Goal: Task Accomplishment & Management: Manage account settings

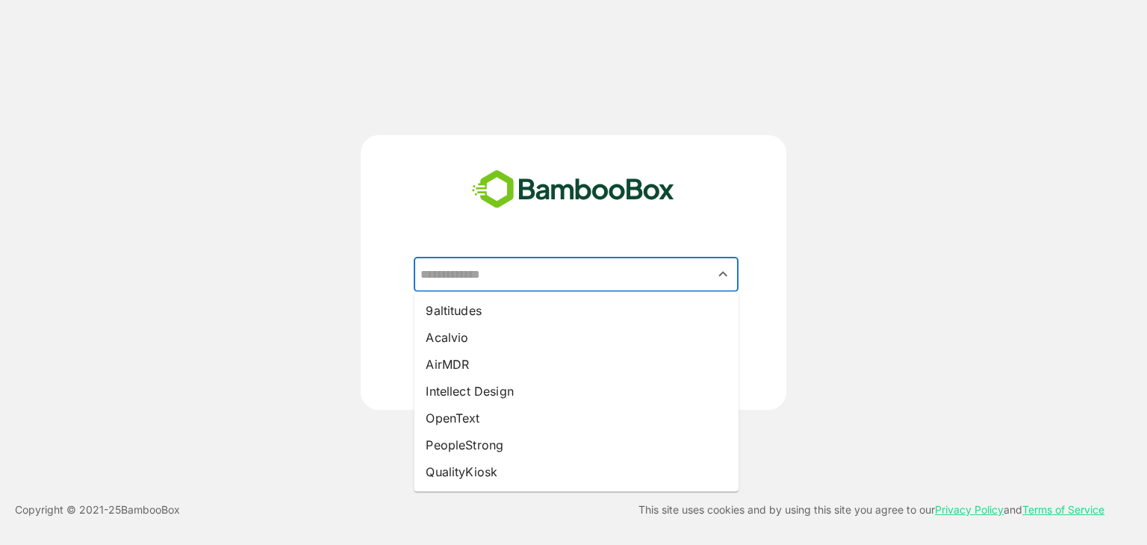
click at [586, 270] on input "text" at bounding box center [576, 275] width 319 height 28
click at [518, 393] on li "Intellect Design" at bounding box center [576, 391] width 325 height 27
type input "**********"
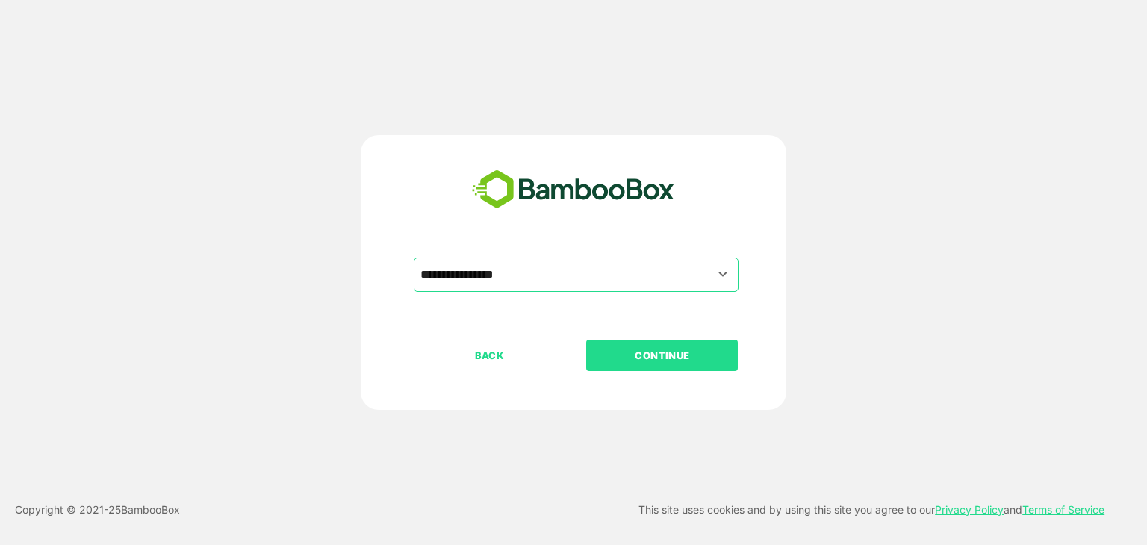
click at [666, 366] on button "CONTINUE" at bounding box center [662, 355] width 152 height 31
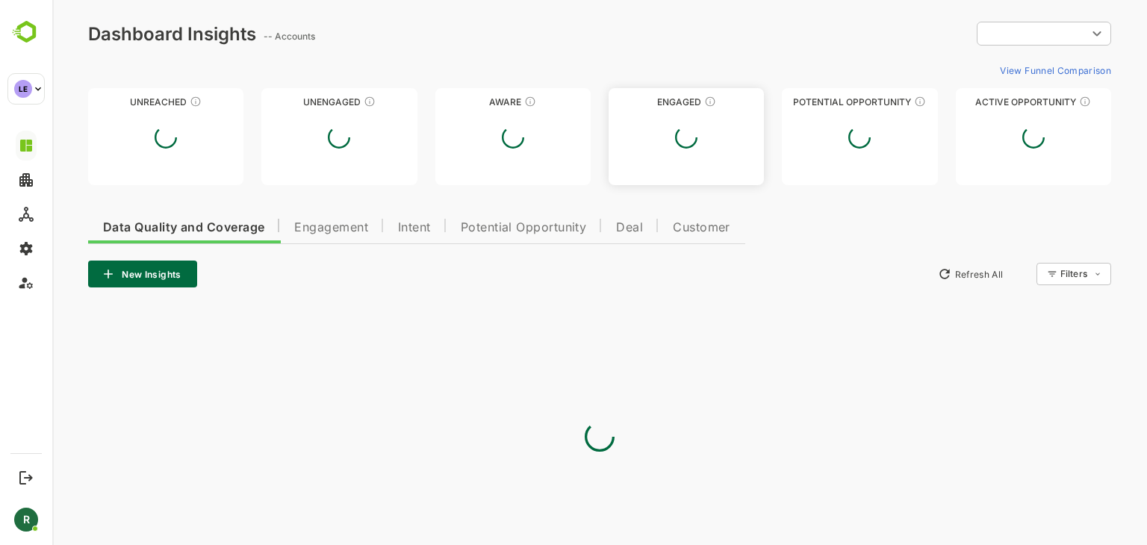
type input "**********"
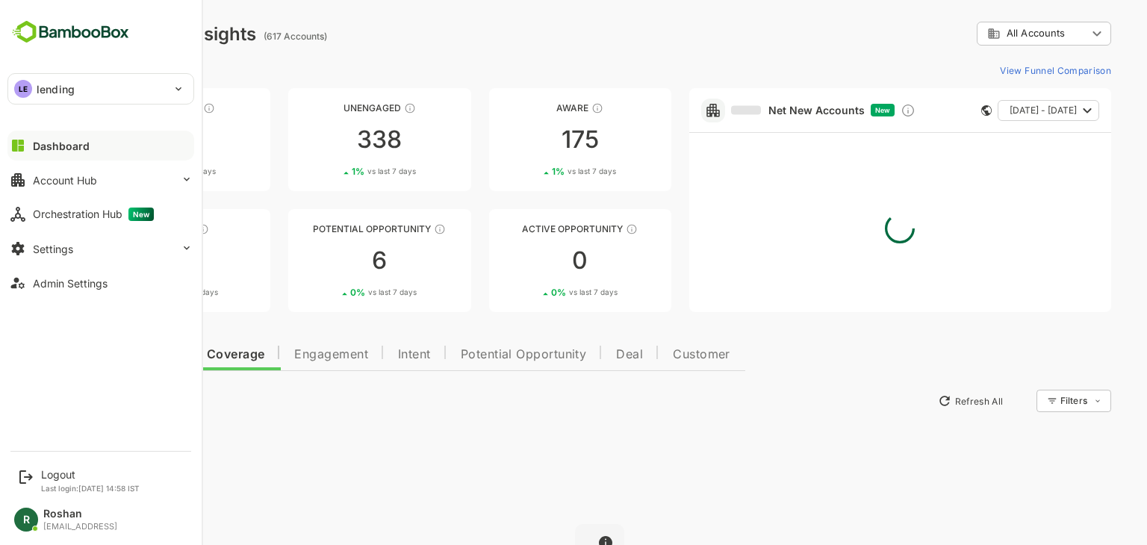
click at [61, 87] on p "lending" at bounding box center [56, 89] width 38 height 16
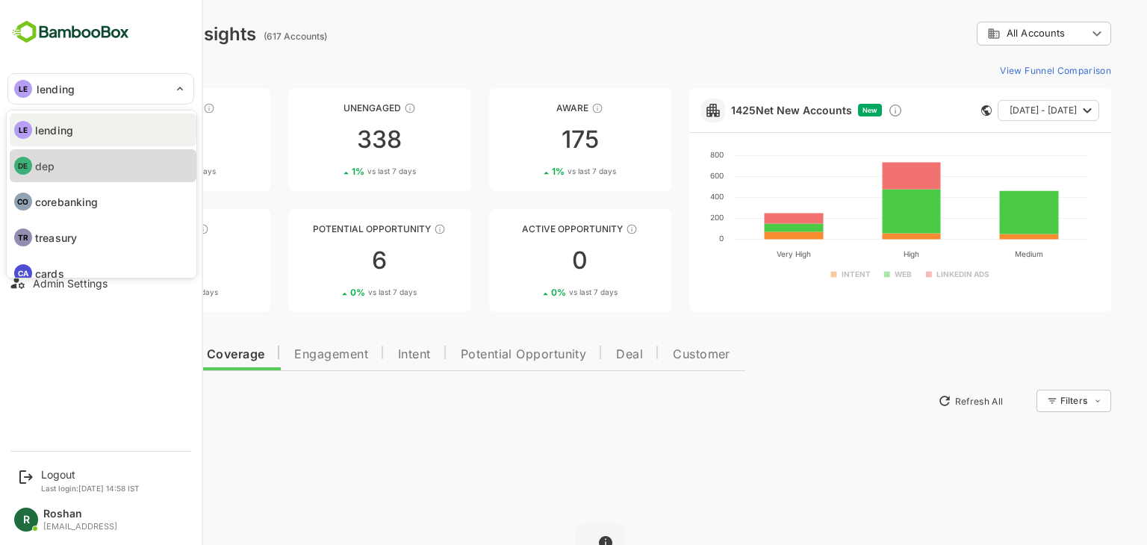
click at [113, 164] on li "DE dep" at bounding box center [103, 165] width 187 height 33
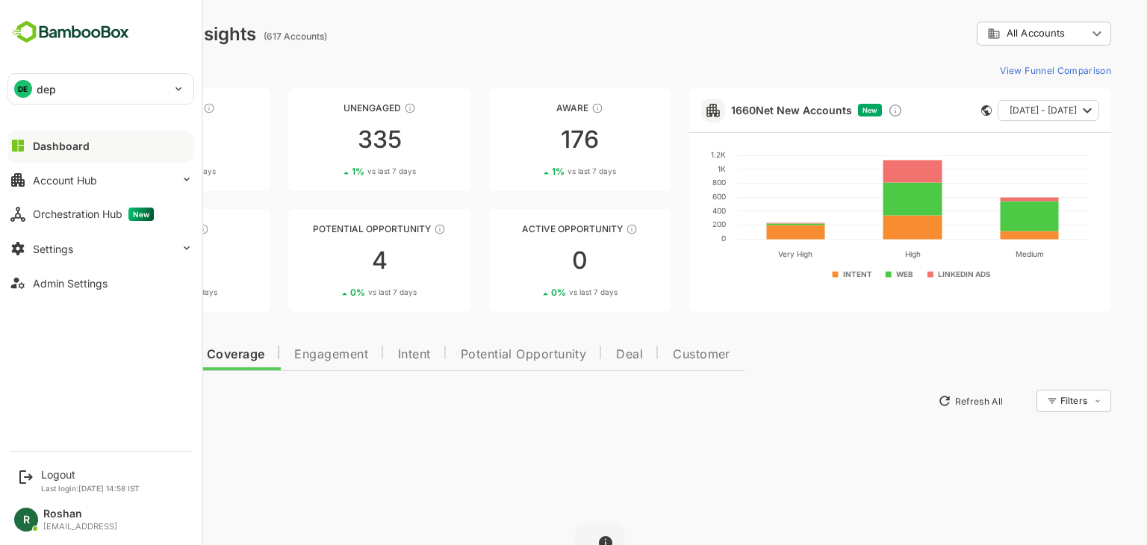
click at [28, 87] on div "DE" at bounding box center [23, 89] width 18 height 18
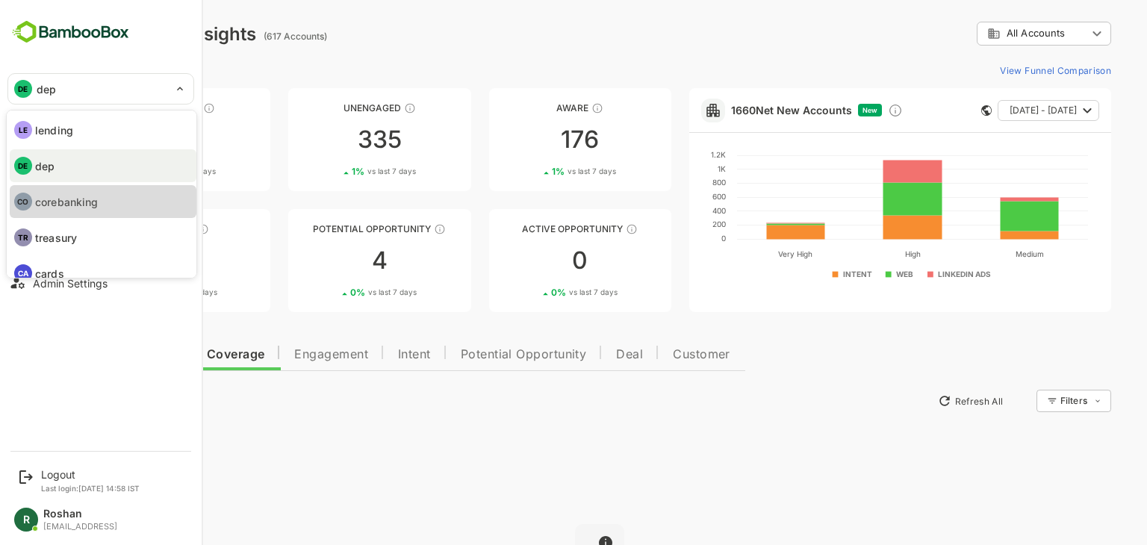
click at [61, 201] on p "corebanking" at bounding box center [66, 202] width 63 height 16
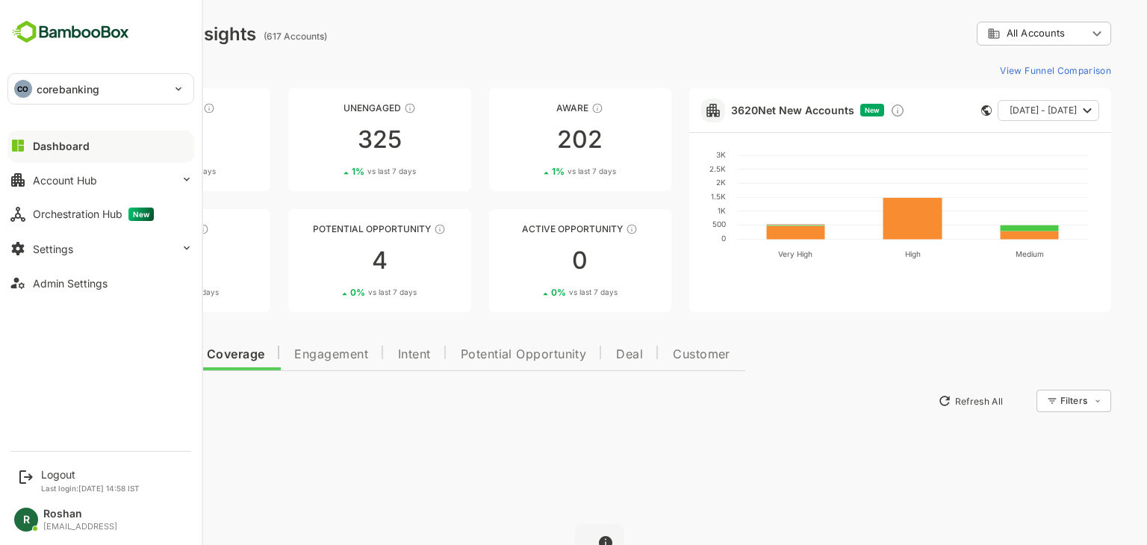
click at [105, 87] on div "CO corebanking" at bounding box center [91, 89] width 167 height 30
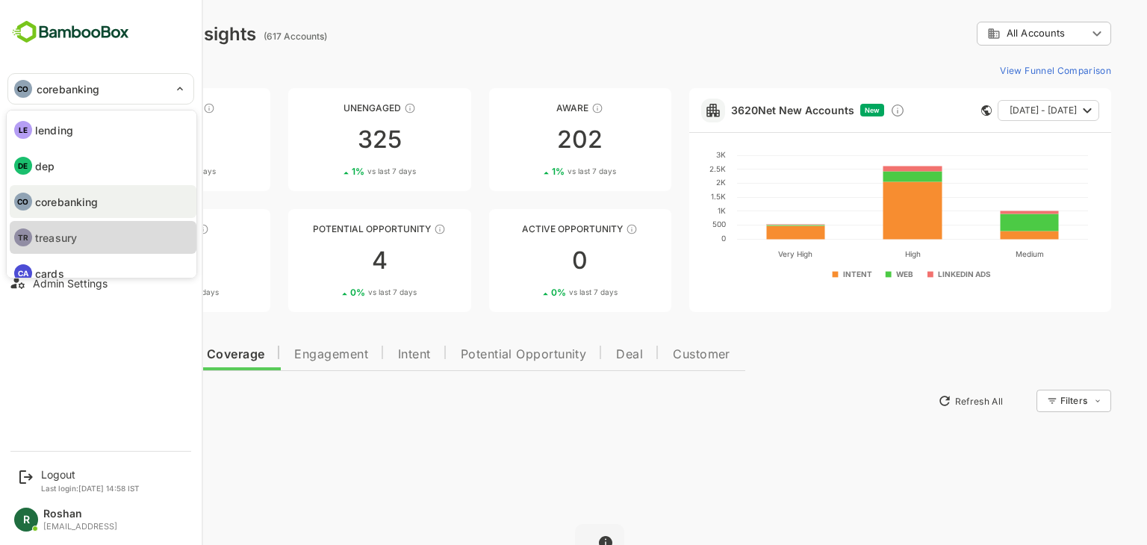
click at [87, 232] on li "TR treasury" at bounding box center [103, 237] width 187 height 33
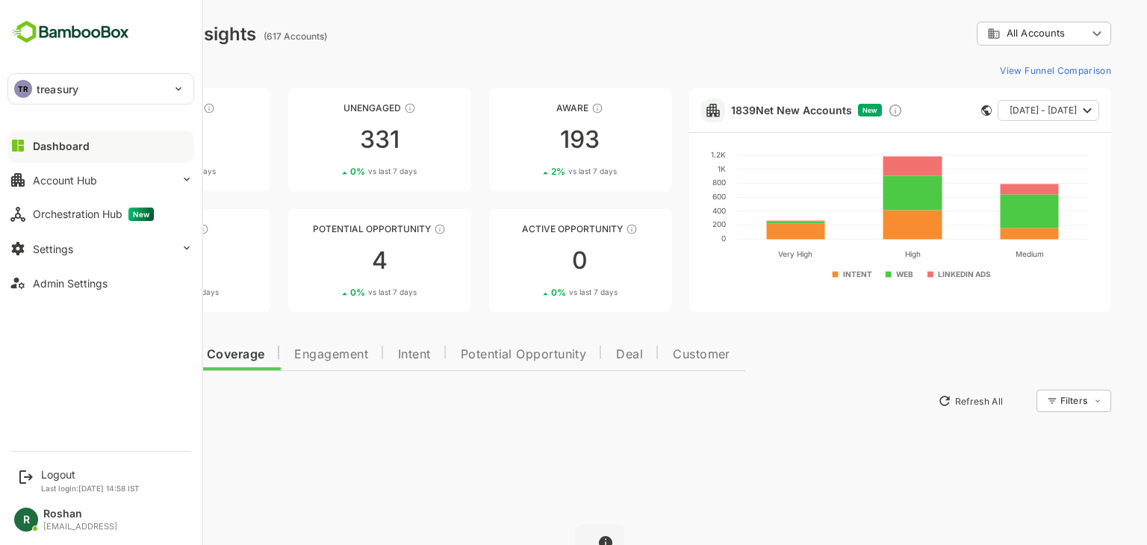
click at [114, 81] on div "TR treasury" at bounding box center [91, 89] width 167 height 30
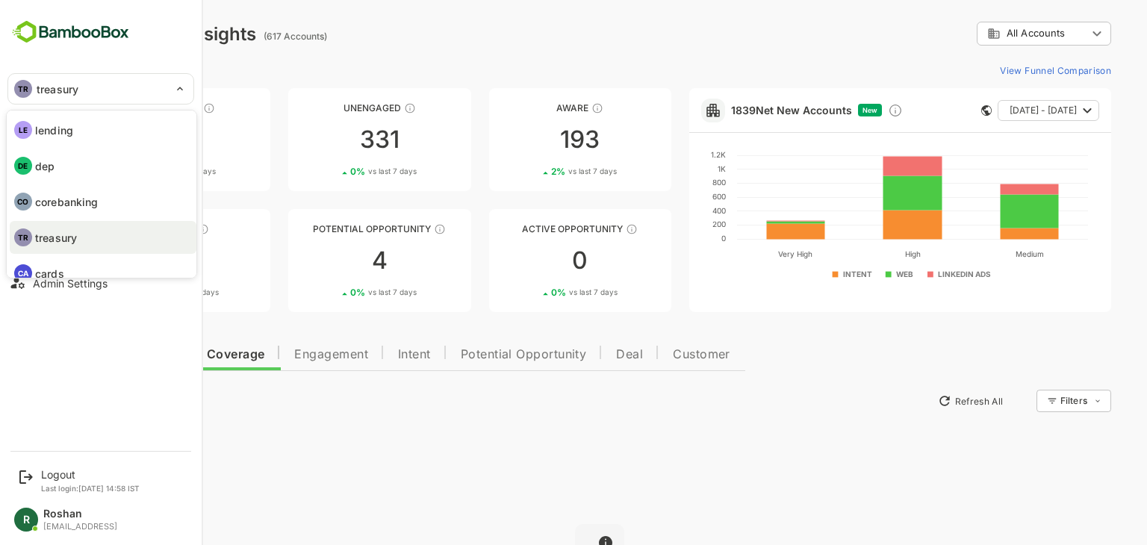
scroll to position [51, 0]
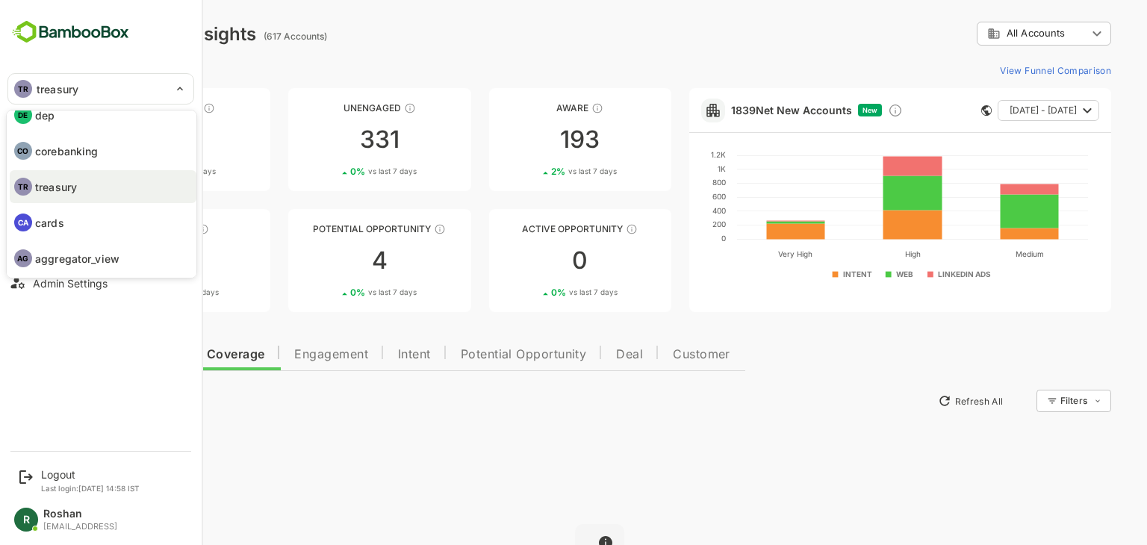
click at [84, 231] on li "CA cards" at bounding box center [103, 222] width 187 height 33
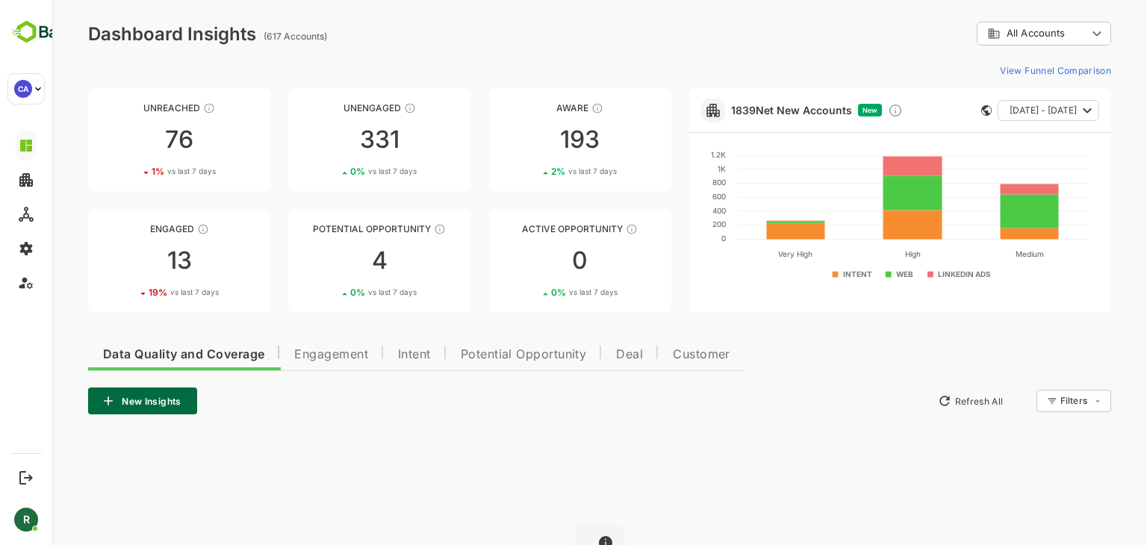
type input "*****"
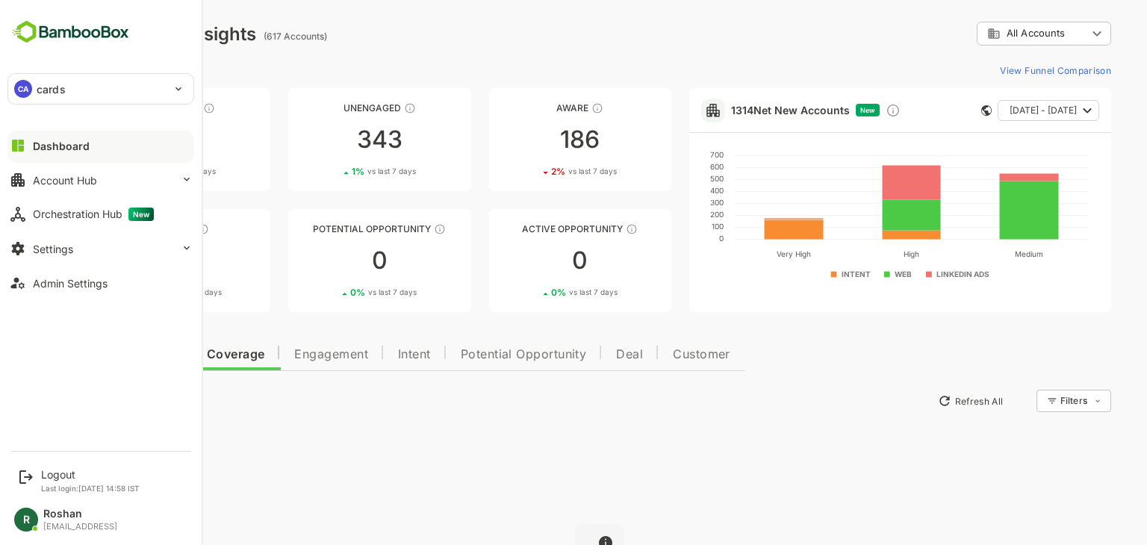
click at [136, 86] on div "CA cards" at bounding box center [91, 89] width 167 height 30
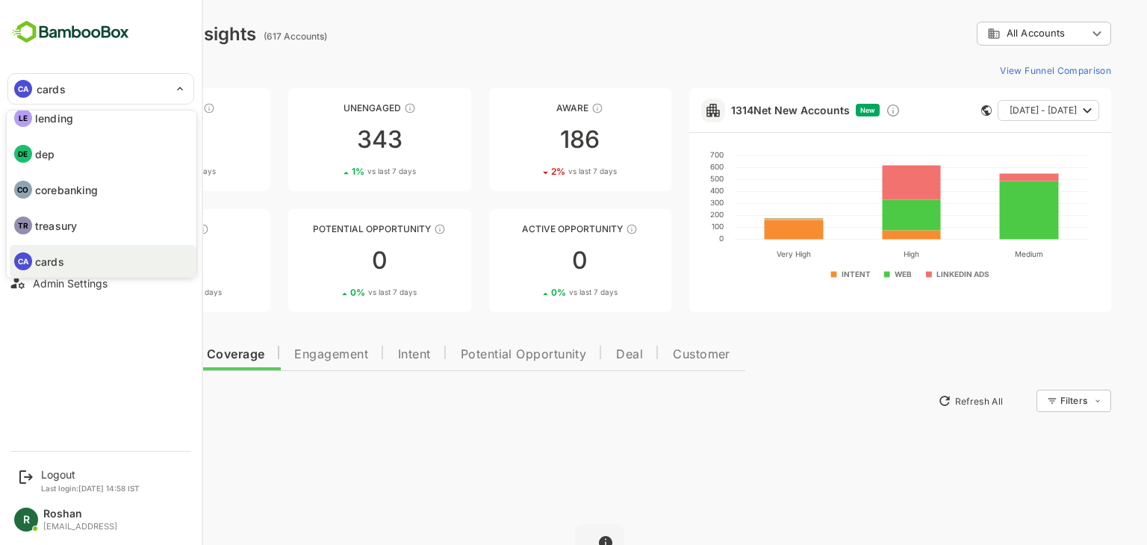
scroll to position [0, 0]
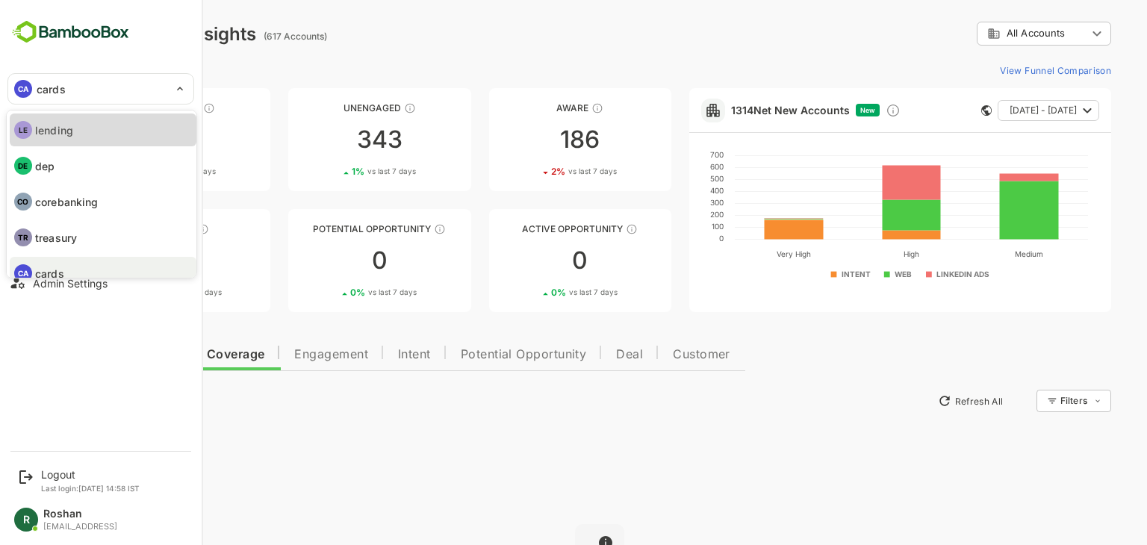
click at [103, 126] on li "LE lending" at bounding box center [103, 130] width 187 height 33
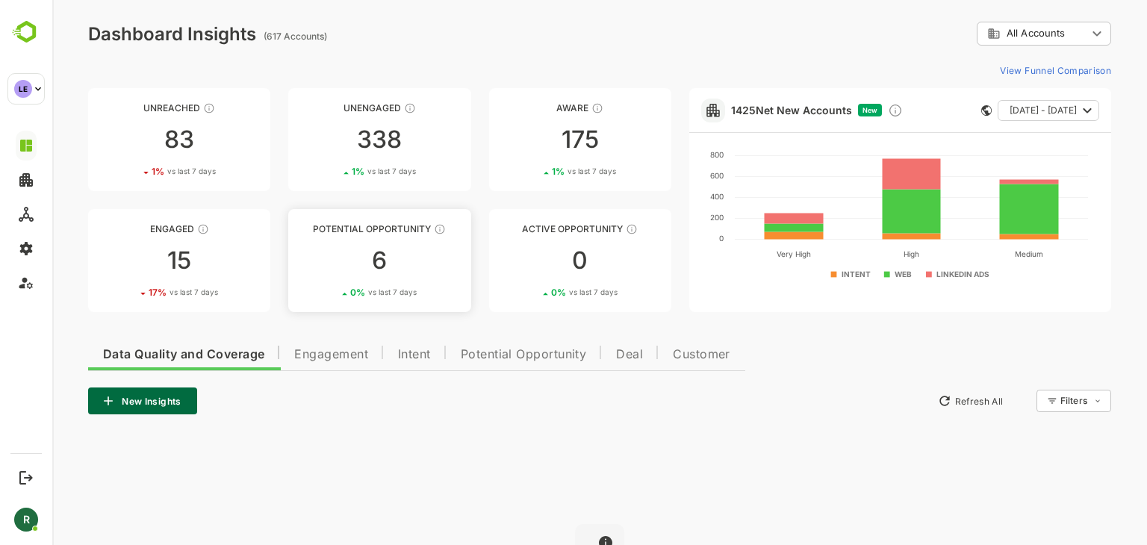
click at [410, 252] on div "6" at bounding box center [379, 261] width 182 height 24
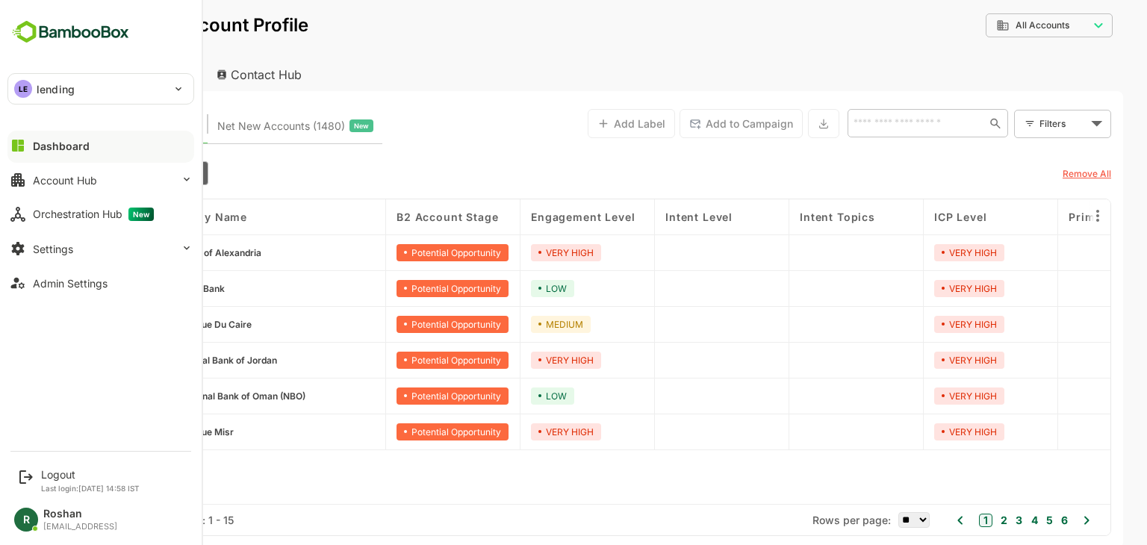
click at [69, 90] on p "lending" at bounding box center [56, 89] width 38 height 16
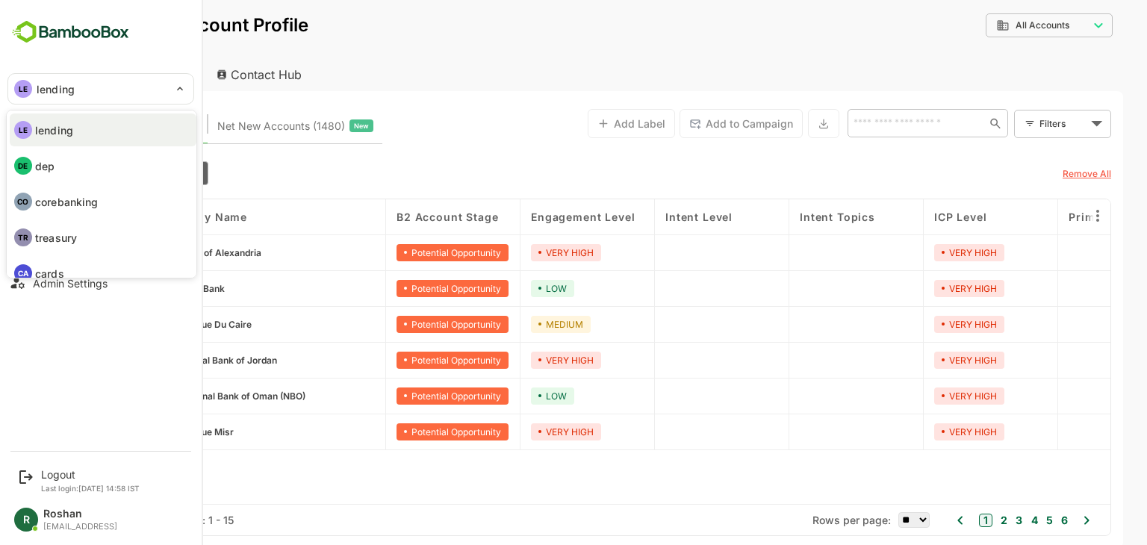
click at [516, 65] on div at bounding box center [573, 272] width 1147 height 545
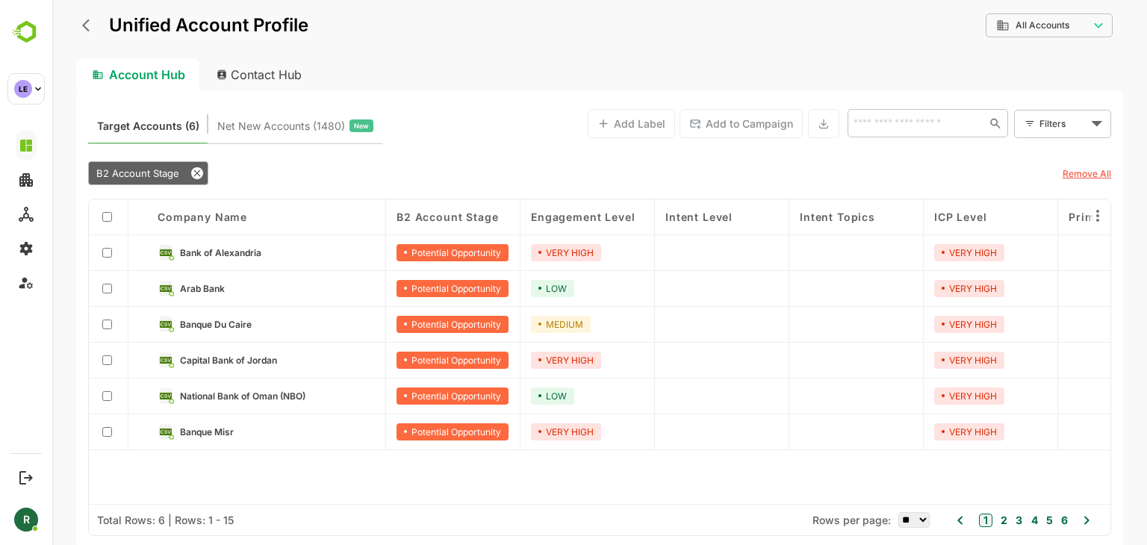
click at [238, 290] on link "Arab Bank" at bounding box center [277, 288] width 195 height 16
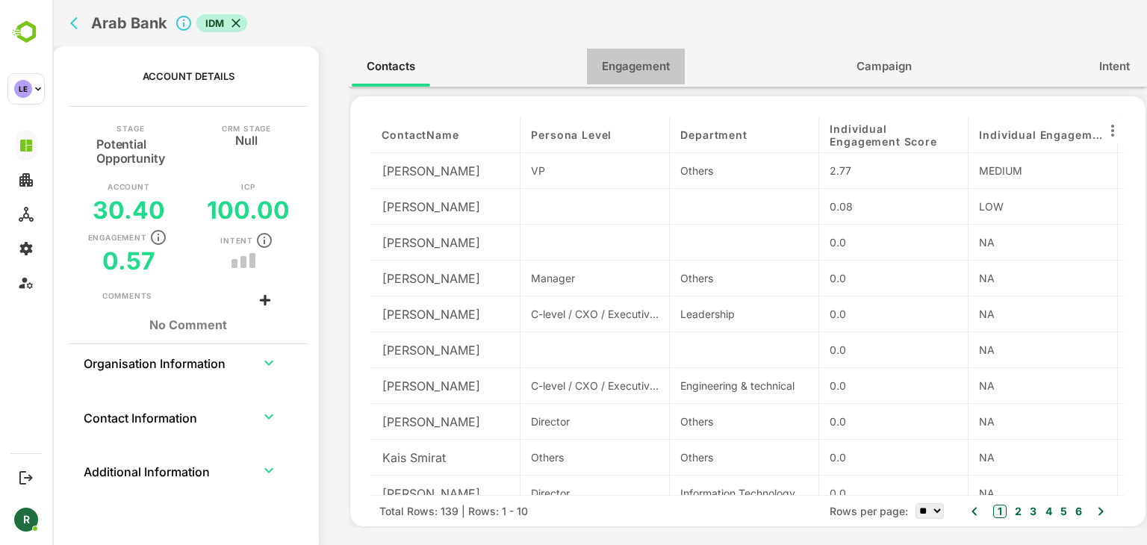
click at [630, 69] on span "Engagement" at bounding box center [636, 66] width 68 height 19
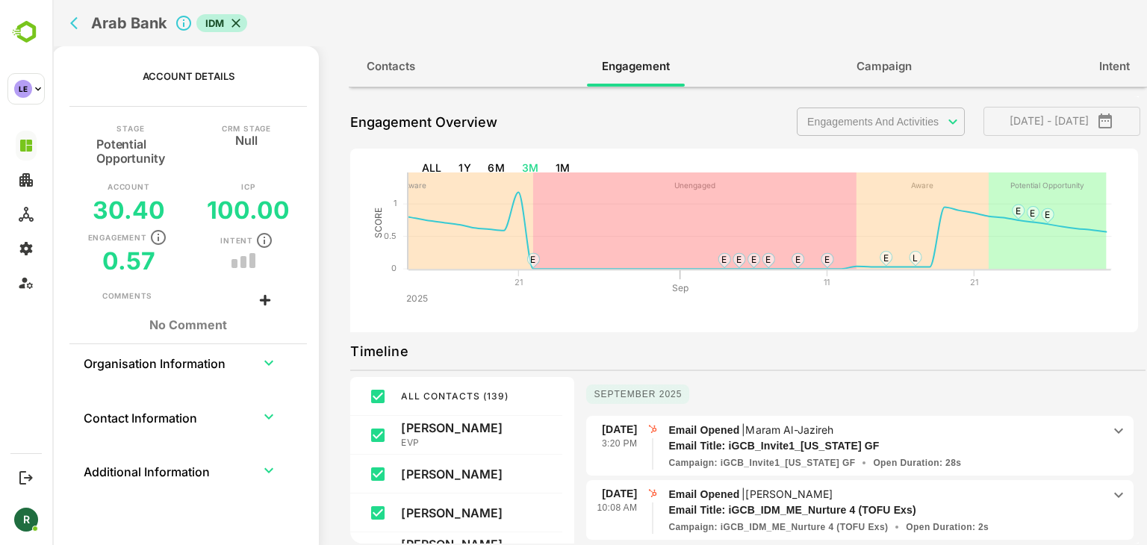
click at [373, 69] on span "Contacts" at bounding box center [391, 66] width 49 height 19
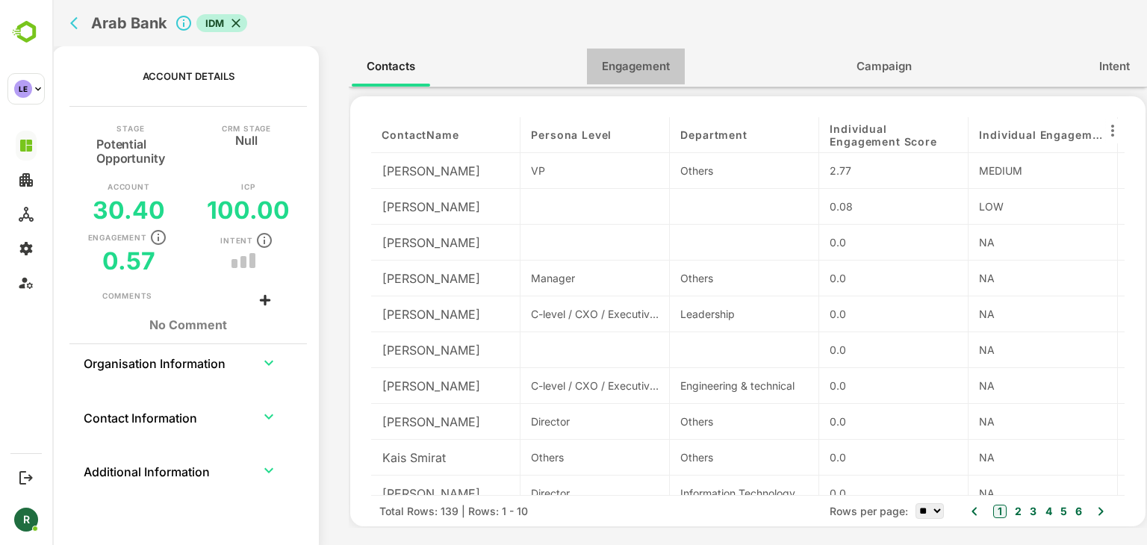
click at [654, 53] on button "Engagement" at bounding box center [636, 67] width 98 height 36
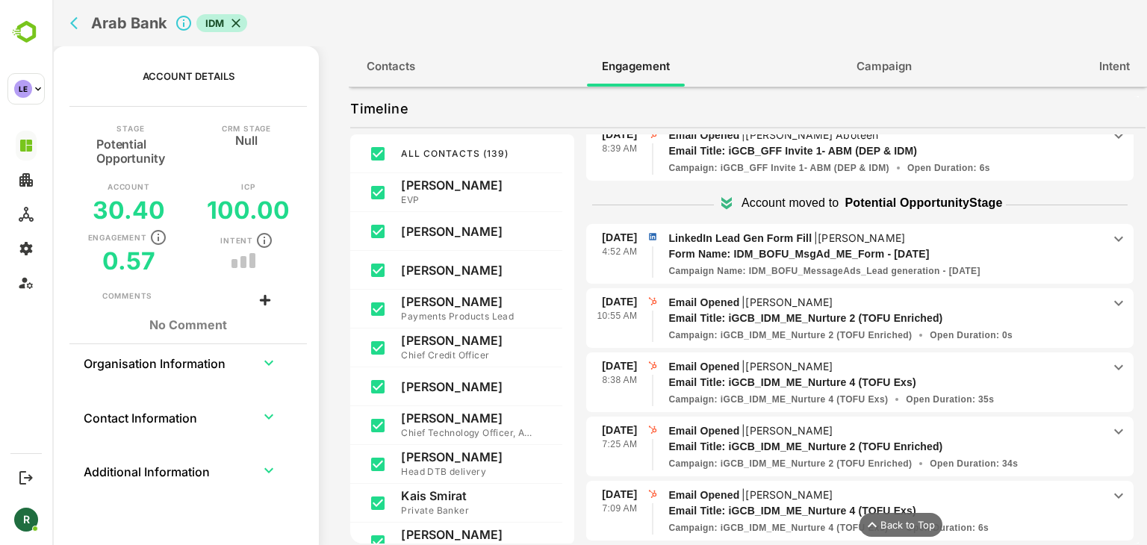
scroll to position [242, 0]
click at [1079, 247] on div "Form Name: IDM_BOFU_MsgAd_ME_Form - Sep 10, 2025" at bounding box center [885, 255] width 434 height 16
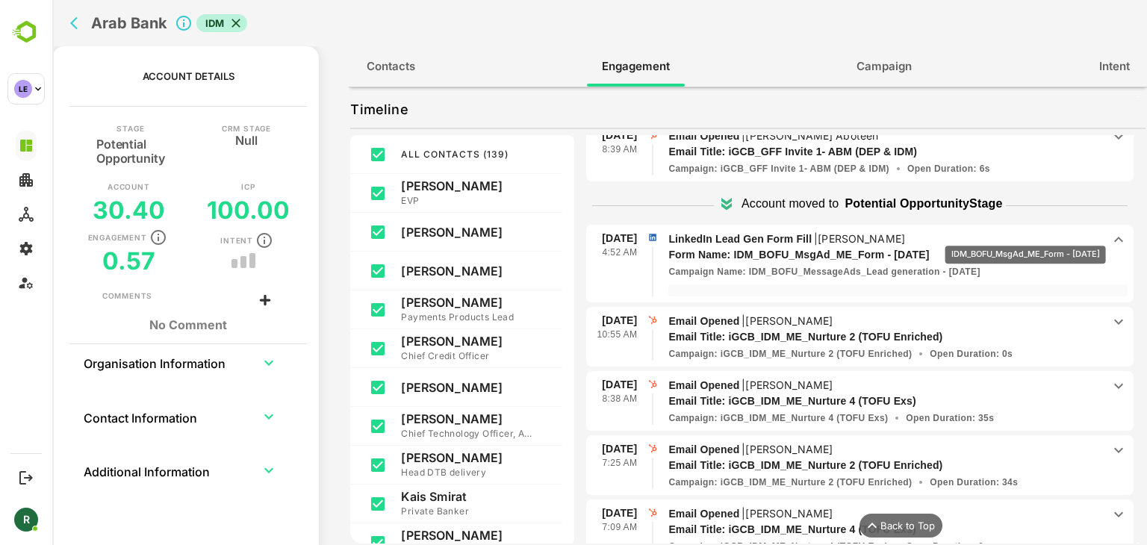
click at [1038, 247] on p "Form Name: IDM_BOFU_MsgAd_ME_Form - Sep 10, 2025" at bounding box center [874, 255] width 412 height 16
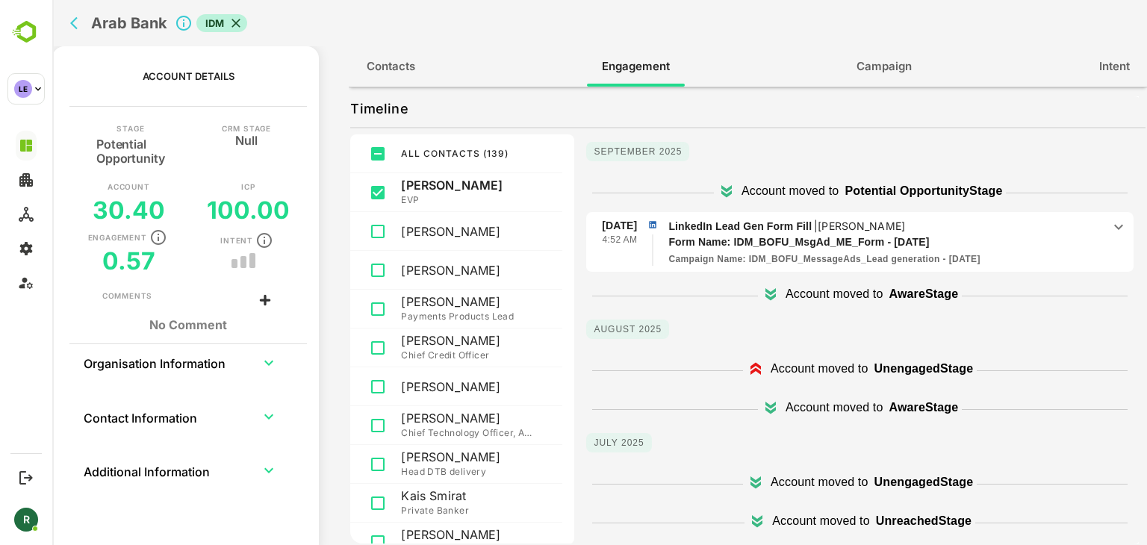
scroll to position [30, 0]
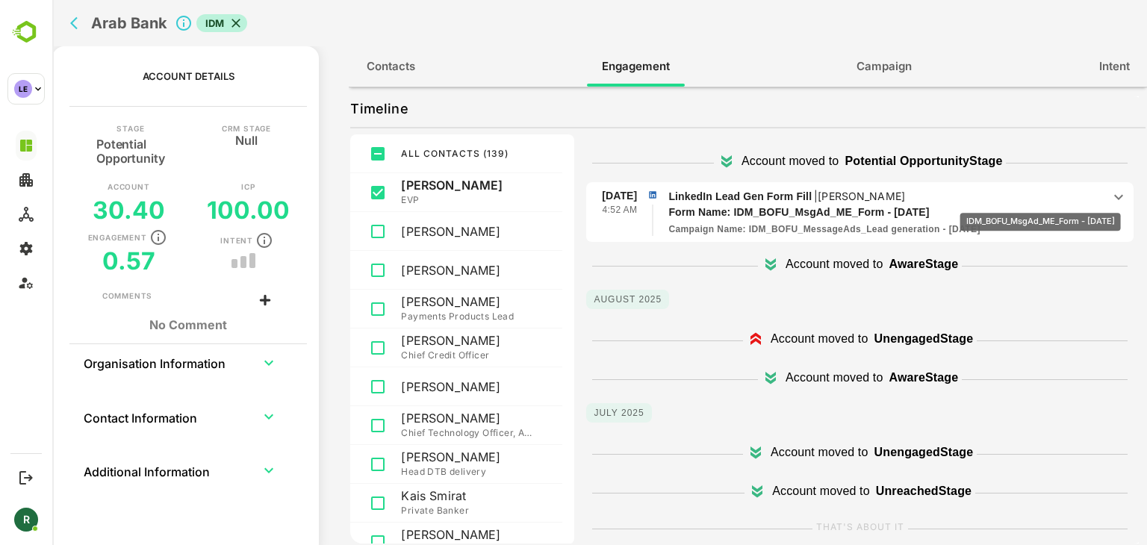
click at [1054, 205] on p "Form Name: IDM_BOFU_MsgAd_ME_Form - Sep 10, 2025" at bounding box center [874, 213] width 412 height 16
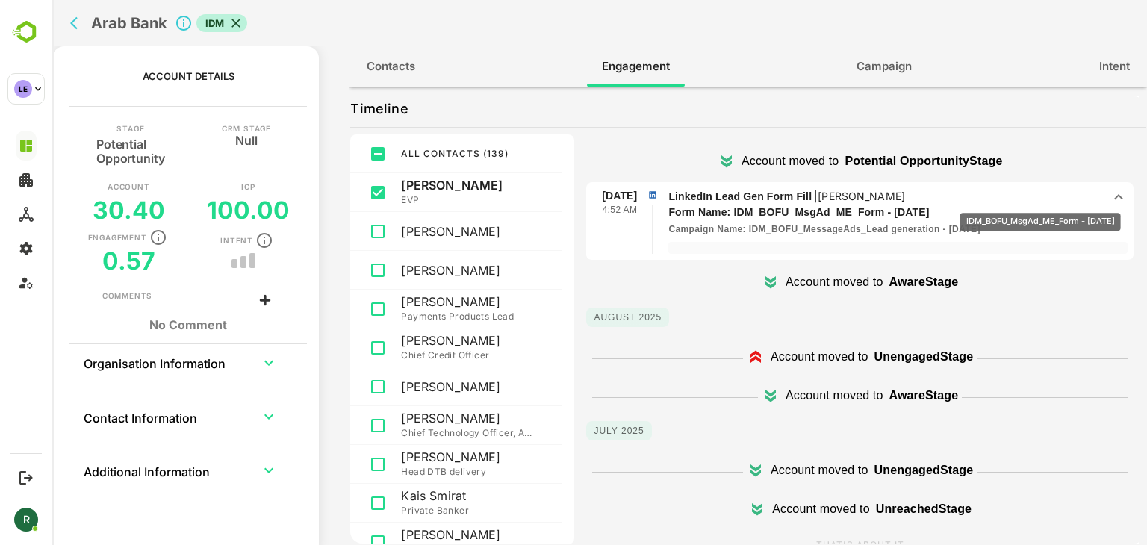
click at [1054, 205] on p "Form Name: IDM_BOFU_MsgAd_ME_Form - Sep 10, 2025" at bounding box center [874, 213] width 412 height 16
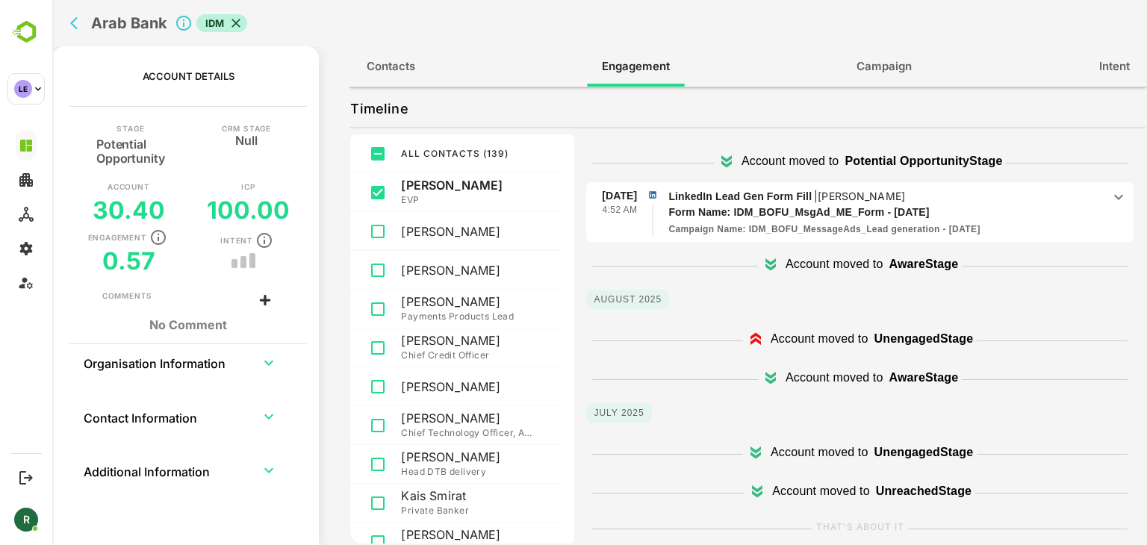
scroll to position [0, 0]
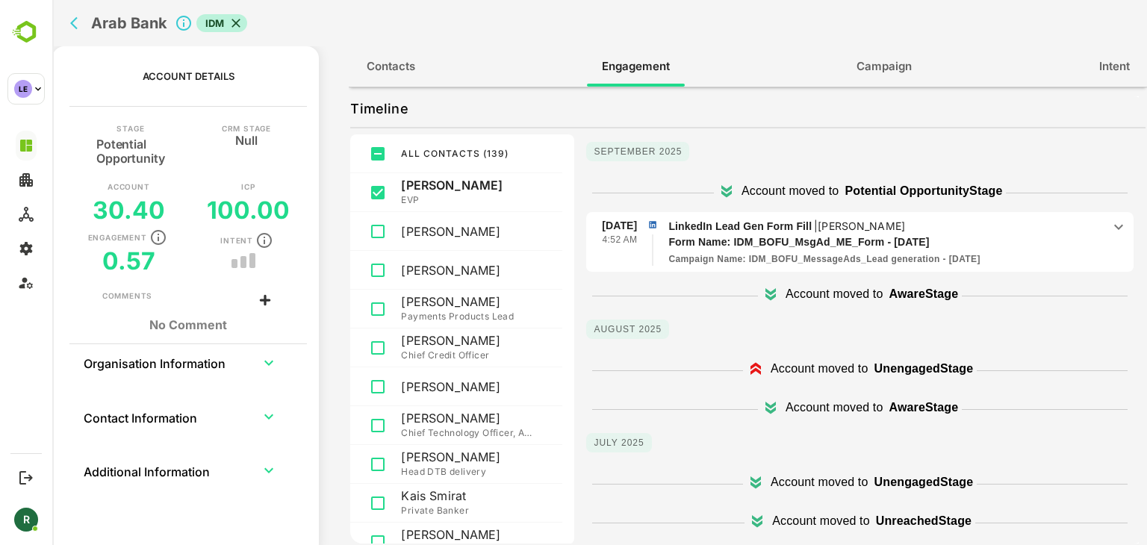
click at [1046, 228] on p "LinkedIn Lead Gen Form Fill | Michael Matossian" at bounding box center [885, 226] width 434 height 16
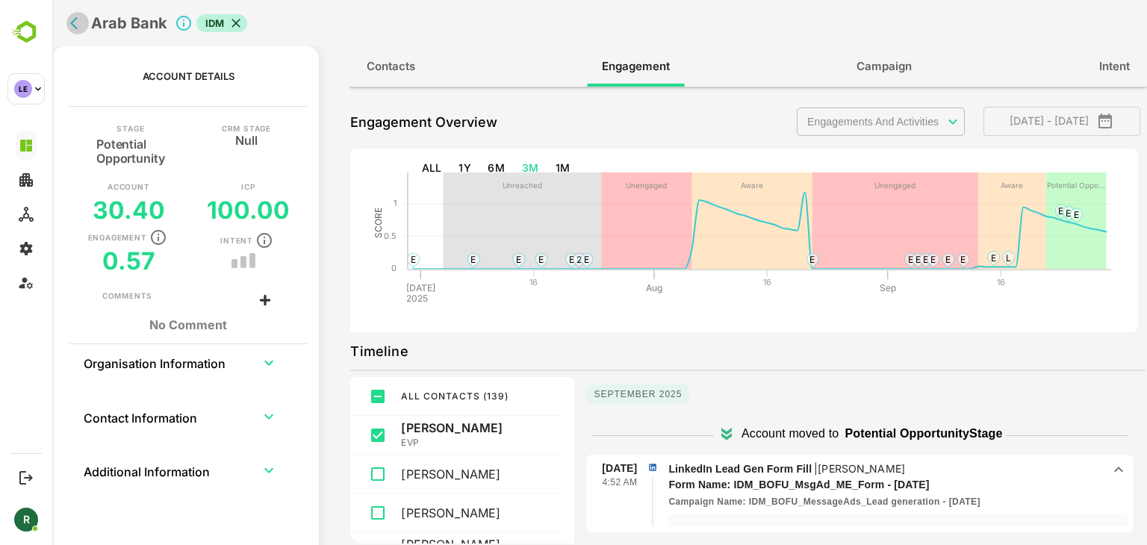
click at [80, 18] on icon "back" at bounding box center [77, 23] width 15 height 15
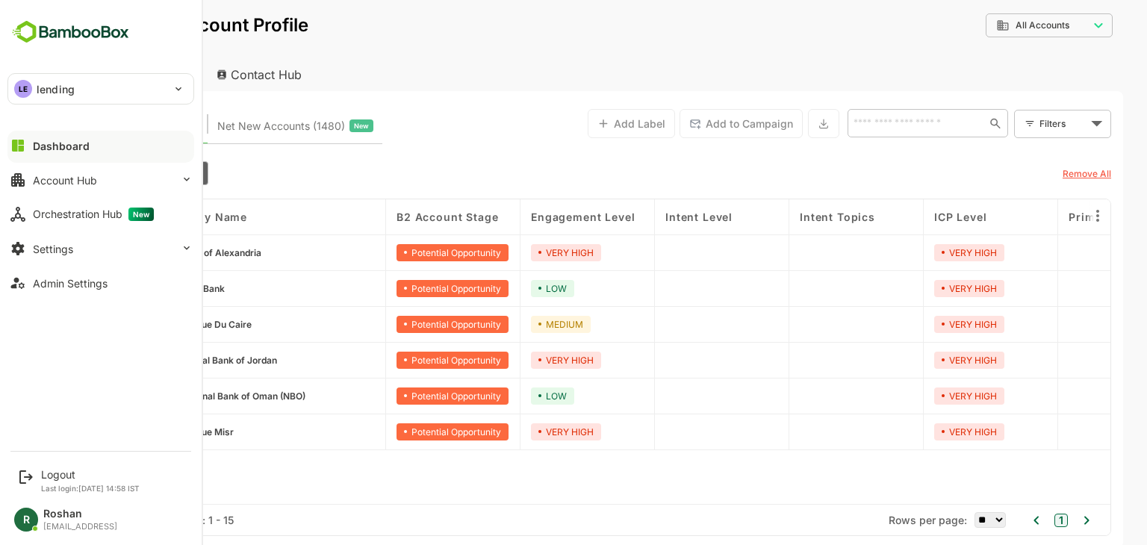
click at [101, 87] on div "LE lending" at bounding box center [91, 89] width 167 height 30
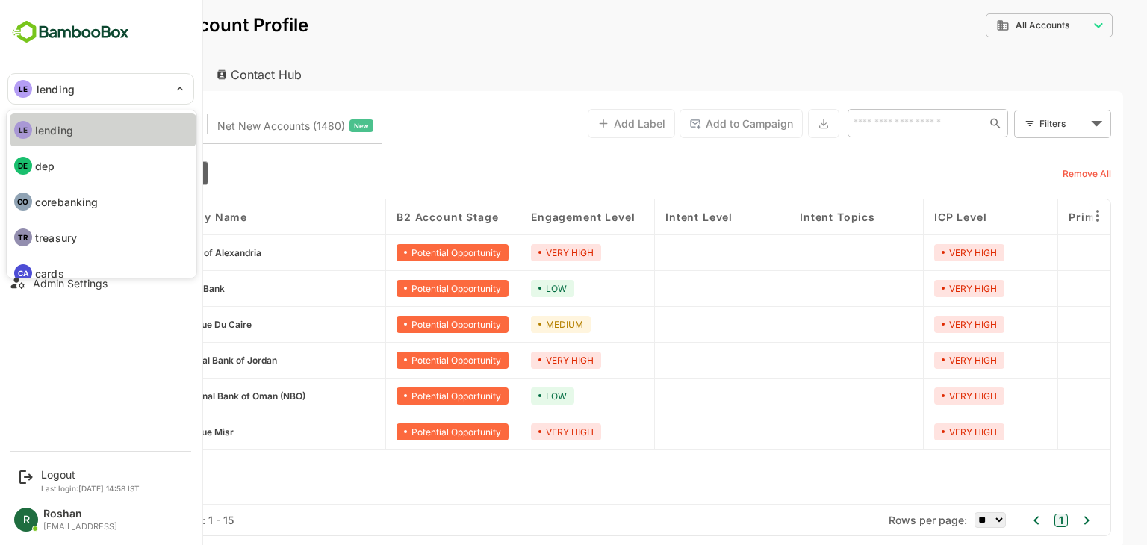
click at [81, 133] on li "LE lending" at bounding box center [103, 130] width 187 height 33
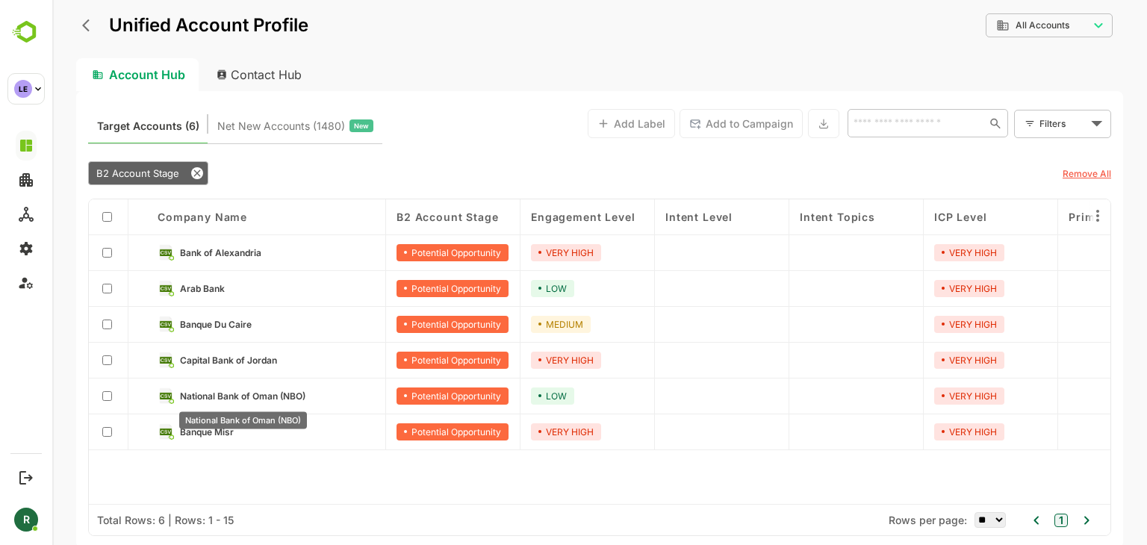
click at [260, 391] on span "National Bank of Oman (NBO)" at bounding box center [242, 396] width 125 height 11
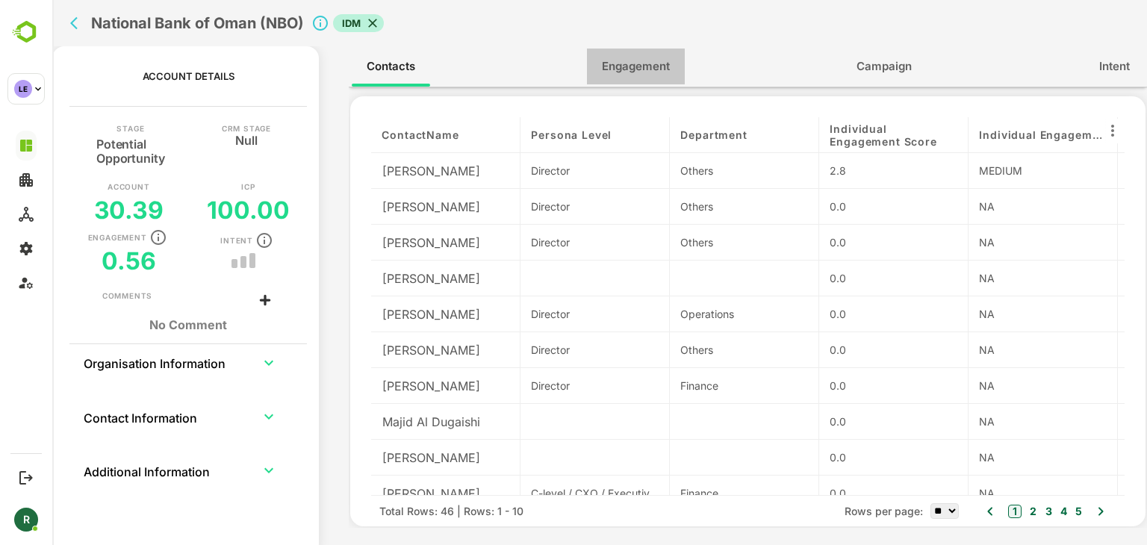
click at [662, 62] on span "Engagement" at bounding box center [636, 66] width 68 height 19
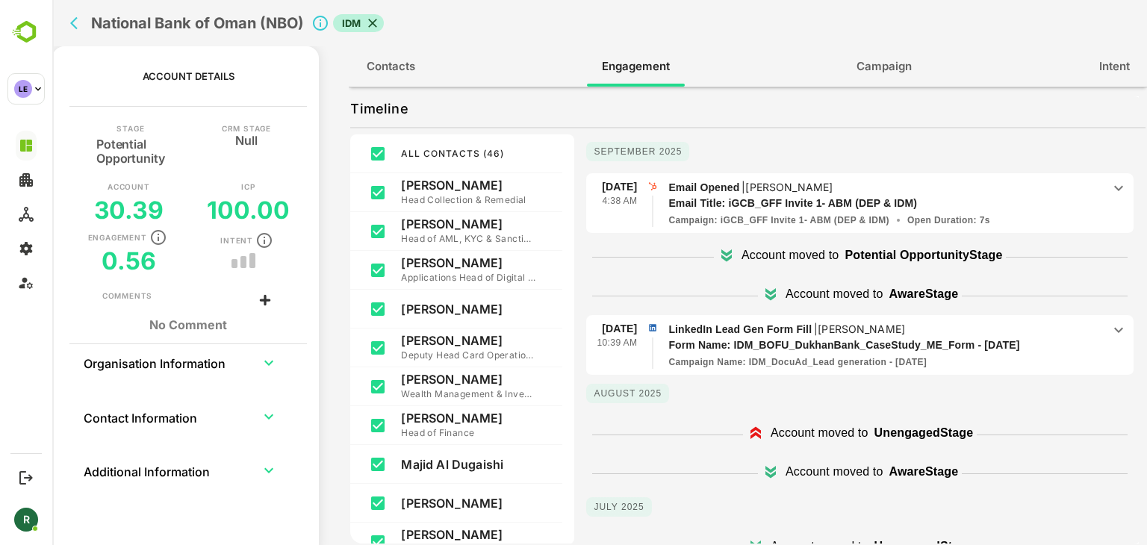
scroll to position [93, 0]
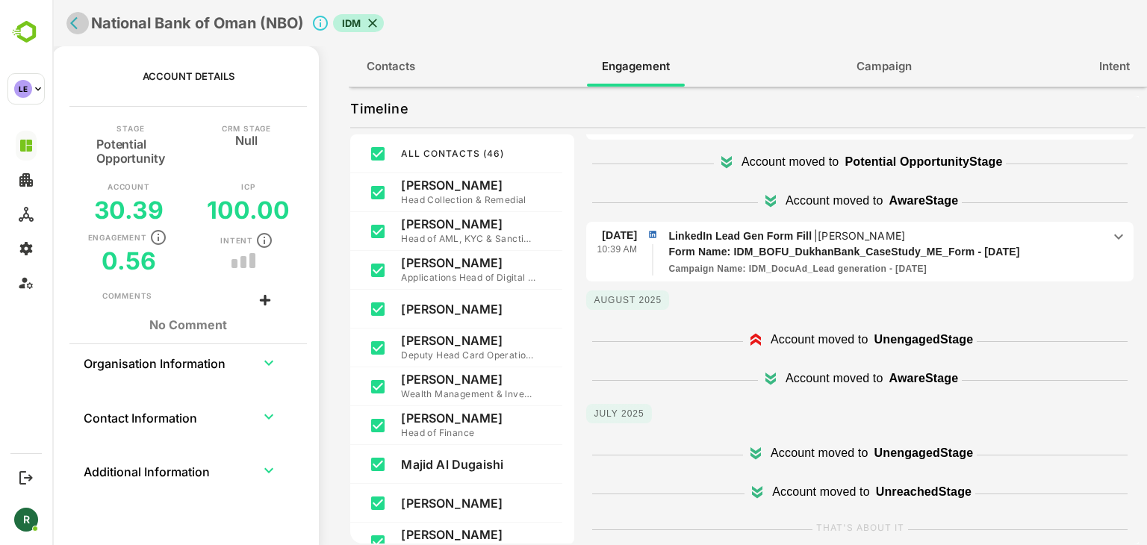
click at [78, 25] on icon "back" at bounding box center [77, 23] width 15 height 15
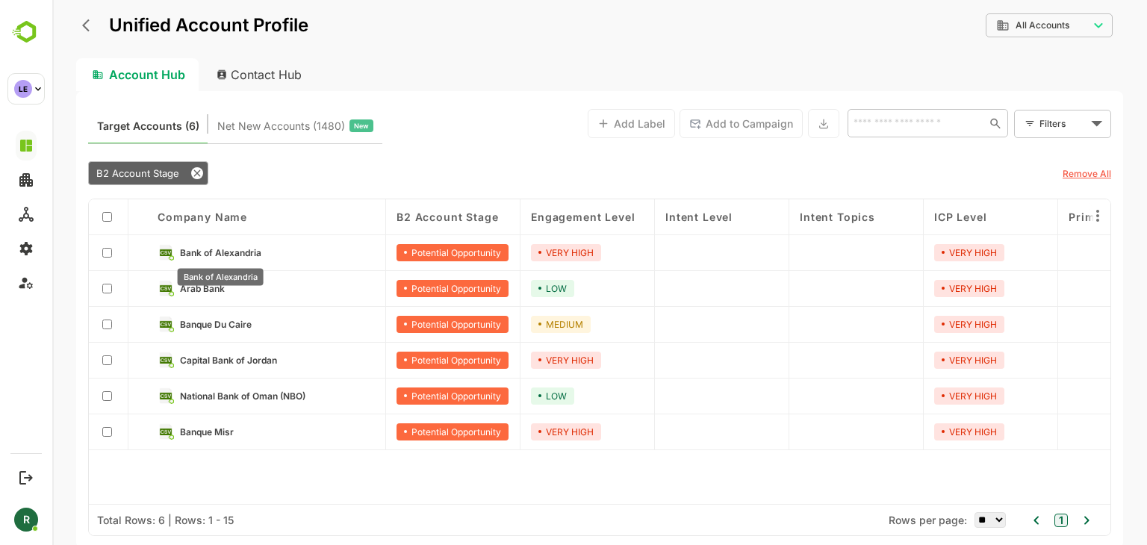
click at [258, 258] on div "Bank of Alexandria" at bounding box center [220, 272] width 89 height 29
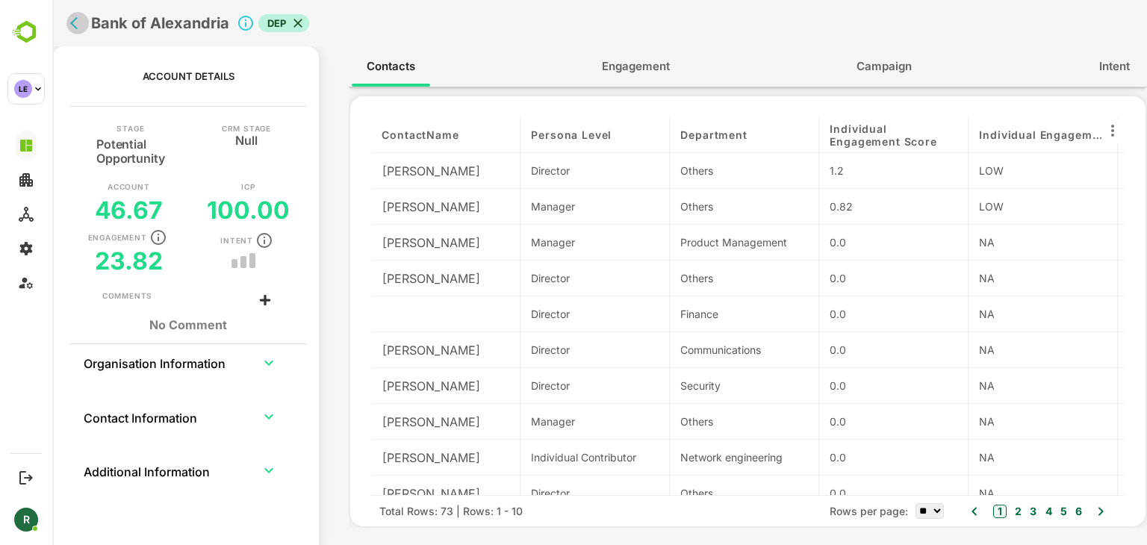
click at [71, 29] on icon "back" at bounding box center [77, 23] width 15 height 15
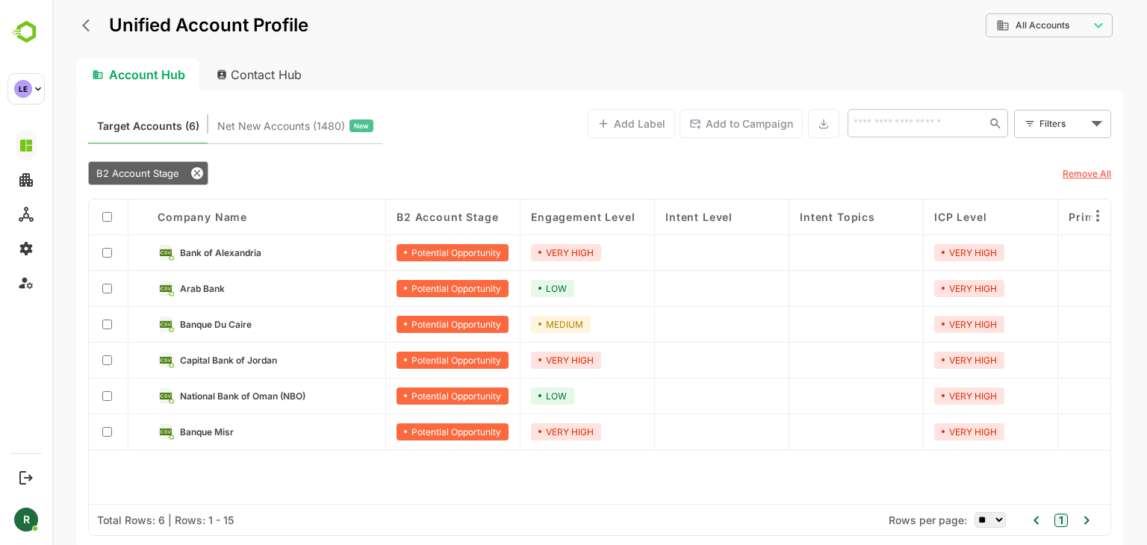
click at [235, 294] on link "Arab Bank" at bounding box center [277, 288] width 195 height 16
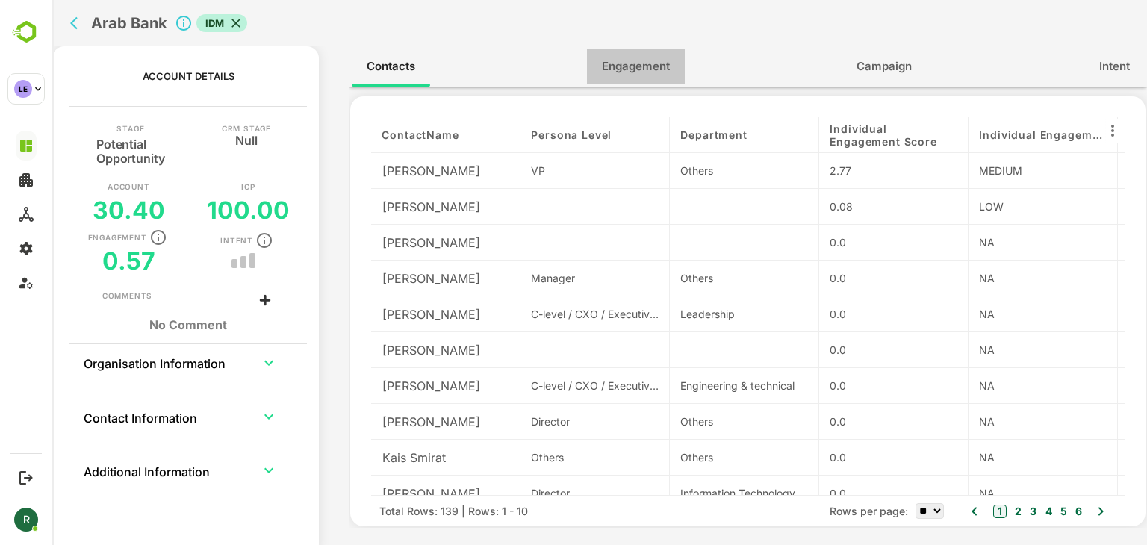
click at [639, 74] on span "Engagement" at bounding box center [636, 66] width 68 height 19
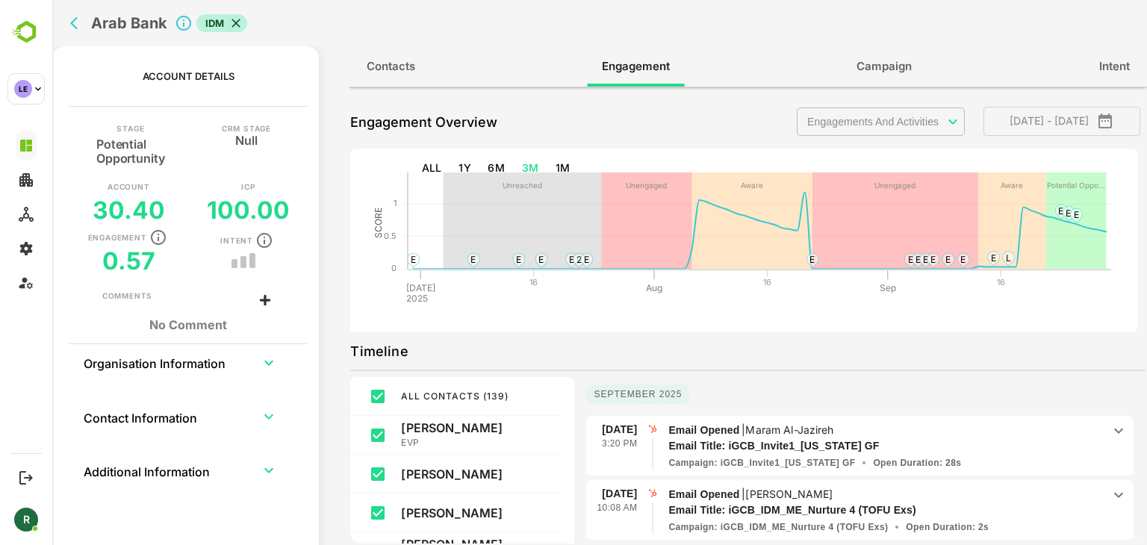
click at [400, 74] on span "Contacts" at bounding box center [391, 66] width 49 height 19
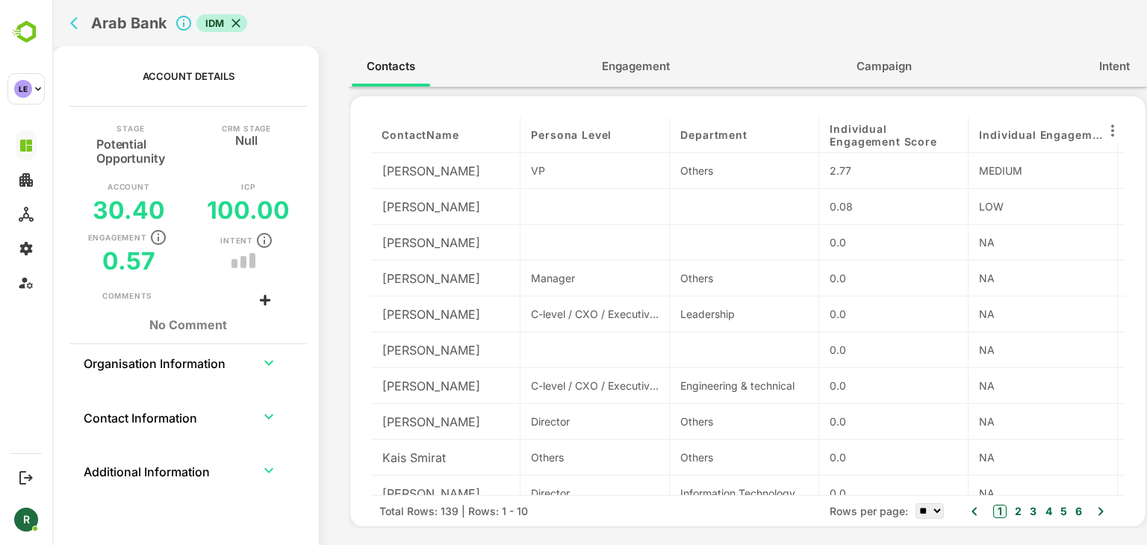
click at [630, 63] on span "Engagement" at bounding box center [636, 66] width 68 height 19
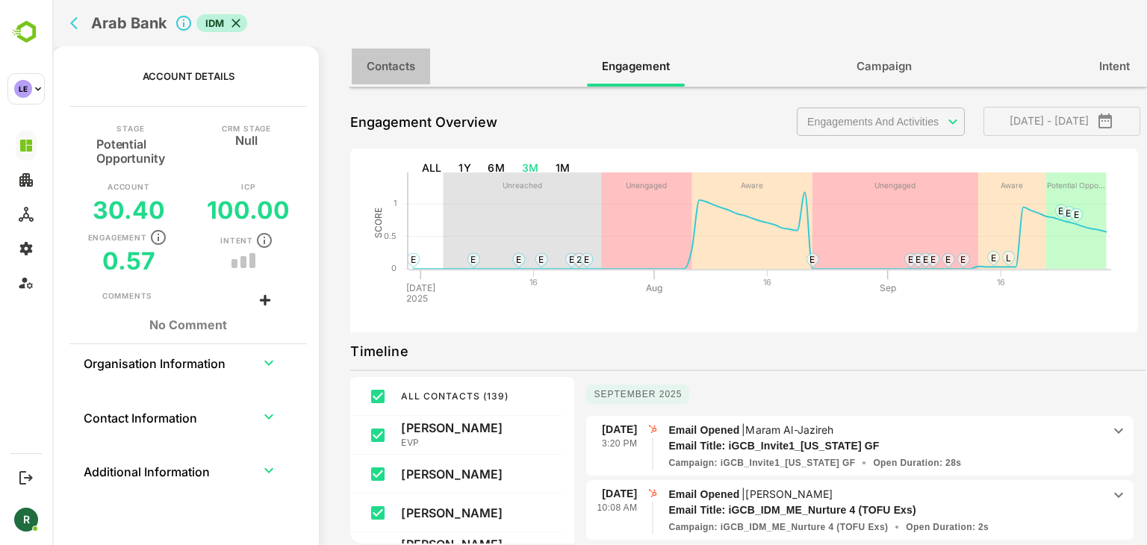
click at [407, 68] on span "Contacts" at bounding box center [391, 66] width 49 height 19
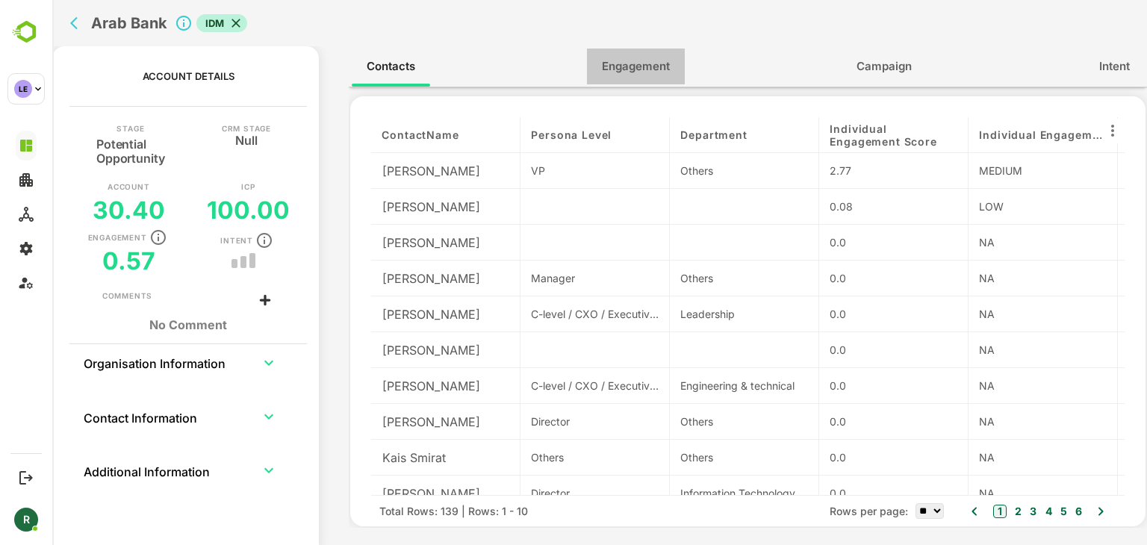
click at [630, 78] on button "Engagement" at bounding box center [636, 67] width 98 height 36
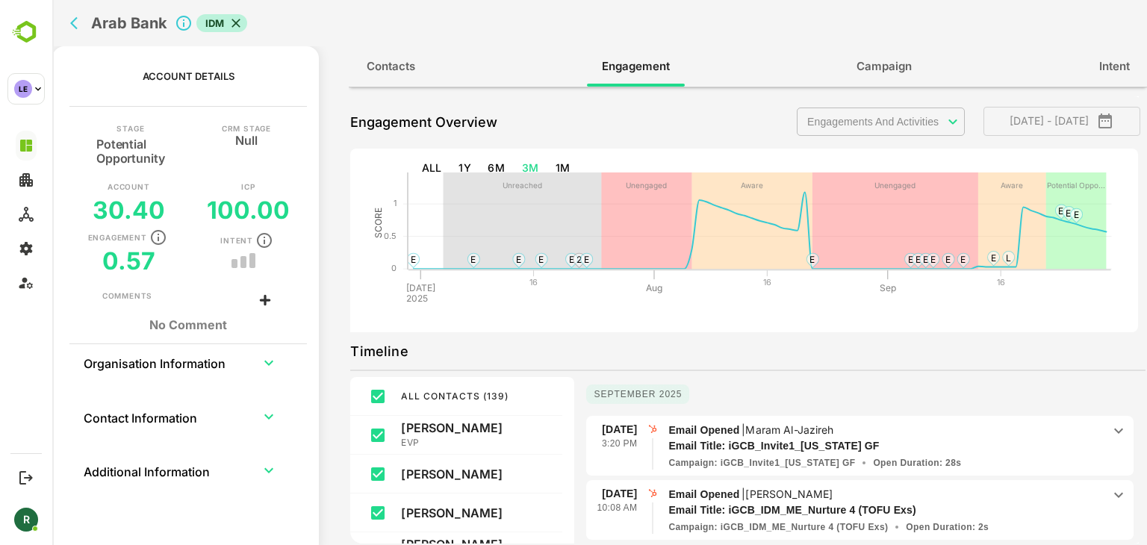
scroll to position [243, 0]
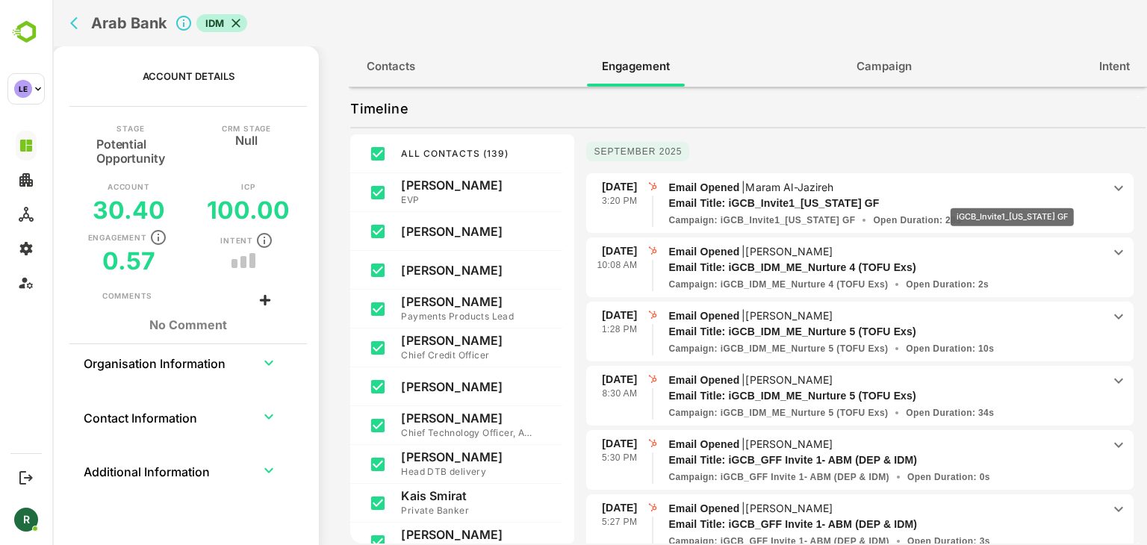
click at [1013, 198] on p "Email Title: iGCB_Invite1_Washington GF" at bounding box center [874, 204] width 412 height 16
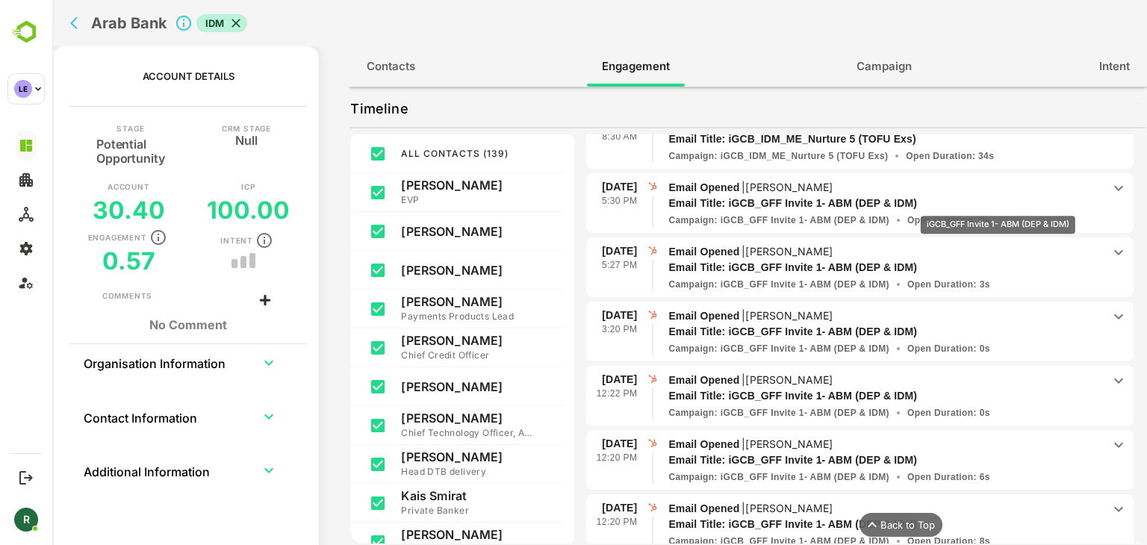
scroll to position [642, 0]
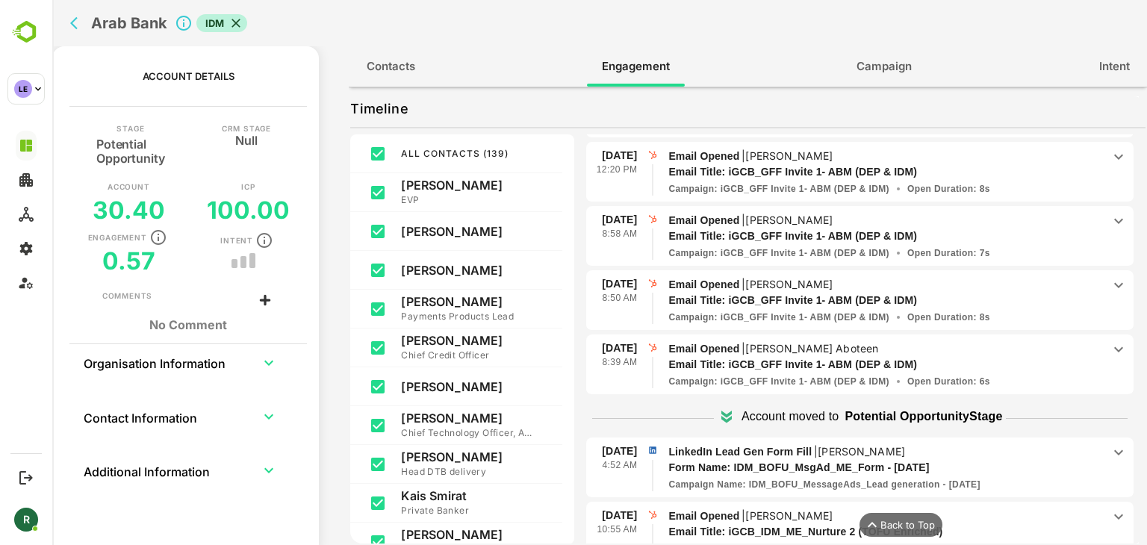
click at [1028, 311] on div "Campaign : iGCB_GFF Invite 1- ABM (DEP & IDM) Open Duration : 8s" at bounding box center [885, 317] width 434 height 13
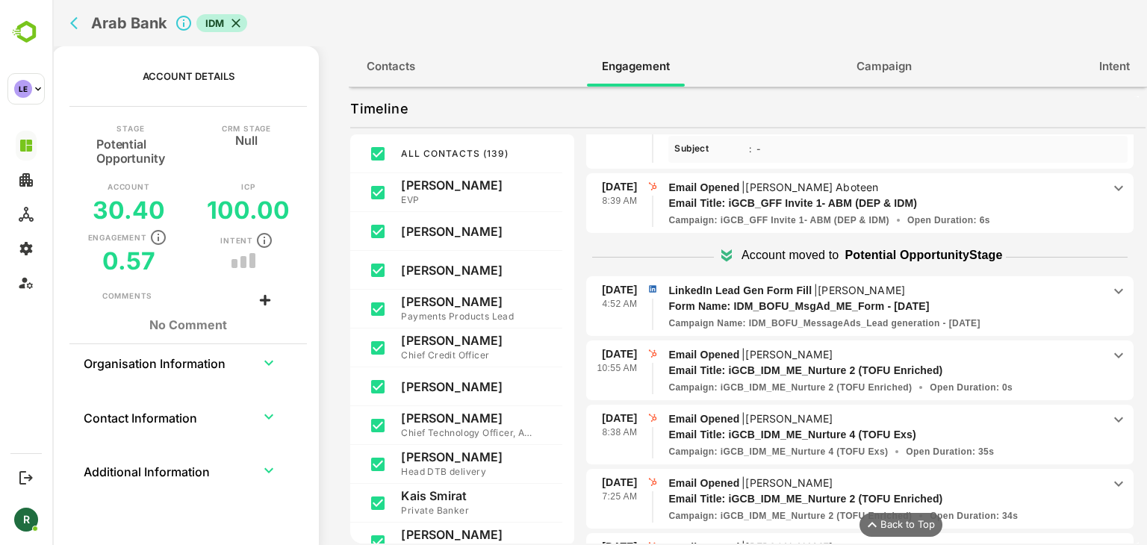
scroll to position [837, 0]
click at [1040, 299] on p "Form Name: IDM_BOFU_MsgAd_ME_Form - Sep 10, 2025" at bounding box center [874, 307] width 412 height 16
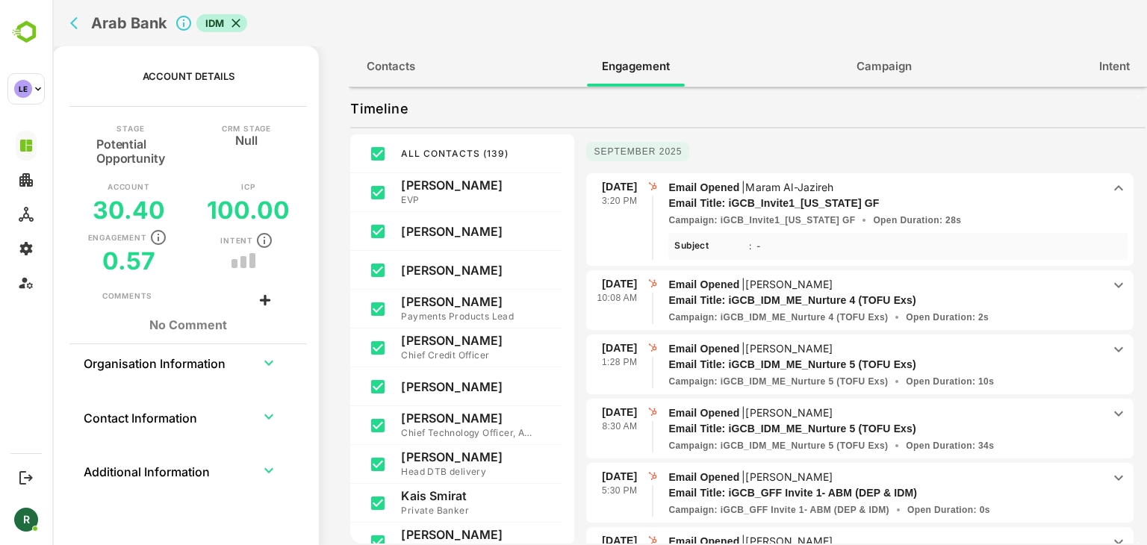
scroll to position [0, 0]
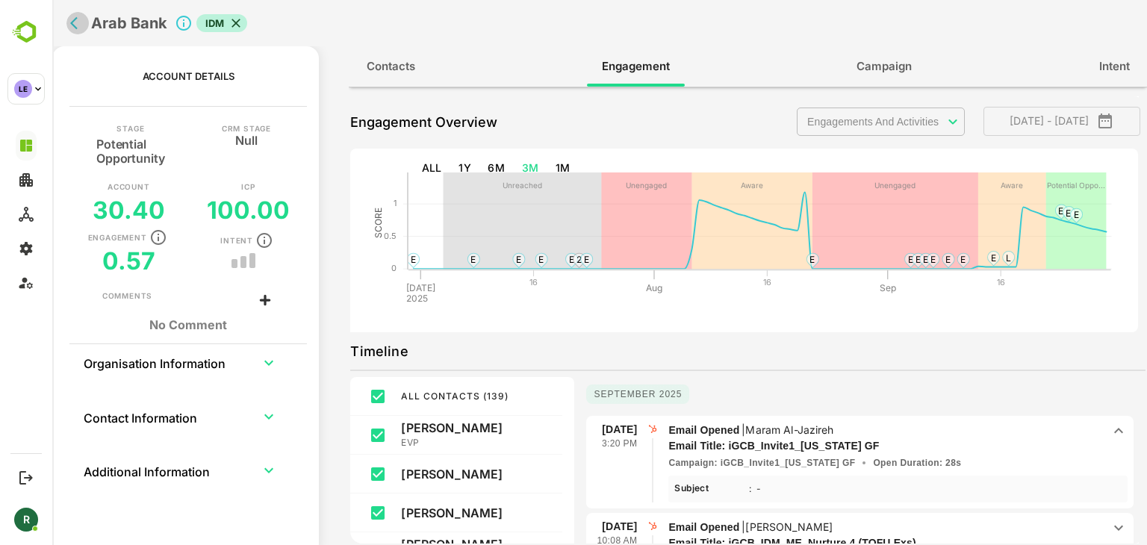
click at [76, 19] on icon "back" at bounding box center [77, 23] width 15 height 15
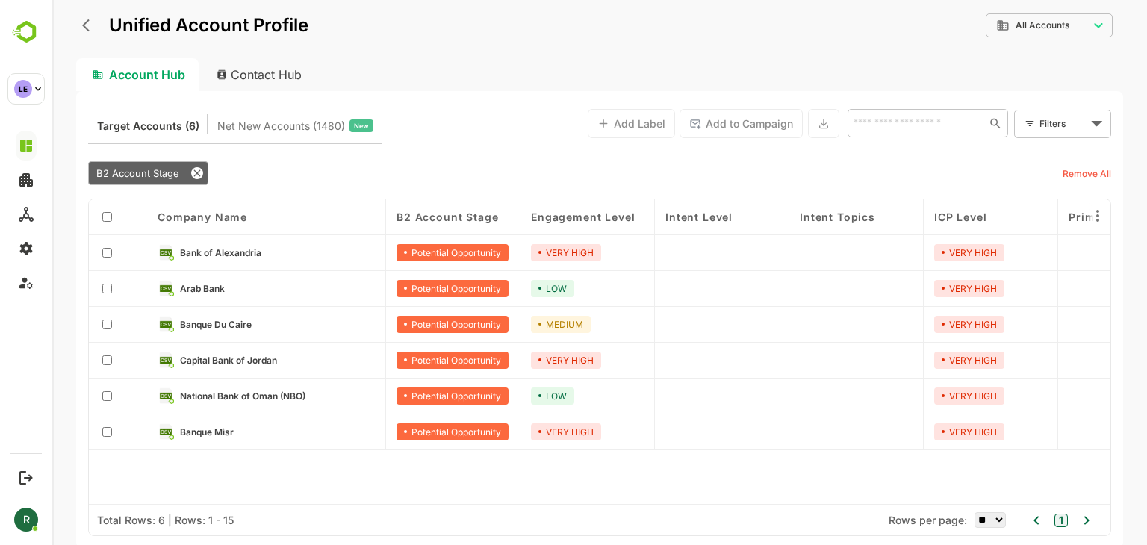
click at [277, 250] on link "Bank of Alexandria" at bounding box center [277, 252] width 195 height 16
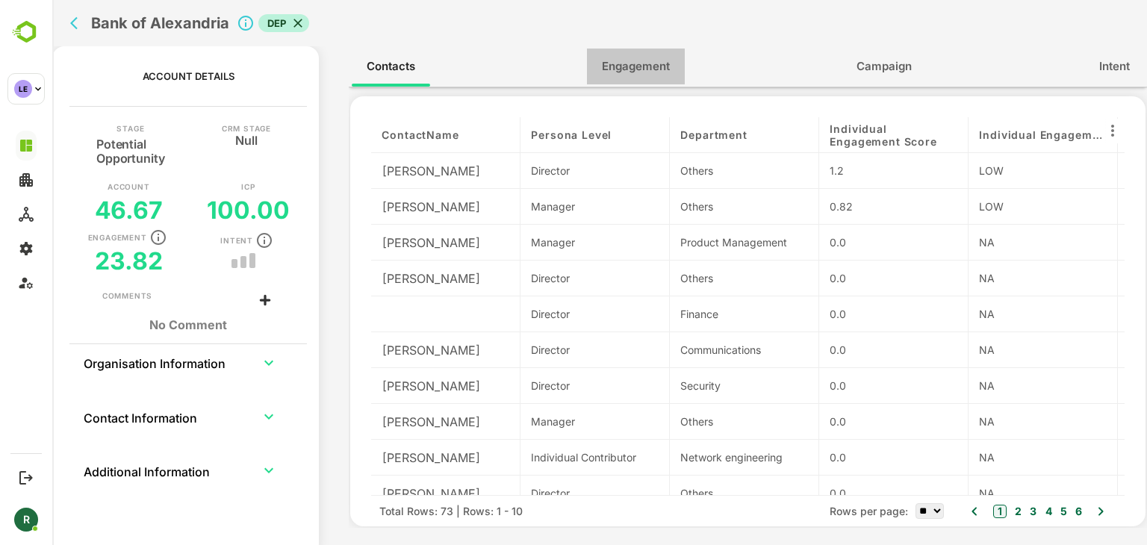
click at [623, 66] on span "Engagement" at bounding box center [636, 66] width 68 height 19
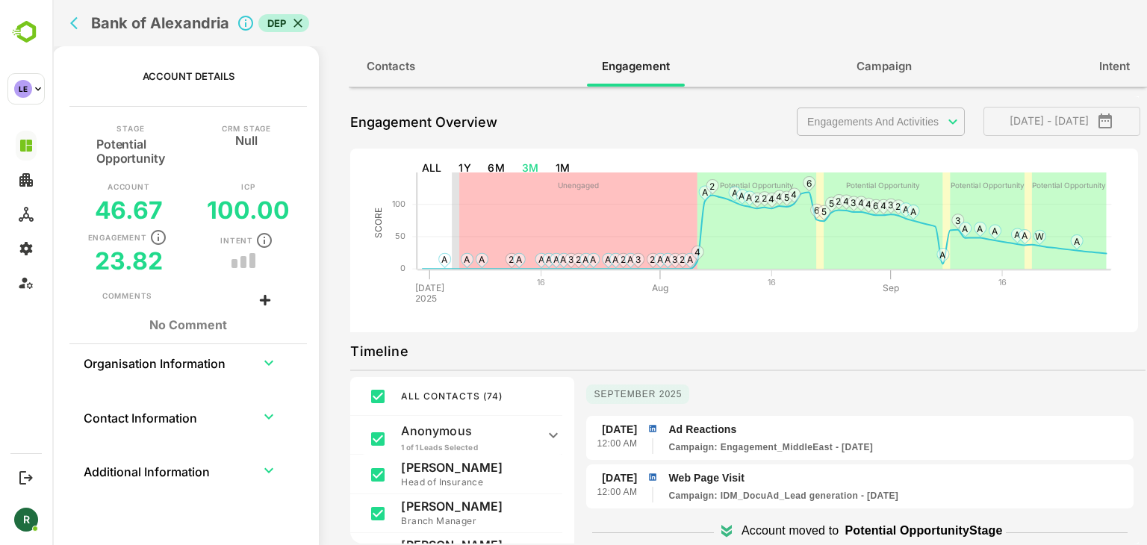
click at [893, 76] on button "Campaign" at bounding box center [884, 67] width 85 height 36
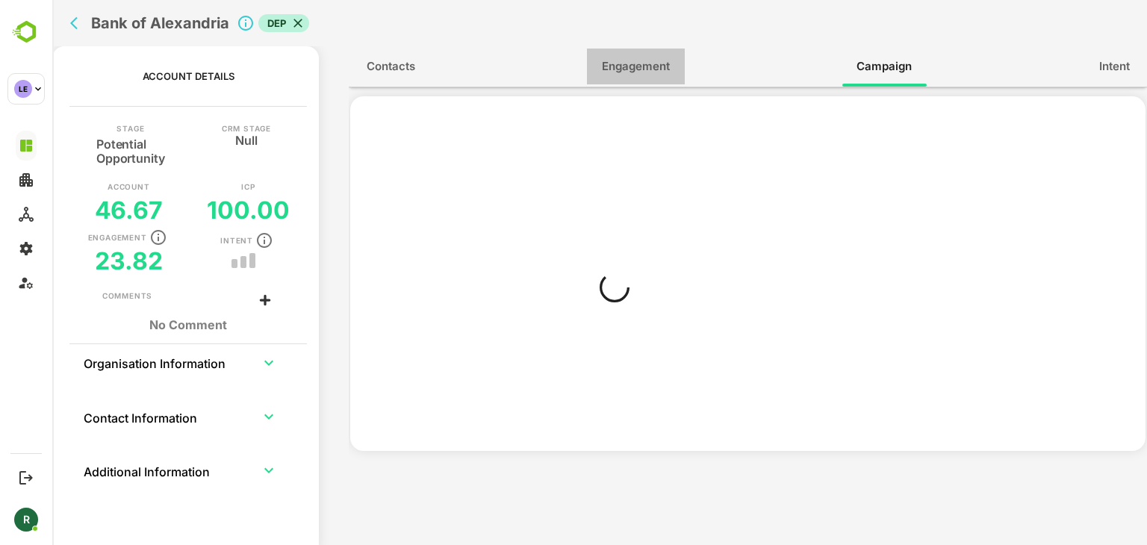
click at [663, 80] on button "Engagement" at bounding box center [636, 67] width 98 height 36
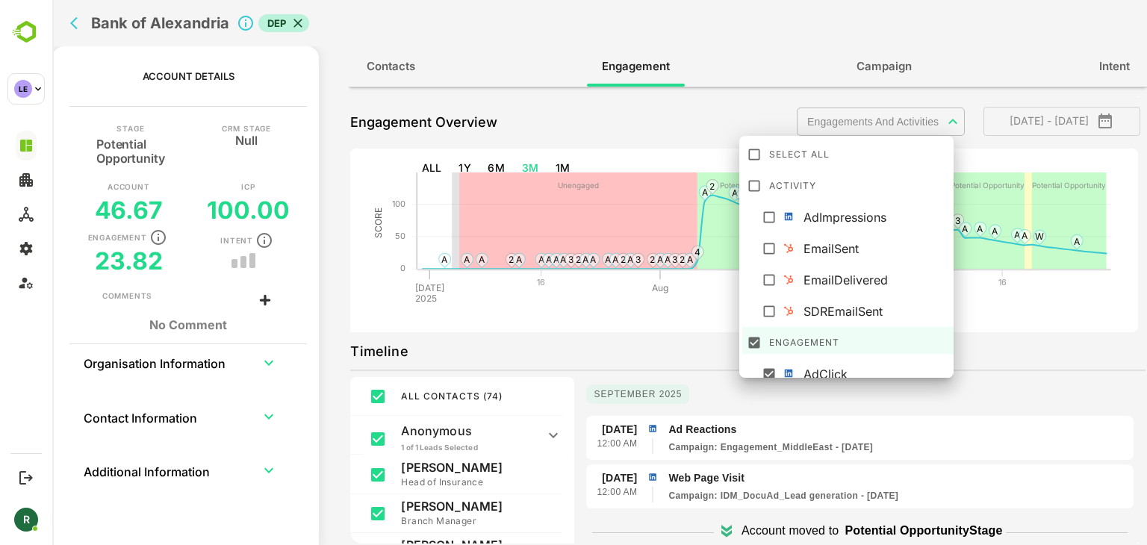
click at [931, 112] on body "**********" at bounding box center [599, 272] width 1095 height 545
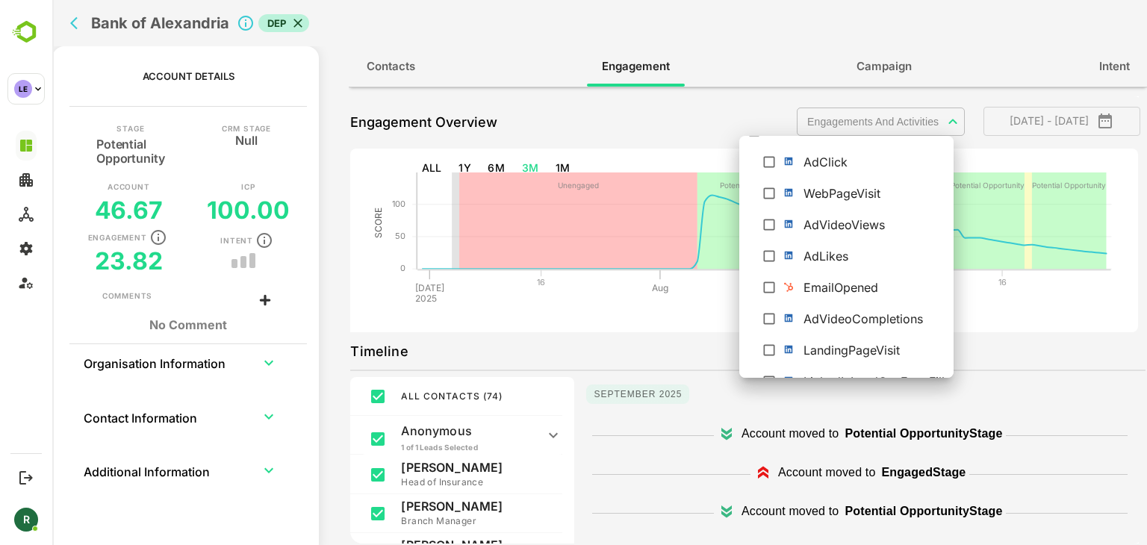
scroll to position [261, 0]
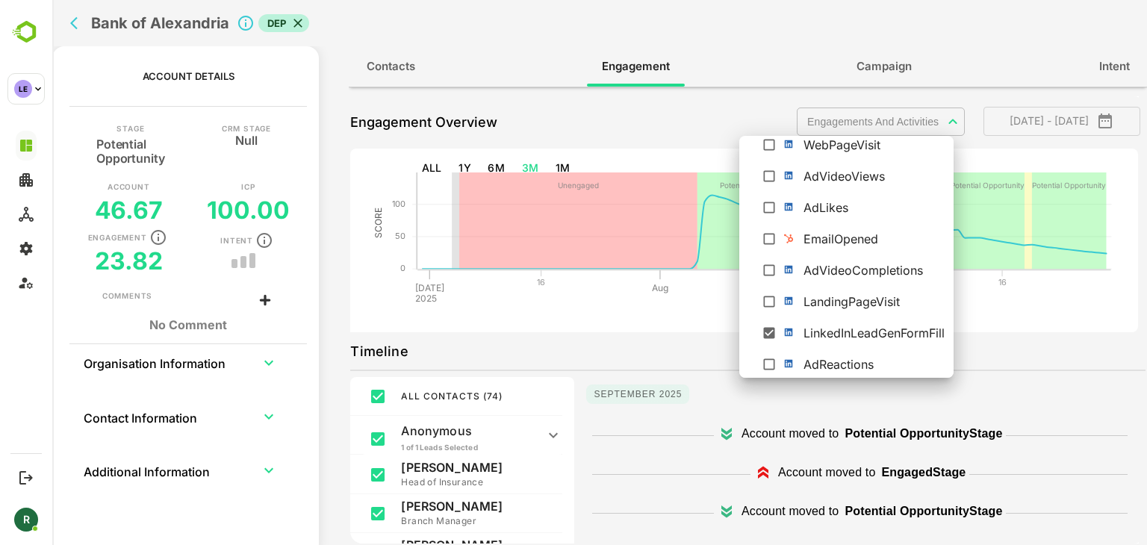
click at [676, 318] on div at bounding box center [599, 272] width 1095 height 545
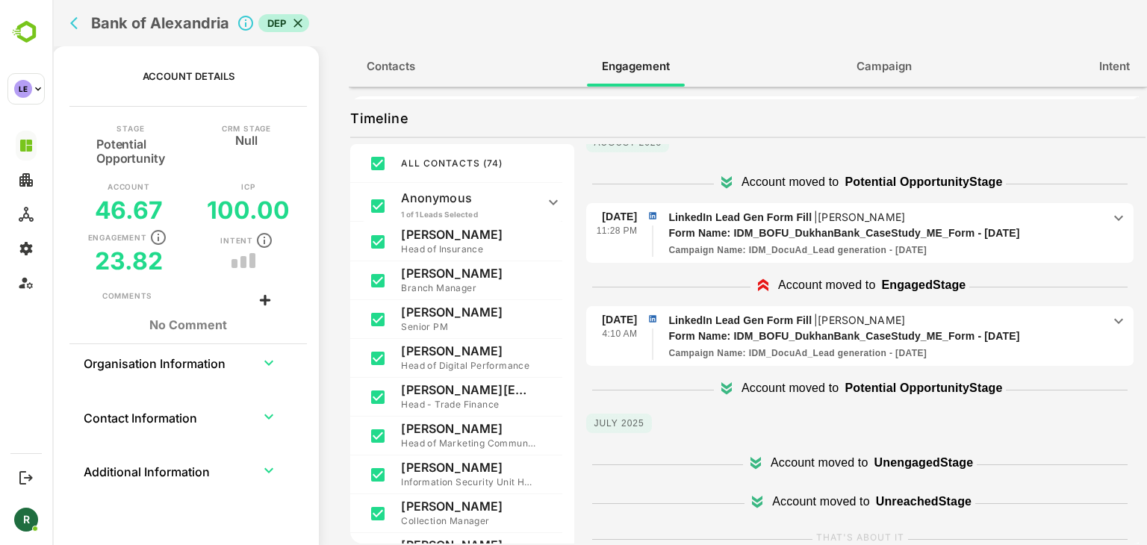
scroll to position [243, 0]
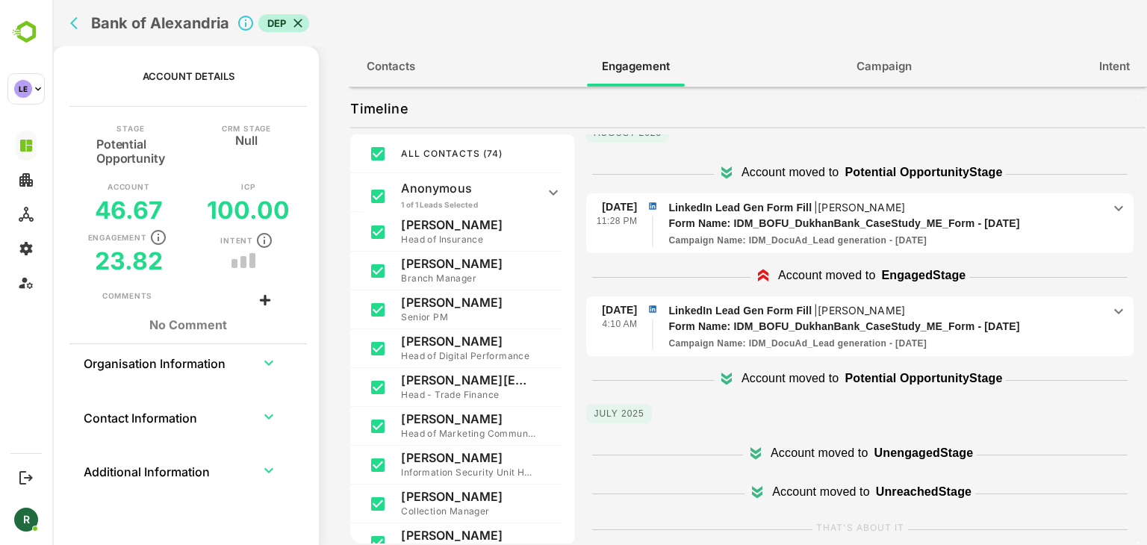
click at [1073, 225] on div "Form Name: IDM_BOFU_DukhanBank_CaseStudy_ME_Form - Aug 8, 2025" at bounding box center [885, 224] width 434 height 16
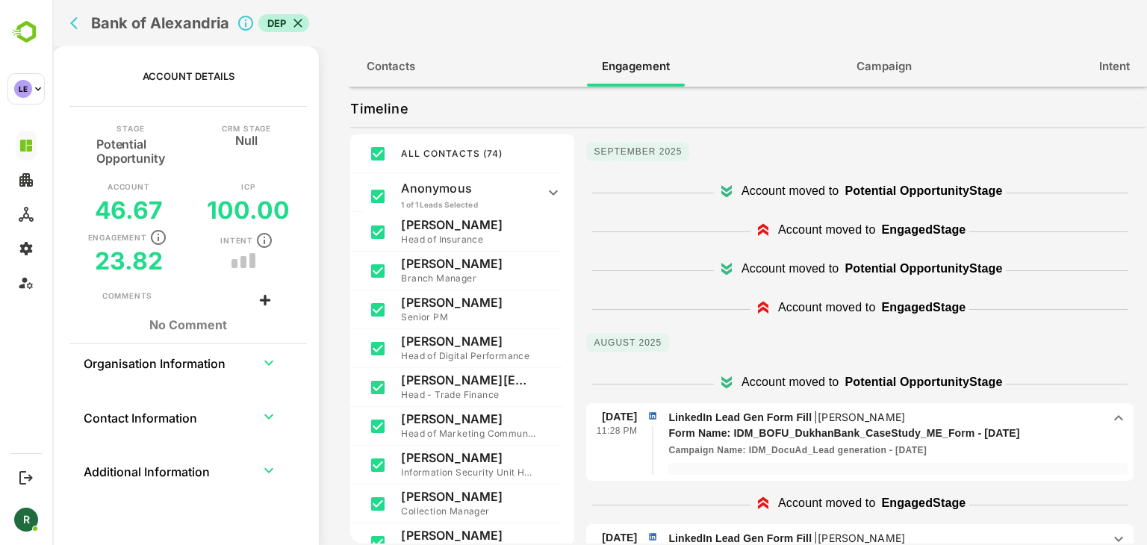
scroll to position [228, 0]
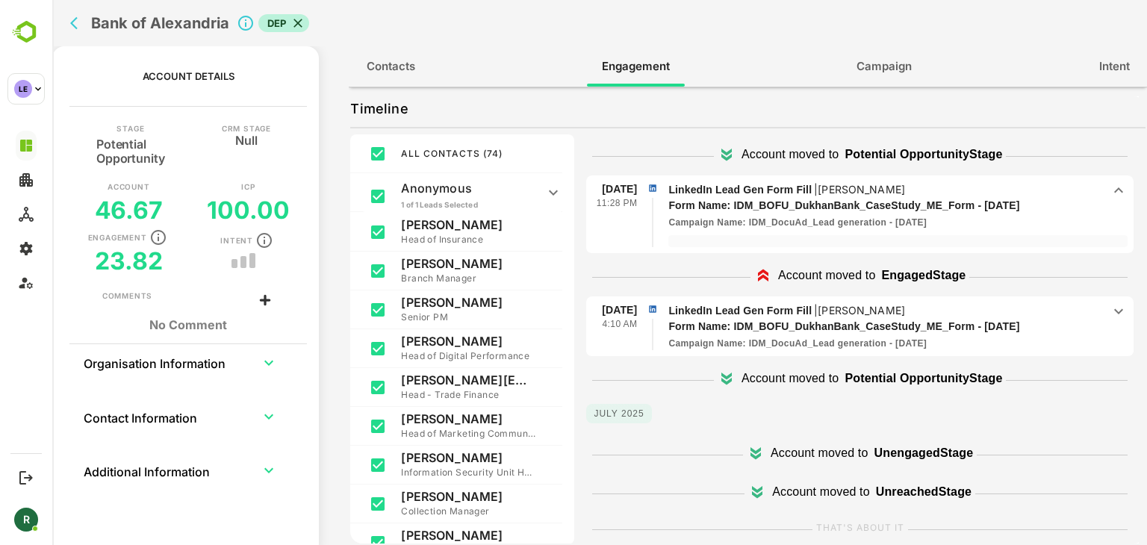
click at [1081, 314] on p "LinkedIn Lead Gen Form Fill | Ahmed Hassan" at bounding box center [885, 311] width 434 height 16
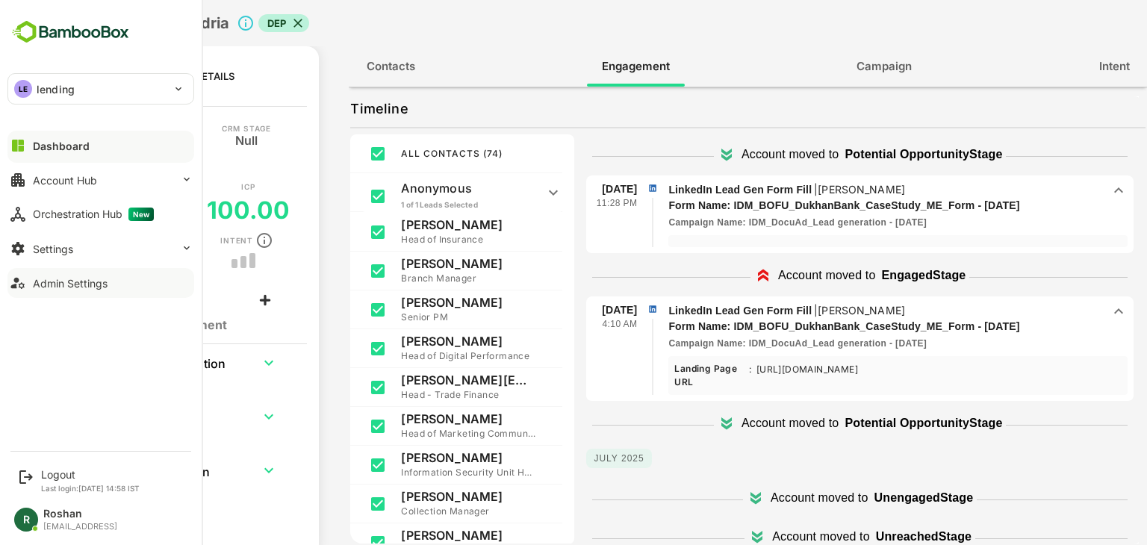
click at [66, 281] on div "Admin Settings" at bounding box center [70, 283] width 75 height 13
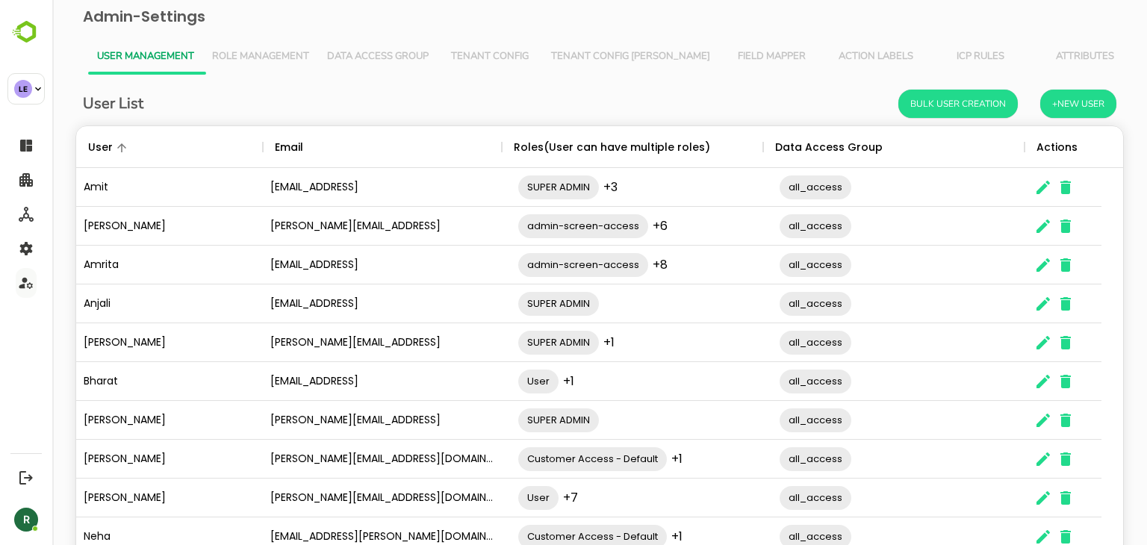
scroll to position [426, 1025]
click at [728, 62] on span "Field Mapper" at bounding box center [771, 57] width 87 height 12
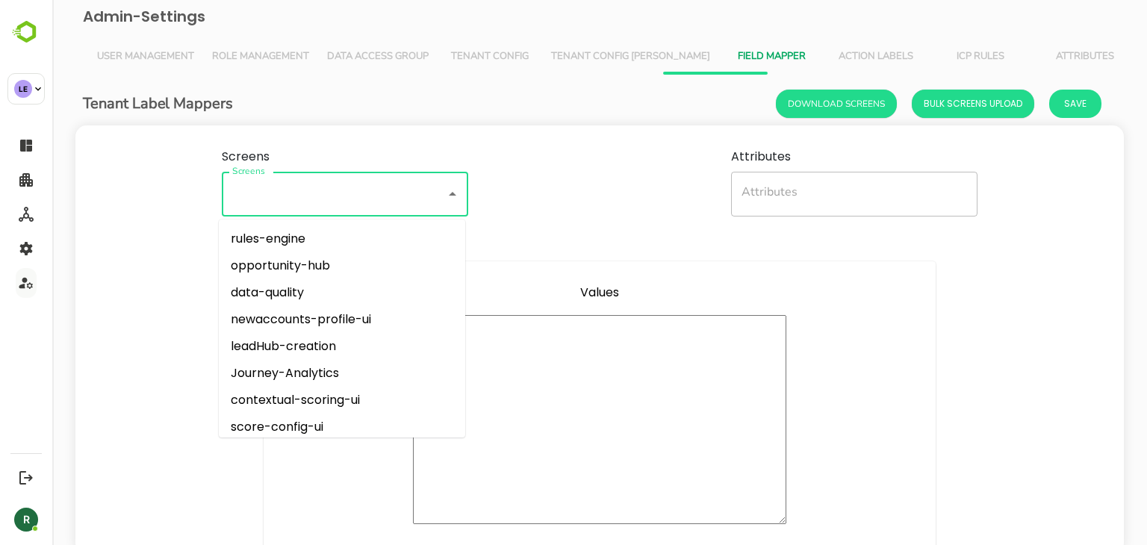
click at [287, 196] on input "Screens" at bounding box center [324, 194] width 191 height 31
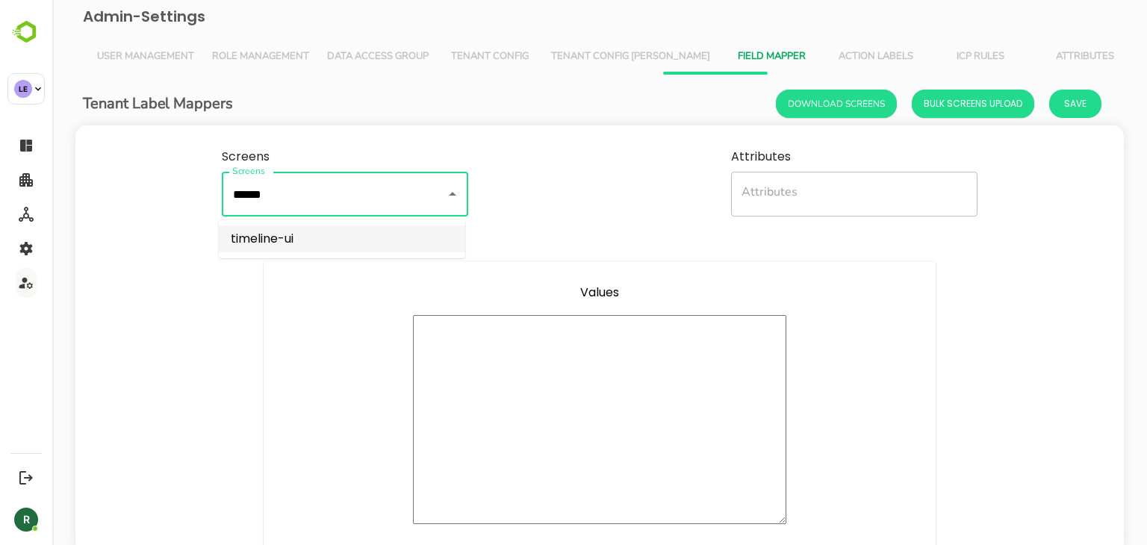
click at [289, 238] on li "timeline-ui" at bounding box center [342, 239] width 246 height 27
type input "**********"
click at [798, 195] on input "Attributes" at bounding box center [843, 194] width 211 height 31
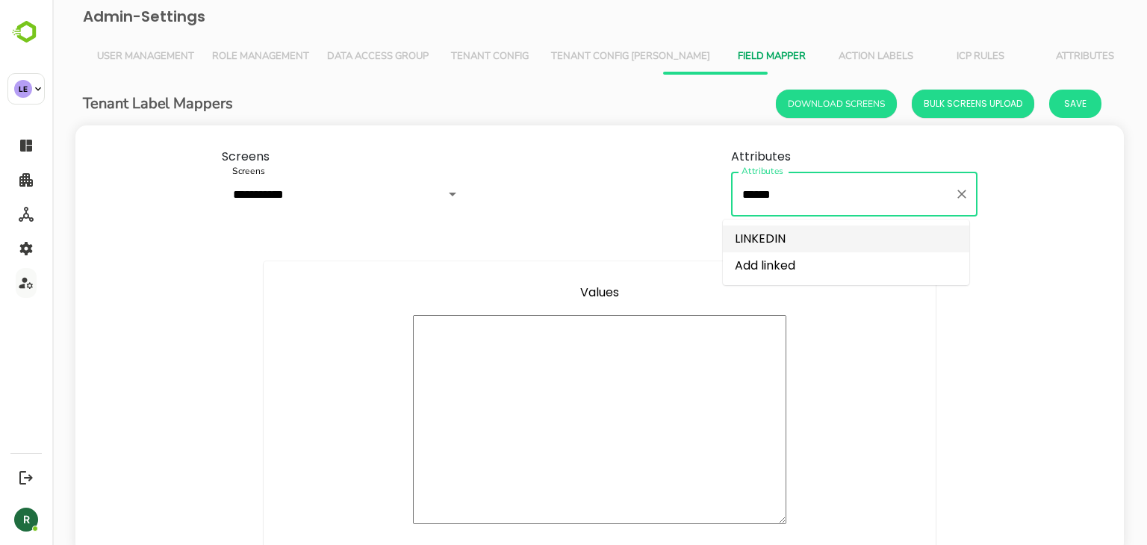
click at [785, 237] on li "LINKEDIN" at bounding box center [846, 239] width 246 height 27
type input "********"
type textarea "**********"
type textarea "*"
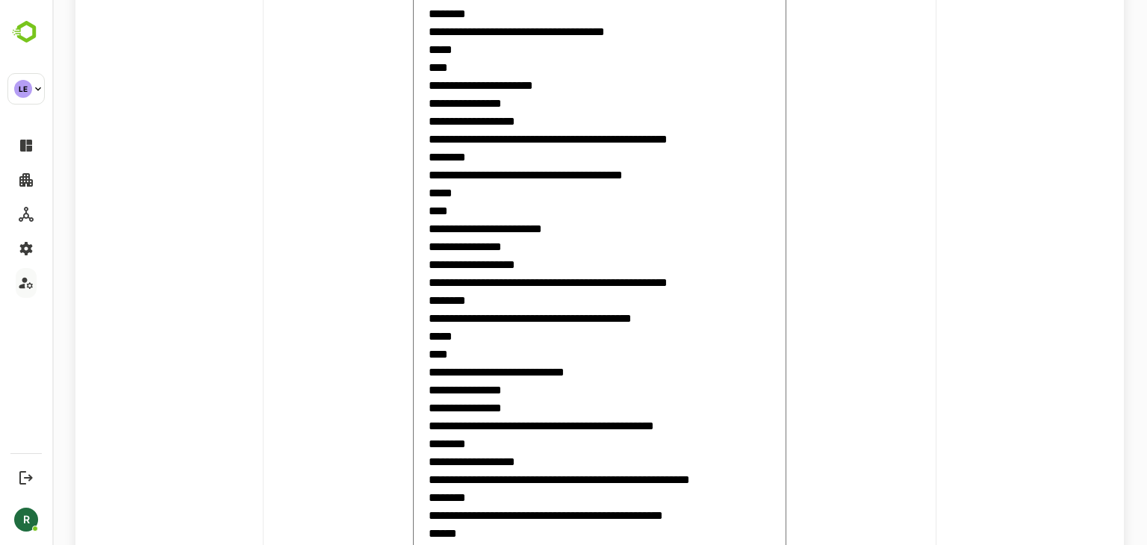
scroll to position [1749, 0]
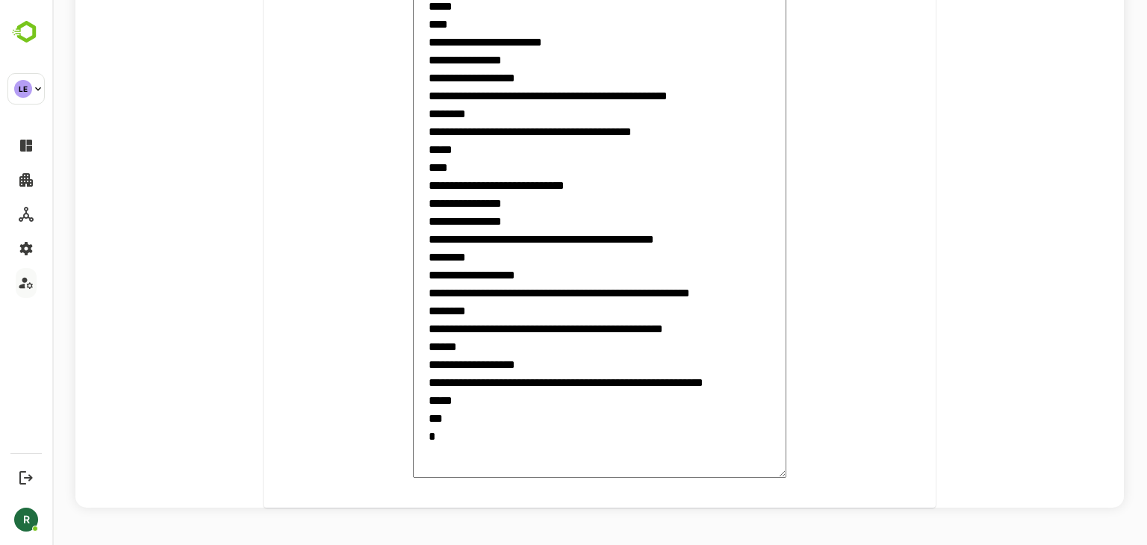
type input "********"
drag, startPoint x: 444, startPoint y: 400, endPoint x: 689, endPoint y: 396, distance: 245.0
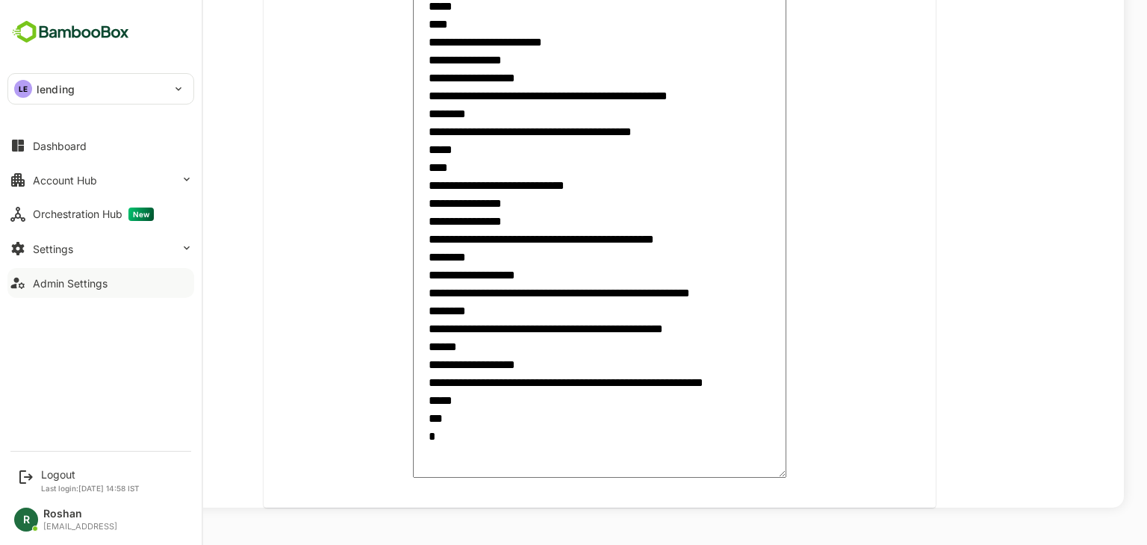
click at [93, 98] on div "LE lending" at bounding box center [91, 89] width 167 height 30
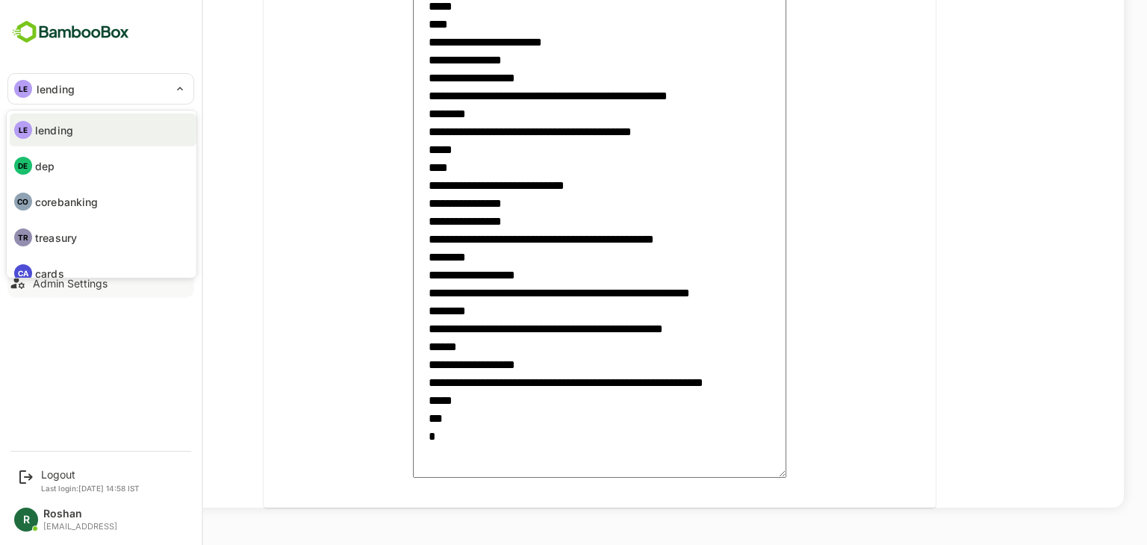
click at [102, 124] on li "LE lending" at bounding box center [103, 130] width 187 height 33
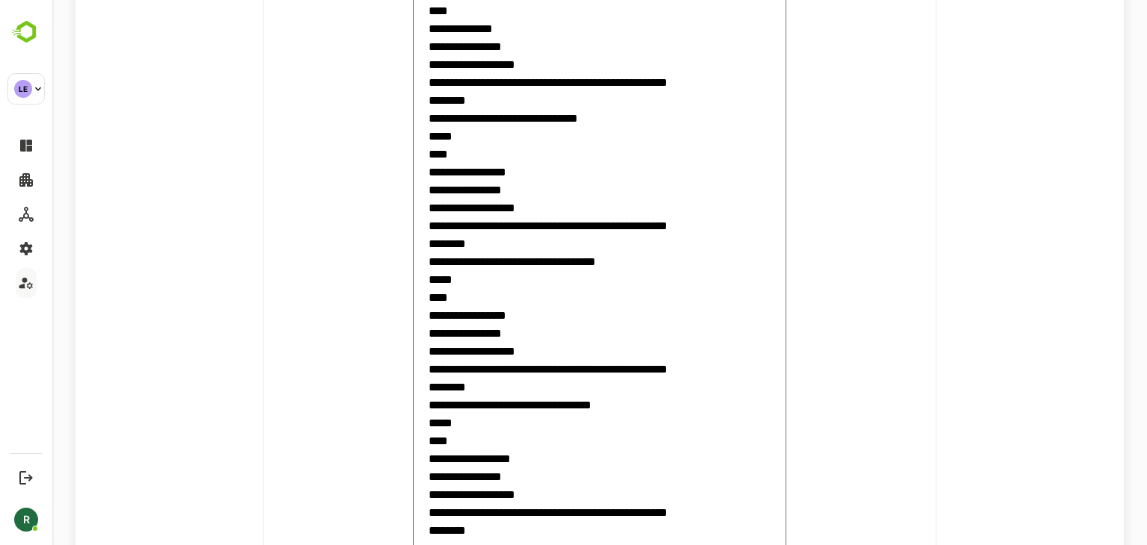
scroll to position [0, 0]
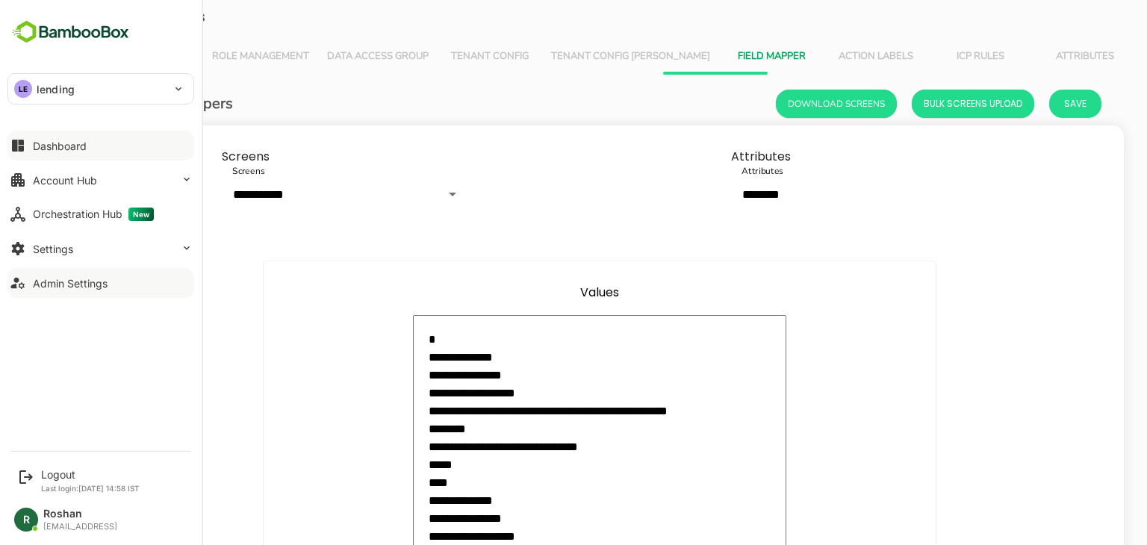
click at [64, 146] on div "Dashboard" at bounding box center [60, 146] width 54 height 13
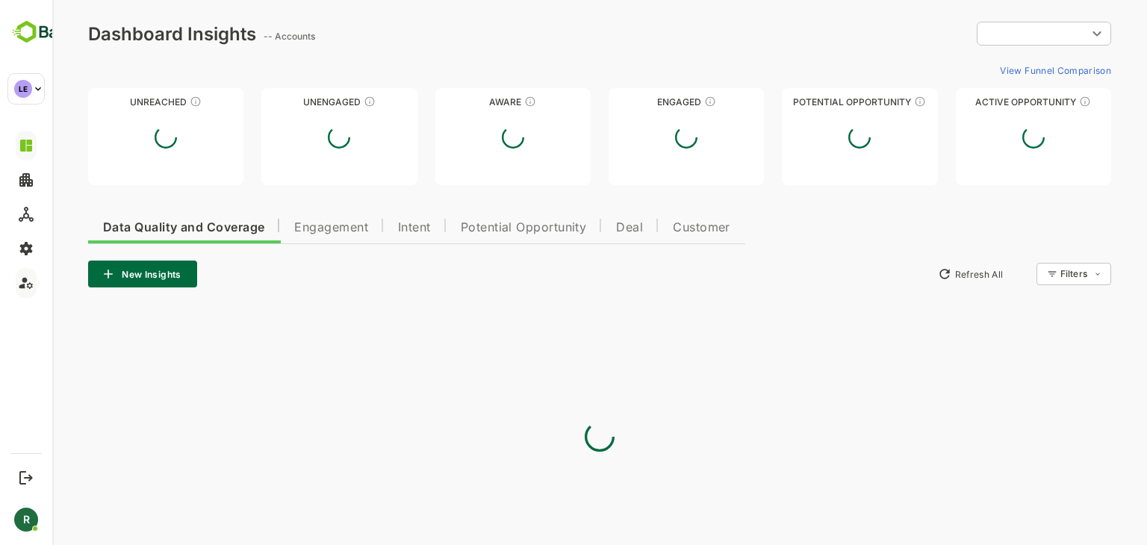
type input "**********"
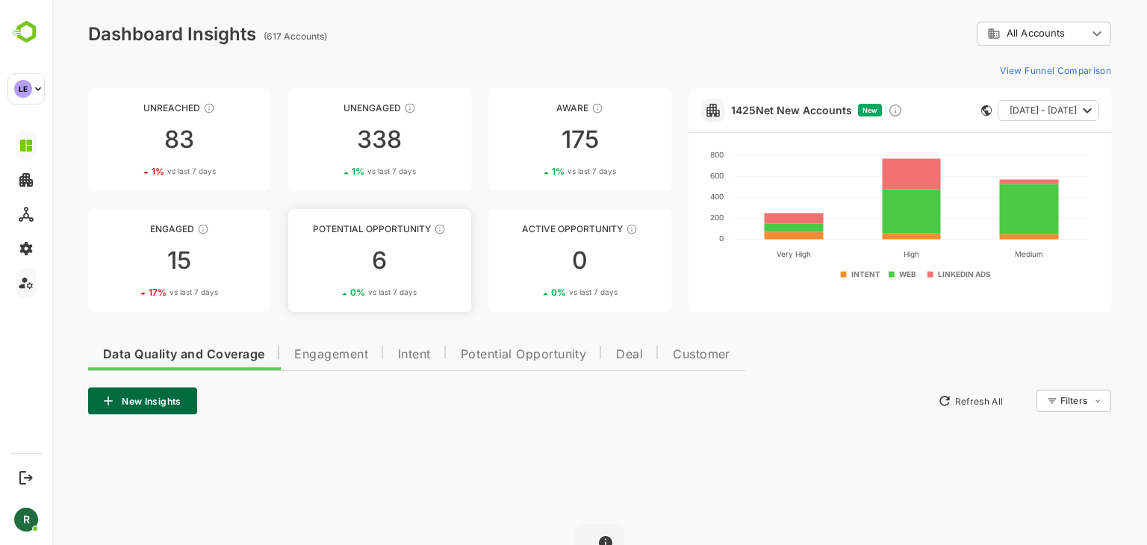
click at [366, 256] on div "6" at bounding box center [379, 261] width 182 height 24
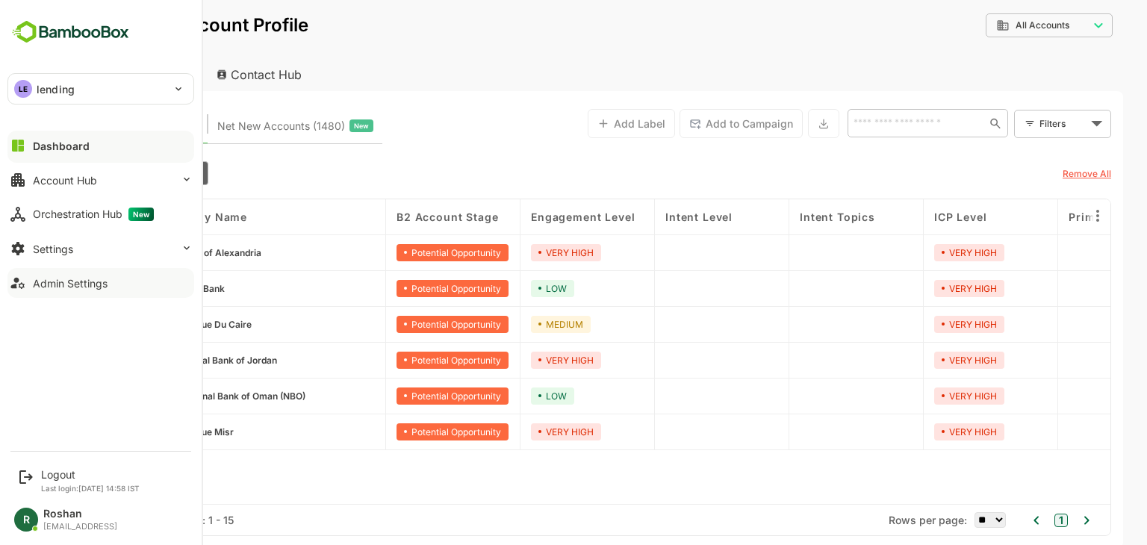
click at [27, 84] on div "LE" at bounding box center [23, 89] width 18 height 18
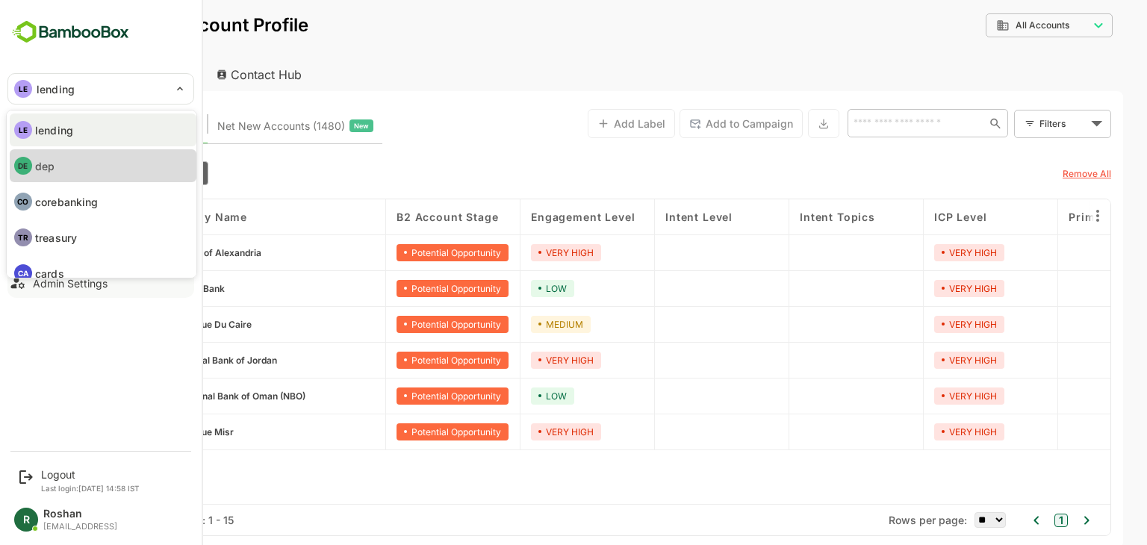
click at [72, 164] on li "DE dep" at bounding box center [103, 165] width 187 height 33
type input "***"
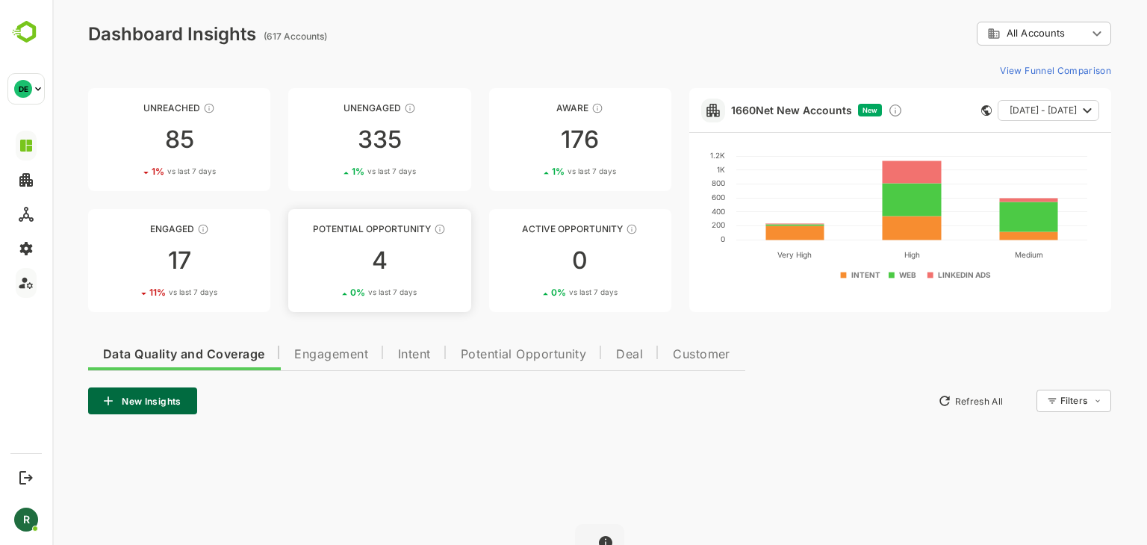
click at [393, 267] on div "4" at bounding box center [379, 261] width 182 height 24
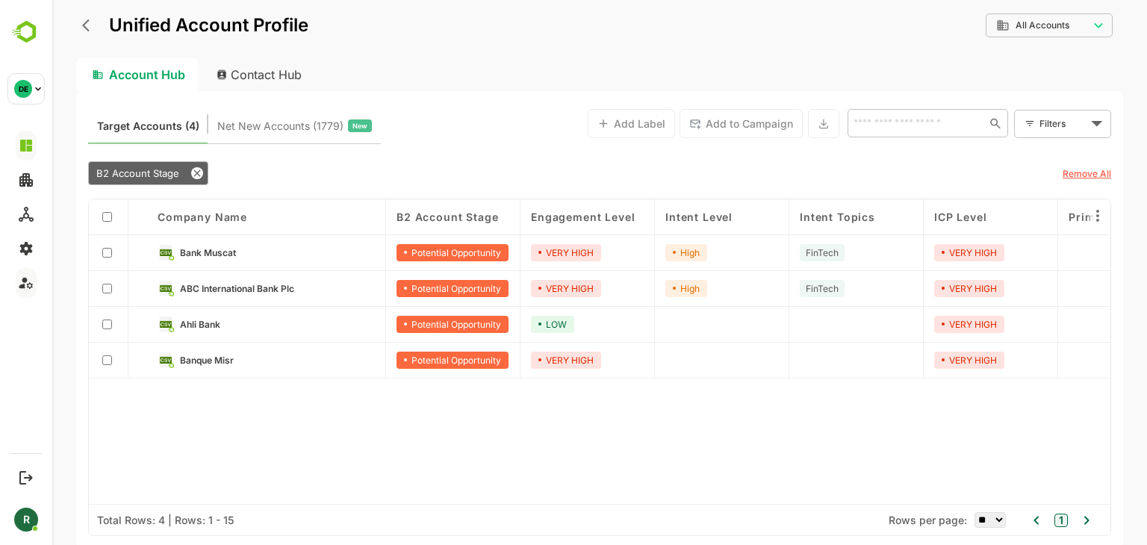
click at [468, 429] on div "Company name B2 Account Stage Engagement Level Intent Level Intent Topics ICP L…" at bounding box center [600, 351] width 1022 height 305
click at [218, 326] on span "Ahli Bank" at bounding box center [200, 324] width 40 height 11
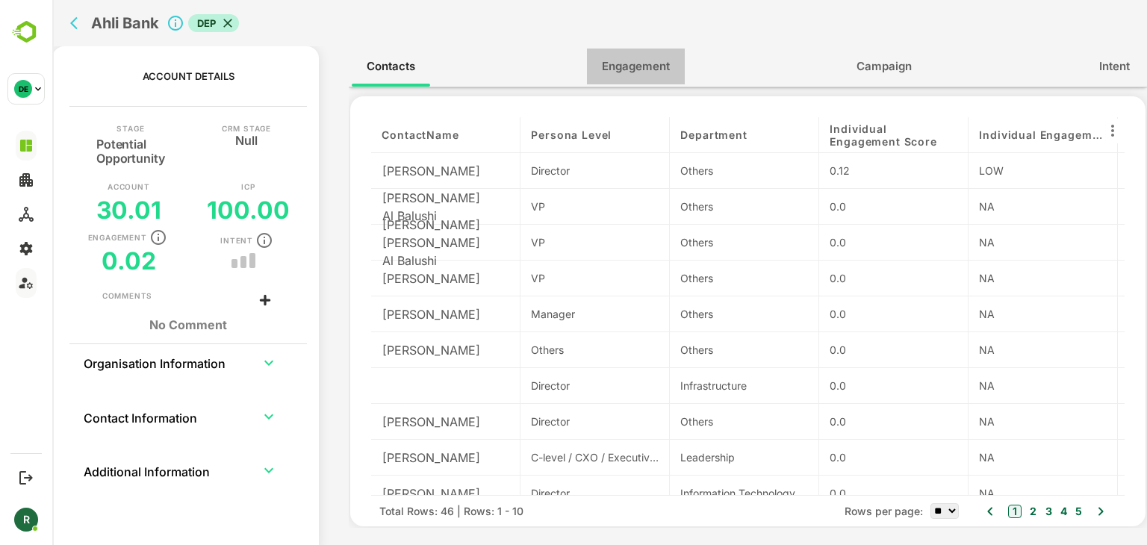
click at [668, 68] on span "Engagement" at bounding box center [636, 66] width 68 height 19
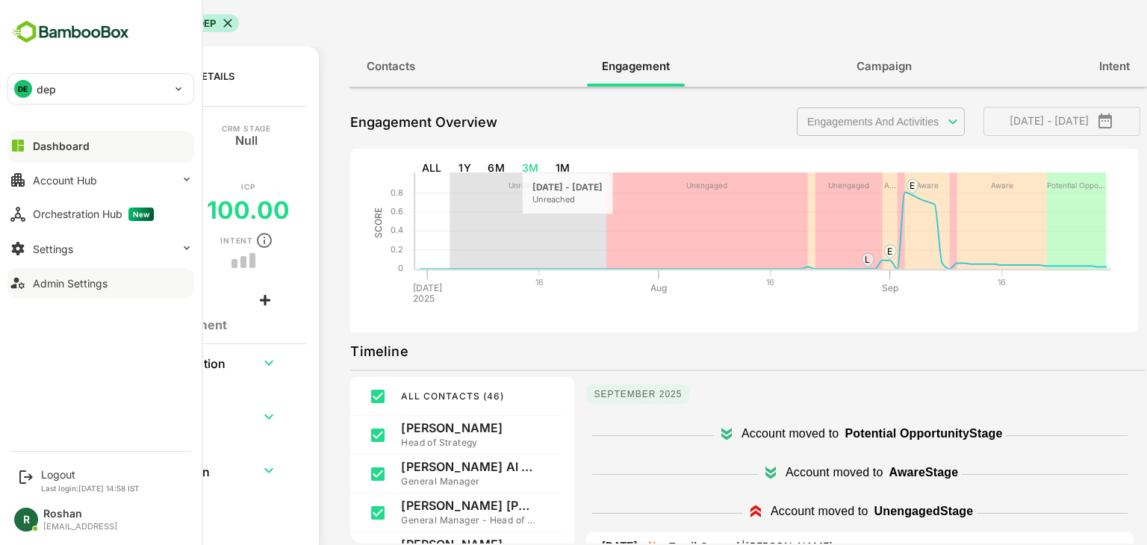
click at [88, 78] on div "DE dep" at bounding box center [91, 89] width 167 height 30
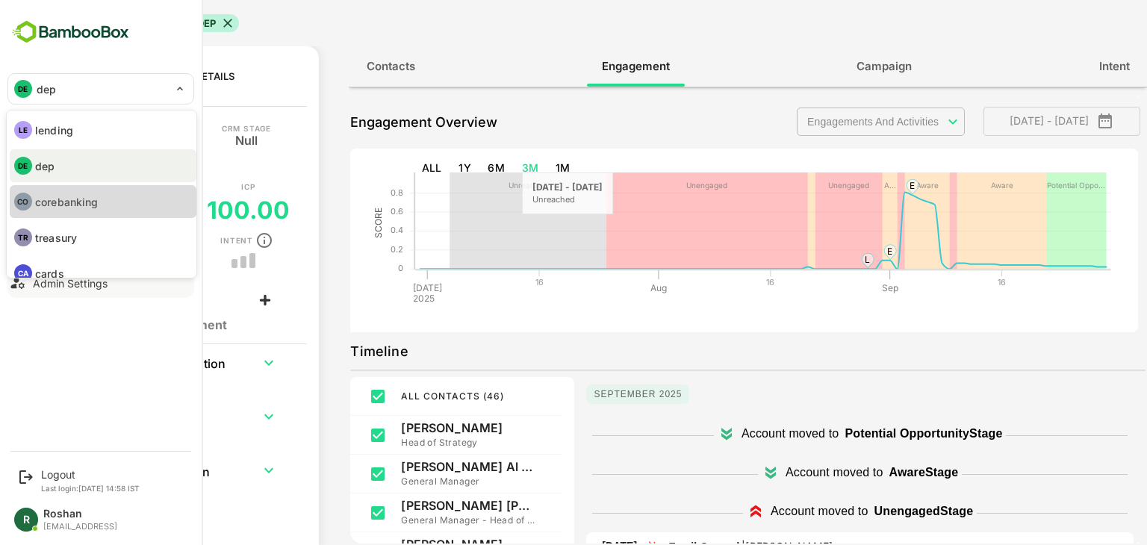
click at [89, 201] on p "corebanking" at bounding box center [66, 202] width 63 height 16
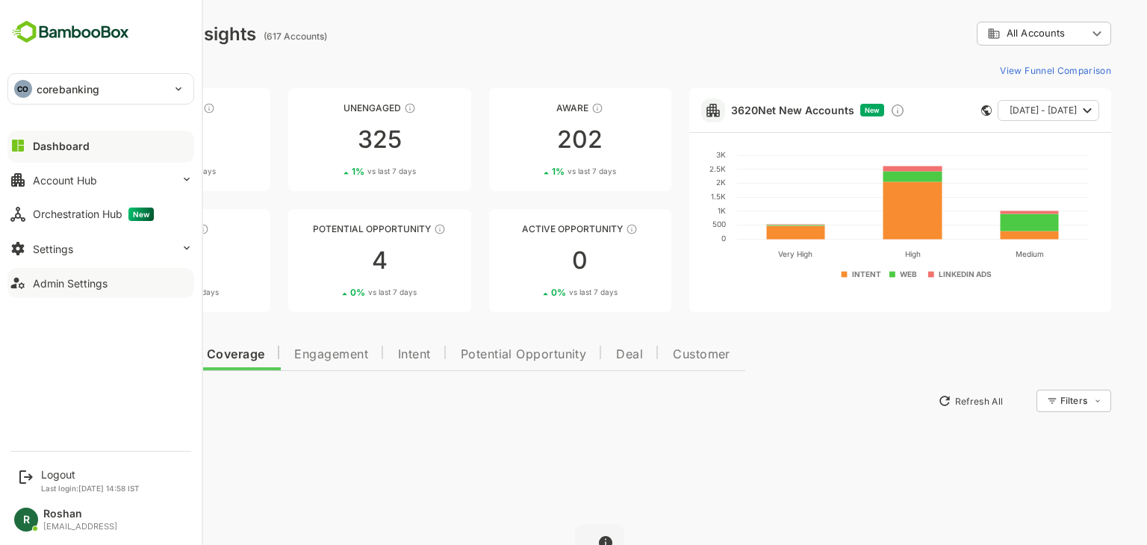
click at [33, 87] on div "CO corebanking" at bounding box center [91, 89] width 167 height 30
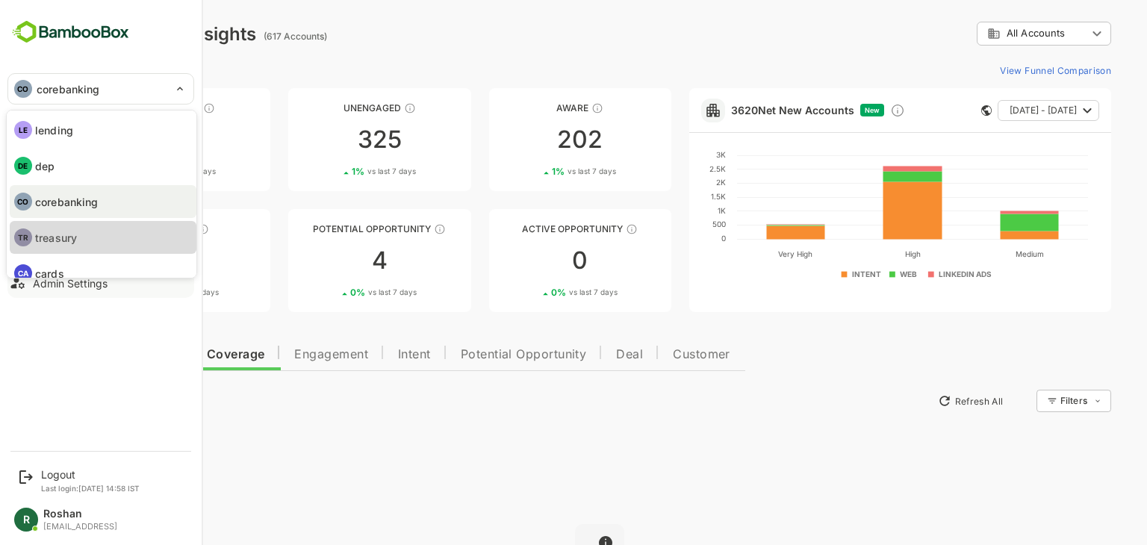
click at [76, 233] on p "treasury" at bounding box center [56, 238] width 42 height 16
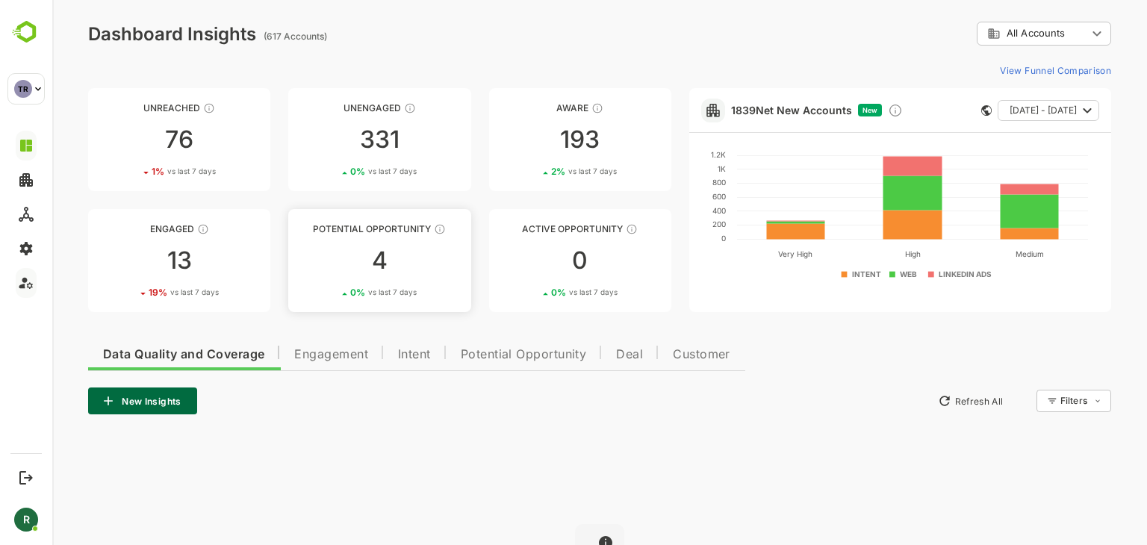
click at [424, 259] on div "4" at bounding box center [379, 261] width 182 height 24
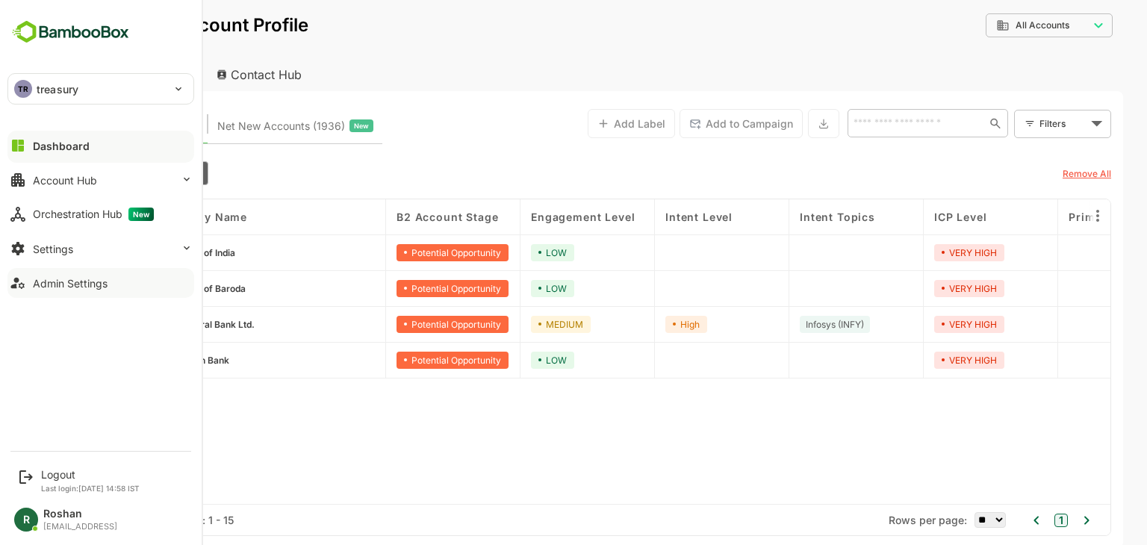
click at [48, 88] on p "treasury" at bounding box center [58, 89] width 42 height 16
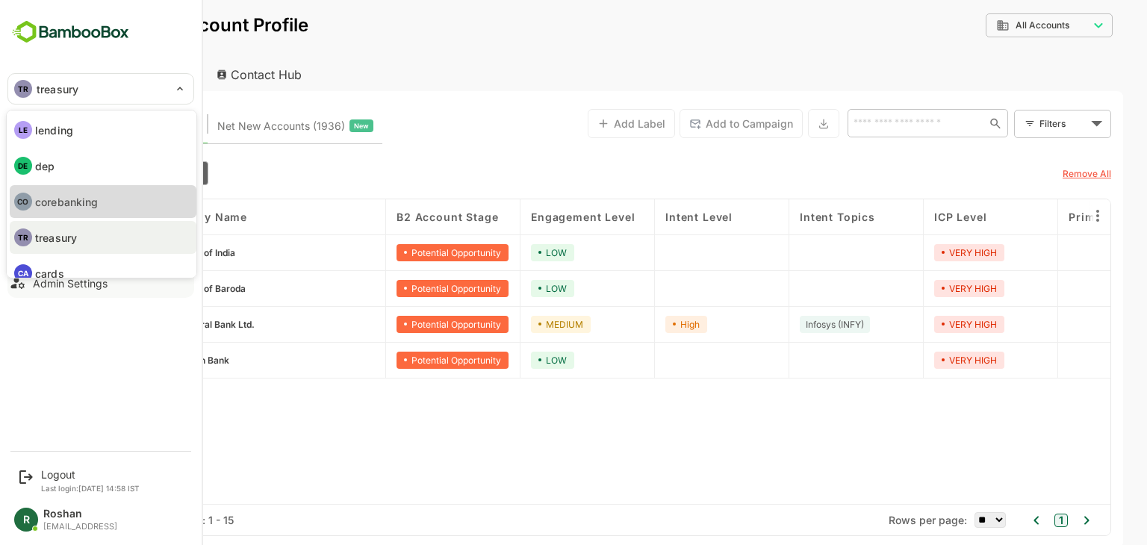
click at [66, 207] on p "corebanking" at bounding box center [66, 202] width 63 height 16
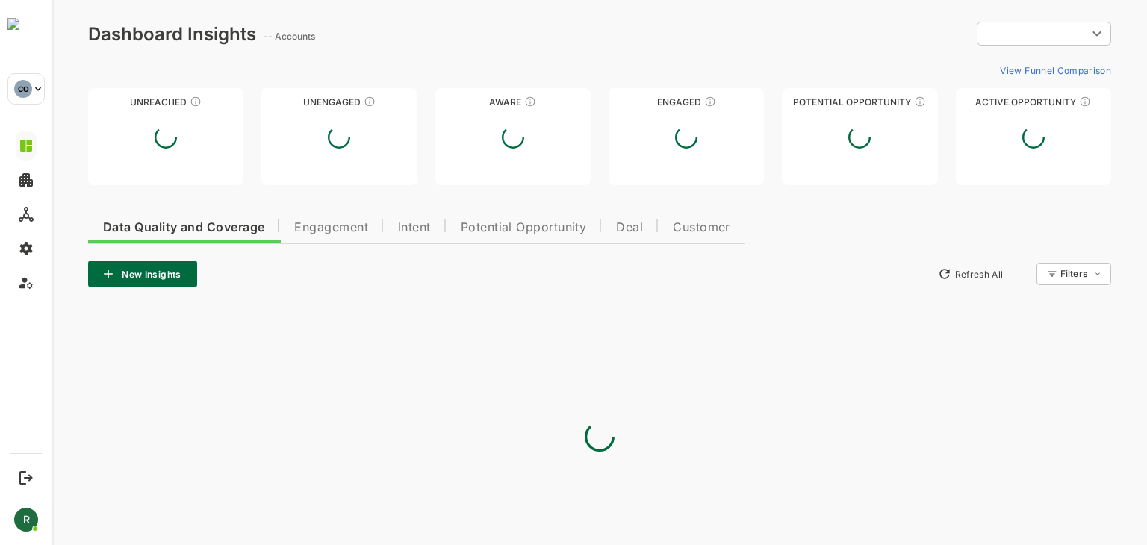
type input "**********"
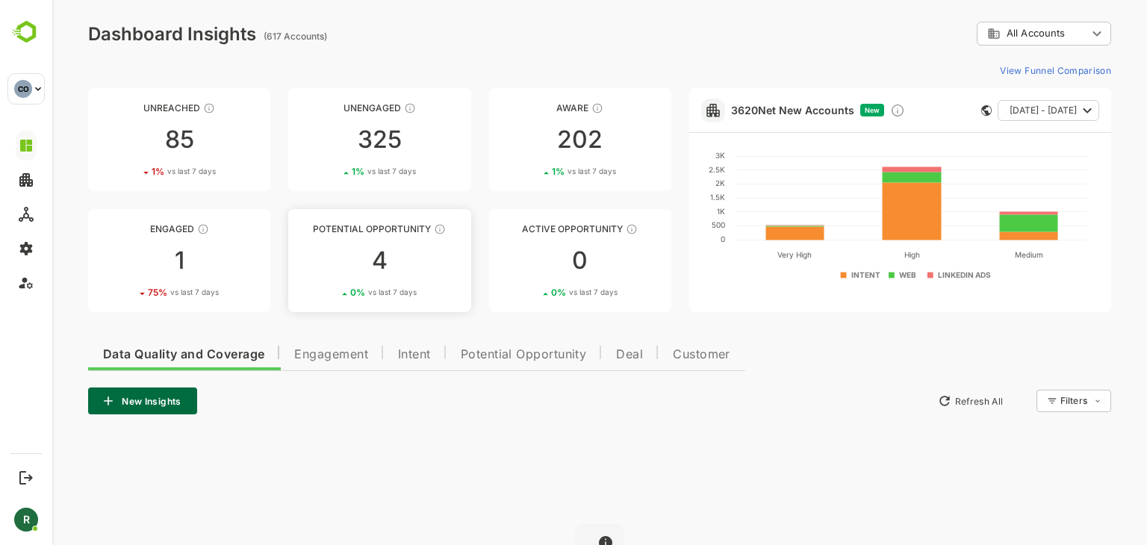
click at [396, 278] on link "Potential Opportunity 4 0 % vs last 7 days" at bounding box center [379, 260] width 182 height 103
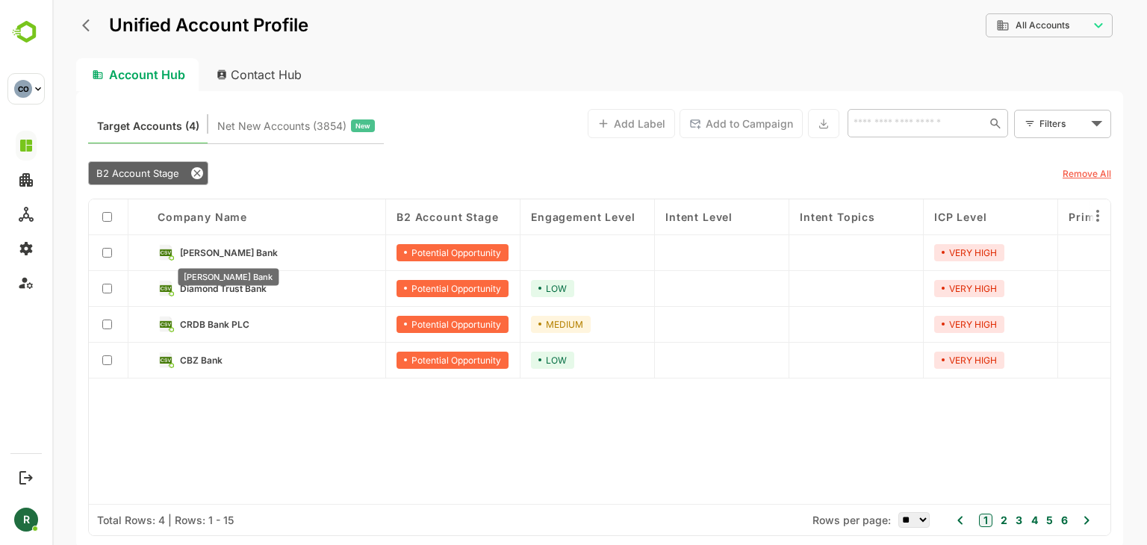
click at [260, 252] on span "Letshego Faidika Bank" at bounding box center [229, 252] width 98 height 11
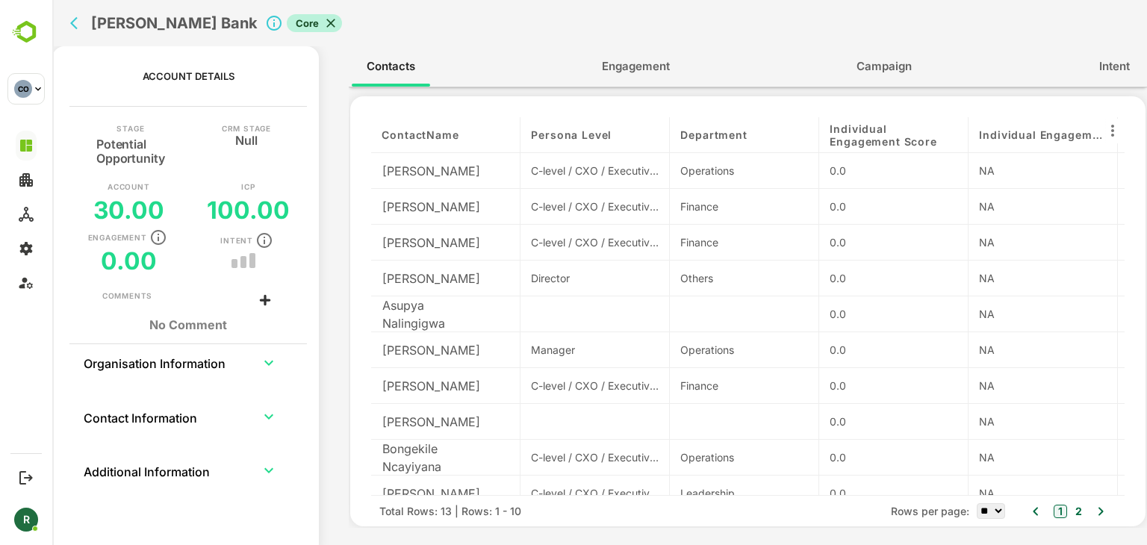
click at [75, 25] on icon "back" at bounding box center [73, 23] width 7 height 13
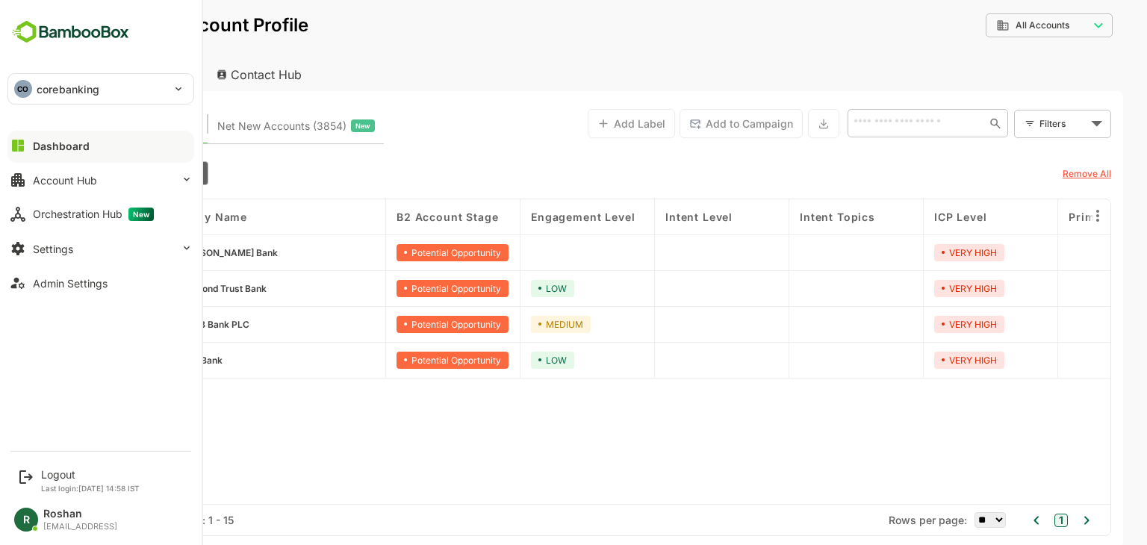
click at [100, 89] on div "CO corebanking" at bounding box center [91, 89] width 167 height 30
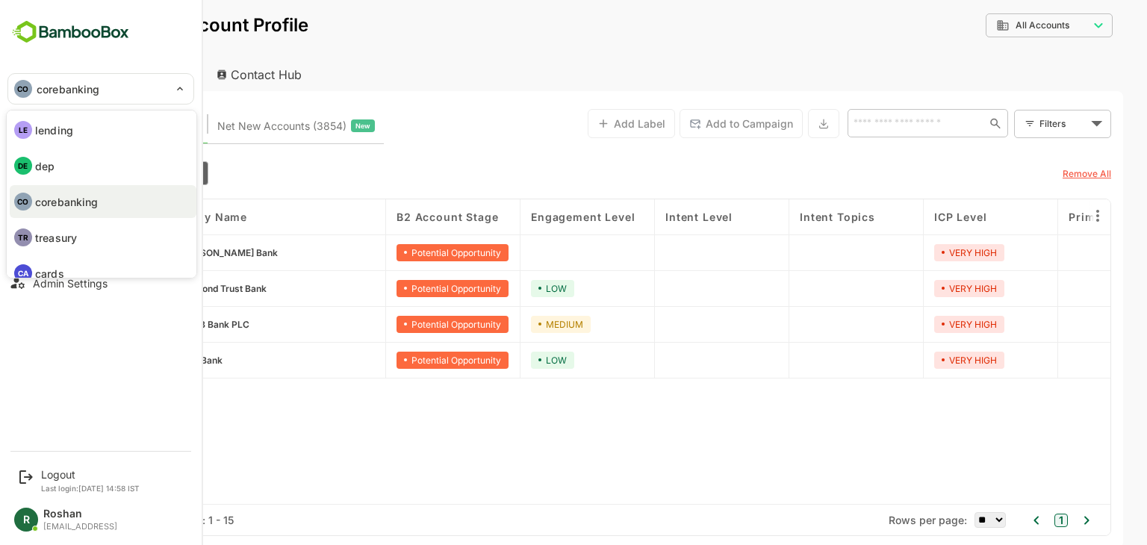
click at [83, 171] on li "DE dep" at bounding box center [103, 165] width 187 height 33
type input "***"
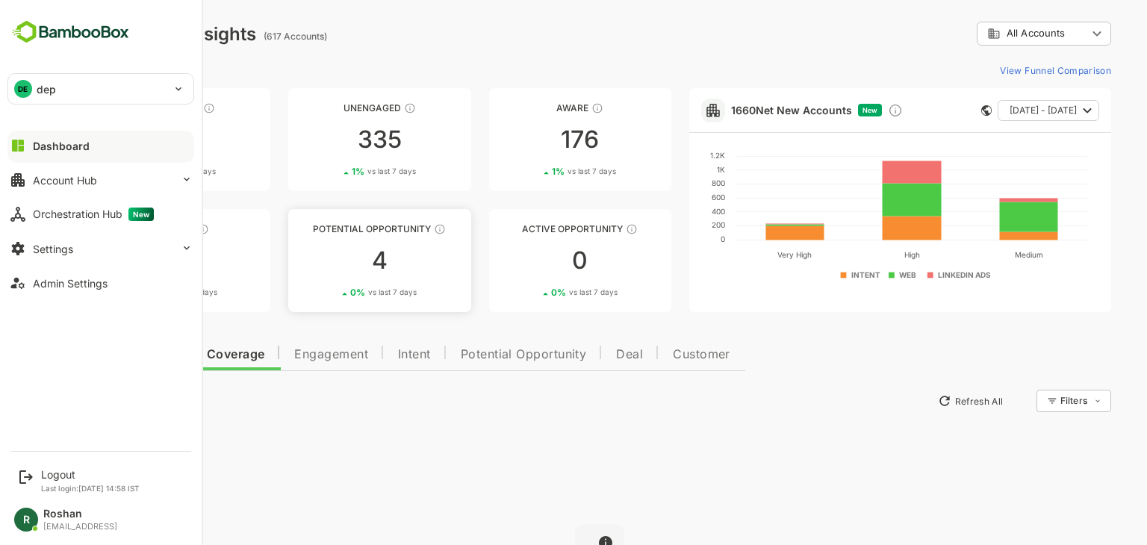
click at [417, 267] on div "4" at bounding box center [379, 261] width 182 height 24
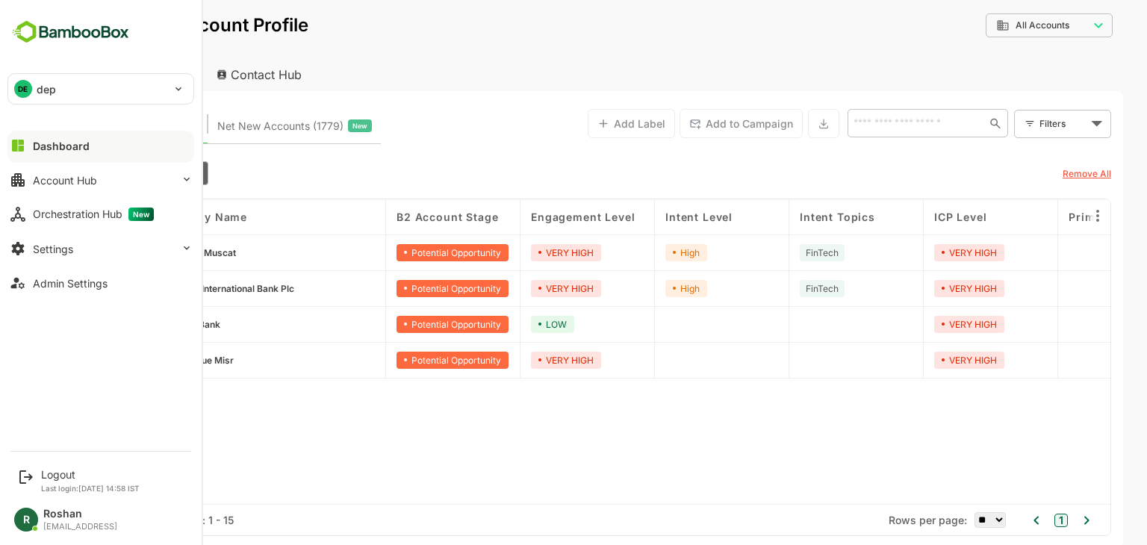
click at [565, 40] on div "**********" at bounding box center [599, 35] width 1047 height 46
click at [376, 412] on div "Company name B2 Account Stage Engagement Level Intent Level Intent Topics ICP L…" at bounding box center [600, 351] width 1022 height 305
click at [37, 93] on p "dep" at bounding box center [46, 89] width 19 height 16
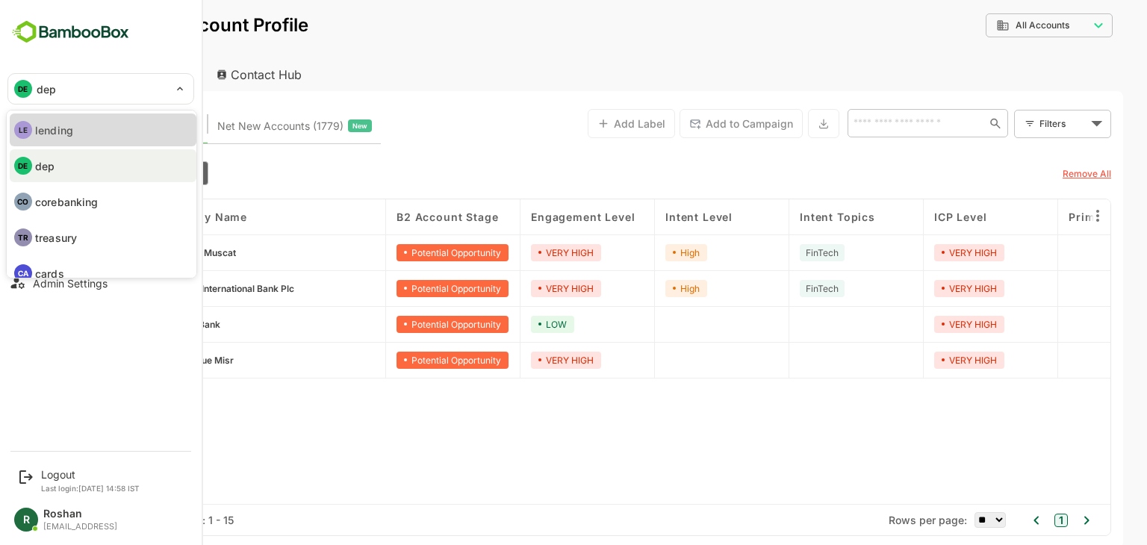
click at [94, 138] on li "LE lending" at bounding box center [103, 130] width 187 height 33
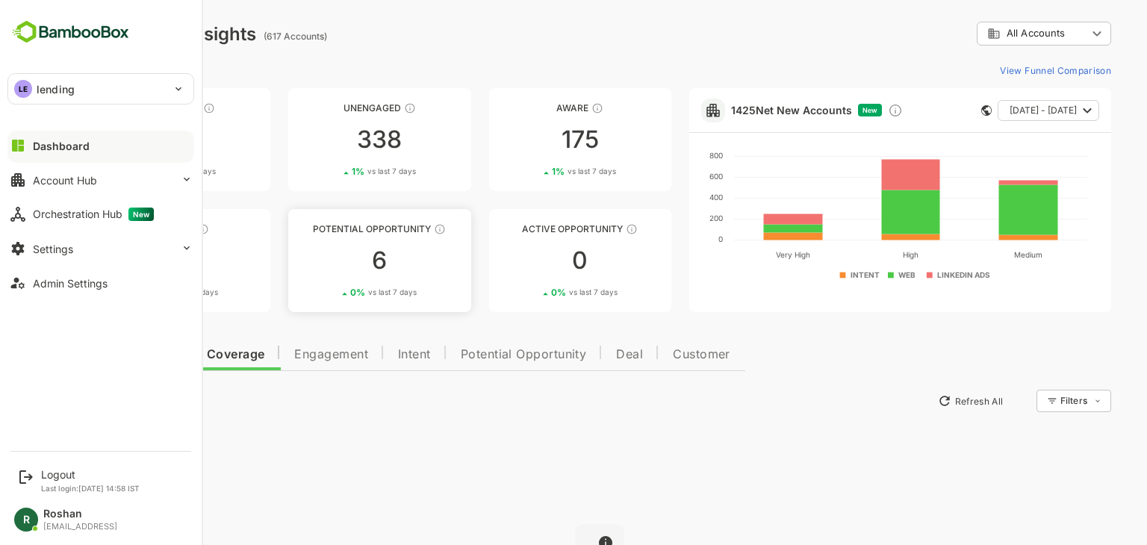
click at [409, 255] on div "6" at bounding box center [379, 261] width 182 height 24
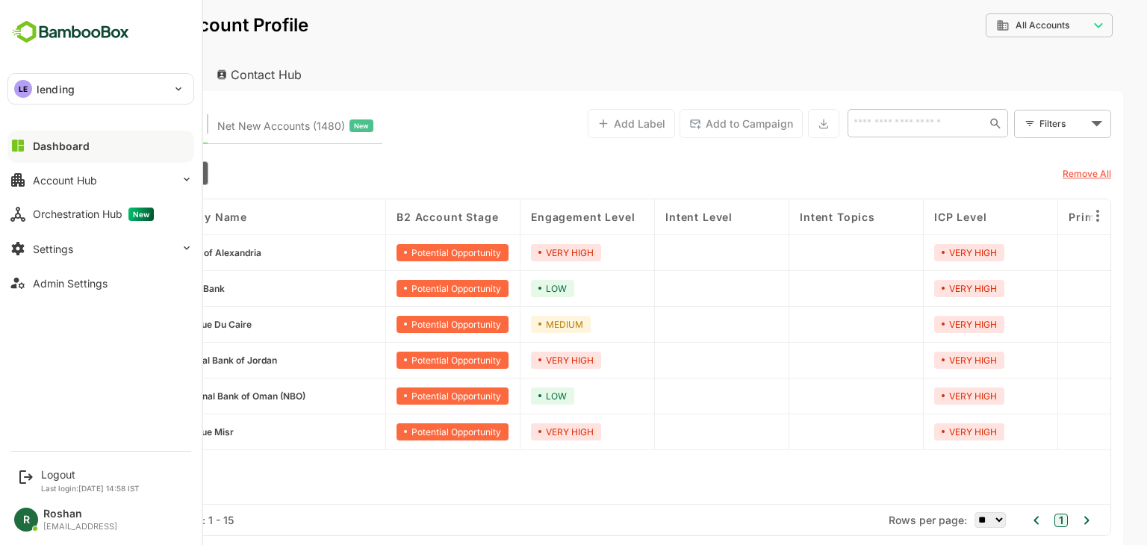
click at [483, 57] on div "**********" at bounding box center [599, 35] width 1047 height 46
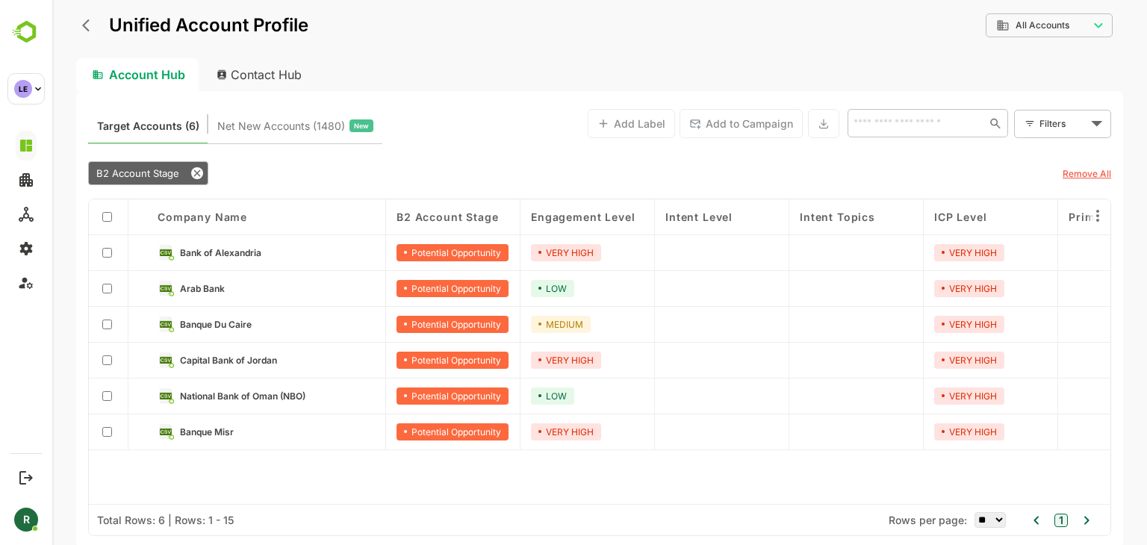
click at [223, 282] on link "Arab Bank" at bounding box center [277, 288] width 195 height 16
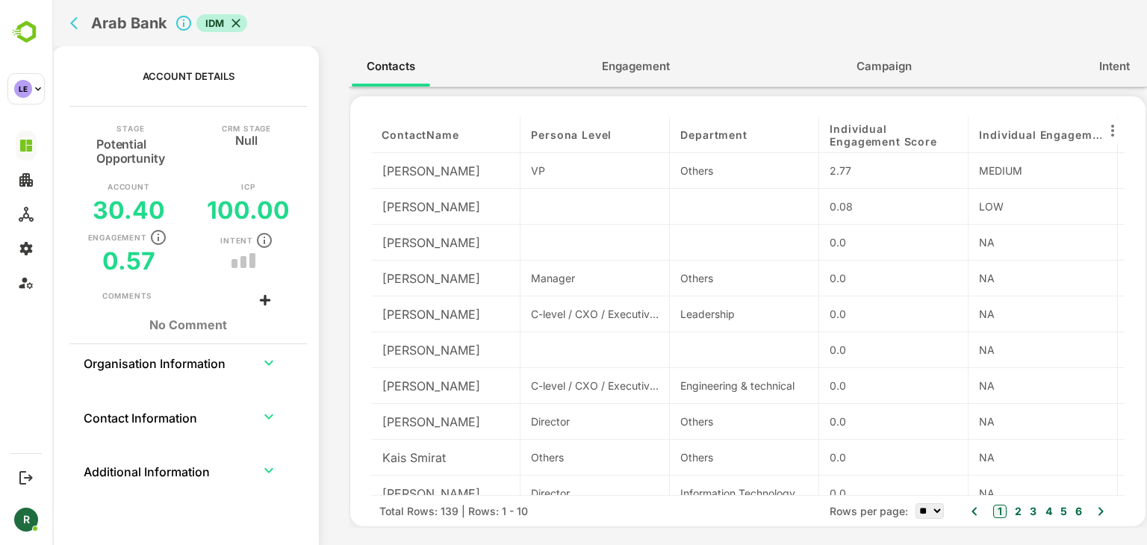
click at [674, 69] on button "Engagement" at bounding box center [636, 67] width 98 height 36
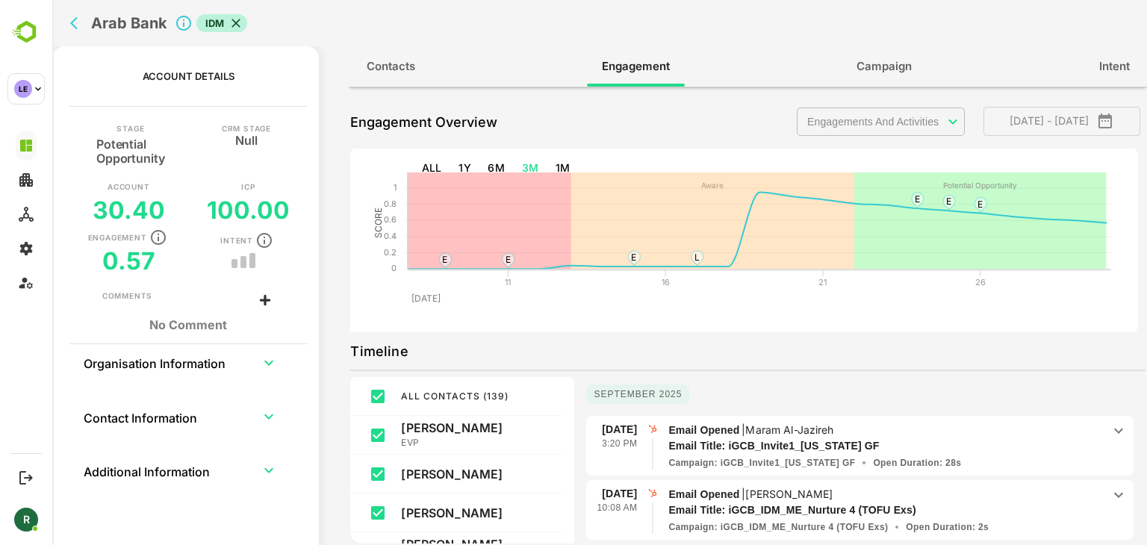
click at [390, 58] on span "Contacts" at bounding box center [391, 66] width 49 height 19
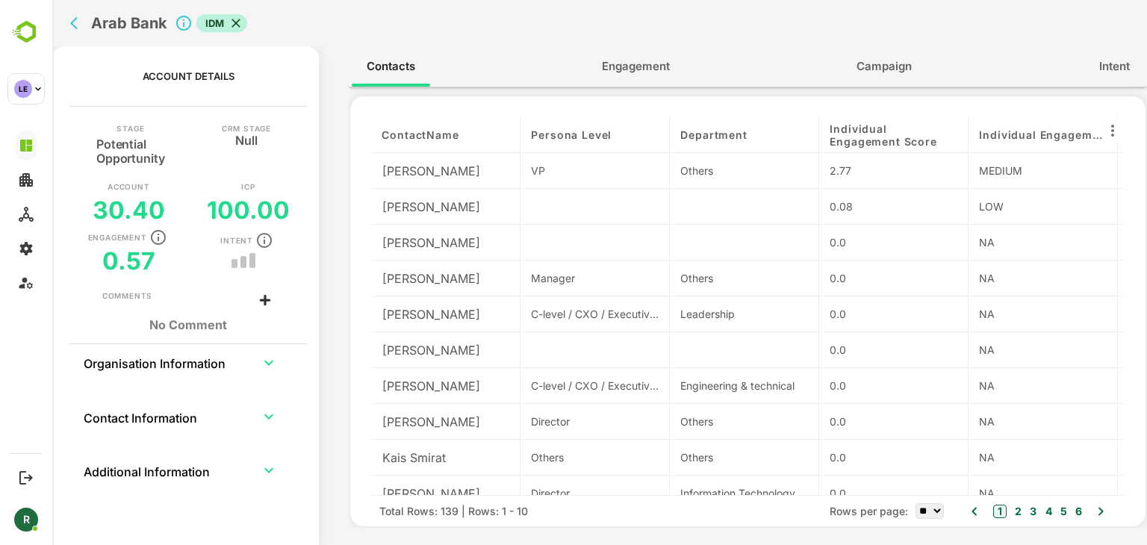
scroll to position [0, 69]
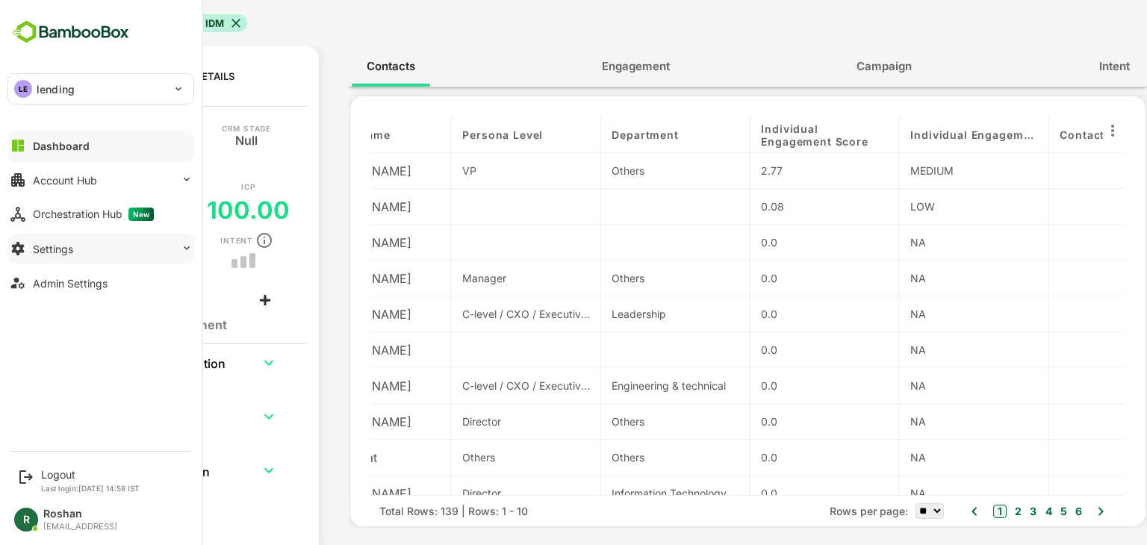
click at [87, 255] on button "Settings" at bounding box center [100, 249] width 187 height 30
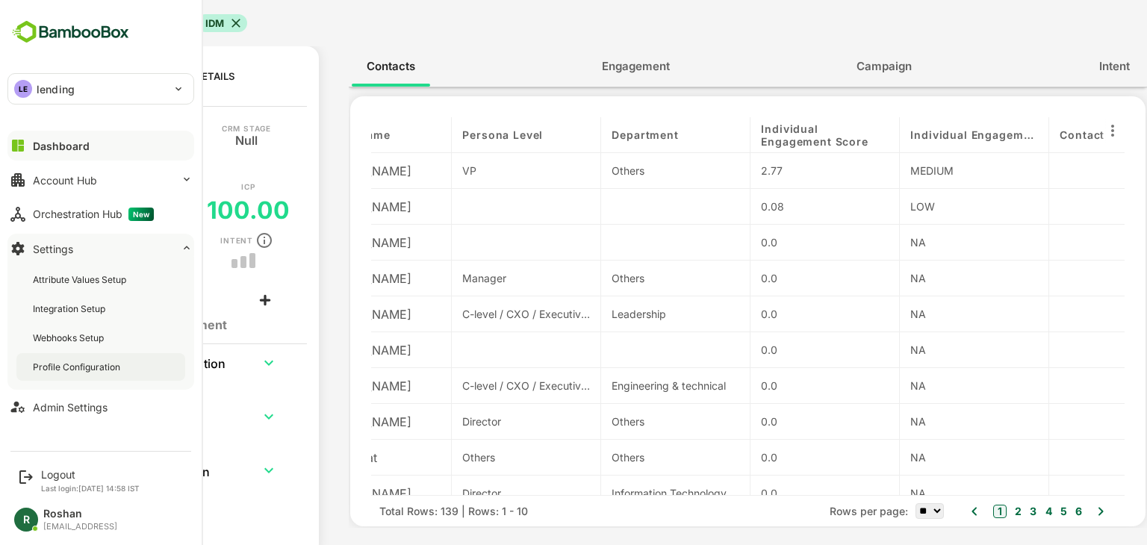
click at [94, 365] on div "Profile Configuration" at bounding box center [78, 367] width 90 height 13
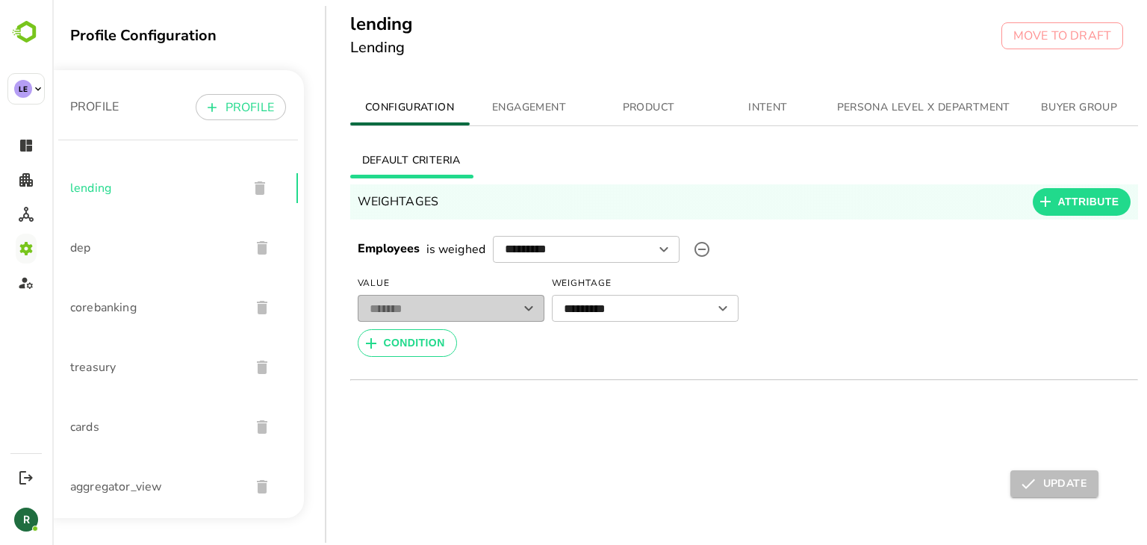
click at [860, 114] on span "PERSONA LEVEL X DEPARTMENT" at bounding box center [923, 108] width 173 height 19
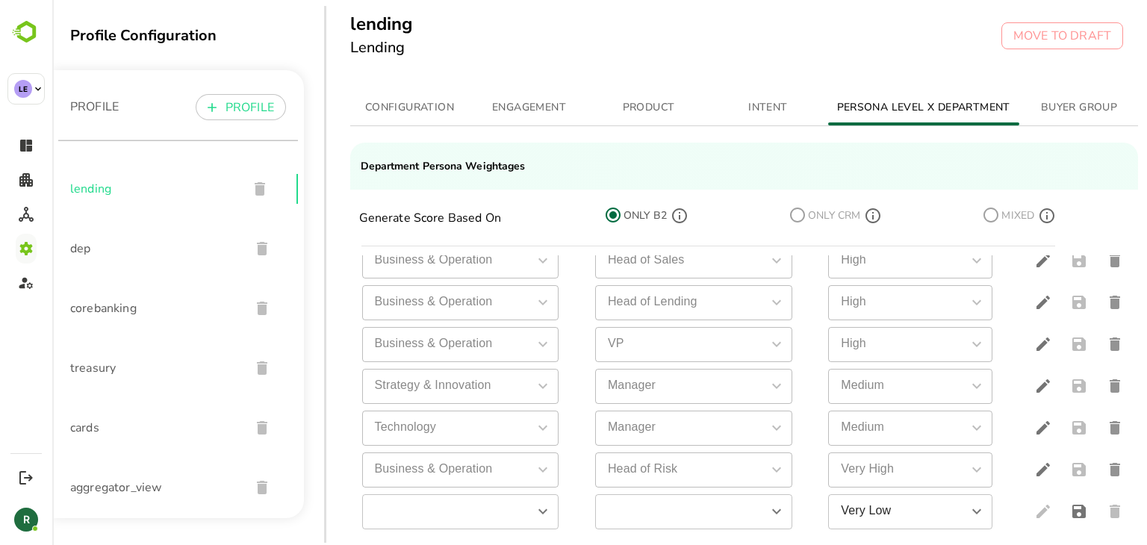
scroll to position [499, 0]
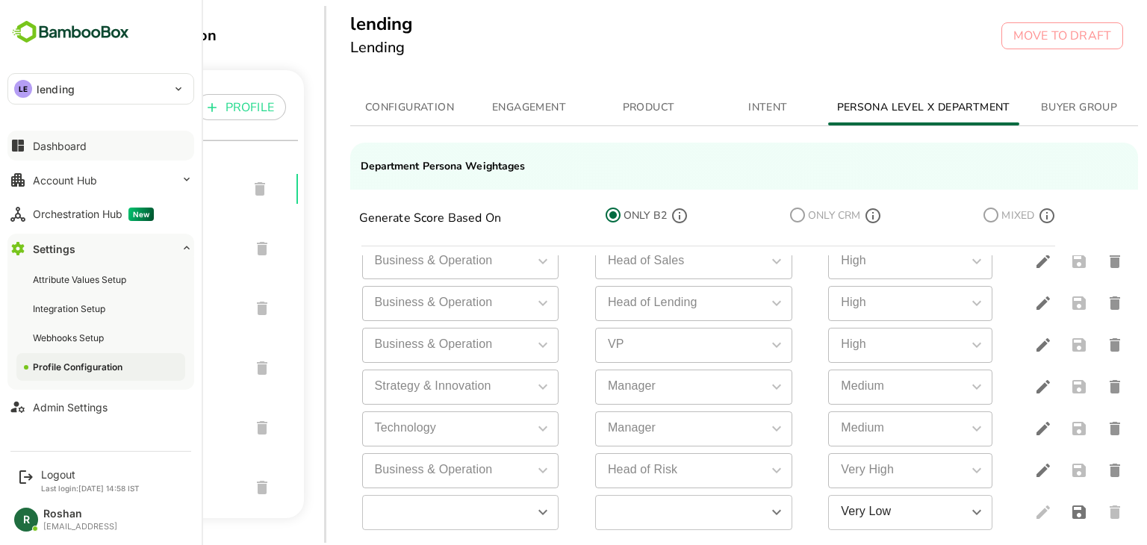
click at [84, 134] on button "Dashboard" at bounding box center [100, 146] width 187 height 30
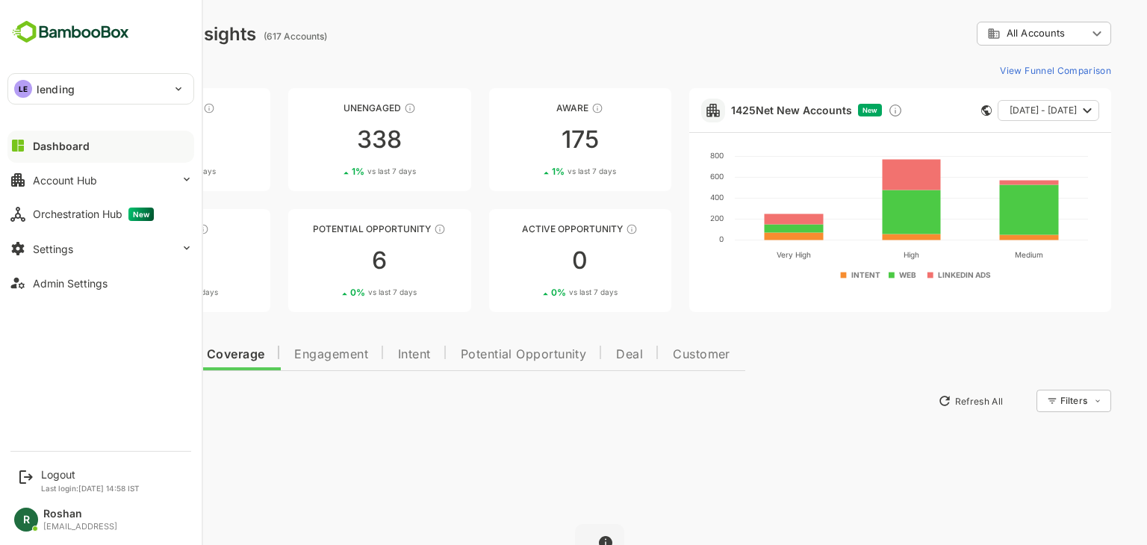
click at [44, 87] on p "lending" at bounding box center [56, 89] width 38 height 16
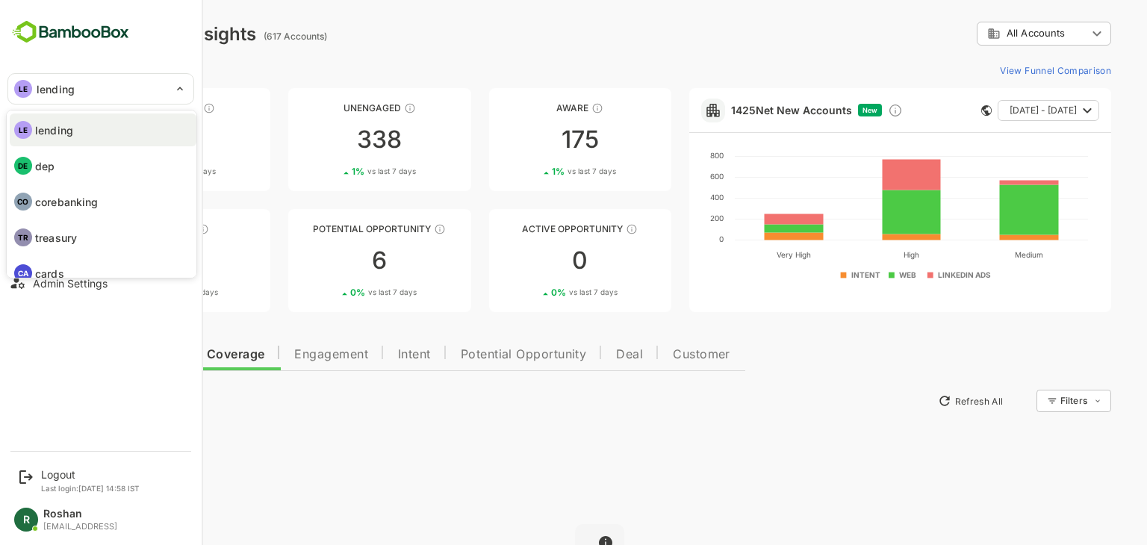
click at [72, 163] on li "DE dep" at bounding box center [103, 165] width 187 height 33
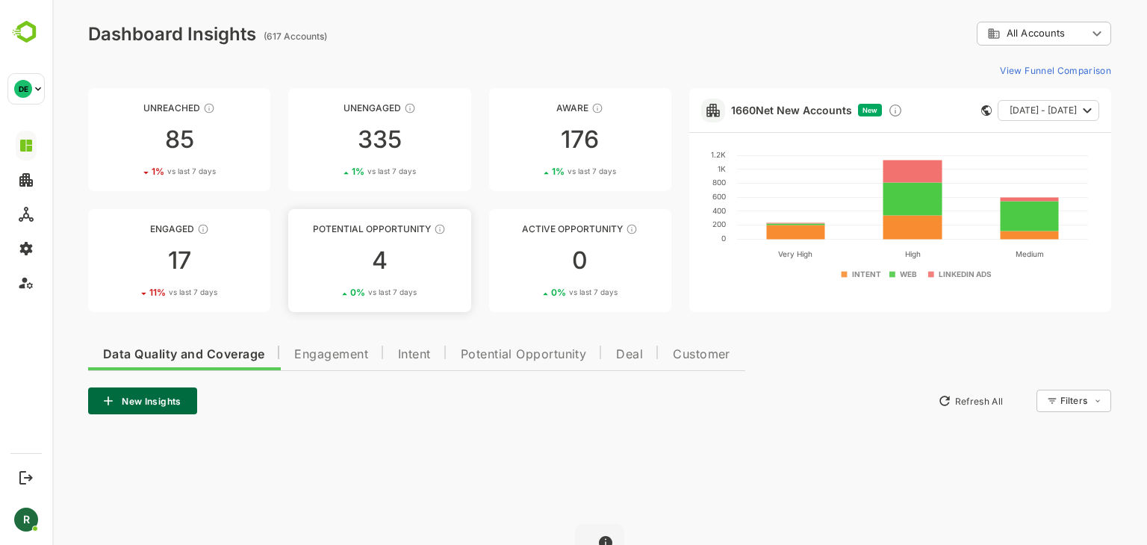
click at [397, 273] on link "Potential Opportunity 4 0 % vs last 7 days" at bounding box center [379, 260] width 182 height 103
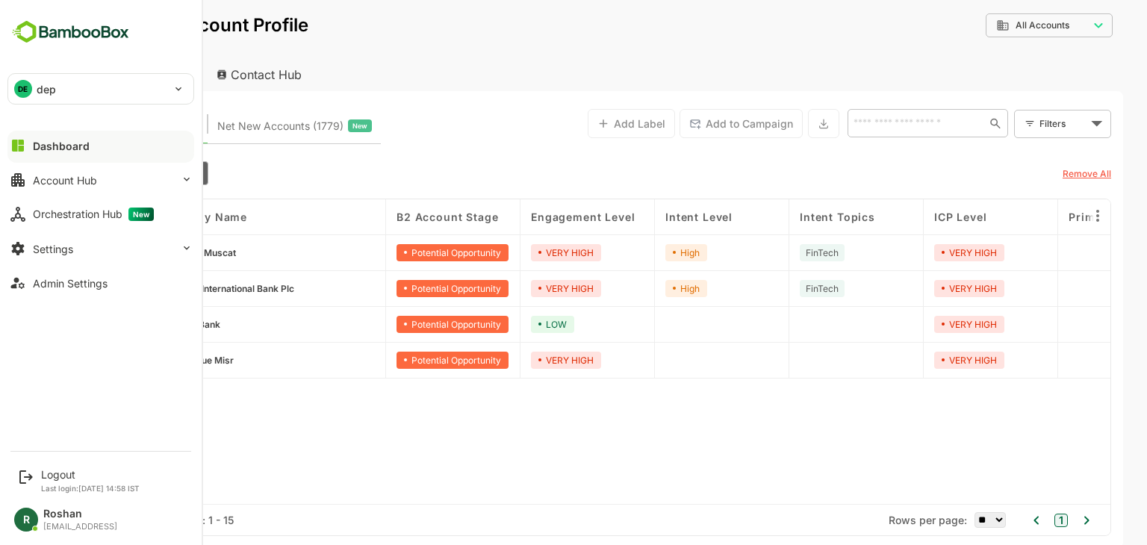
click at [46, 91] on p "dep" at bounding box center [46, 89] width 19 height 16
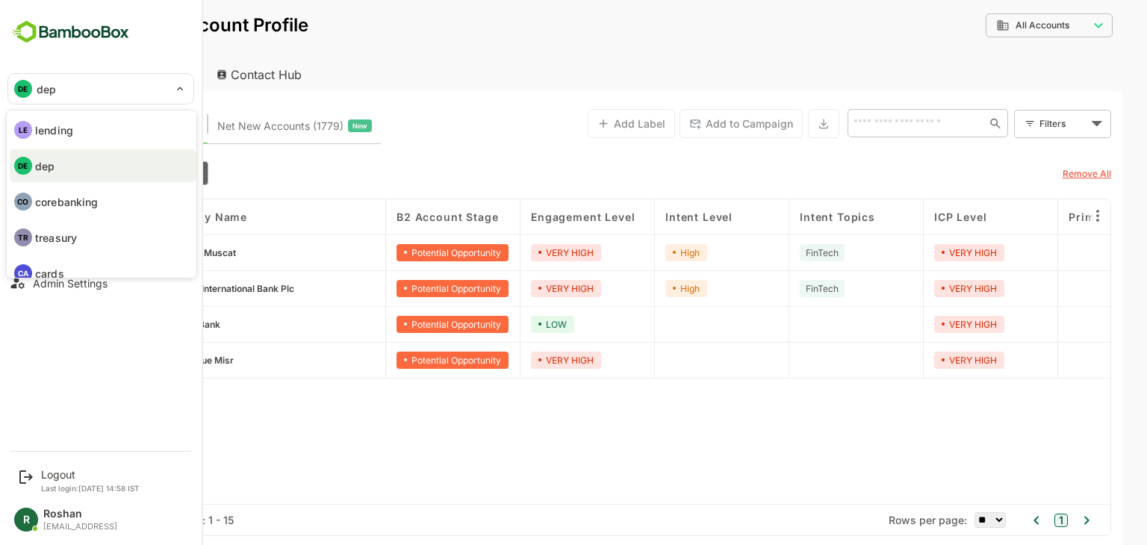
click at [71, 202] on p "corebanking" at bounding box center [66, 202] width 63 height 16
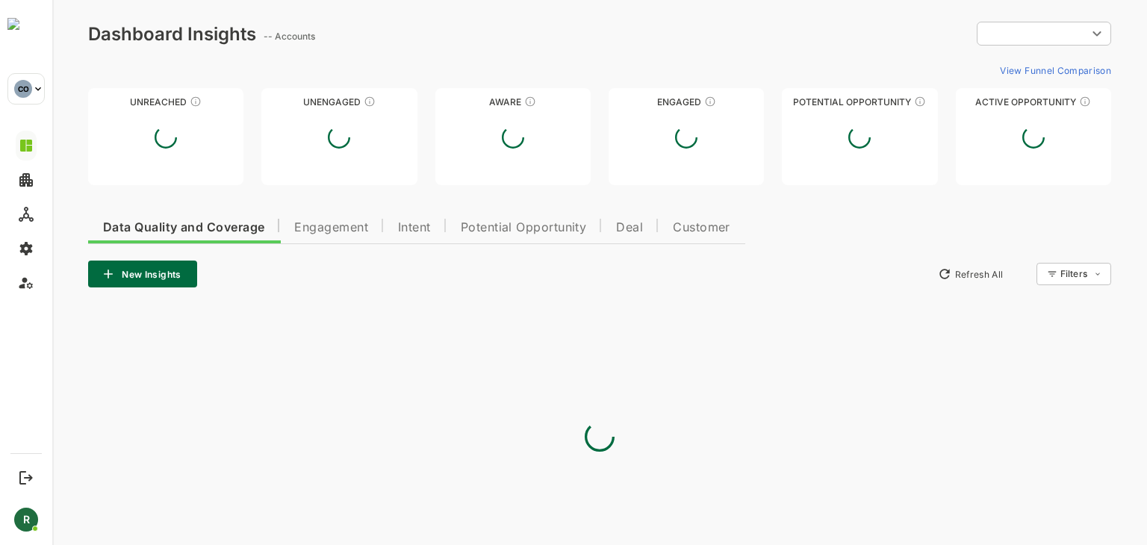
type input "**********"
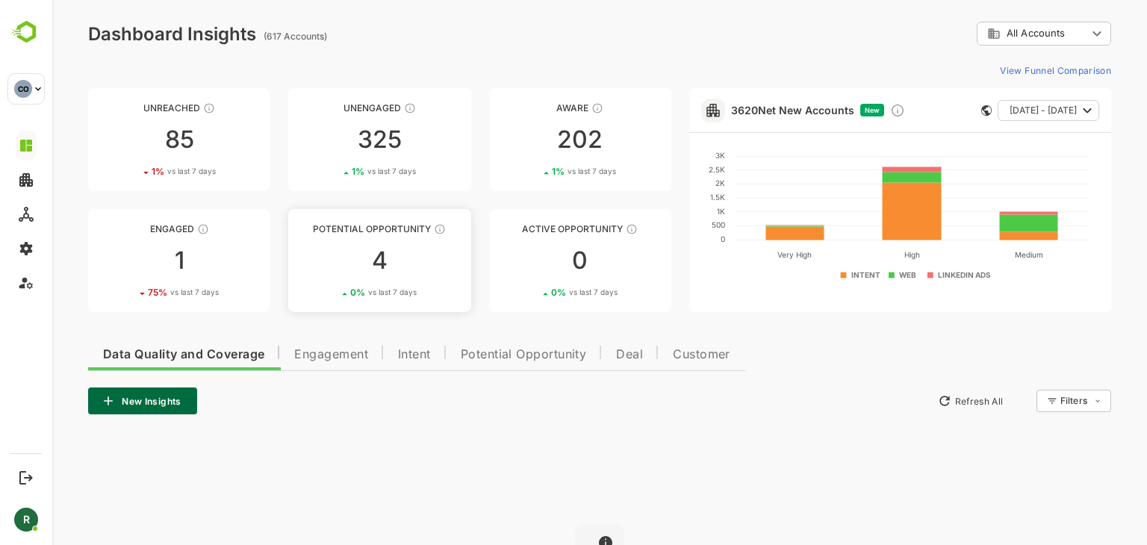
click at [370, 253] on div "4" at bounding box center [379, 261] width 182 height 24
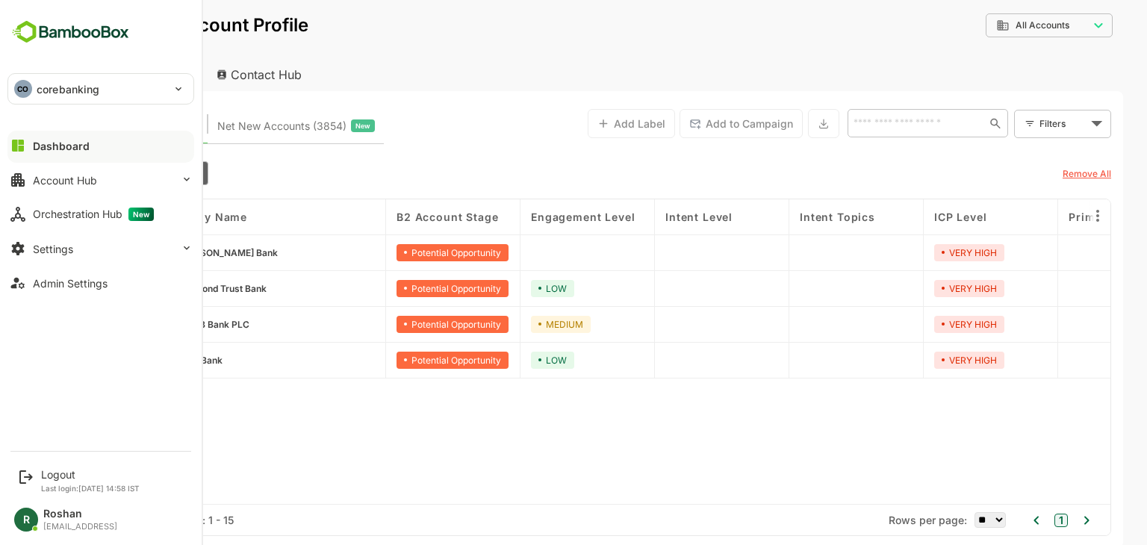
click at [37, 89] on p "corebanking" at bounding box center [68, 89] width 63 height 16
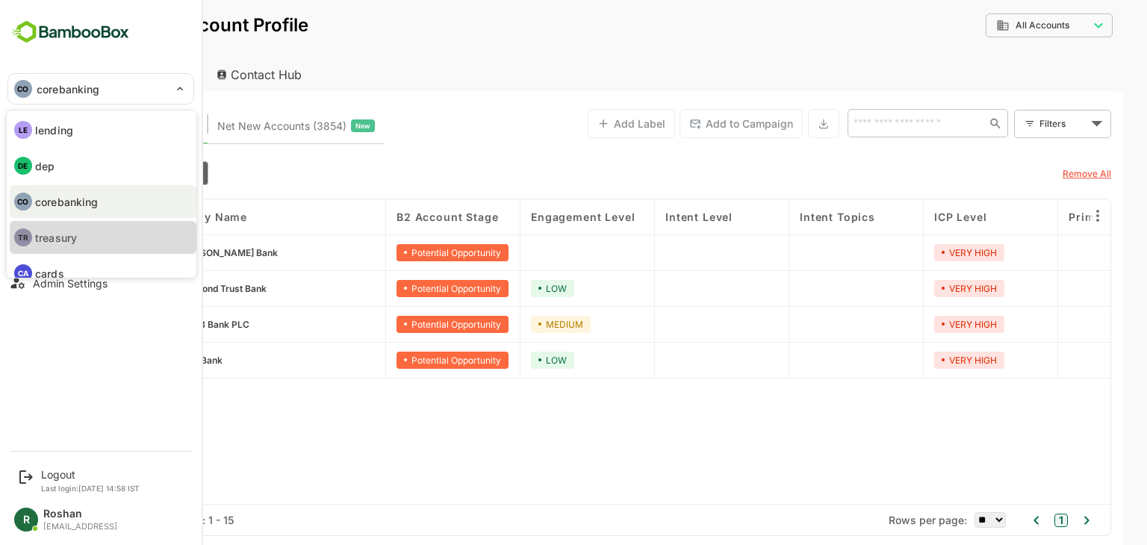
click at [89, 238] on li "TR treasury" at bounding box center [103, 237] width 187 height 33
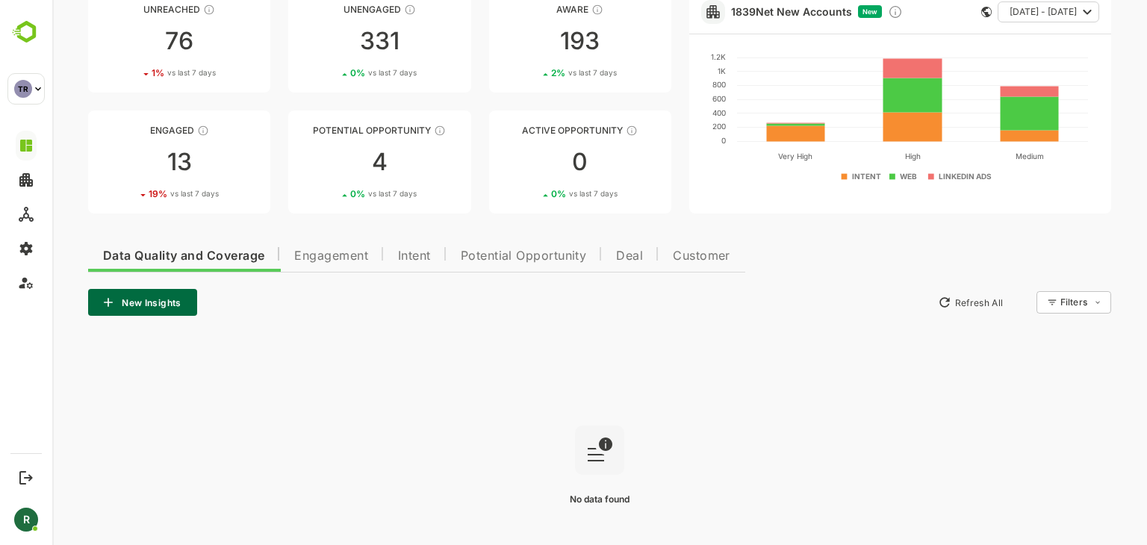
scroll to position [99, 0]
click at [382, 158] on div "4" at bounding box center [379, 162] width 182 height 24
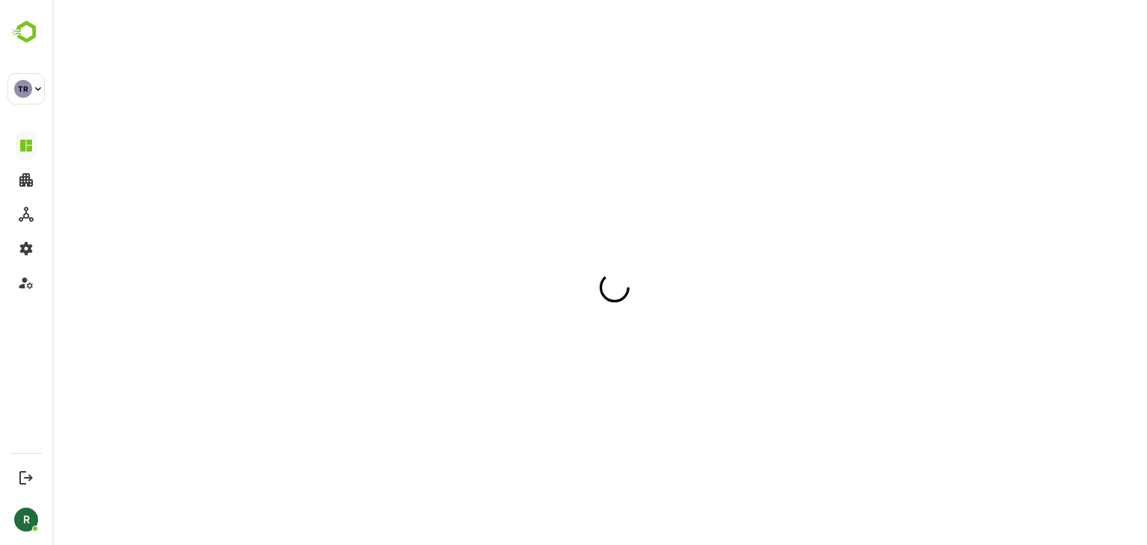
scroll to position [0, 0]
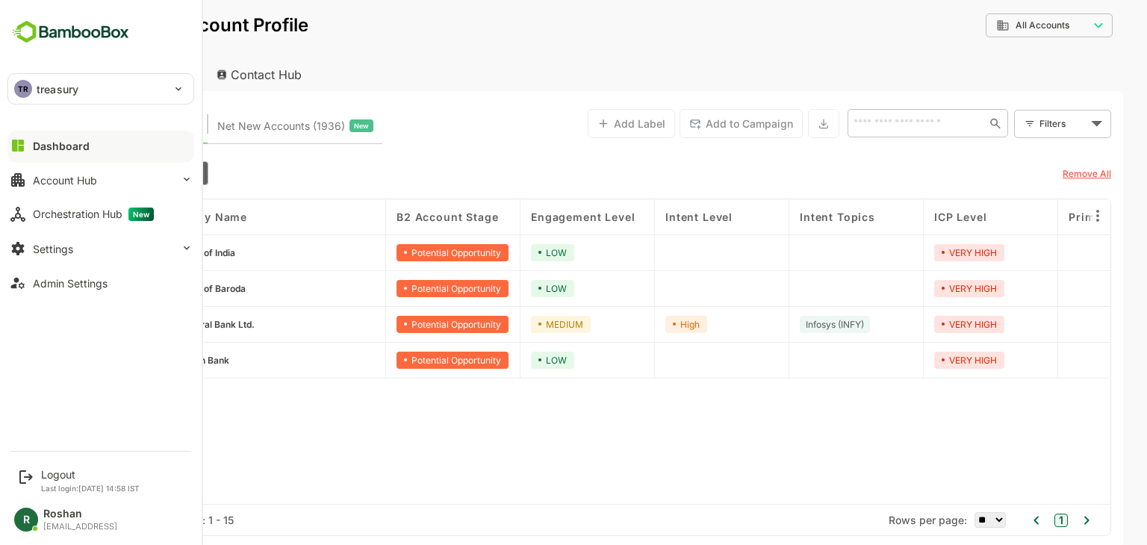
click at [106, 89] on div "TR treasury" at bounding box center [91, 89] width 167 height 30
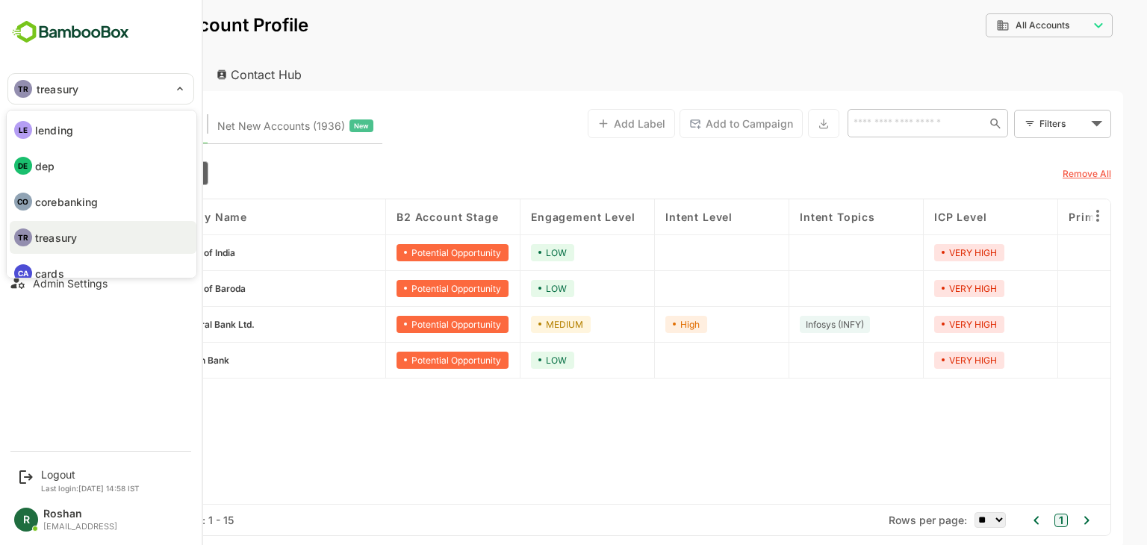
scroll to position [51, 0]
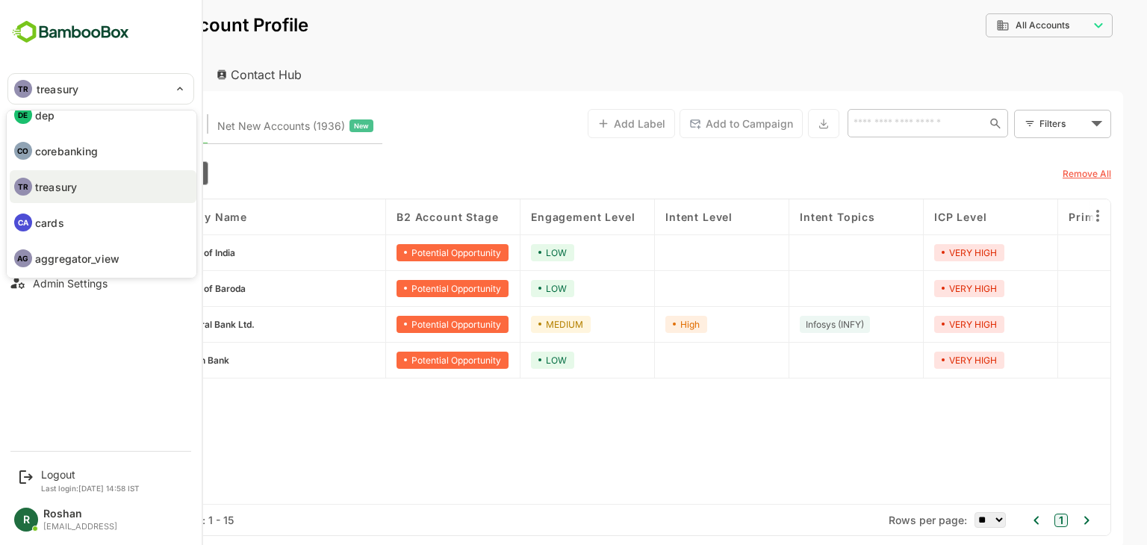
click at [72, 221] on li "CA cards" at bounding box center [103, 222] width 187 height 33
type input "*****"
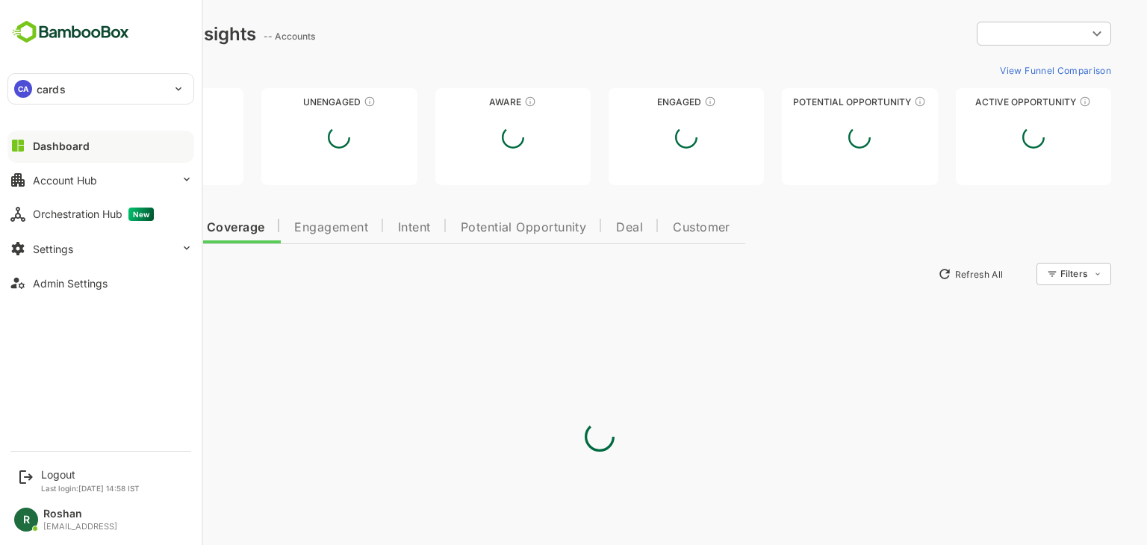
scroll to position [0, 0]
type input "**********"
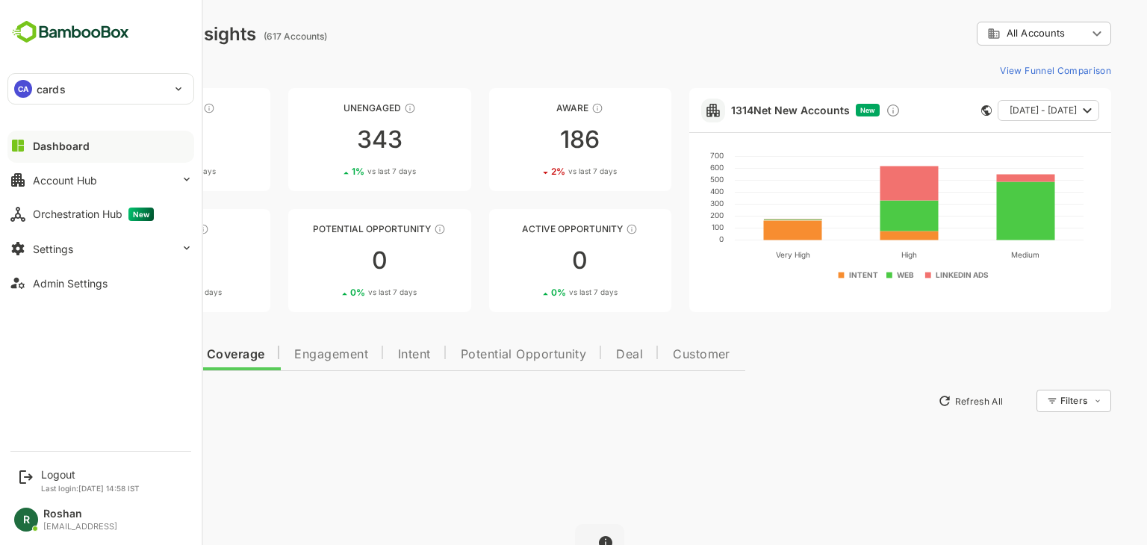
click at [75, 95] on div "CA cards" at bounding box center [91, 89] width 167 height 30
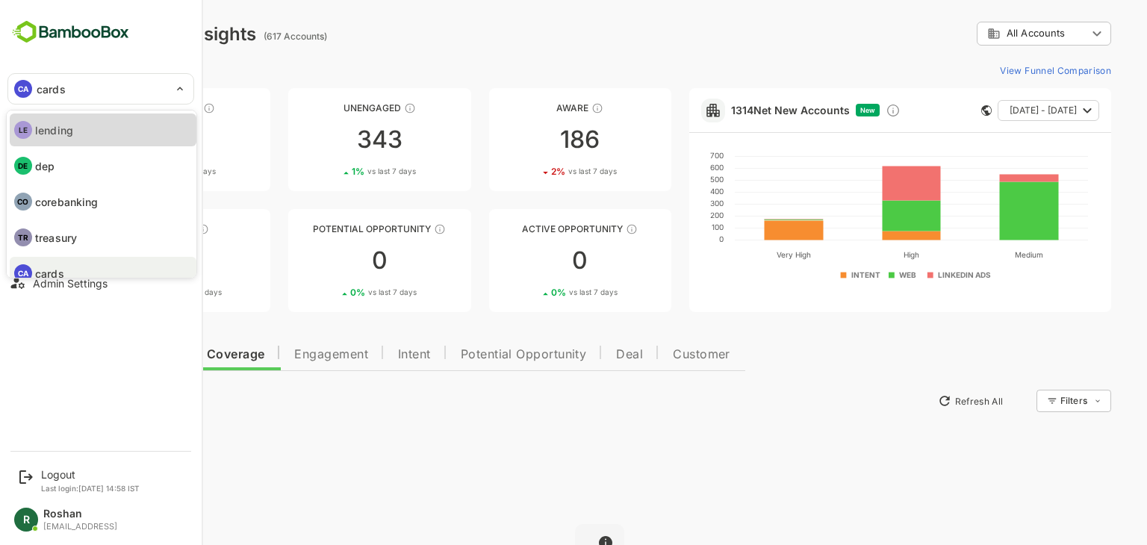
click at [72, 129] on p "lending" at bounding box center [54, 130] width 38 height 16
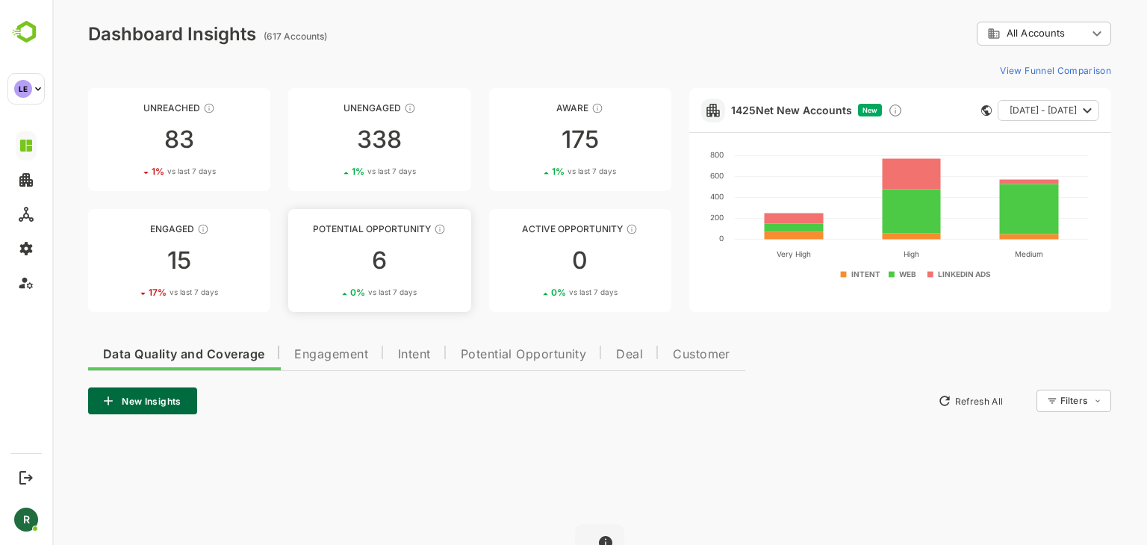
click at [376, 257] on div "6" at bounding box center [379, 261] width 182 height 24
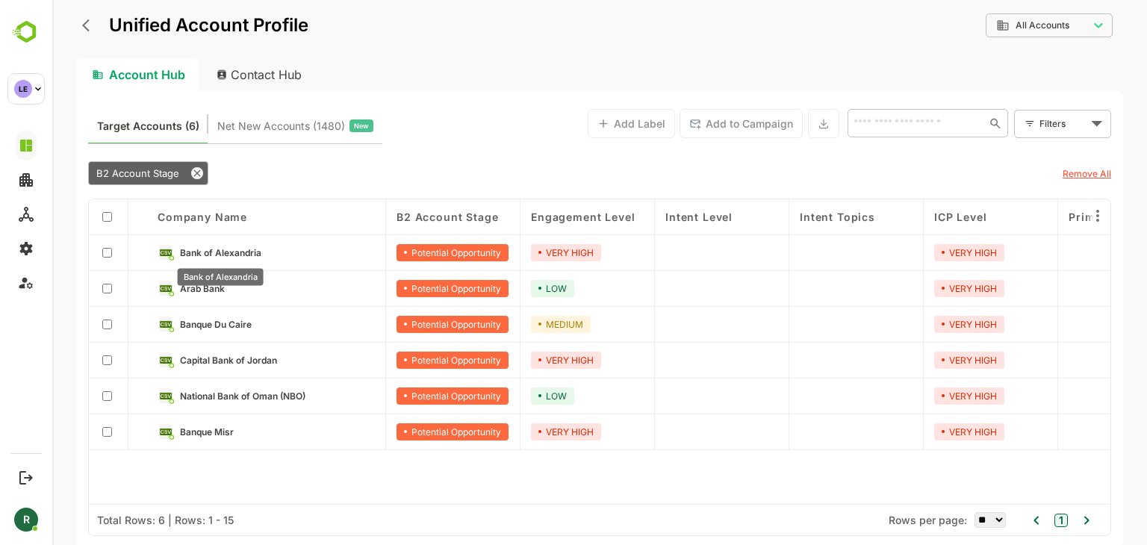
click at [241, 252] on span "Bank of Alexandria" at bounding box center [220, 252] width 81 height 11
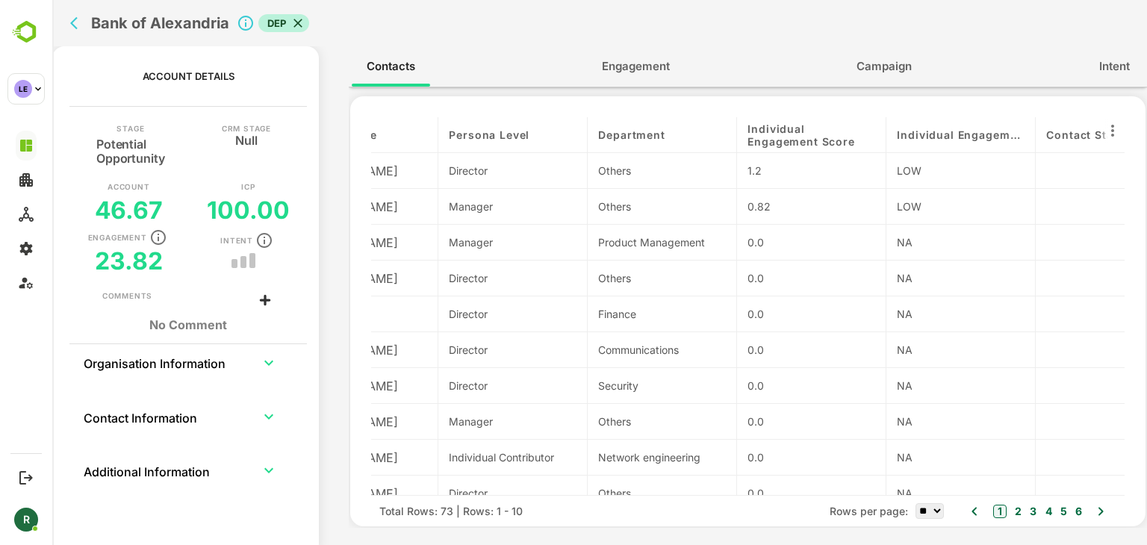
scroll to position [0, 91]
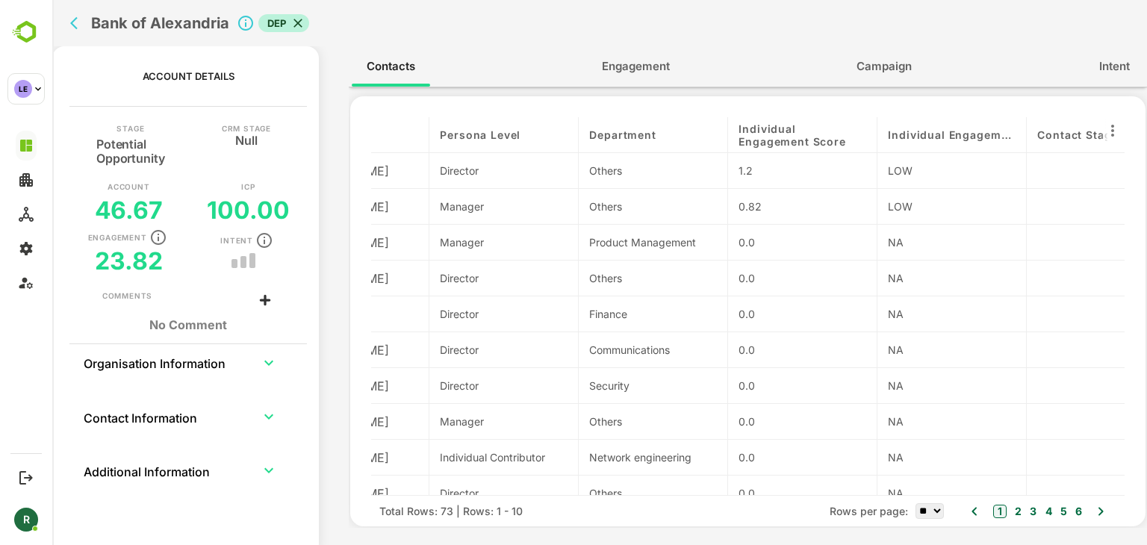
click at [648, 66] on span "Engagement" at bounding box center [636, 66] width 68 height 19
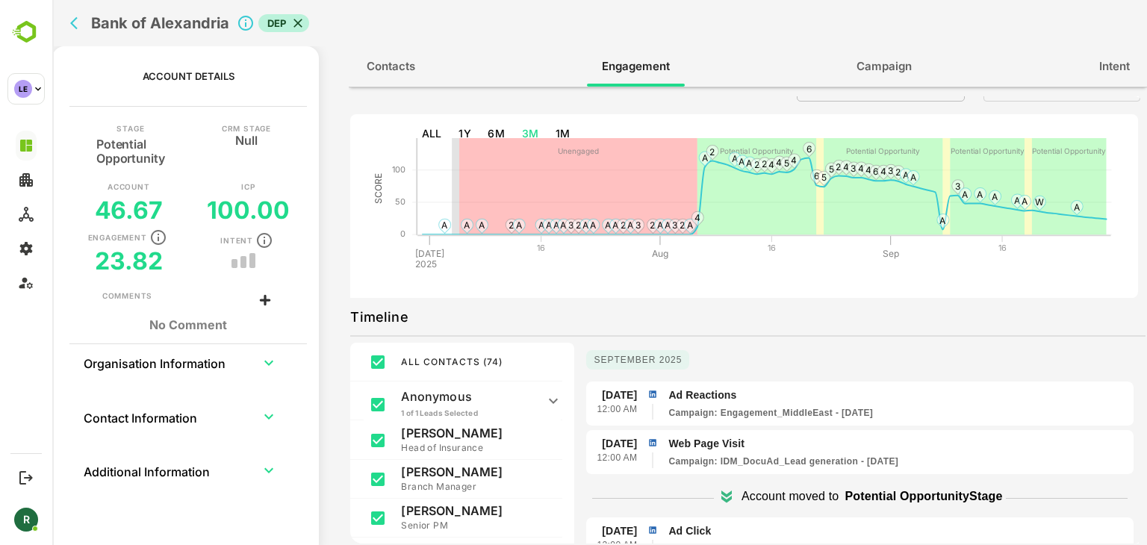
scroll to position [51, 0]
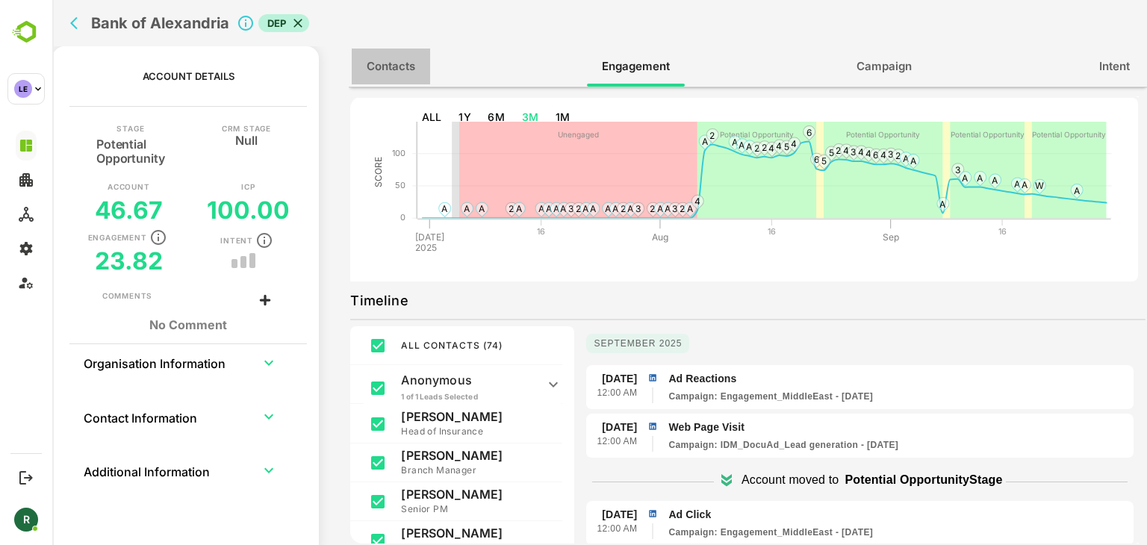
click at [397, 49] on button "Contacts" at bounding box center [391, 67] width 78 height 36
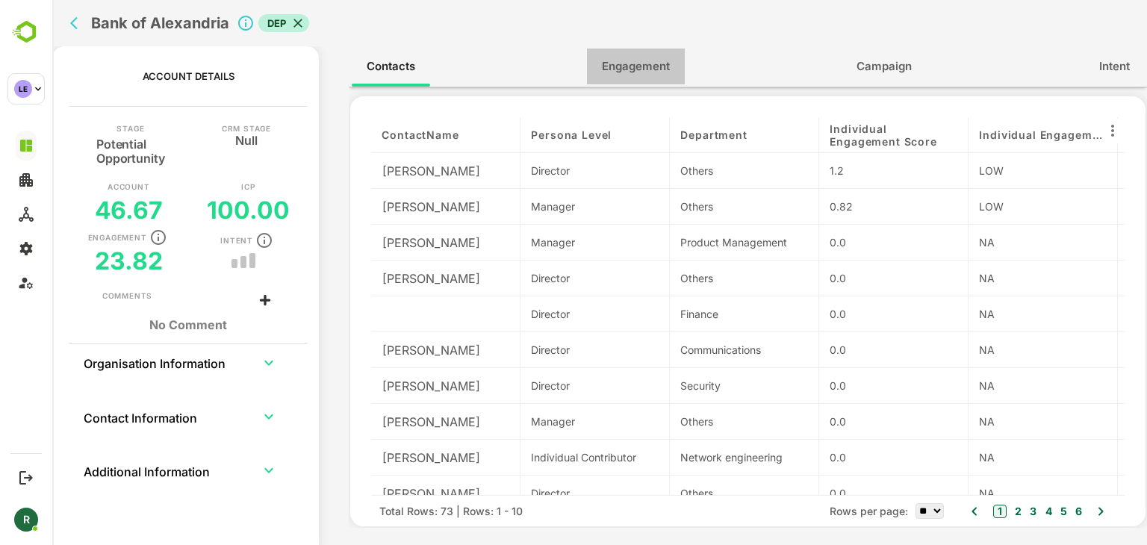
click at [618, 72] on span "Engagement" at bounding box center [636, 66] width 68 height 19
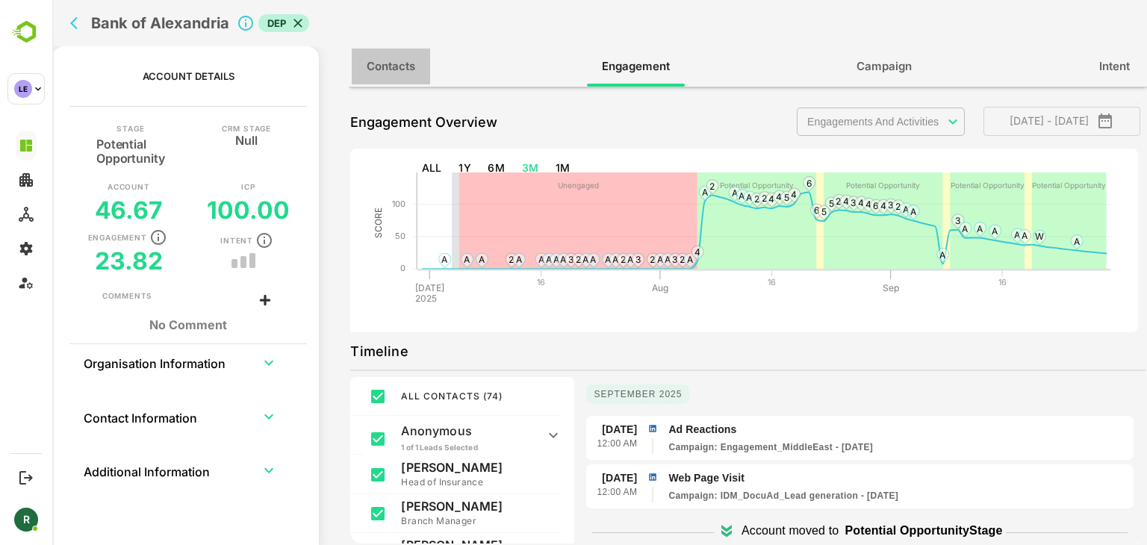
click at [405, 66] on span "Contacts" at bounding box center [391, 66] width 49 height 19
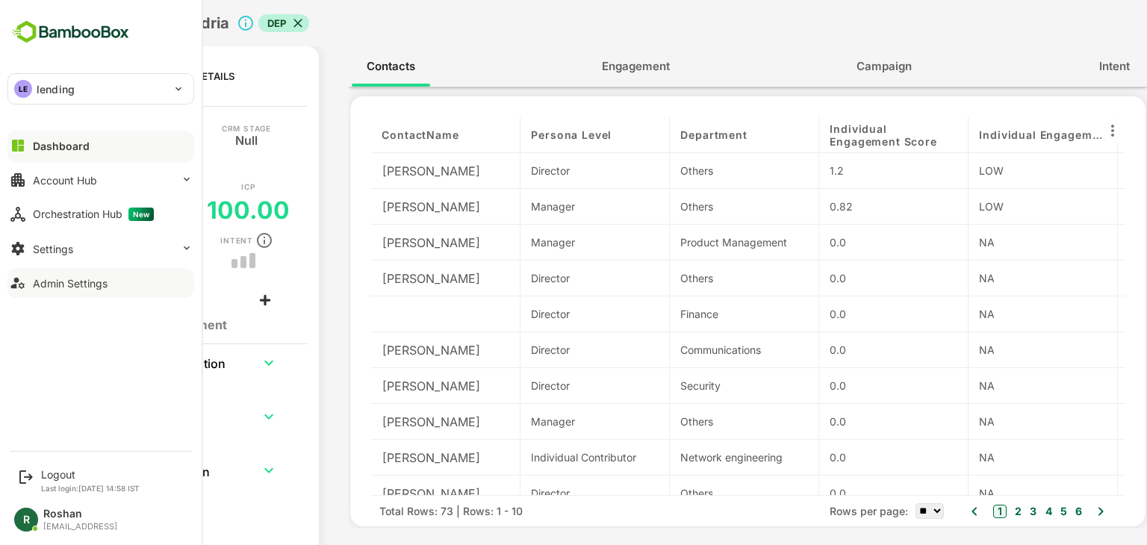
click at [38, 280] on div "Admin Settings" at bounding box center [70, 283] width 75 height 13
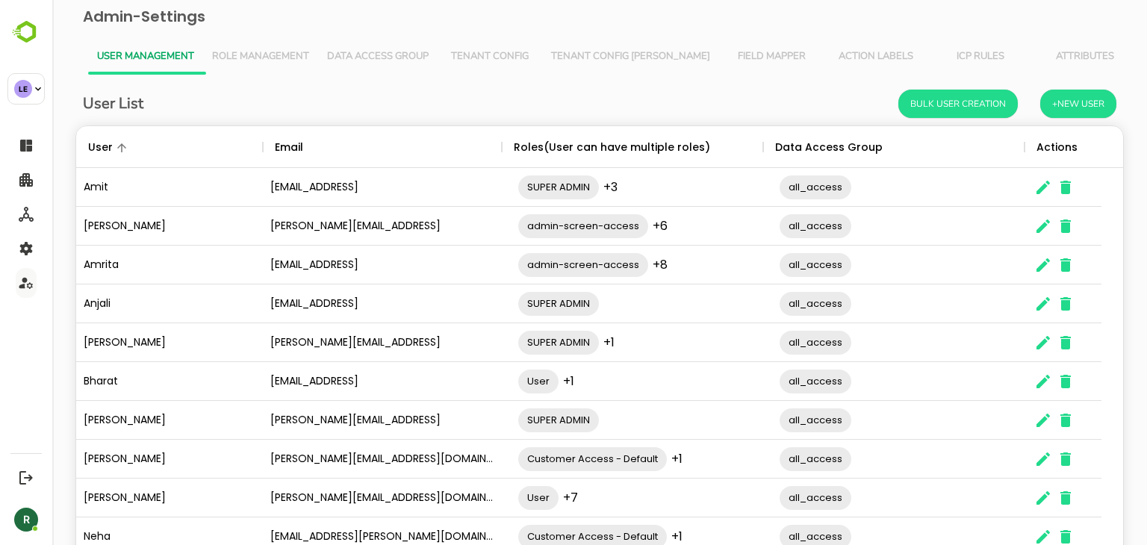
scroll to position [426, 1025]
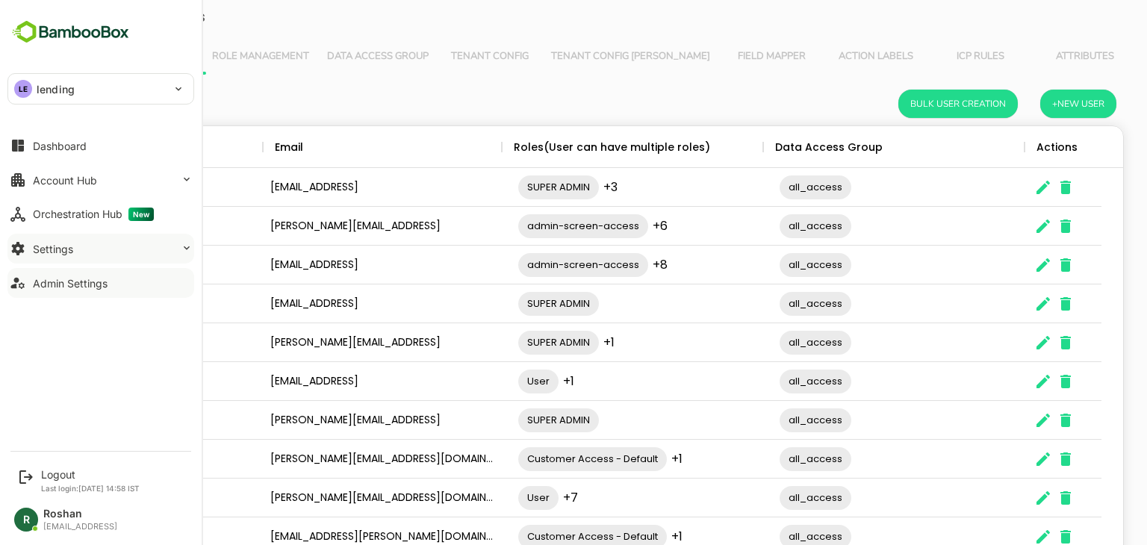
click at [51, 246] on div "Settings" at bounding box center [53, 249] width 40 height 13
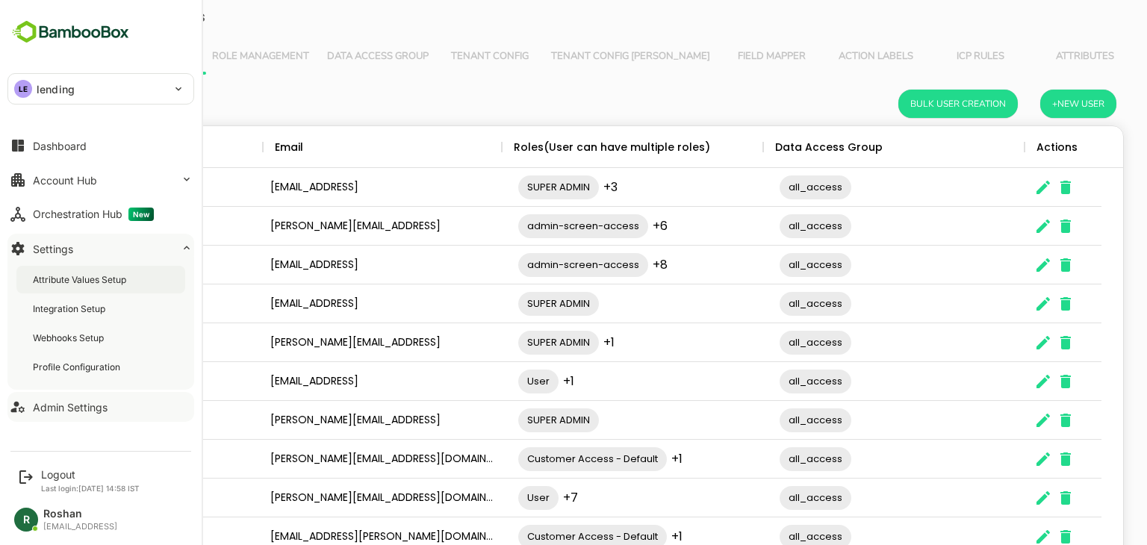
click at [72, 272] on div "Attribute Values Setup" at bounding box center [100, 280] width 169 height 28
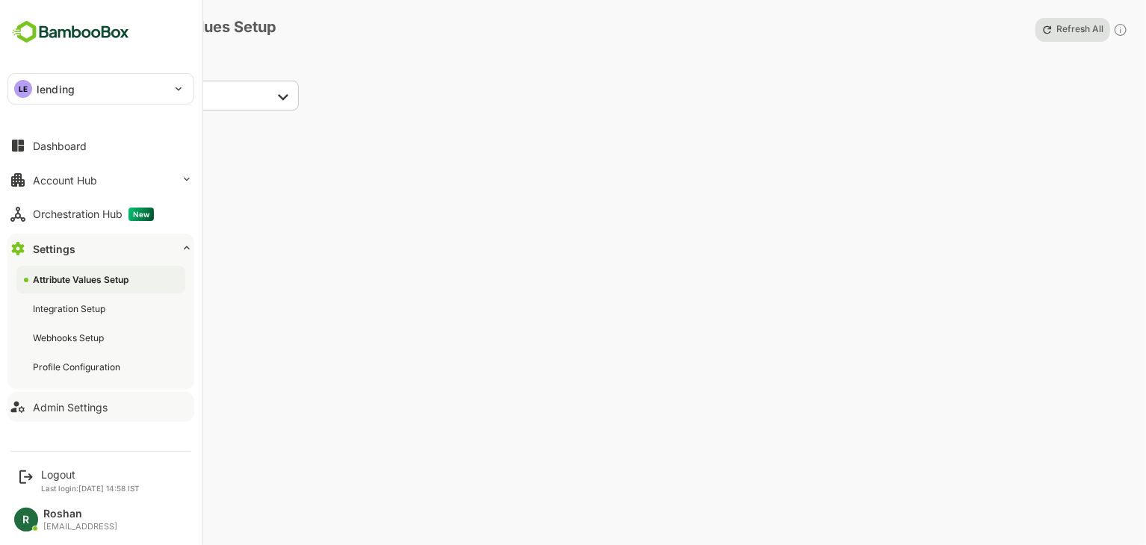
click at [90, 403] on div "Admin Settings" at bounding box center [70, 407] width 75 height 13
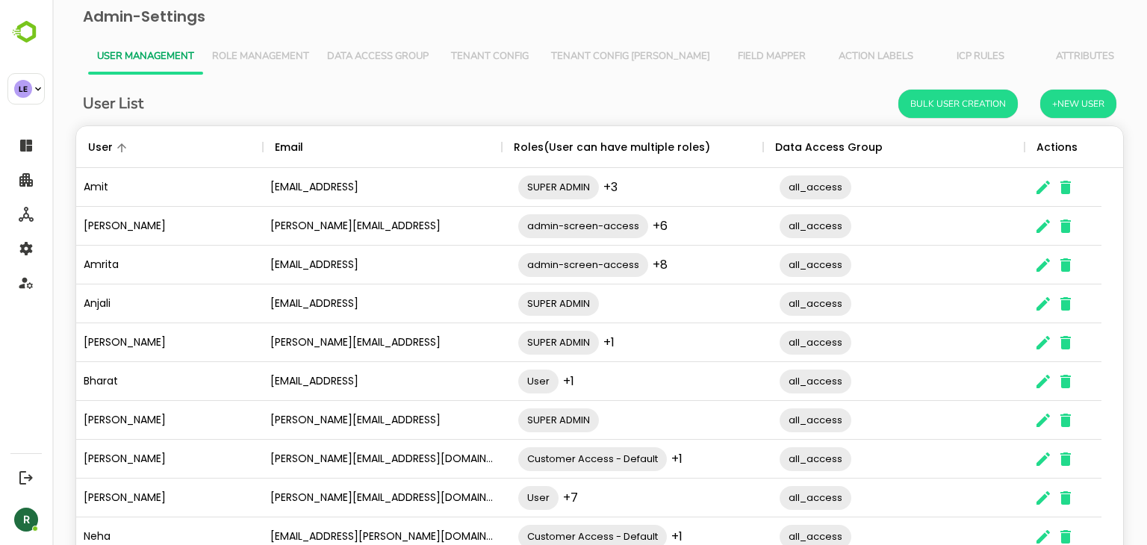
scroll to position [426, 1025]
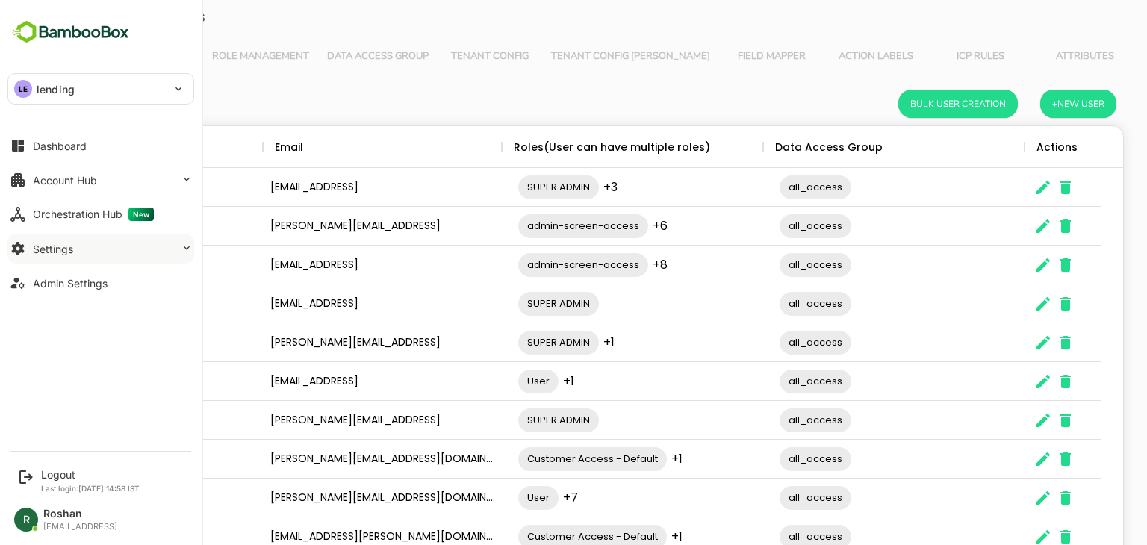
click at [75, 252] on button "Settings" at bounding box center [100, 249] width 187 height 30
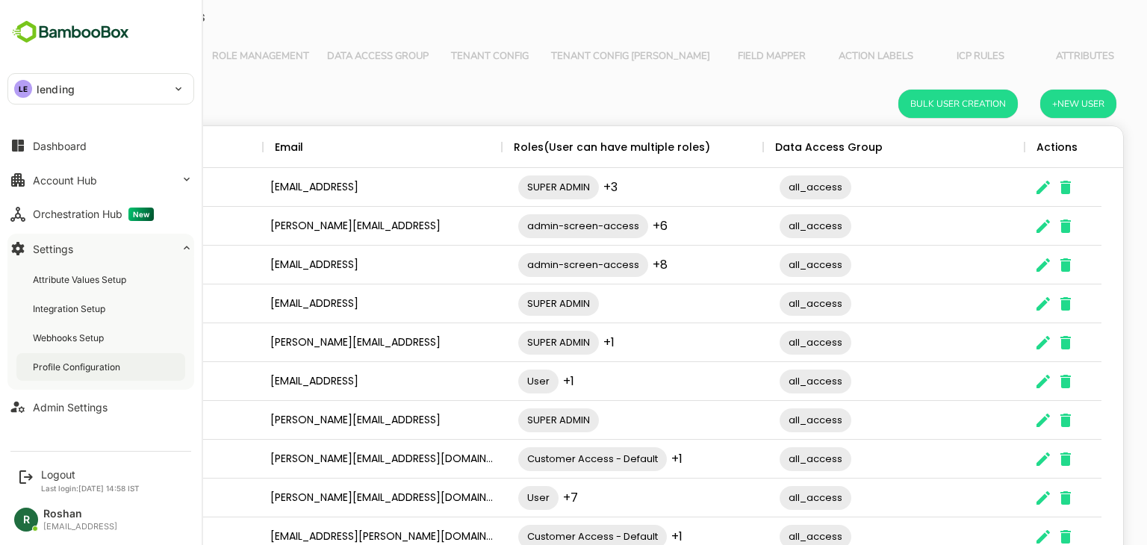
click at [78, 364] on div "Profile Configuration" at bounding box center [78, 367] width 90 height 13
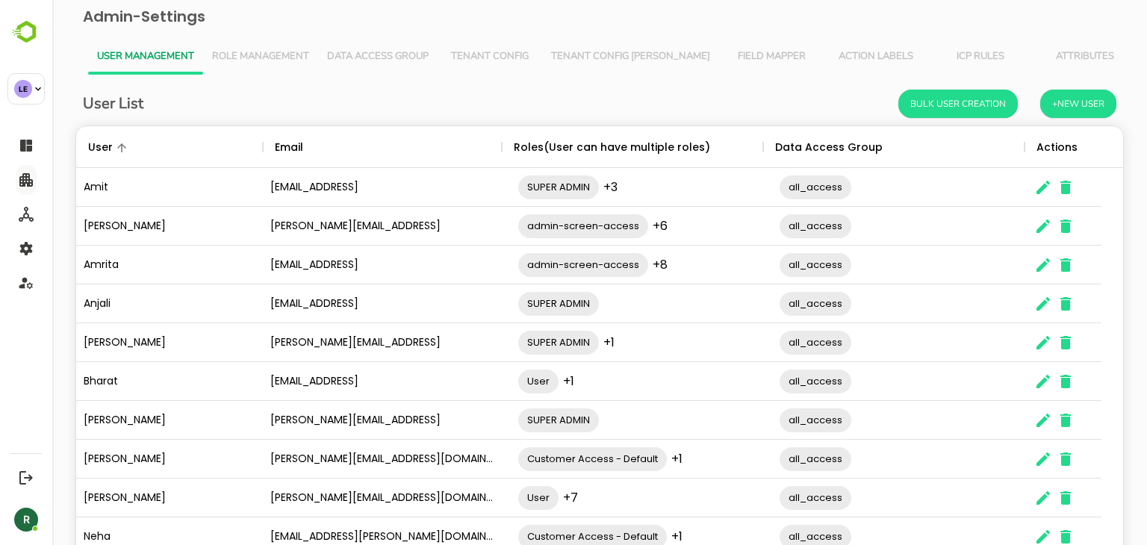
scroll to position [426, 1025]
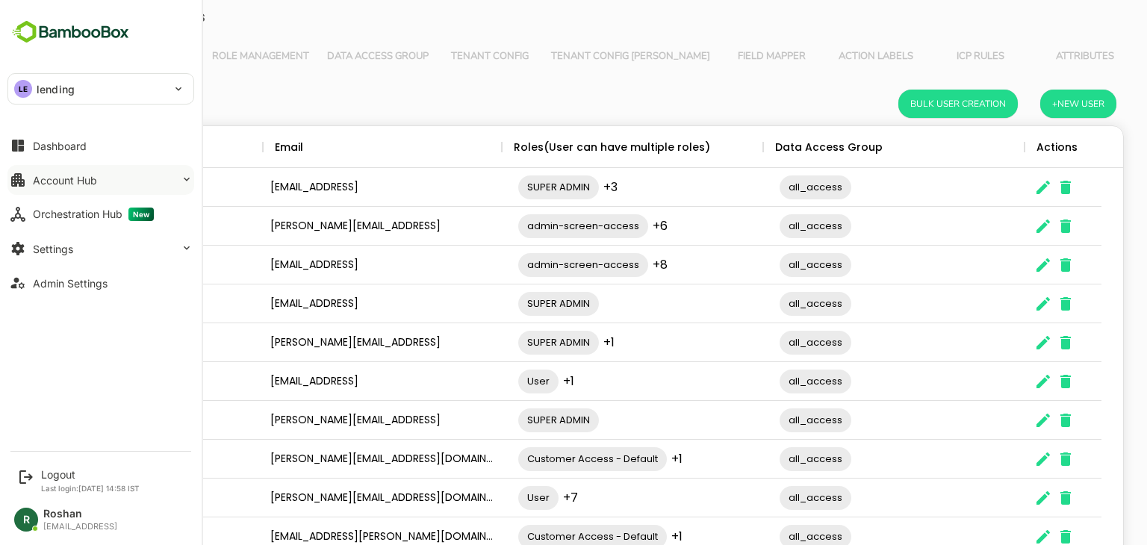
click at [78, 177] on div "Account Hub" at bounding box center [65, 180] width 64 height 13
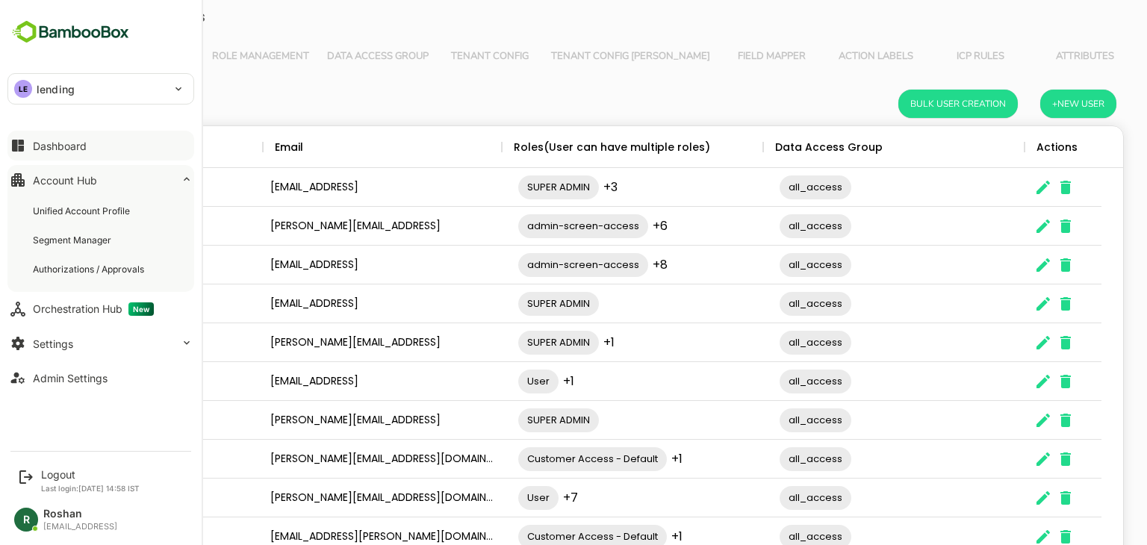
click at [102, 156] on button "Dashboard" at bounding box center [100, 146] width 187 height 30
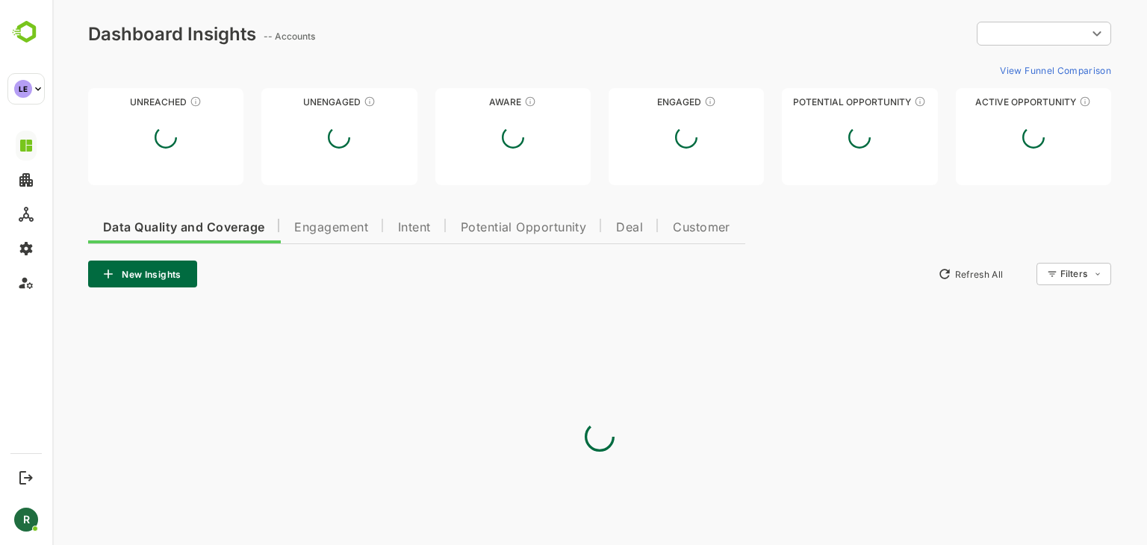
type input "**********"
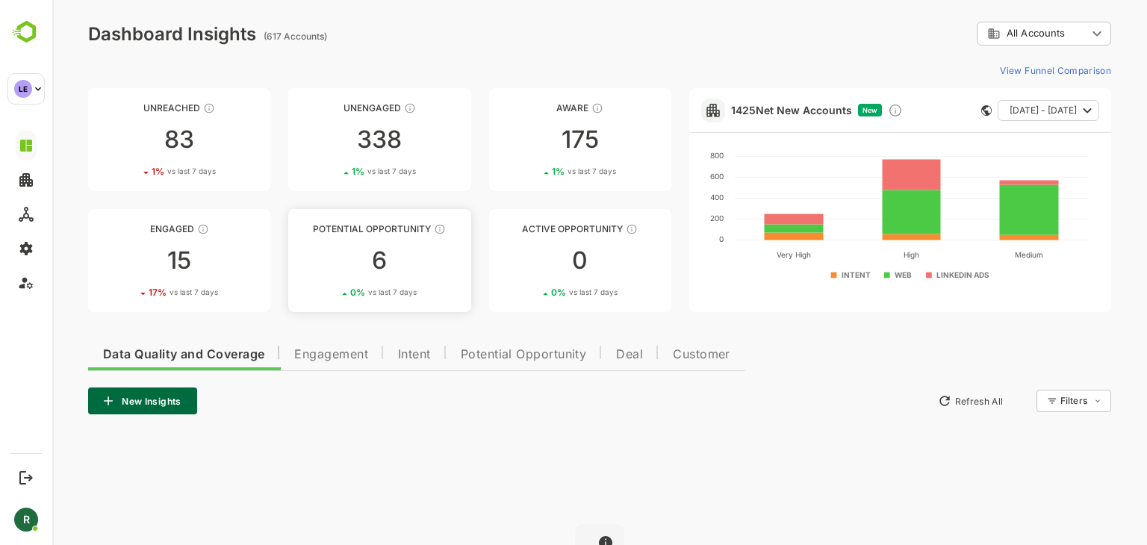
click at [427, 253] on div "6" at bounding box center [379, 261] width 182 height 24
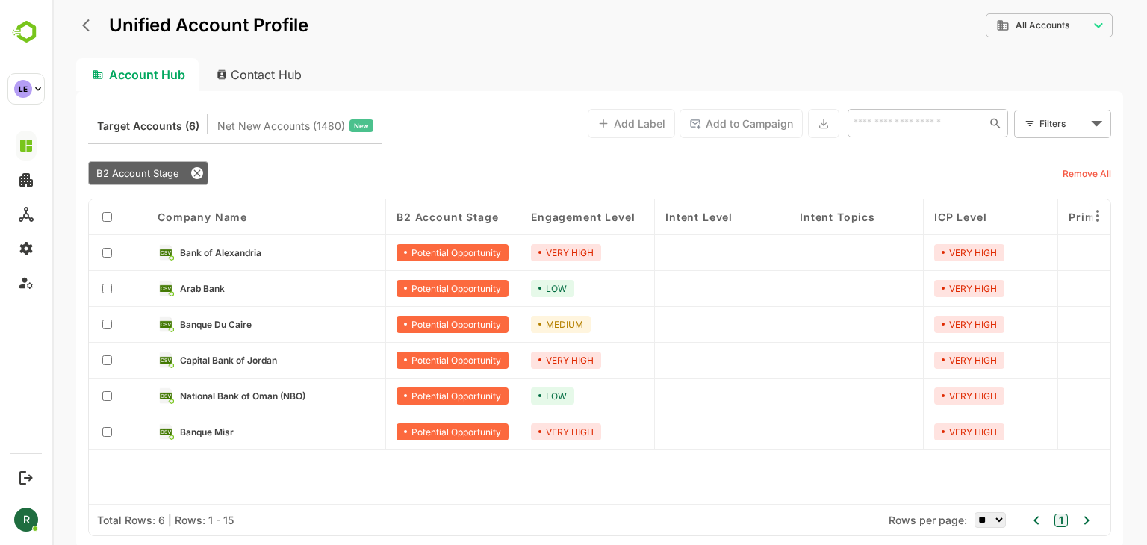
click at [242, 285] on link "Arab Bank" at bounding box center [277, 288] width 195 height 16
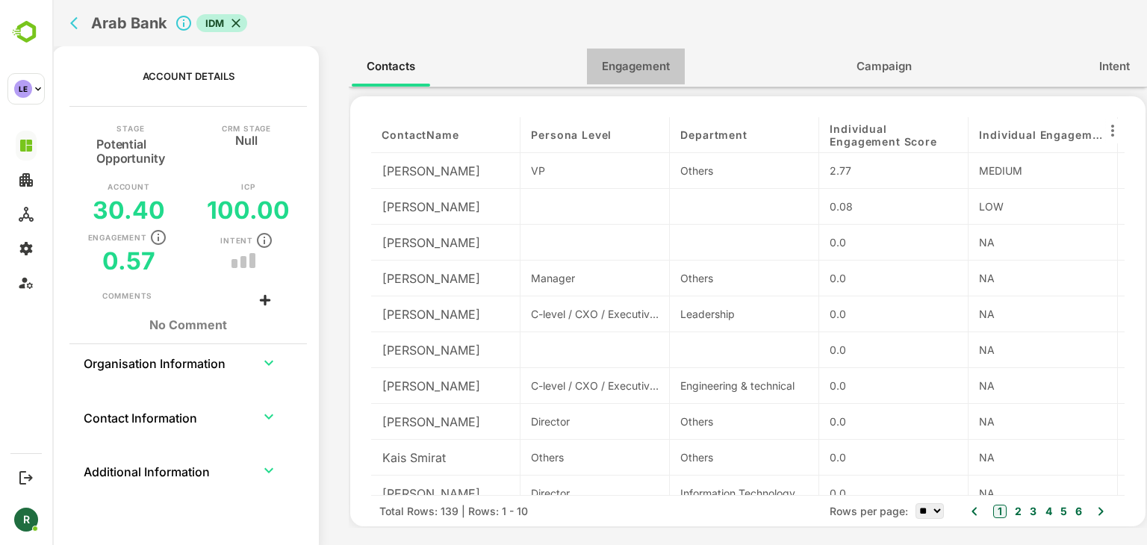
click at [645, 52] on button "Engagement" at bounding box center [636, 67] width 98 height 36
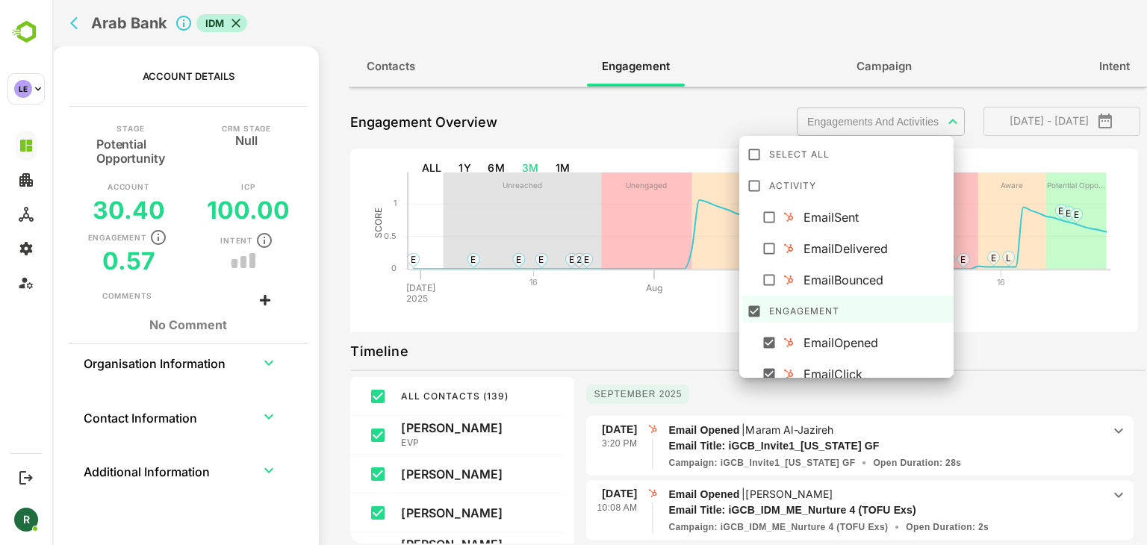
click at [882, 128] on body "**********" at bounding box center [599, 272] width 1095 height 545
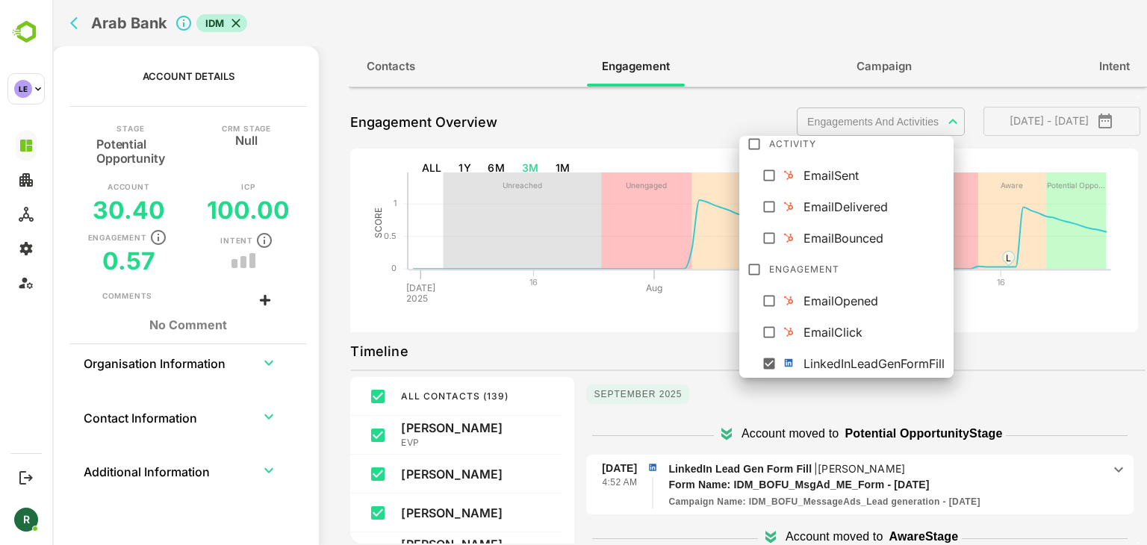
click at [680, 353] on div at bounding box center [599, 272] width 1095 height 545
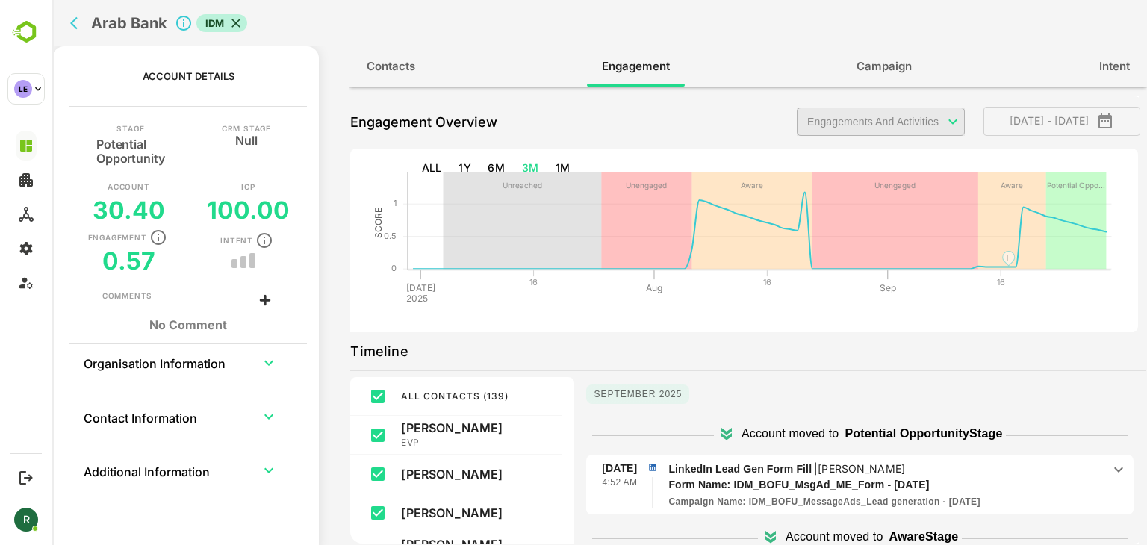
scroll to position [243, 0]
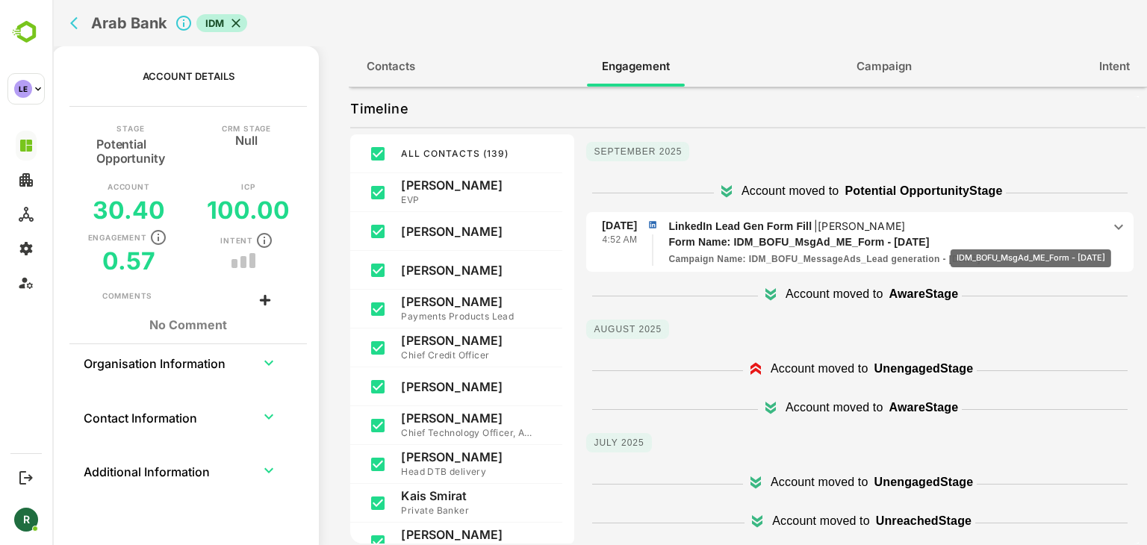
click at [1043, 239] on p "Form Name: IDM_BOFU_MsgAd_ME_Form - [DATE]" at bounding box center [874, 243] width 412 height 16
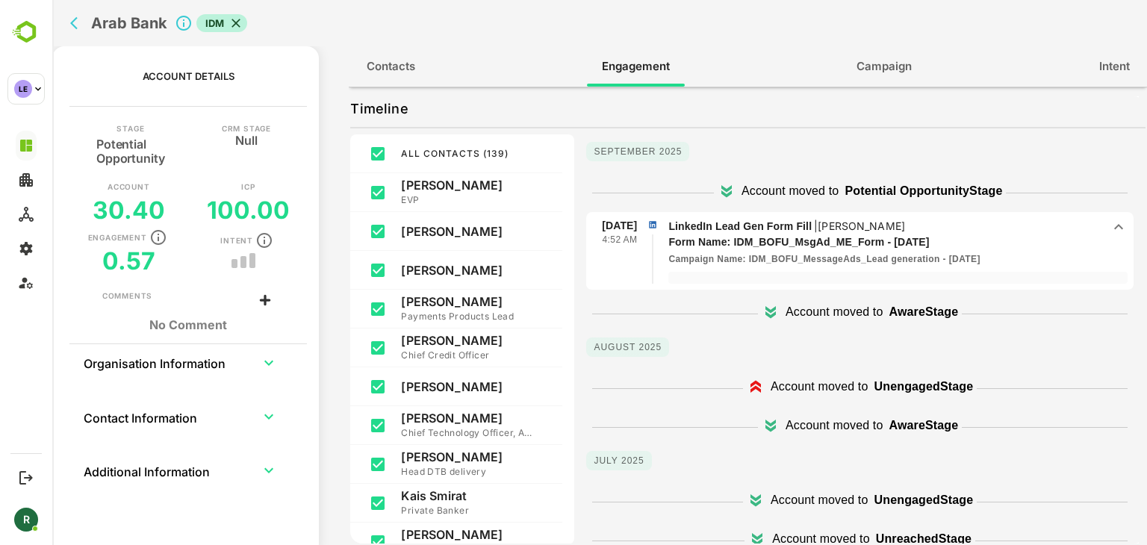
scroll to position [48, 0]
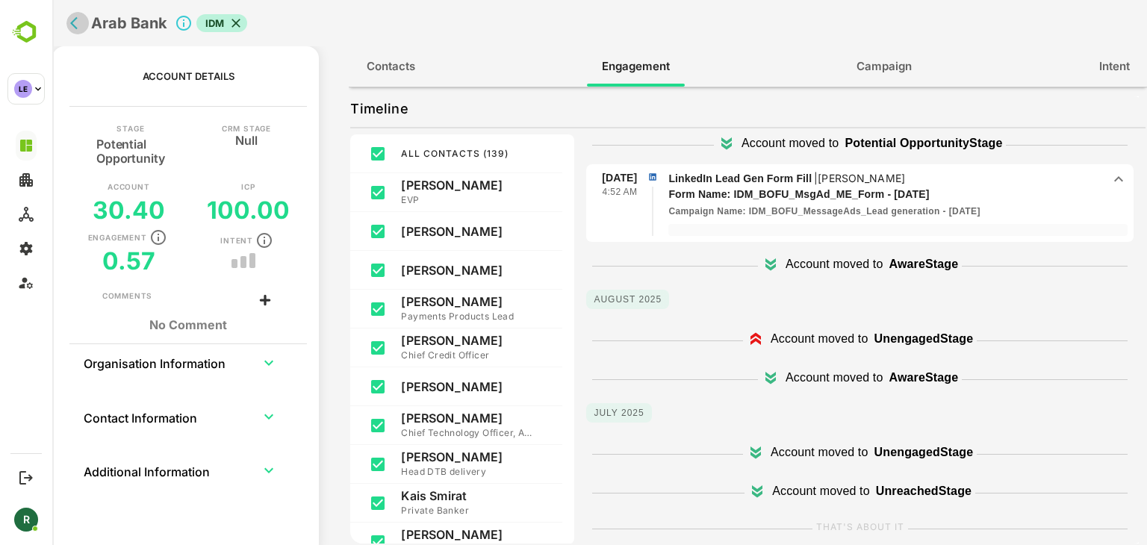
click at [75, 16] on icon "back" at bounding box center [77, 23] width 15 height 15
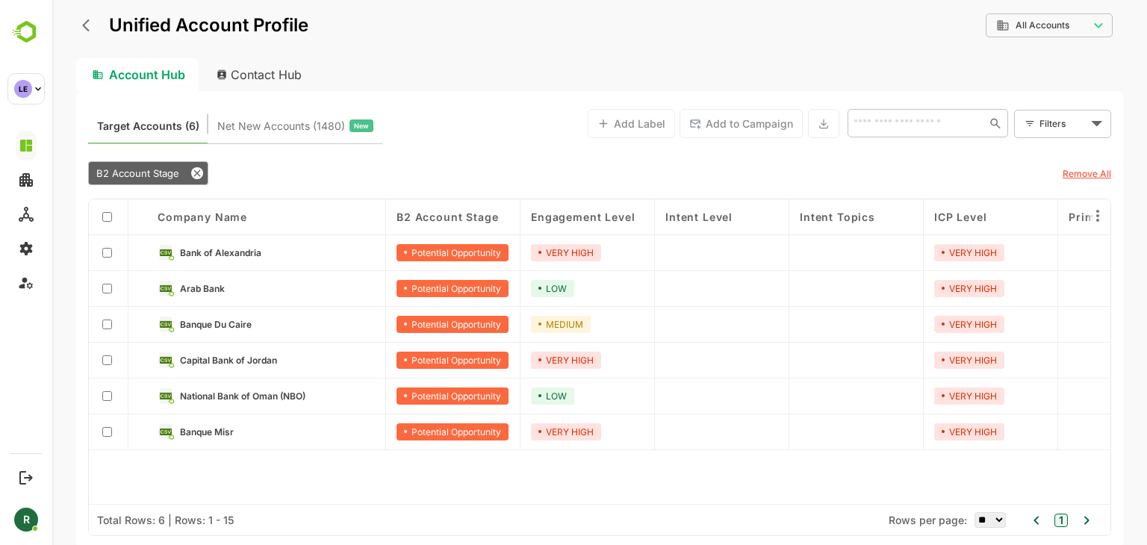
click at [261, 267] on div "Bank of Alexandria" at bounding box center [266, 253] width 239 height 36
click at [260, 244] on link "Bank of Alexandria" at bounding box center [277, 252] width 195 height 16
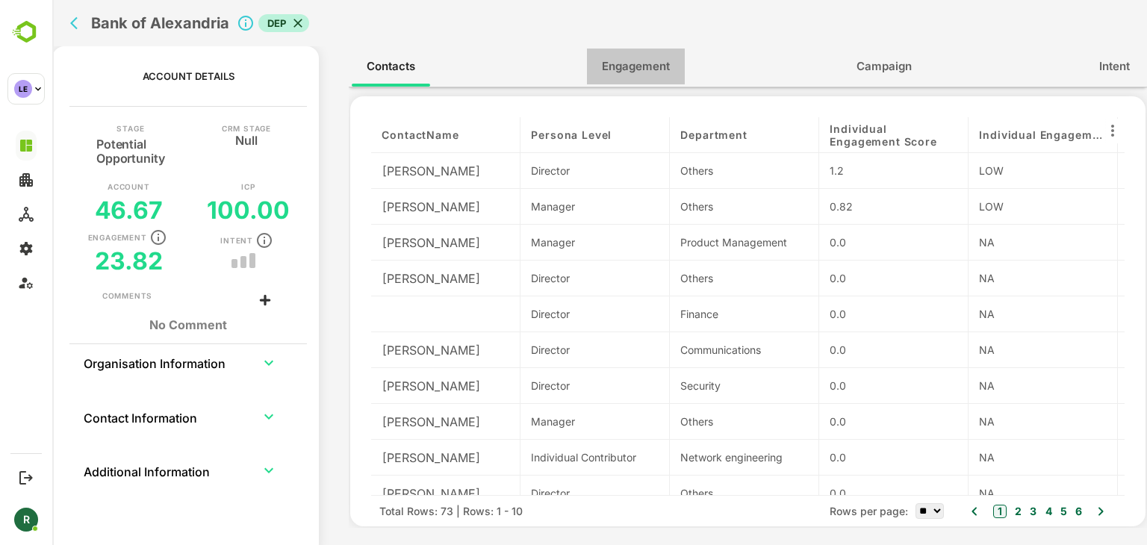
click at [648, 61] on span "Engagement" at bounding box center [636, 66] width 68 height 19
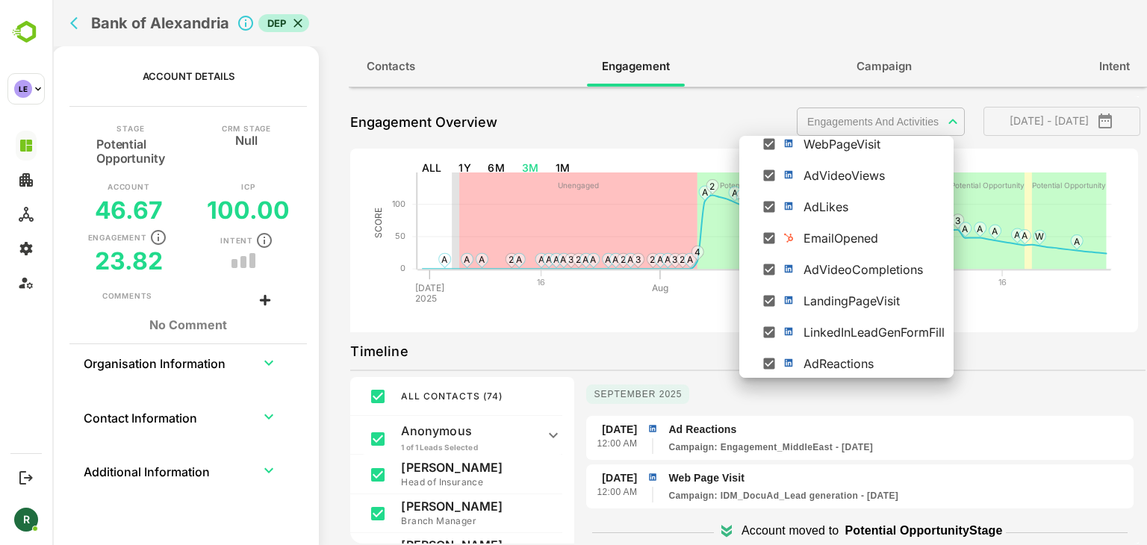
click at [887, 126] on body "**********" at bounding box center [599, 272] width 1095 height 545
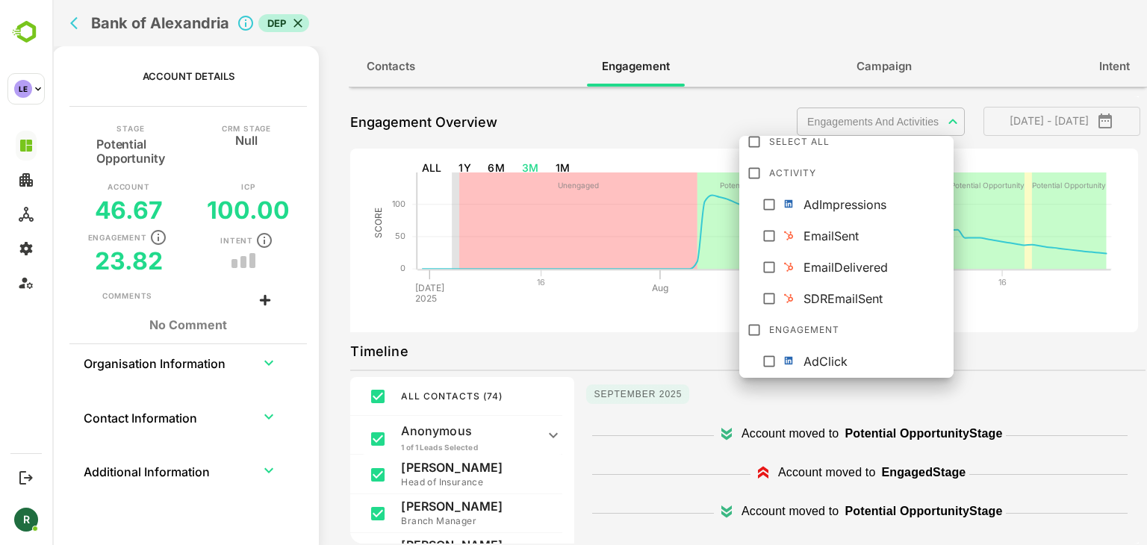
scroll to position [261, 0]
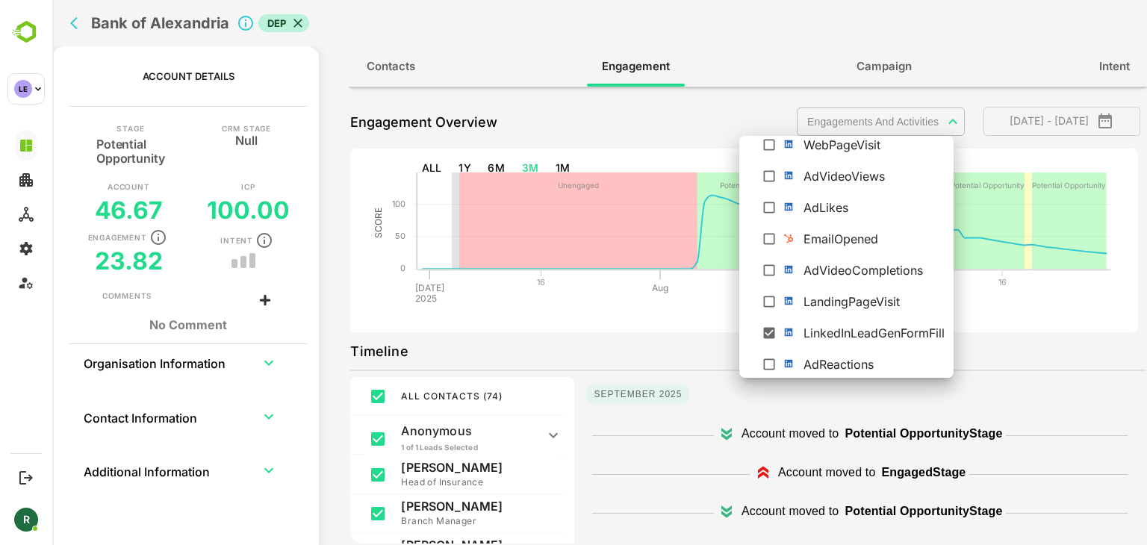
click at [652, 332] on div at bounding box center [599, 272] width 1095 height 545
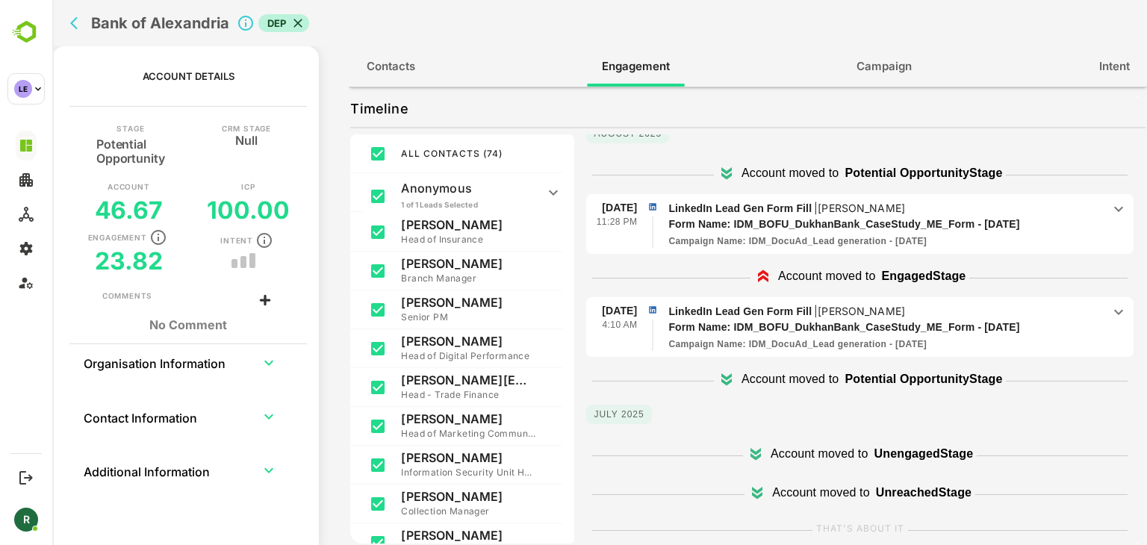
scroll to position [210, 0]
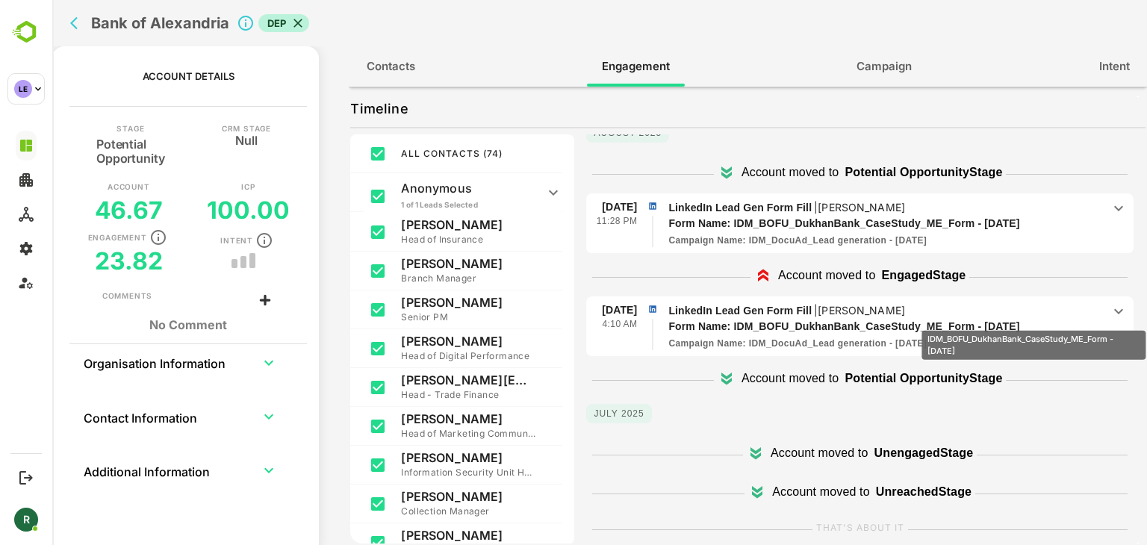
click at [1067, 320] on p "Form Name: IDM_BOFU_DukhanBank_CaseStudy_ME_Form - [DATE]" at bounding box center [874, 327] width 412 height 16
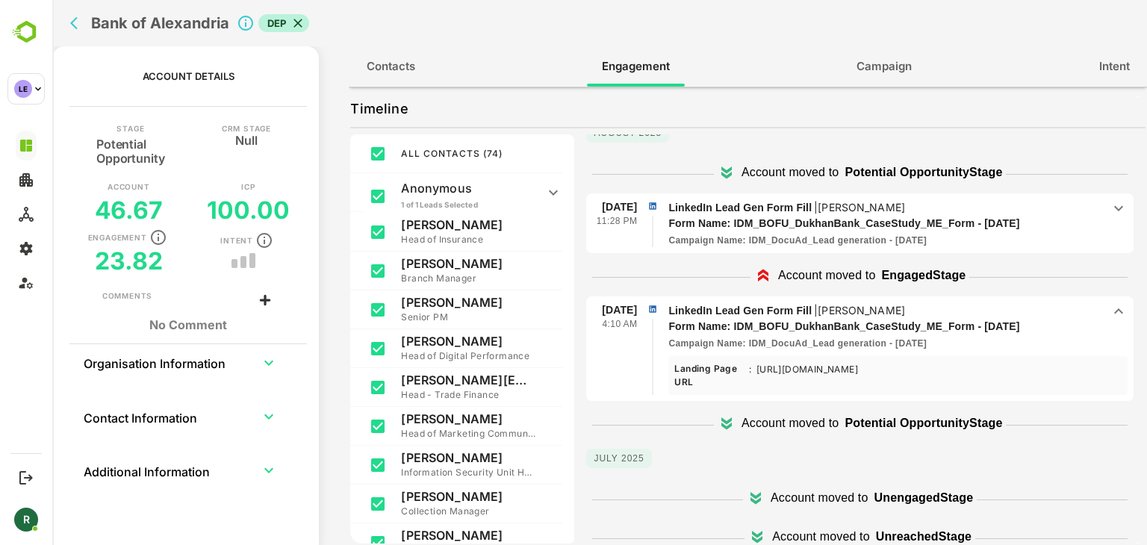
click at [1079, 208] on p "LinkedIn Lead Gen Form Fill | Shaimaa Ossama" at bounding box center [885, 207] width 434 height 16
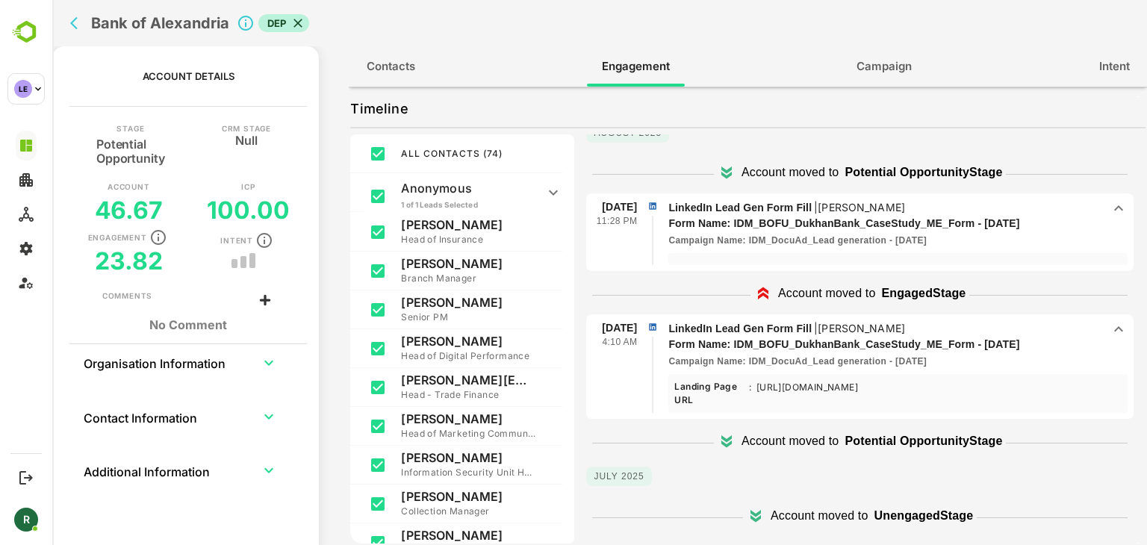
click at [344, 240] on div "**********" at bounding box center [599, 300] width 1095 height 509
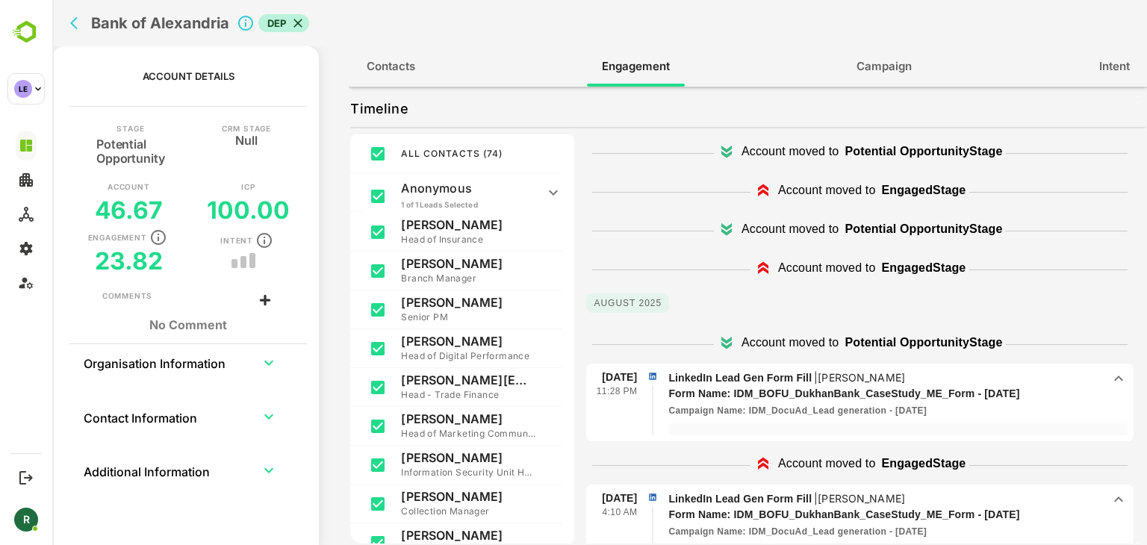
scroll to position [0, 0]
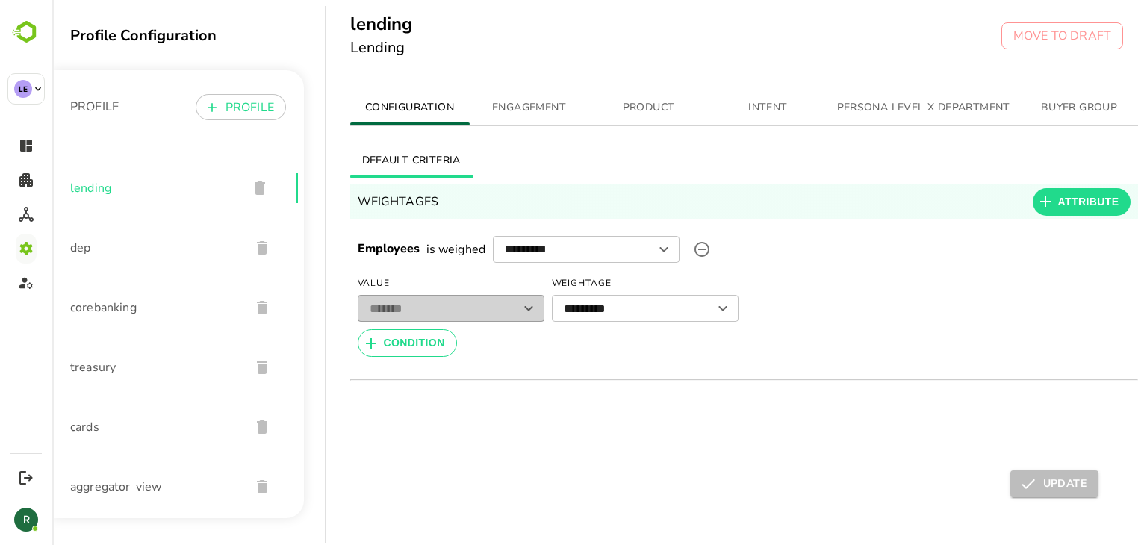
click at [528, 105] on span "ENGAGEMENT" at bounding box center [530, 108] width 102 height 19
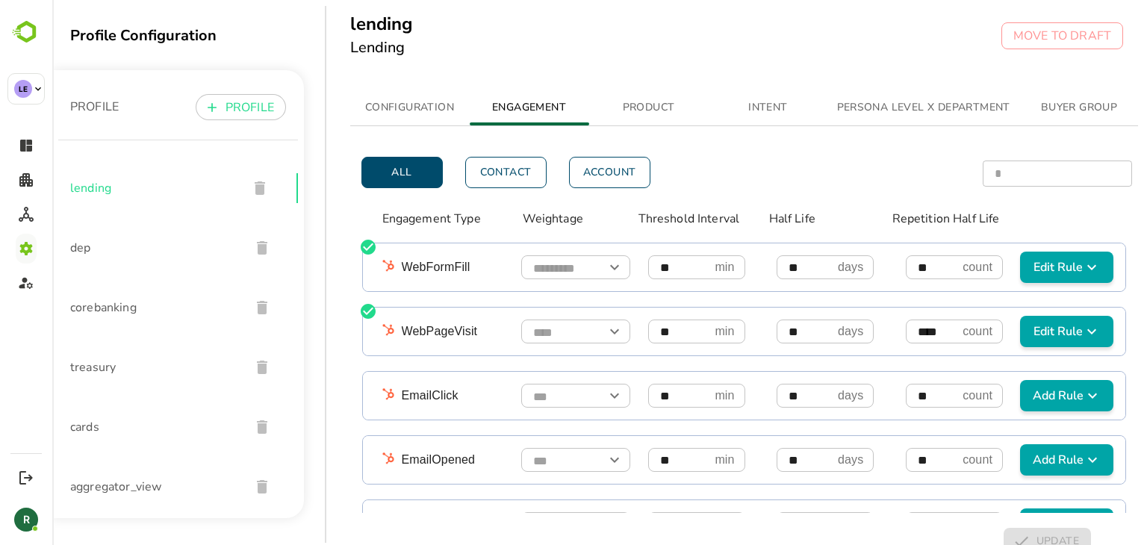
click at [657, 105] on span "PRODUCT" at bounding box center [649, 108] width 102 height 19
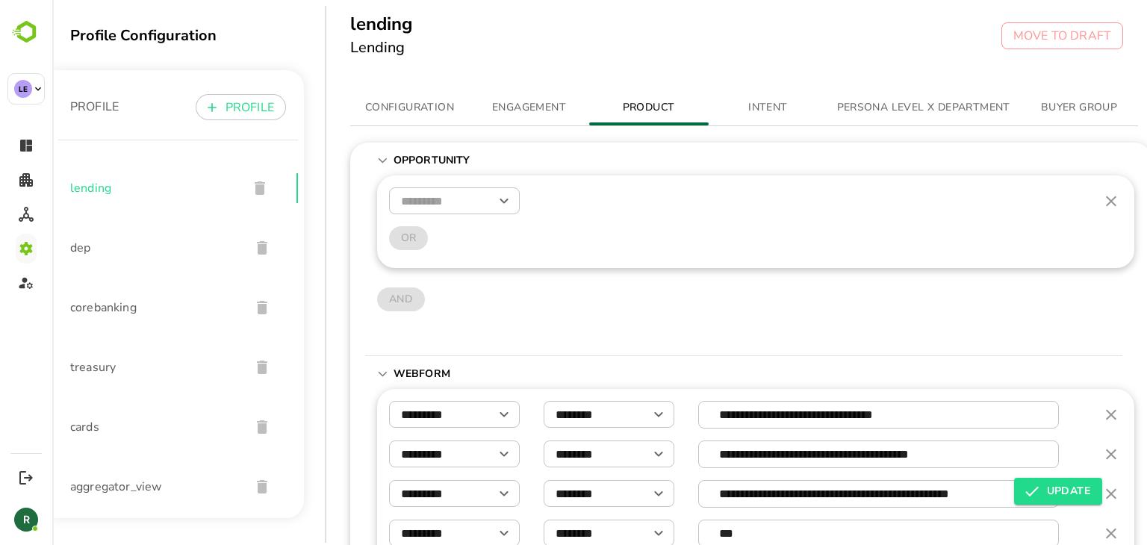
click at [534, 111] on span "ENGAGEMENT" at bounding box center [530, 108] width 102 height 19
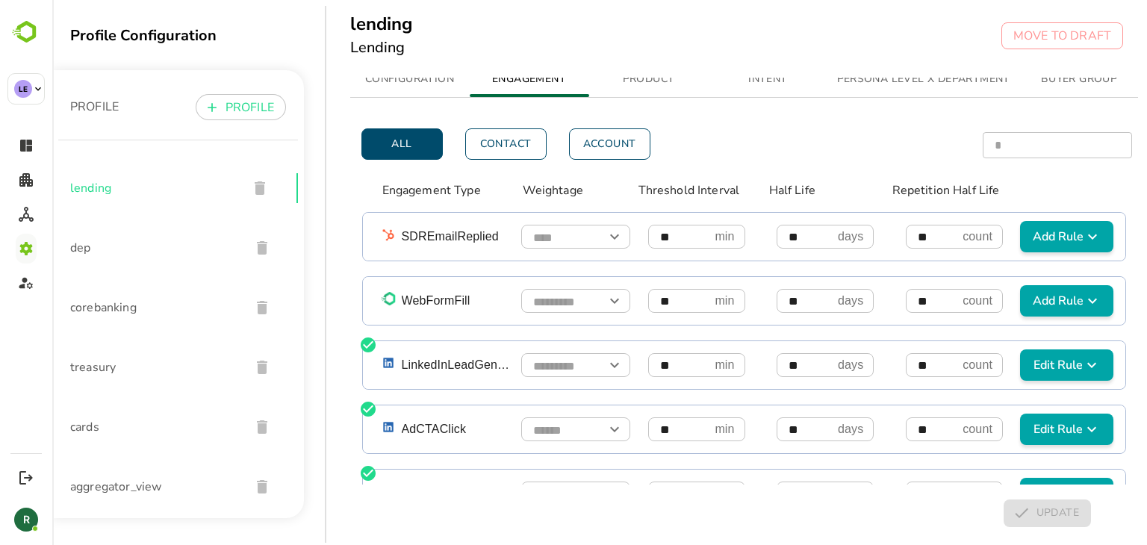
scroll to position [384, 0]
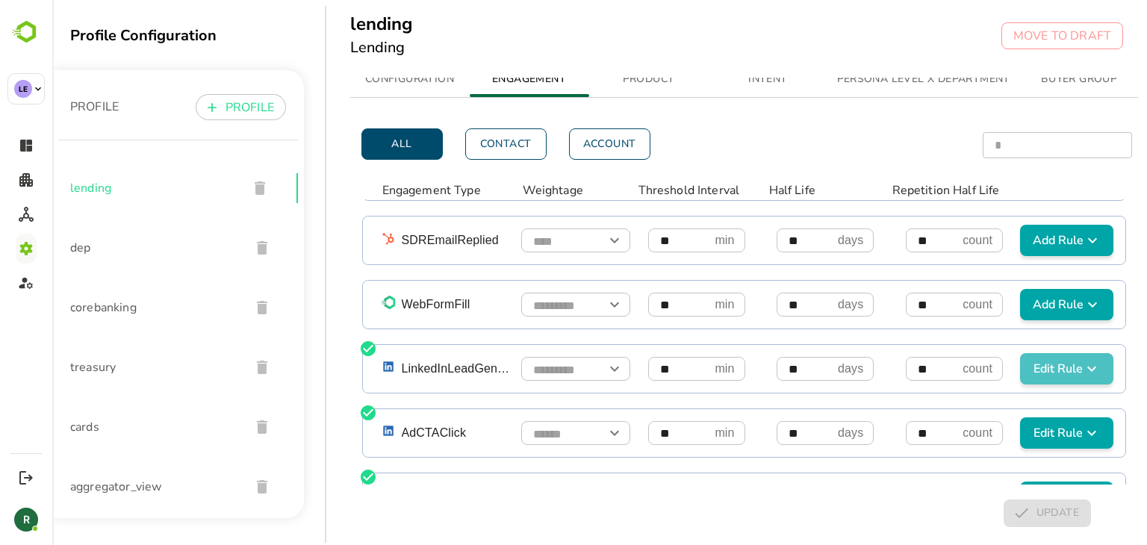
click at [1020, 369] on button "Edit Rule" at bounding box center [1066, 368] width 93 height 31
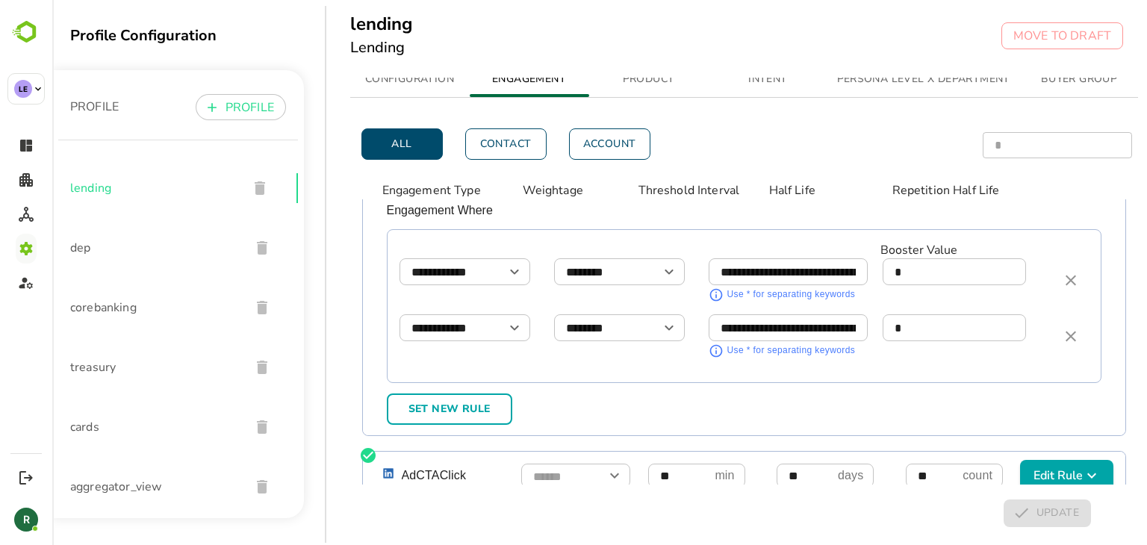
scroll to position [577, 0]
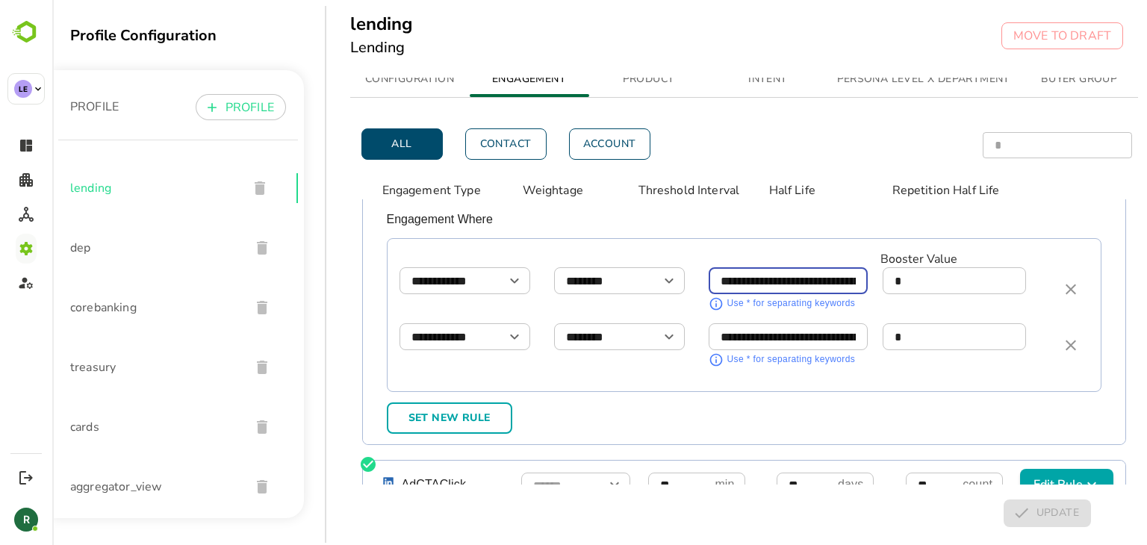
click at [777, 268] on input "**********" at bounding box center [789, 281] width 160 height 26
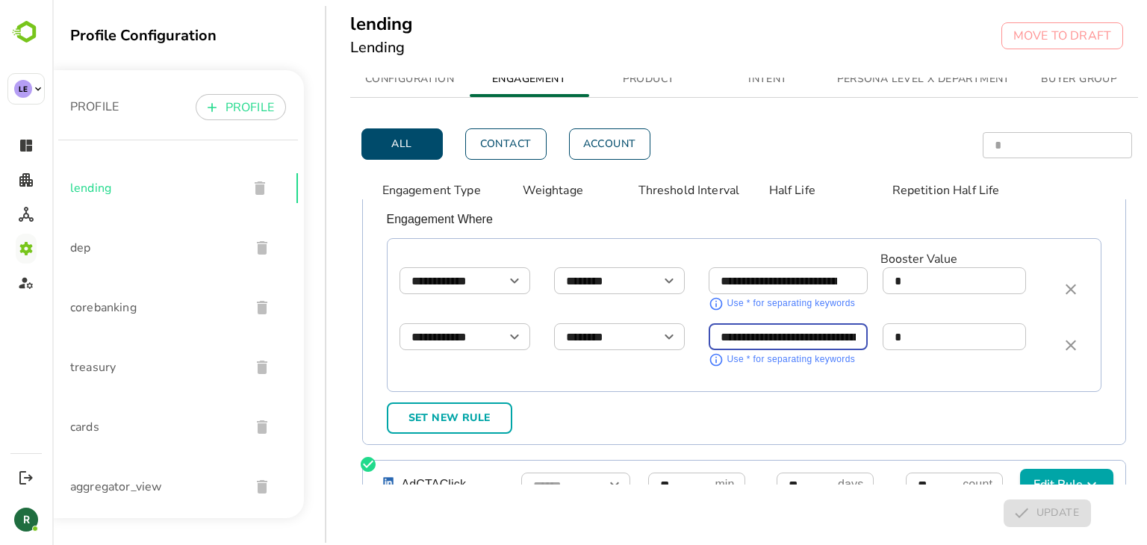
click at [765, 324] on input "**********" at bounding box center [789, 337] width 160 height 26
click at [771, 268] on input "**********" at bounding box center [779, 281] width 140 height 26
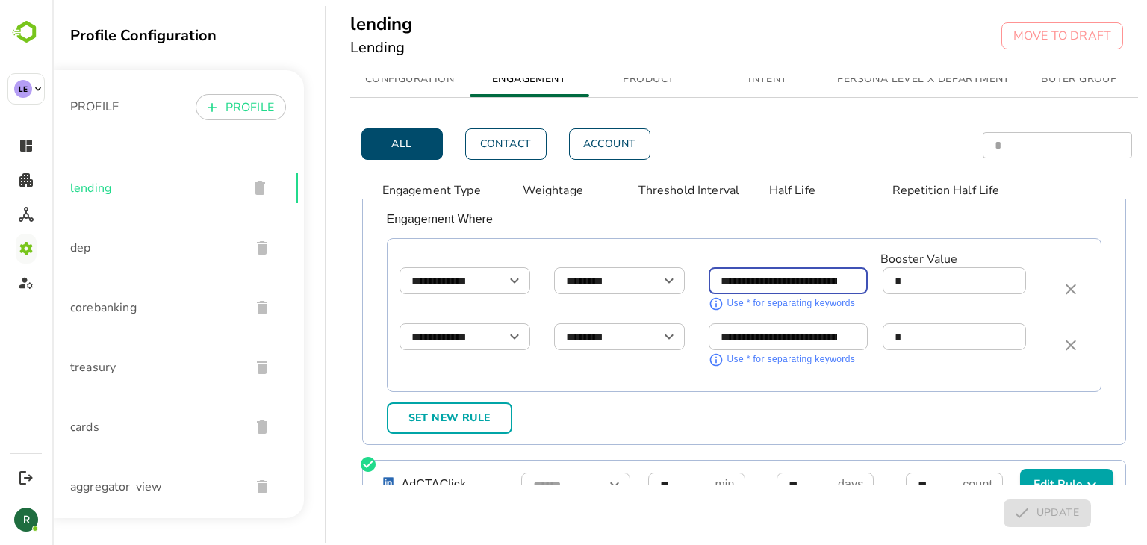
click at [771, 268] on input "**********" at bounding box center [779, 281] width 140 height 26
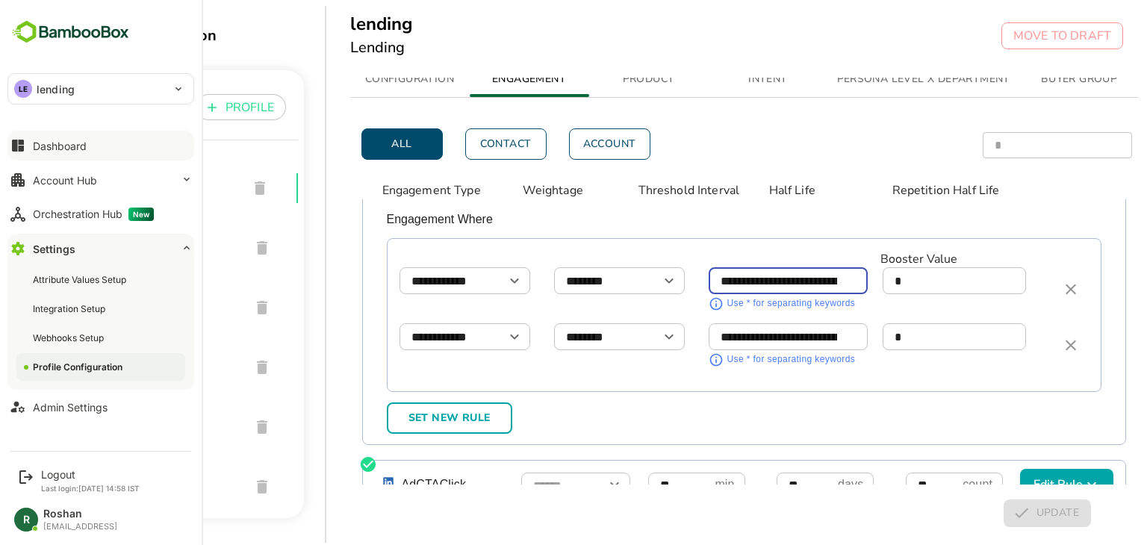
click at [94, 152] on button "Dashboard" at bounding box center [100, 146] width 187 height 30
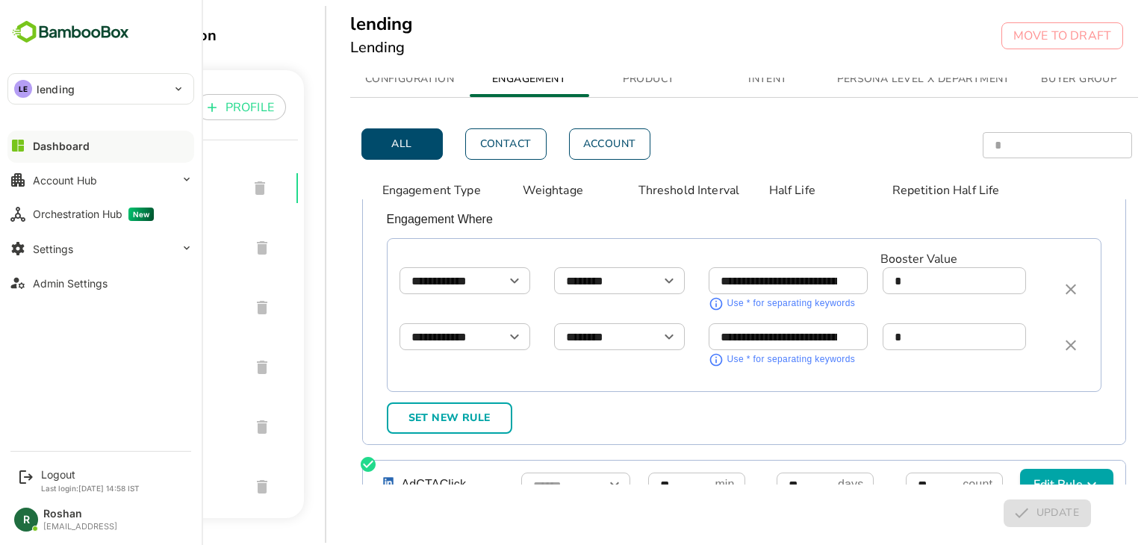
click at [124, 84] on div "LE lending" at bounding box center [91, 89] width 167 height 30
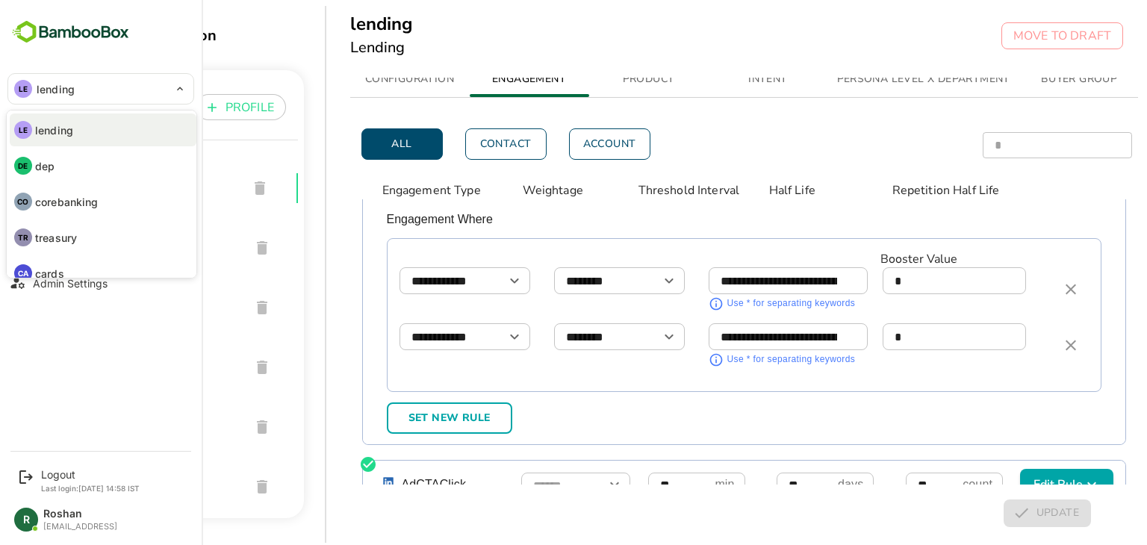
click at [93, 199] on p "corebanking" at bounding box center [66, 202] width 63 height 16
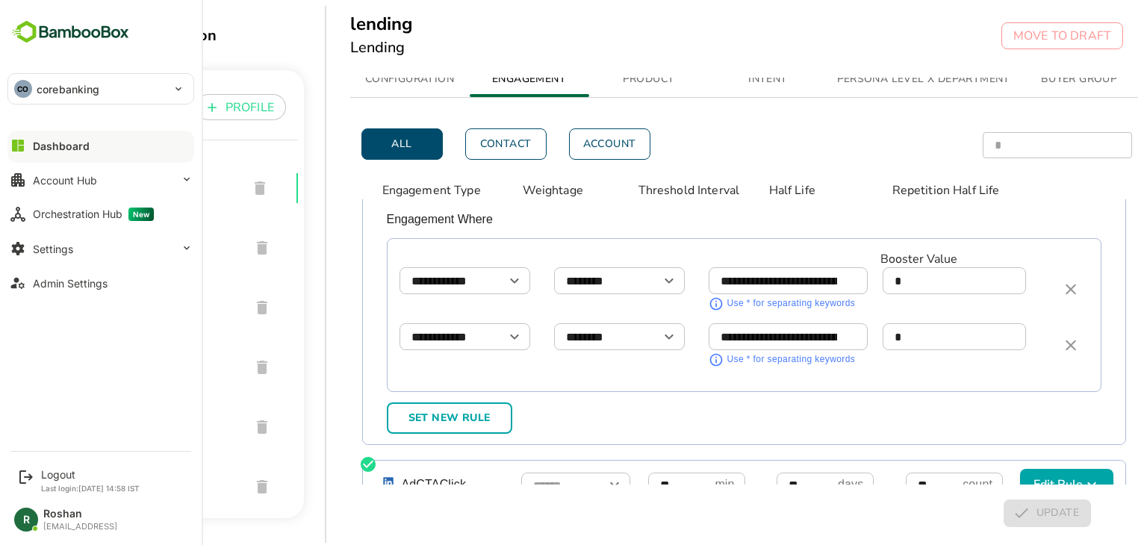
click at [55, 94] on p "corebanking" at bounding box center [68, 89] width 63 height 16
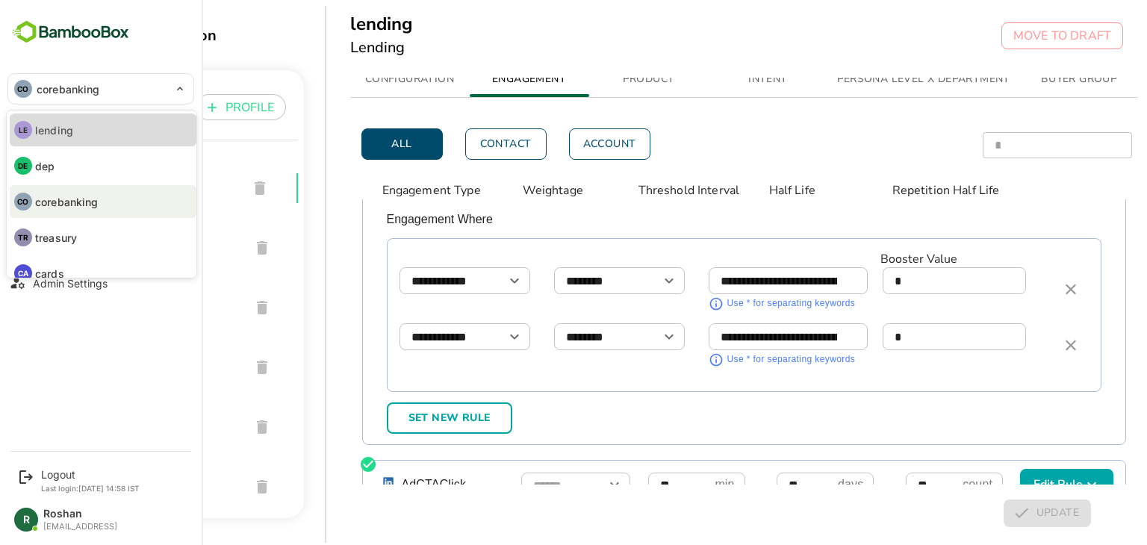
click at [90, 121] on li "LE lending" at bounding box center [103, 130] width 187 height 33
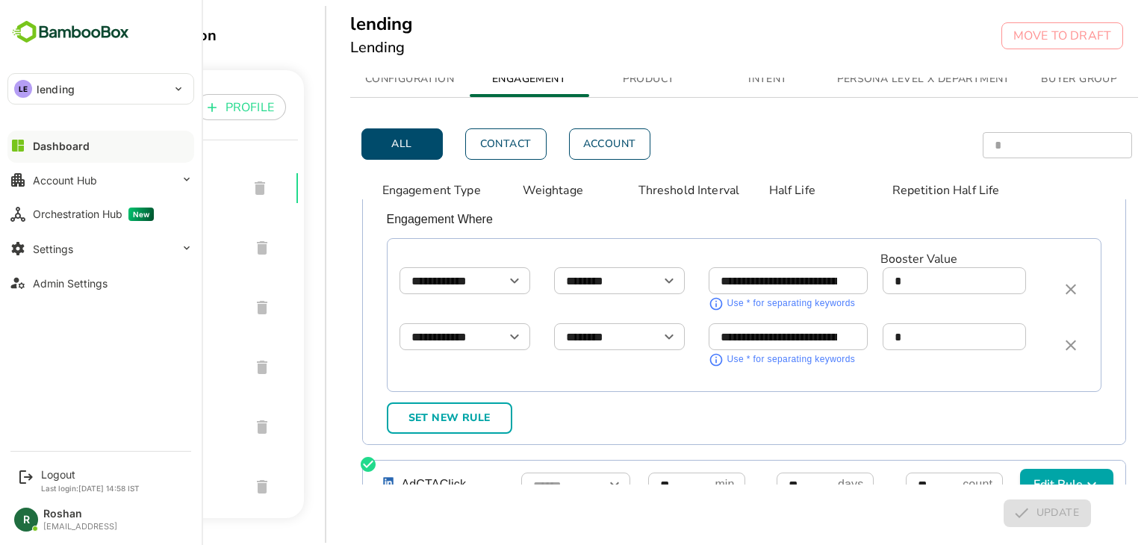
click at [152, 88] on div "LE lending" at bounding box center [91, 89] width 167 height 30
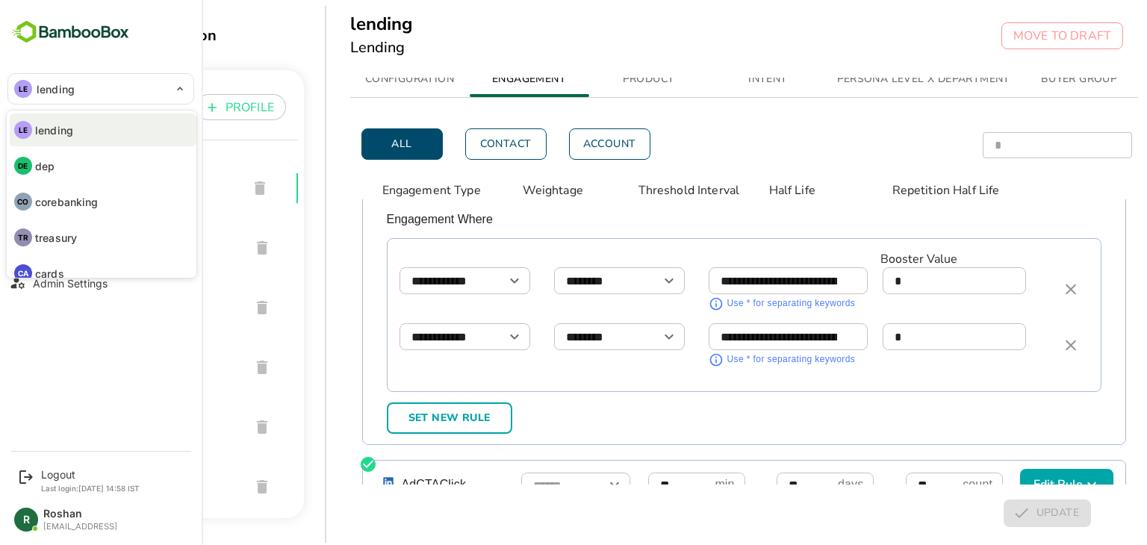
click at [391, 51] on div at bounding box center [573, 272] width 1147 height 545
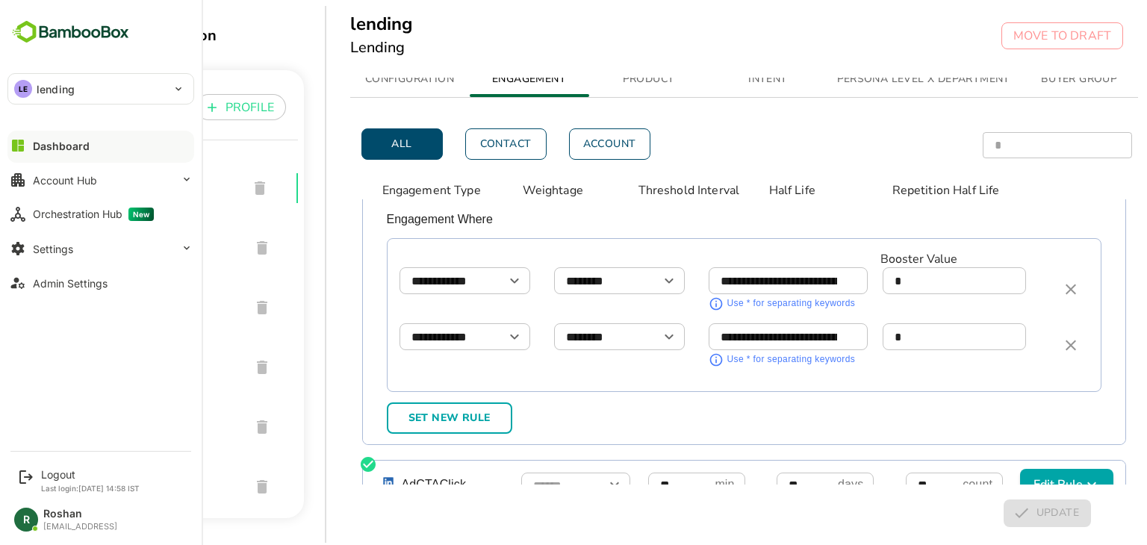
click at [28, 84] on div "LE" at bounding box center [23, 89] width 18 height 18
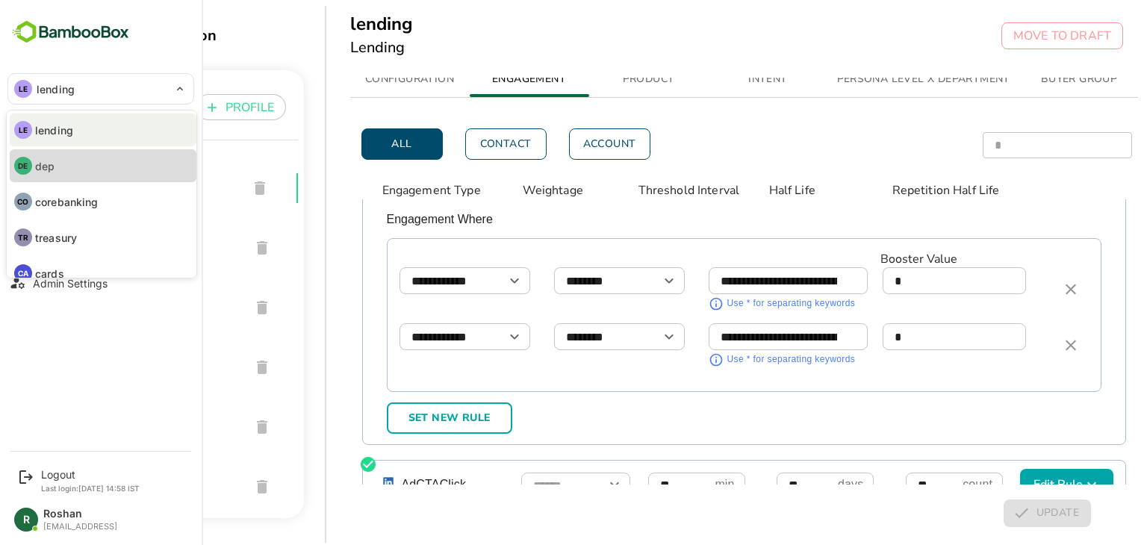
click at [55, 171] on li "DE dep" at bounding box center [103, 165] width 187 height 33
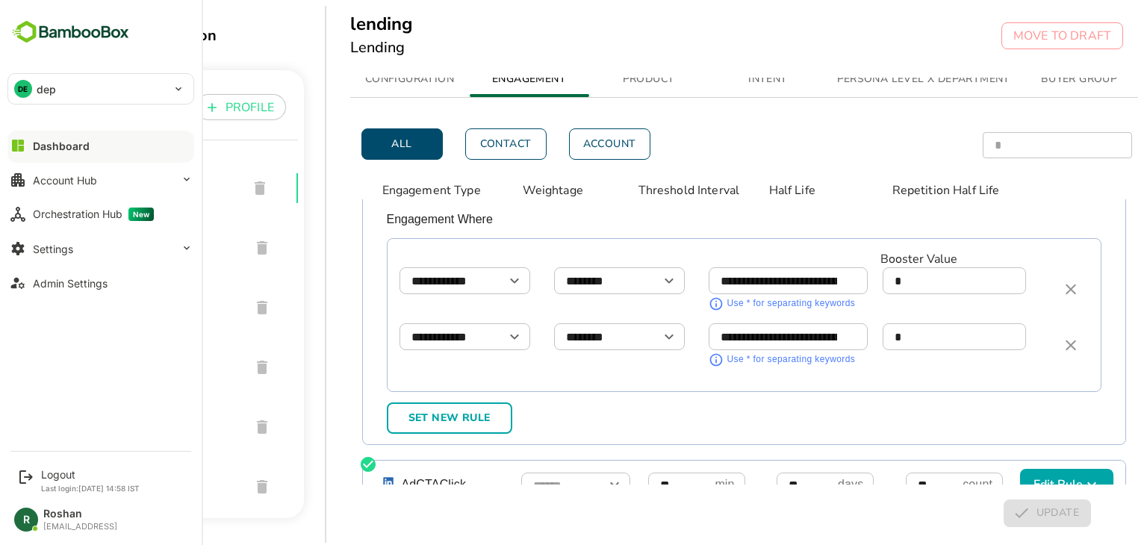
click at [99, 87] on div "DE dep" at bounding box center [91, 89] width 167 height 30
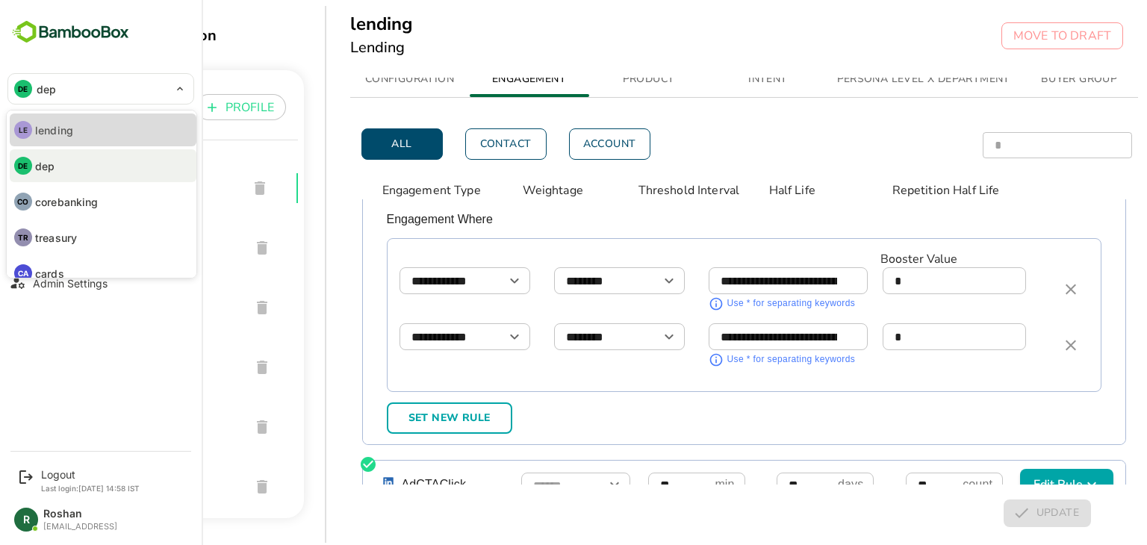
click at [72, 125] on li "LE lending" at bounding box center [103, 130] width 187 height 33
type input "*******"
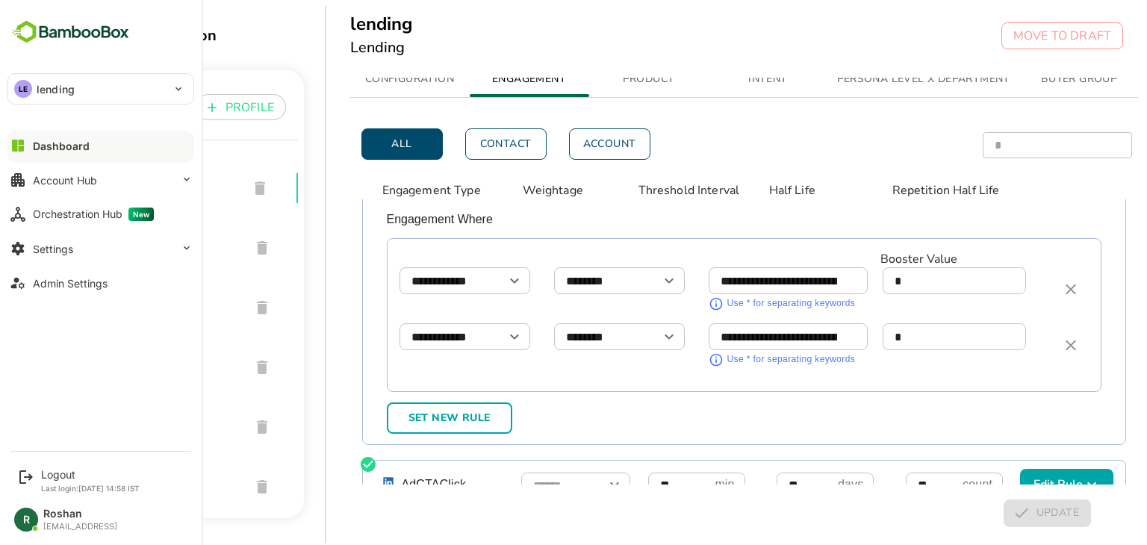
click at [31, 75] on div "LE lending" at bounding box center [91, 89] width 167 height 30
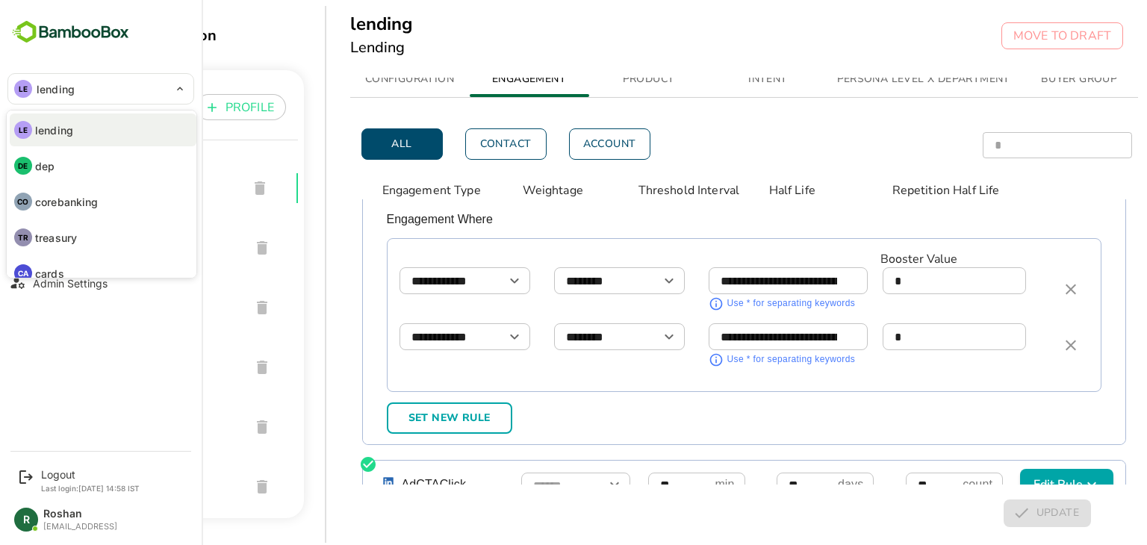
click at [400, 239] on div at bounding box center [573, 272] width 1147 height 545
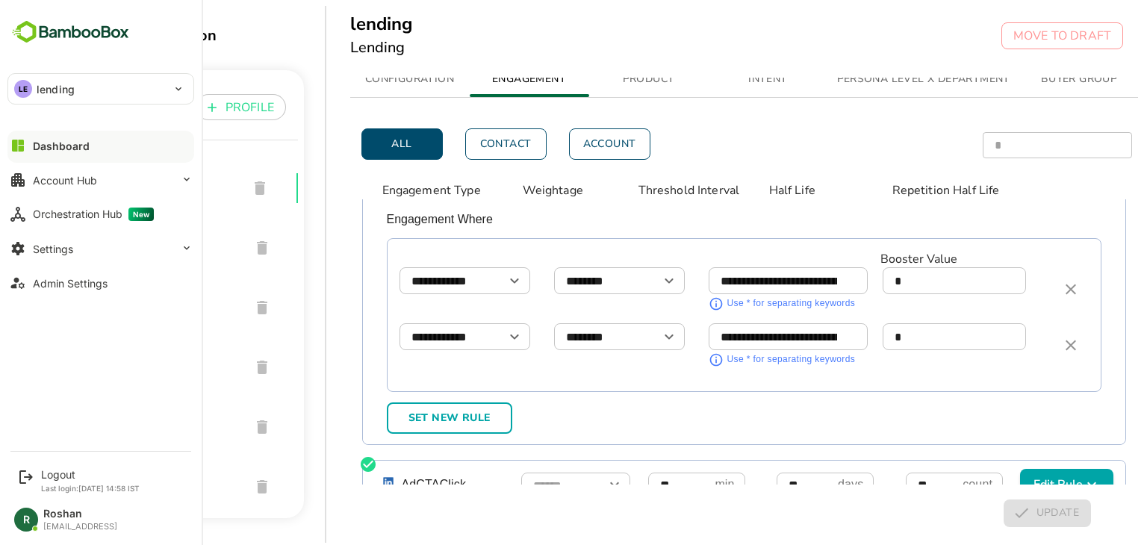
click at [71, 140] on div "Dashboard" at bounding box center [61, 146] width 57 height 13
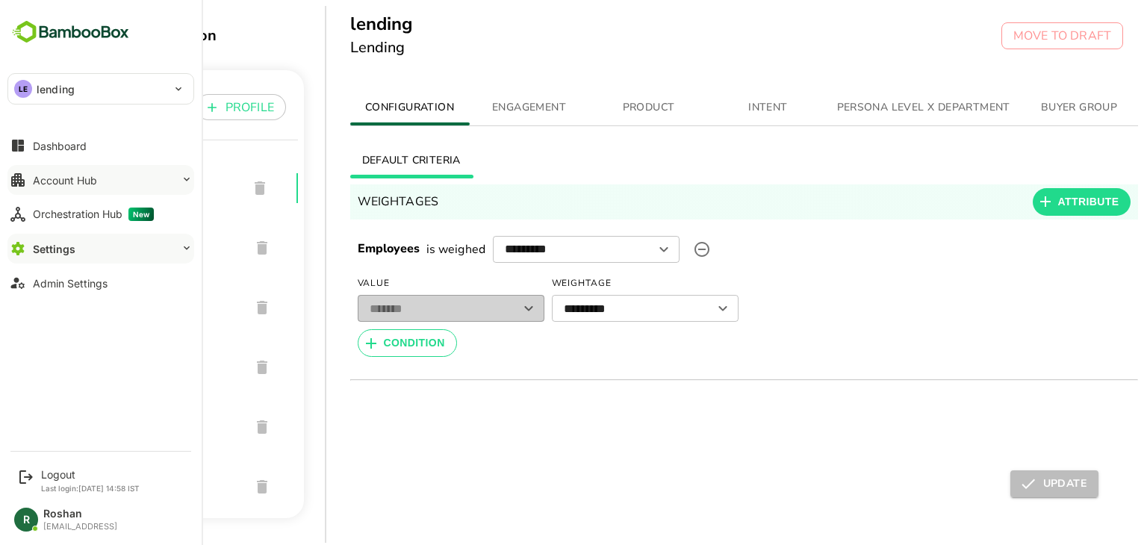
click at [106, 170] on button "Account Hub" at bounding box center [100, 180] width 187 height 30
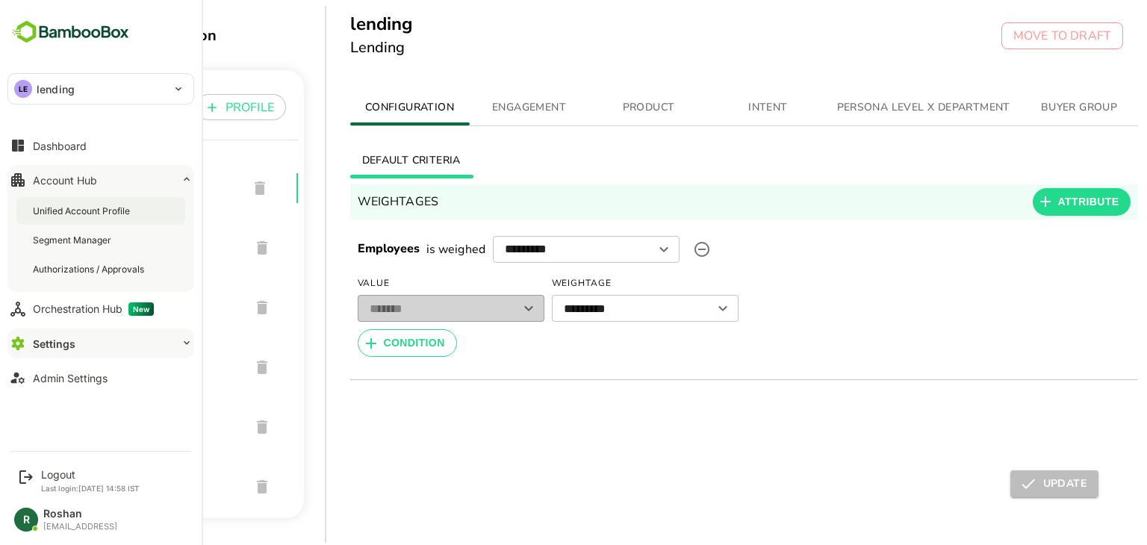
click at [99, 213] on div "Unified Account Profile" at bounding box center [83, 211] width 100 height 13
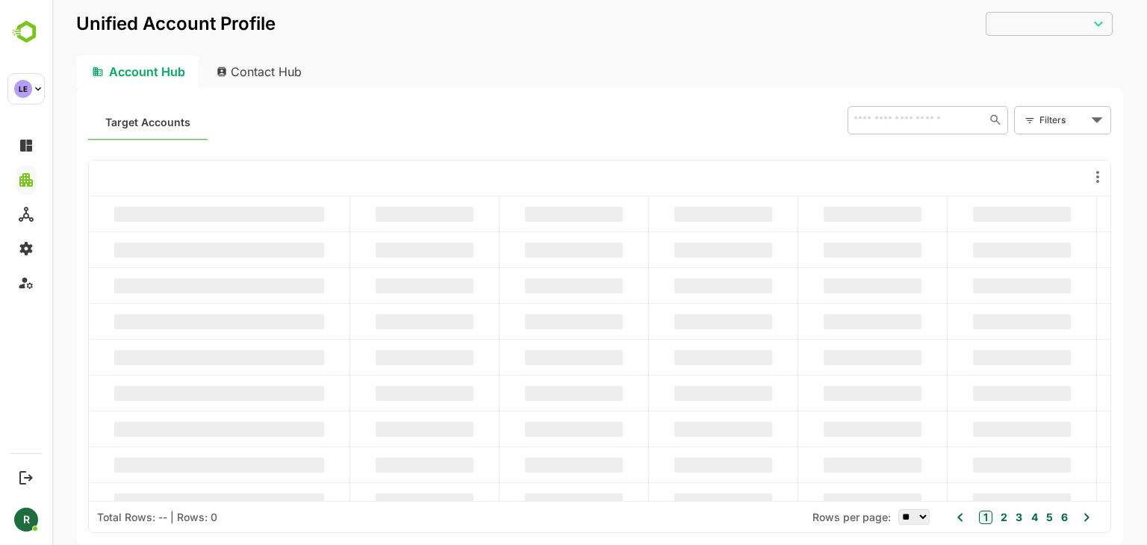
type input "**********"
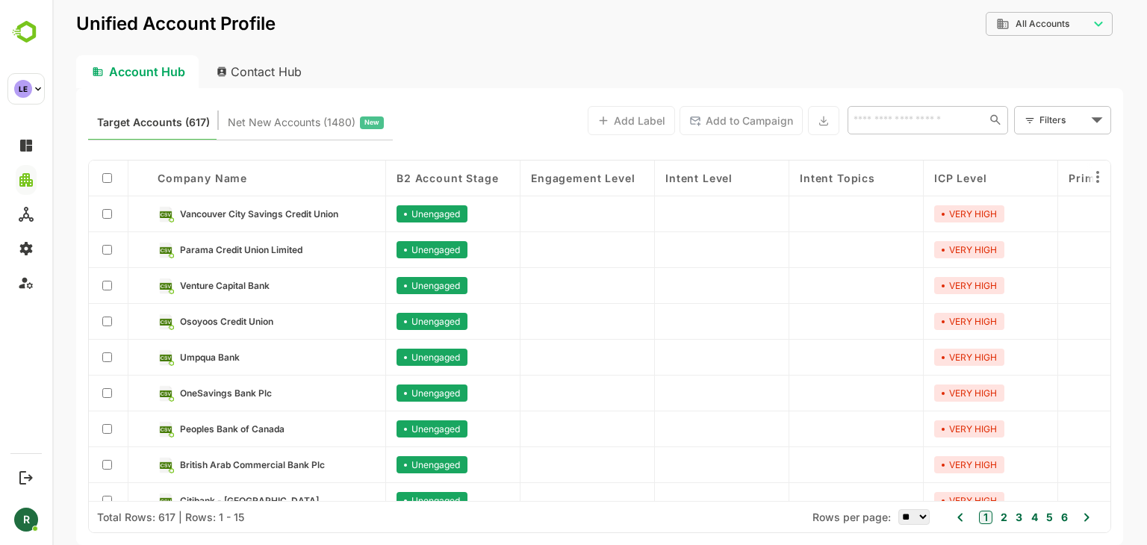
click at [1051, 125] on body "**********" at bounding box center [599, 272] width 1095 height 545
click at [1052, 151] on span "New Filter" at bounding box center [1065, 153] width 45 height 18
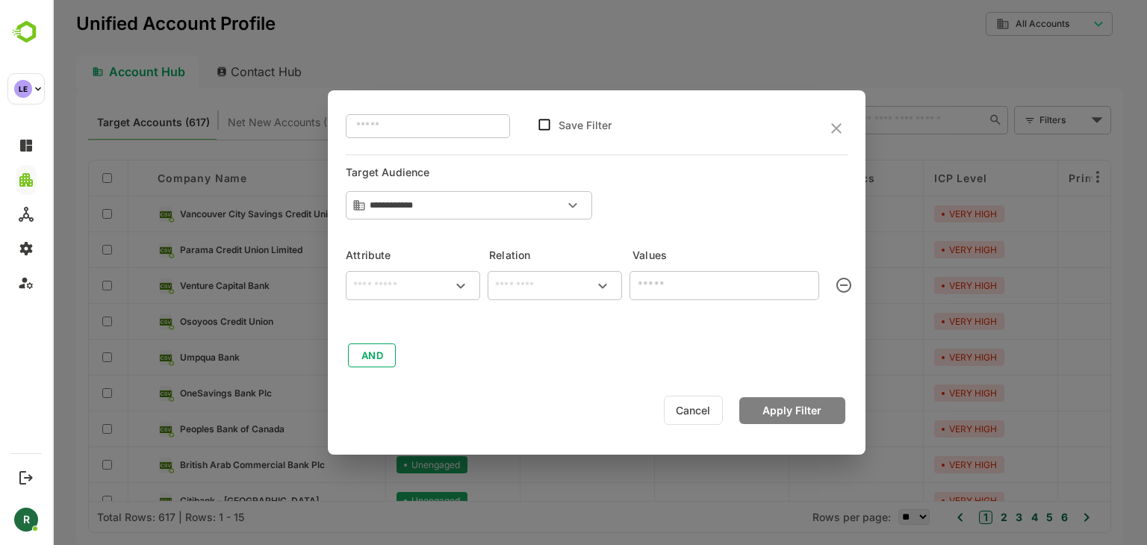
click at [381, 282] on input "text" at bounding box center [413, 286] width 128 height 18
click at [395, 388] on p "Activity Type" at bounding box center [395, 387] width 57 height 13
type input "**********"
click at [540, 289] on input "text" at bounding box center [555, 286] width 128 height 18
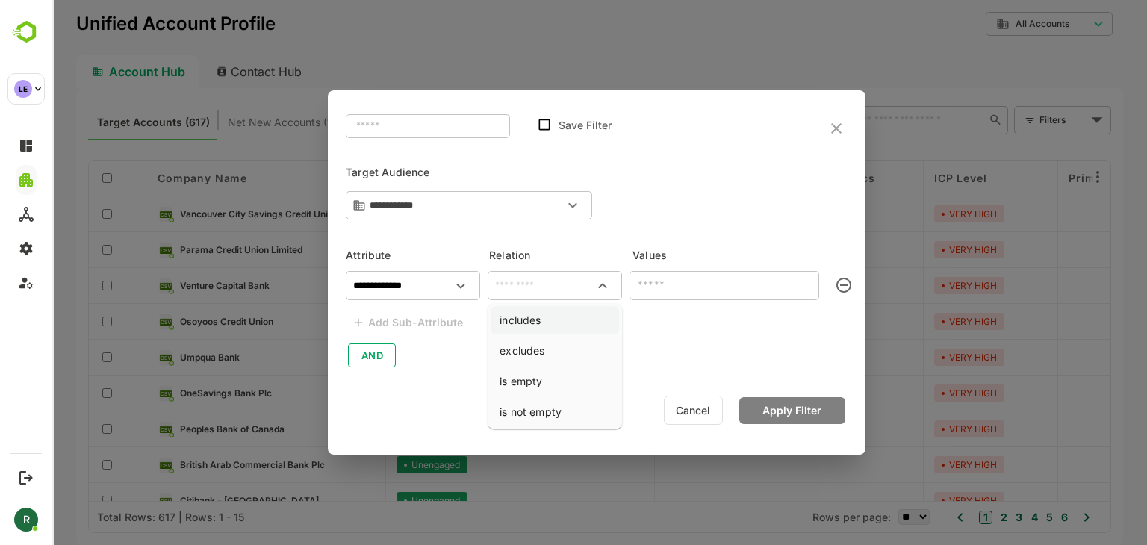
click at [541, 320] on li "includes" at bounding box center [555, 320] width 128 height 28
type input "********"
click at [677, 295] on div "​" at bounding box center [725, 284] width 190 height 27
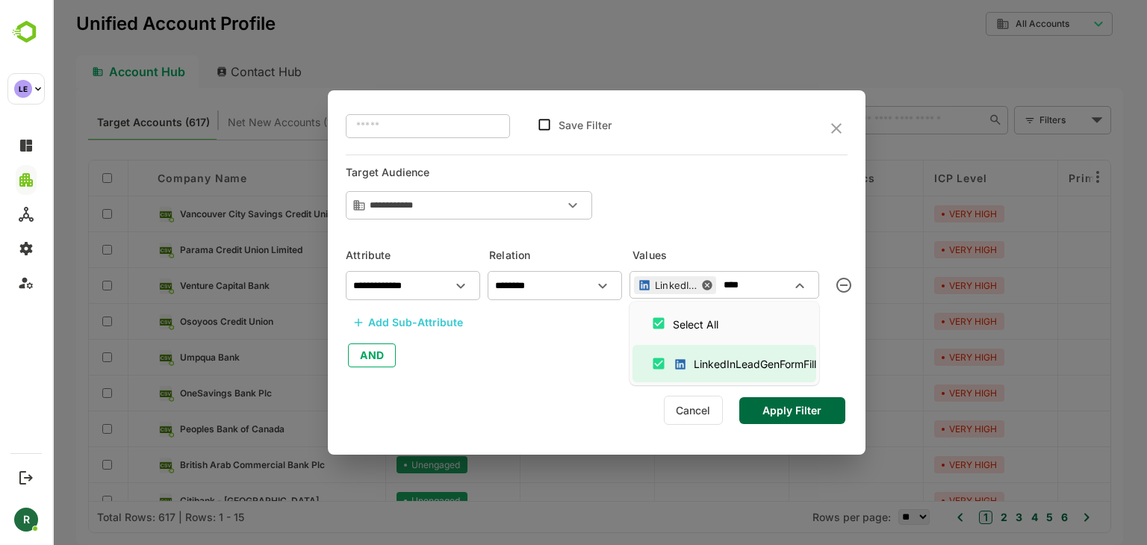
type input "****"
click at [415, 318] on div "Add Sub-Attribute" at bounding box center [415, 323] width 95 height 18
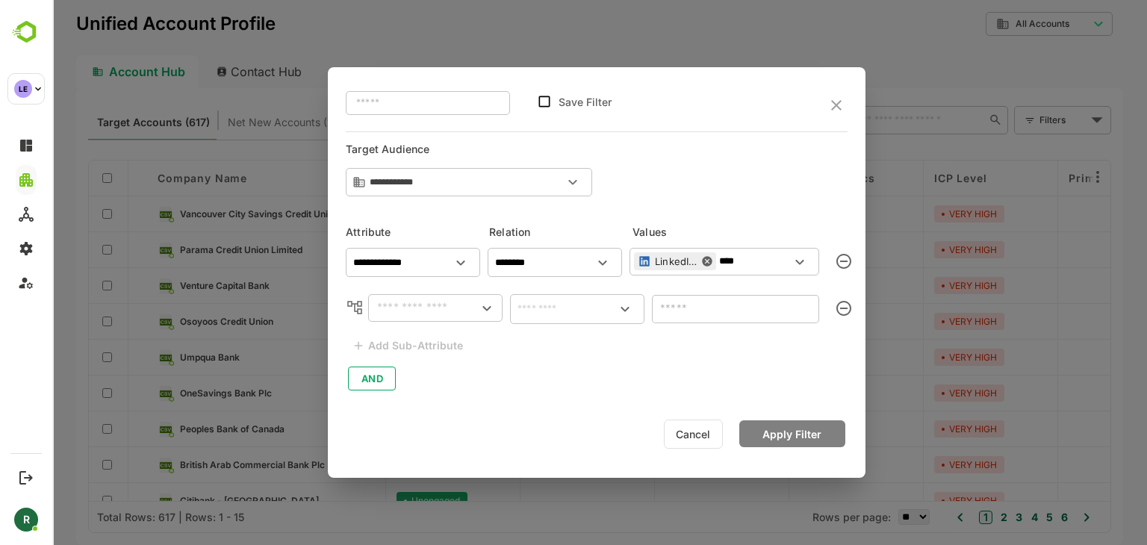
click at [431, 316] on input "text" at bounding box center [425, 308] width 105 height 18
click at [438, 341] on div "CampaignName(accounts)" at bounding box center [465, 341] width 131 height 18
click at [550, 318] on div "​" at bounding box center [577, 308] width 134 height 29
type input "**********"
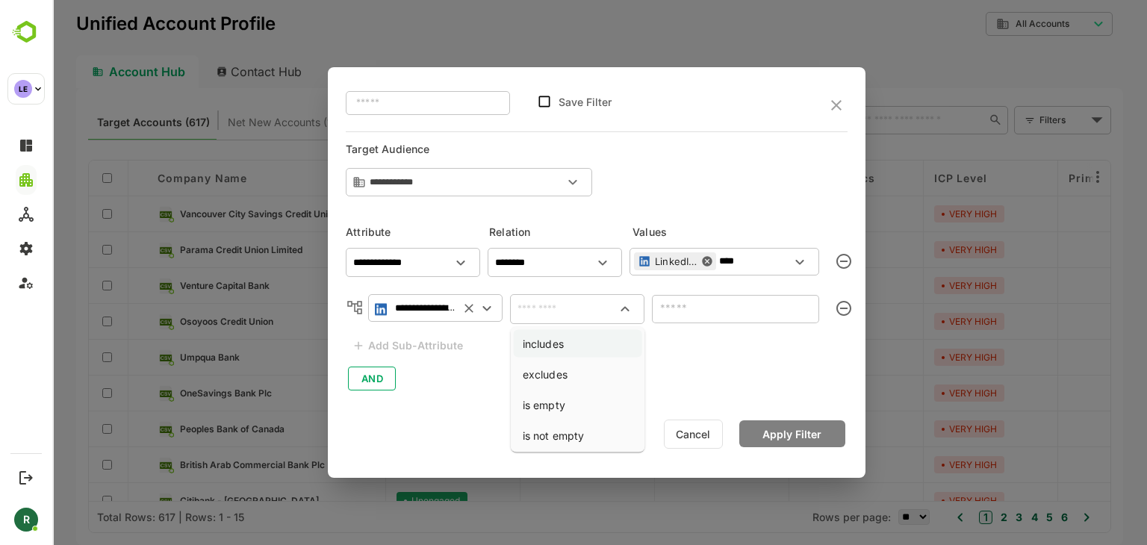
click at [552, 337] on li "includes" at bounding box center [578, 344] width 128 height 28
type input "********"
click at [713, 312] on input "text" at bounding box center [724, 309] width 134 height 18
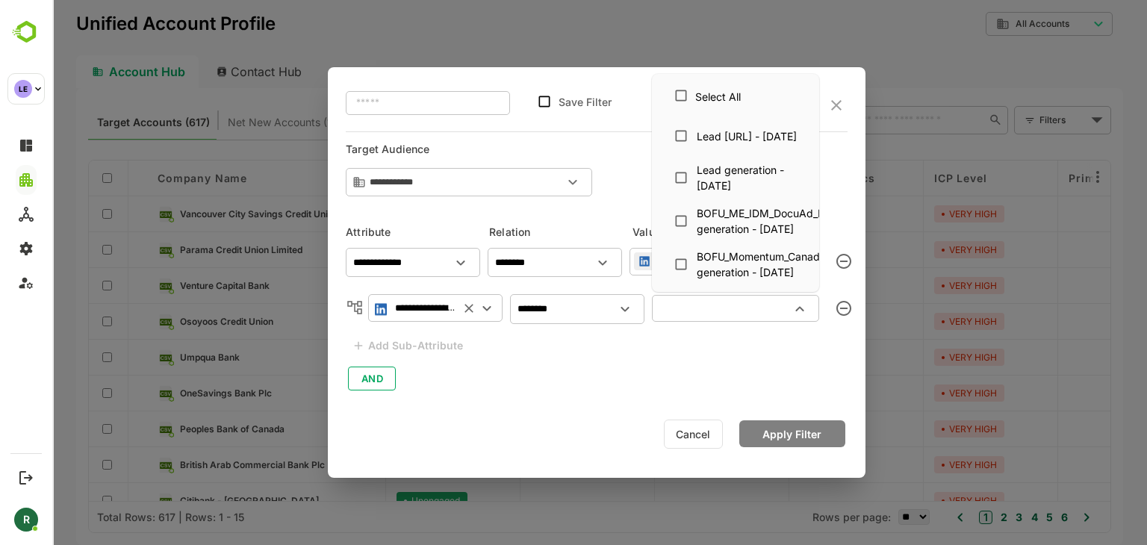
paste input "**********"
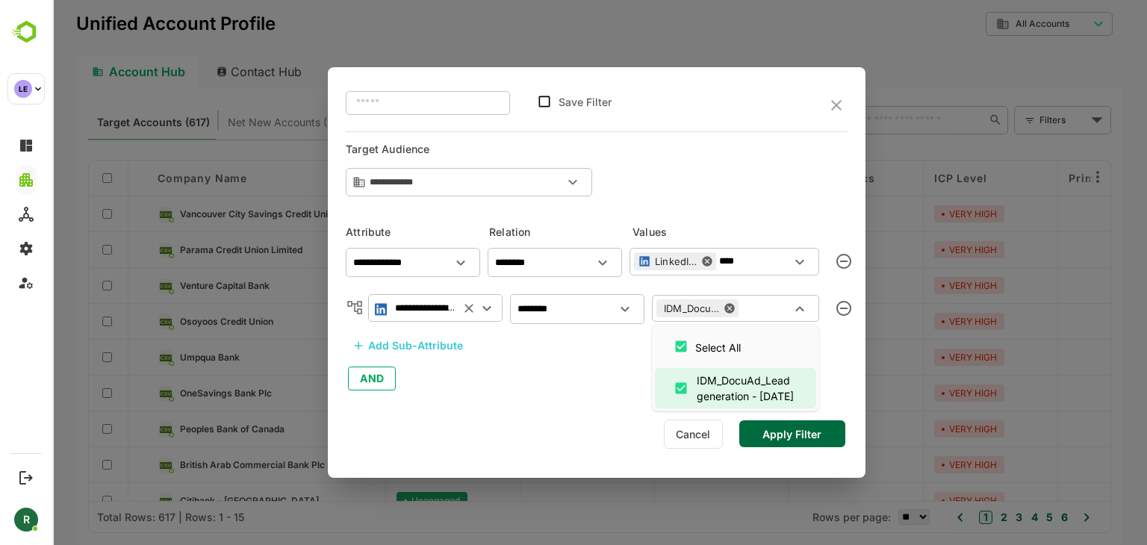
type input "**********"
click at [599, 379] on div "**********" at bounding box center [597, 317] width 502 height 152
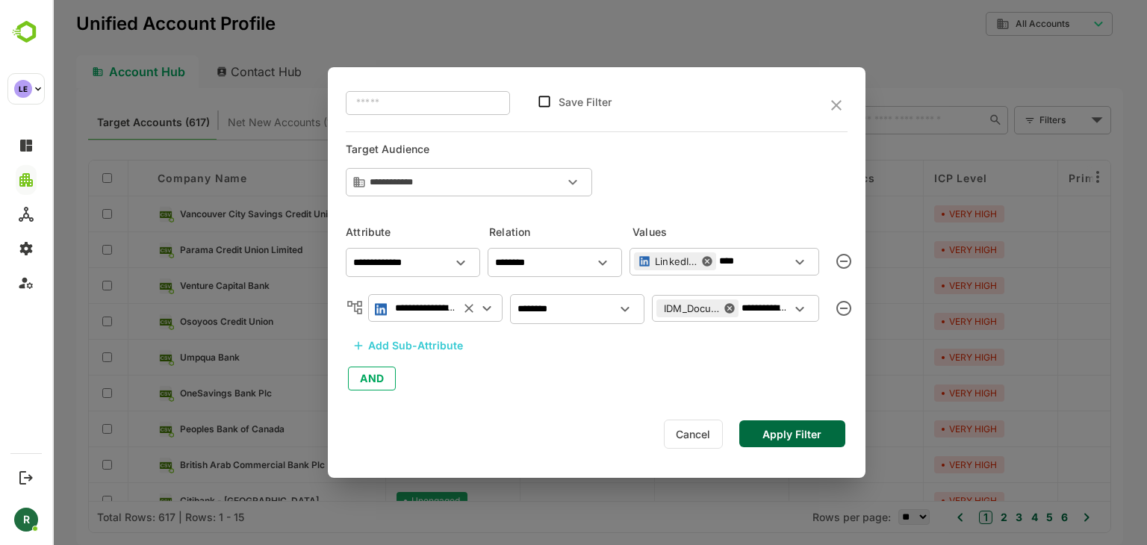
click at [781, 437] on button "Apply Filter" at bounding box center [792, 434] width 106 height 27
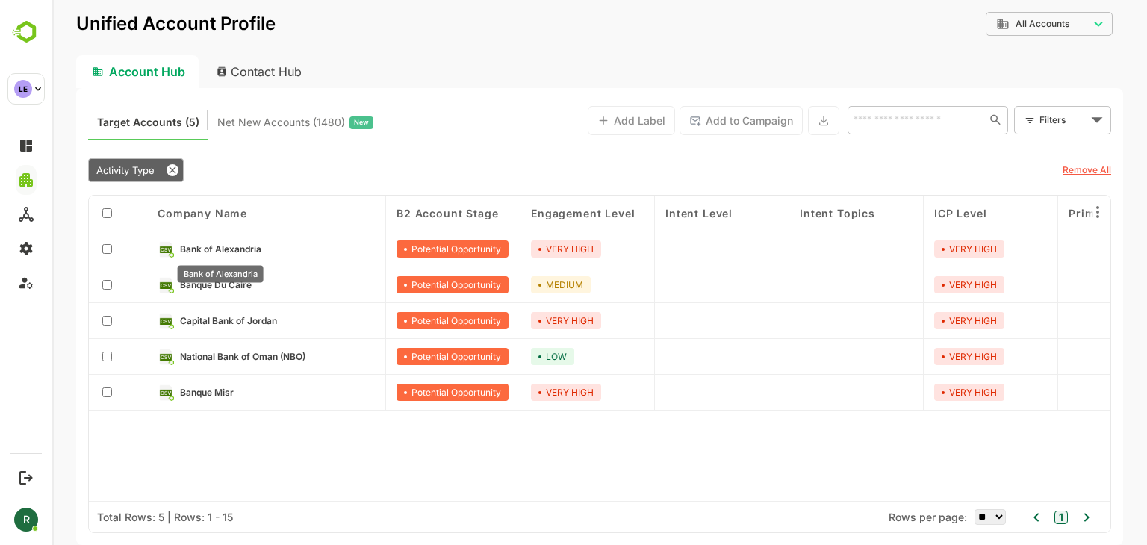
click at [255, 250] on span "Bank of Alexandria" at bounding box center [220, 248] width 81 height 11
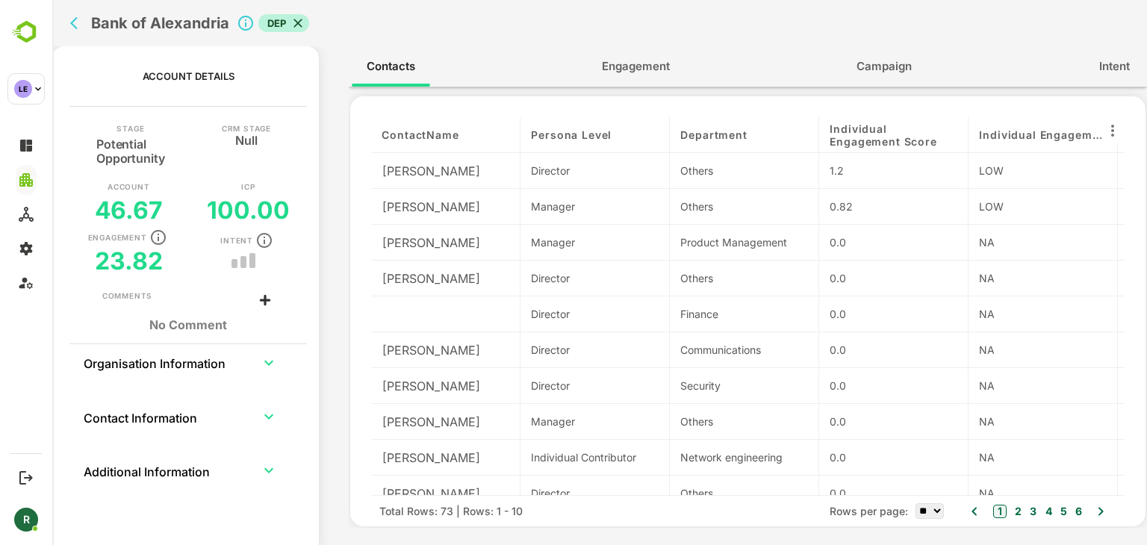
click at [653, 73] on span "Engagement" at bounding box center [636, 66] width 68 height 19
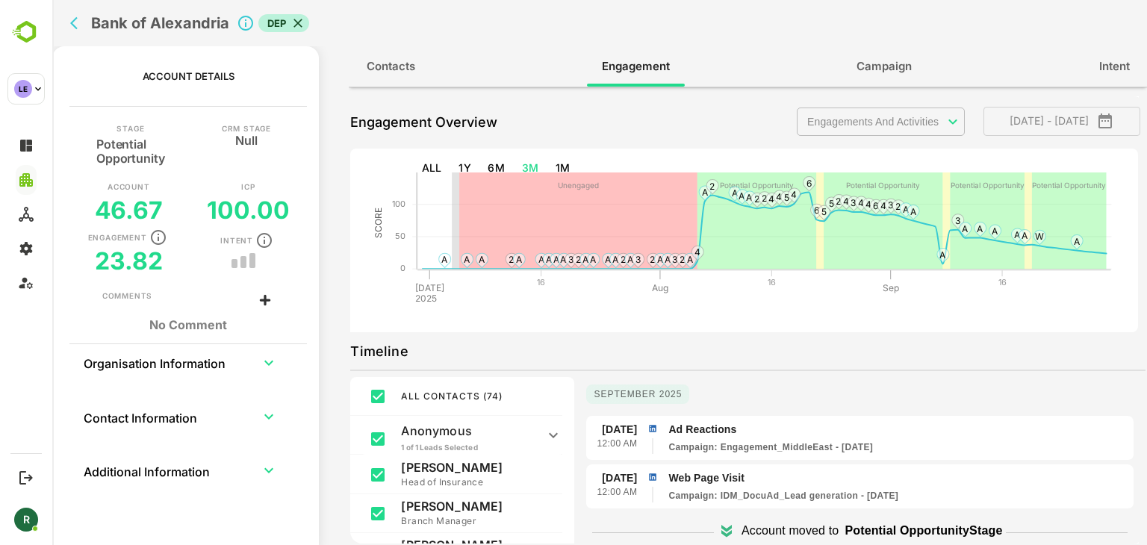
click at [903, 108] on body "**********" at bounding box center [599, 272] width 1095 height 545
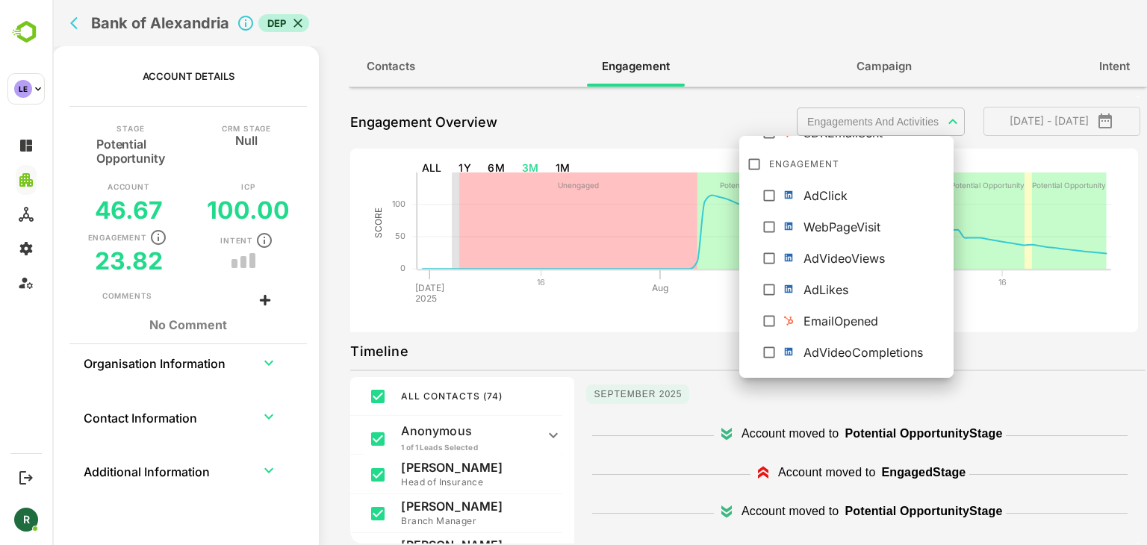
scroll to position [261, 0]
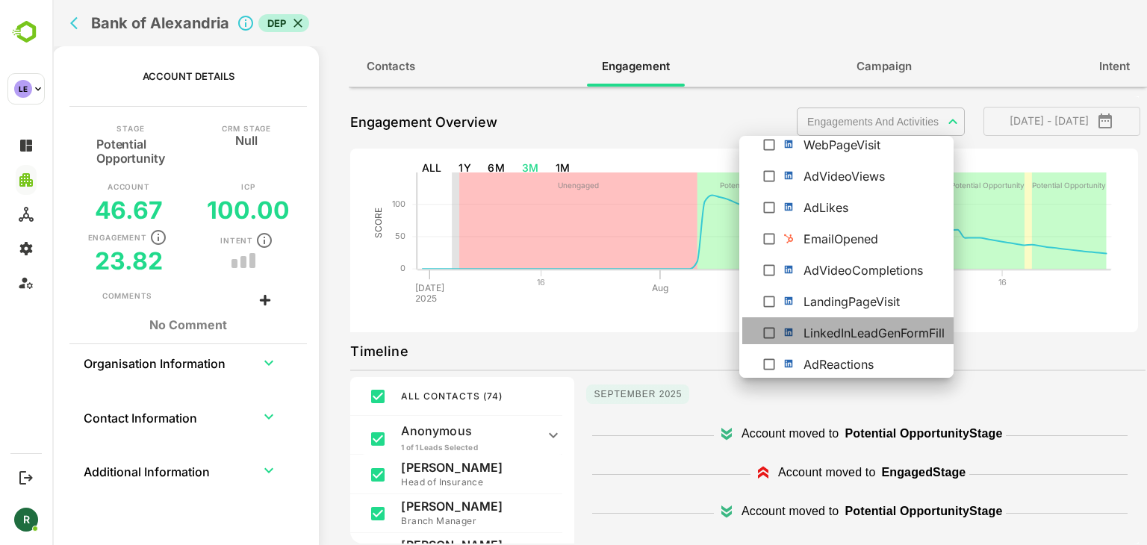
click at [799, 329] on li "LinkedInLeadGenFormFill" at bounding box center [848, 330] width 213 height 27
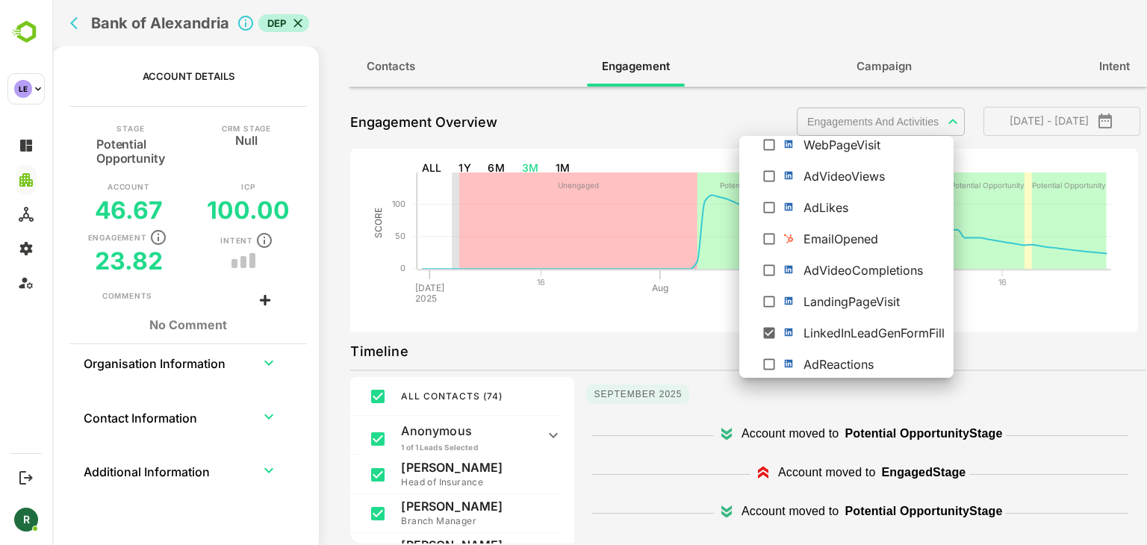
click at [677, 329] on div at bounding box center [599, 272] width 1095 height 545
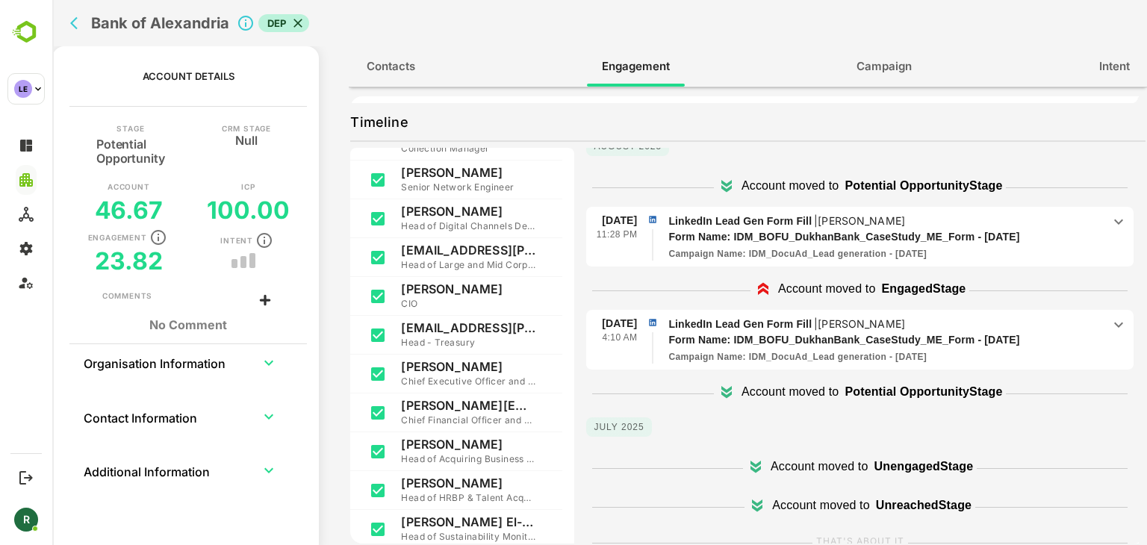
scroll to position [235, 0]
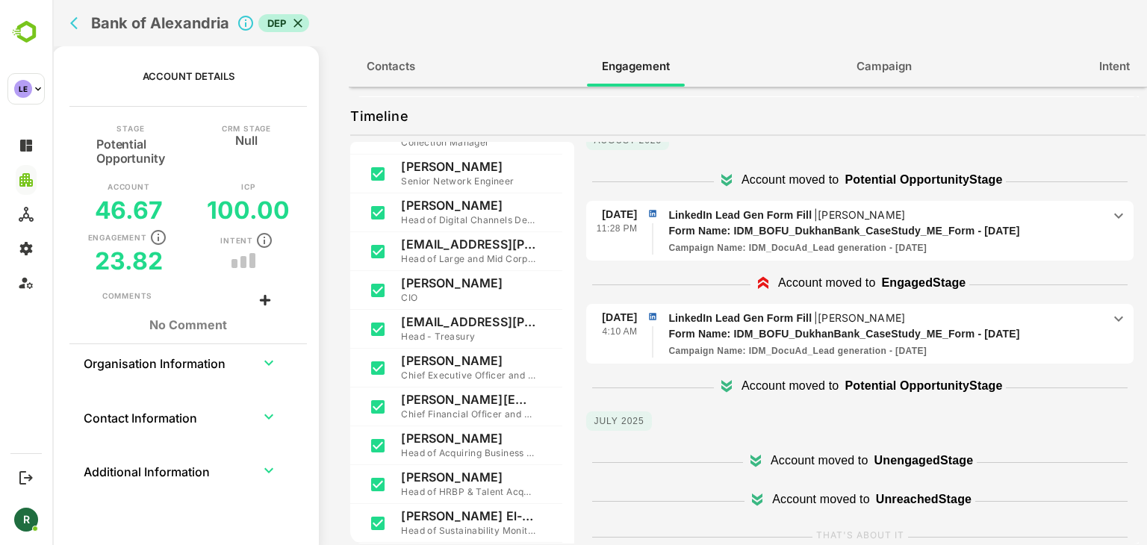
click at [980, 301] on div "August 2025 Account moved to Potential Opportunity Stage 21 Aug 11:28 PM Linked…" at bounding box center [859, 263] width 547 height 281
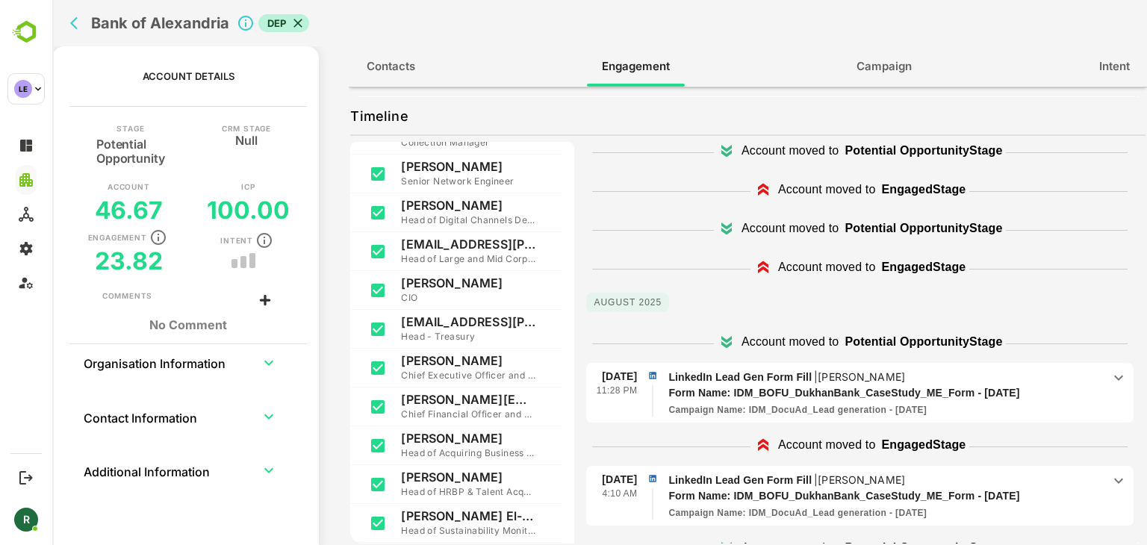
scroll to position [9, 0]
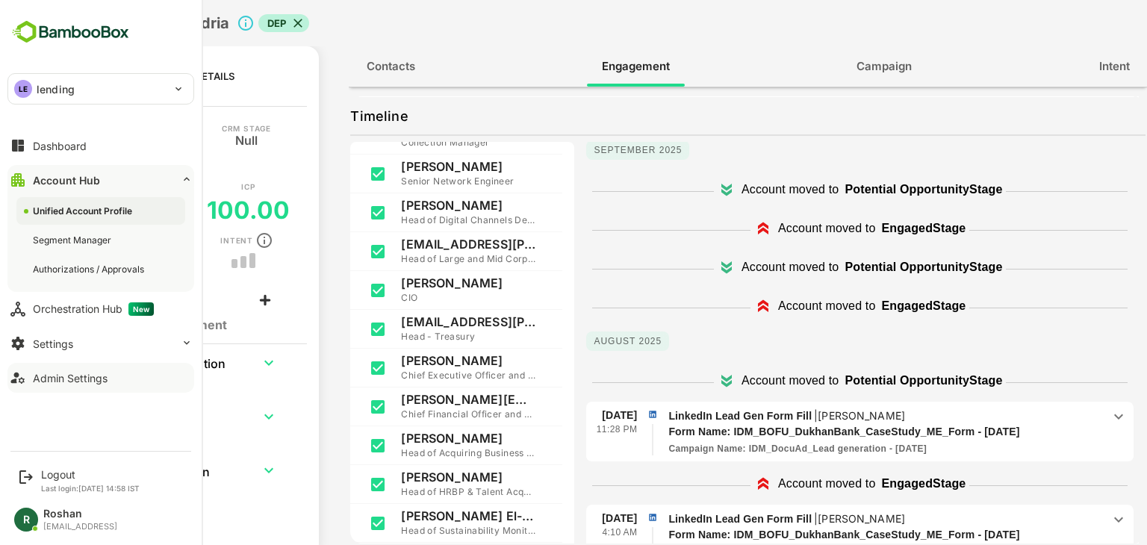
click at [87, 387] on button "Admin Settings" at bounding box center [100, 378] width 187 height 30
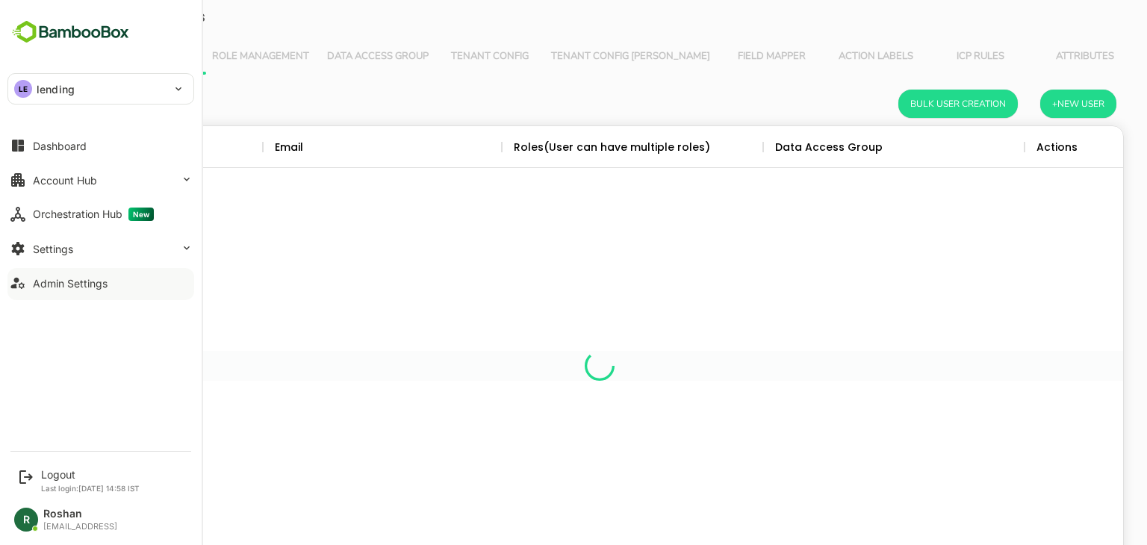
scroll to position [426, 1025]
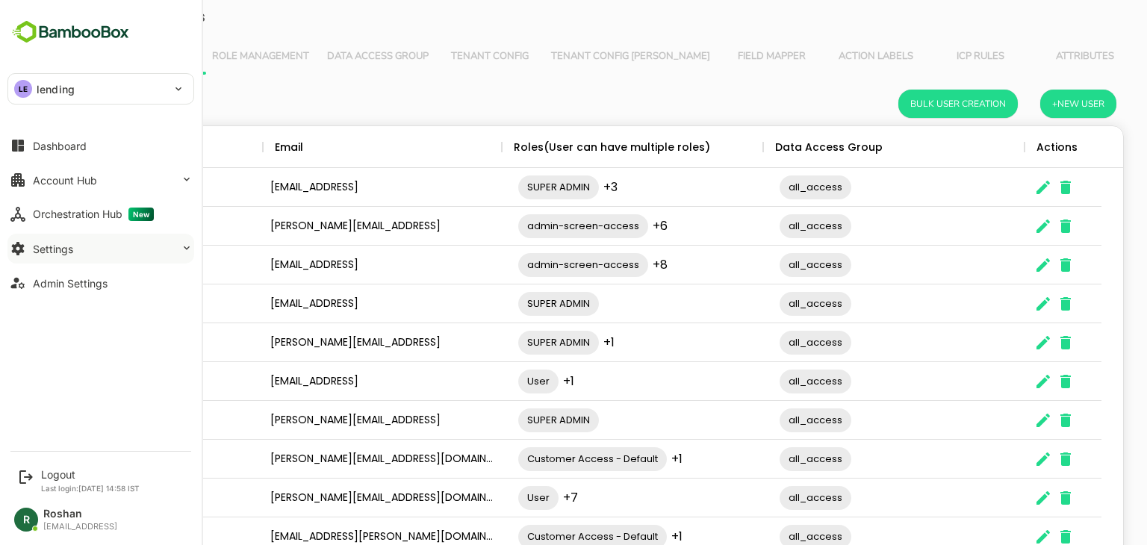
click at [33, 255] on button "Settings" at bounding box center [100, 249] width 187 height 30
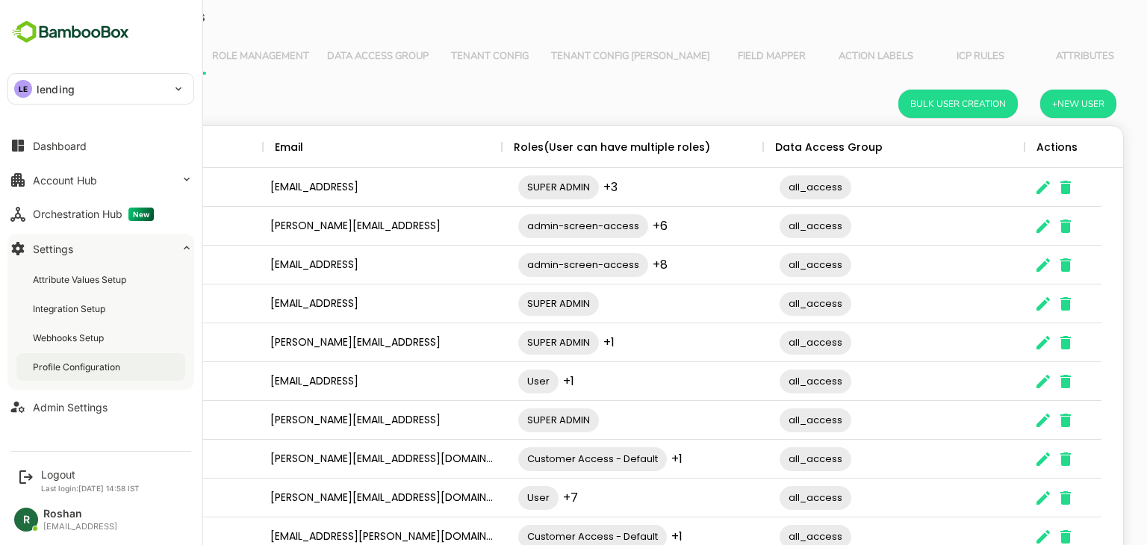
click at [63, 367] on div "Profile Configuration" at bounding box center [78, 367] width 90 height 13
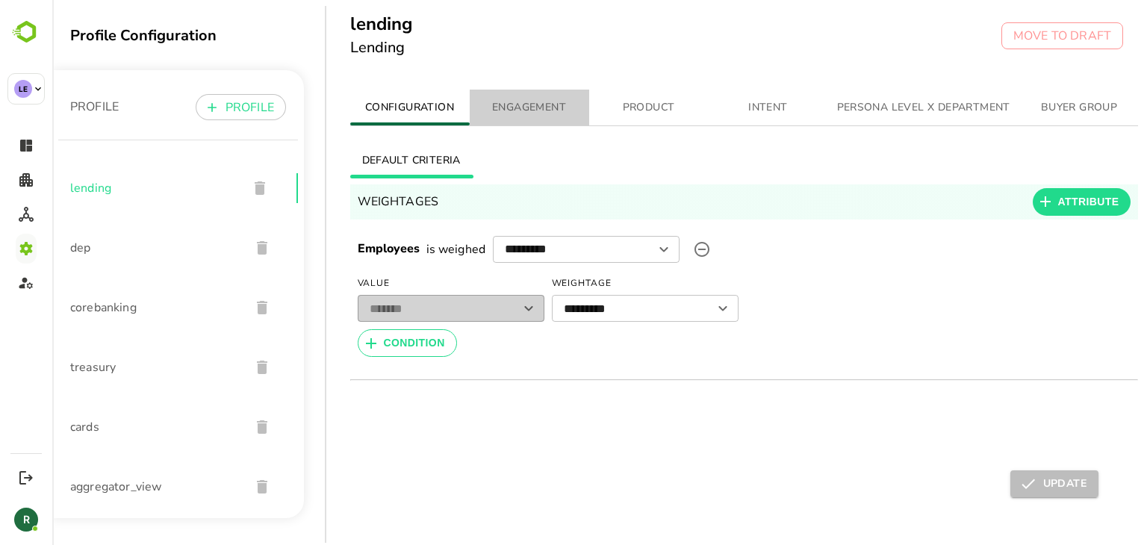
click at [517, 103] on span "ENGAGEMENT" at bounding box center [530, 108] width 102 height 19
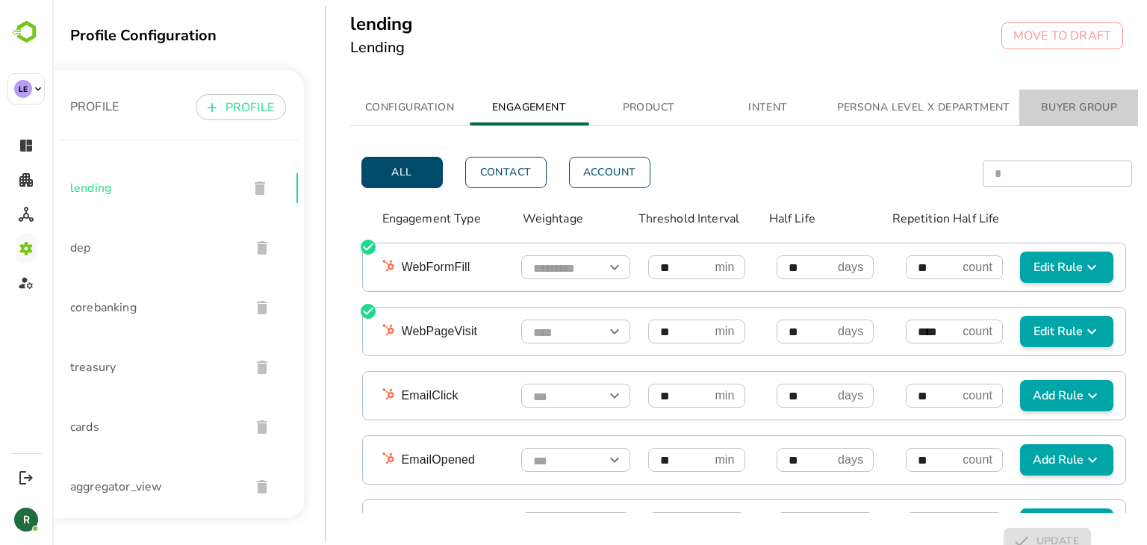
click at [1074, 108] on span "BUYER GROUP" at bounding box center [1080, 108] width 102 height 19
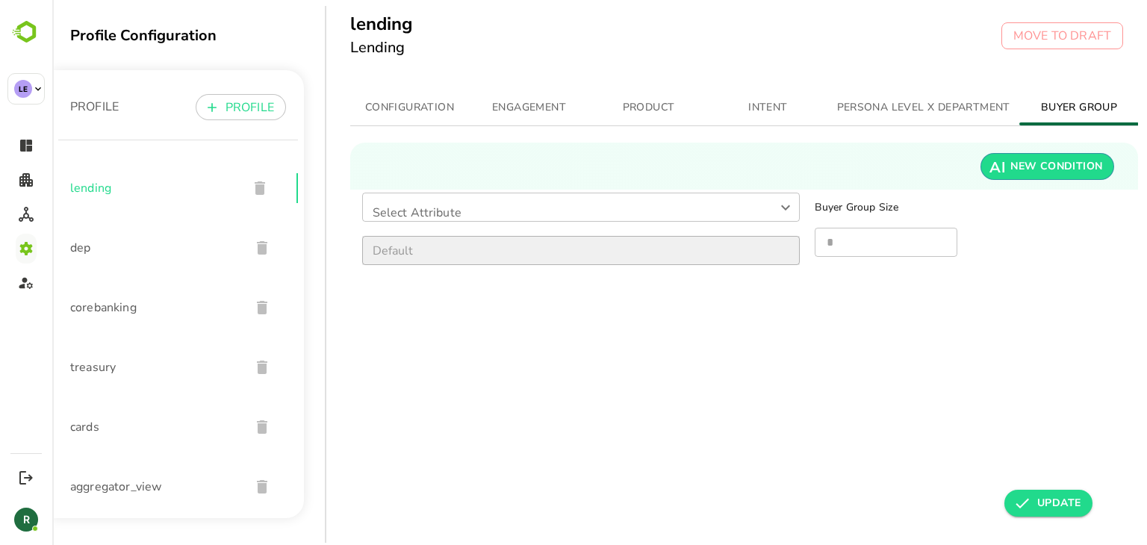
scroll to position [0, 10]
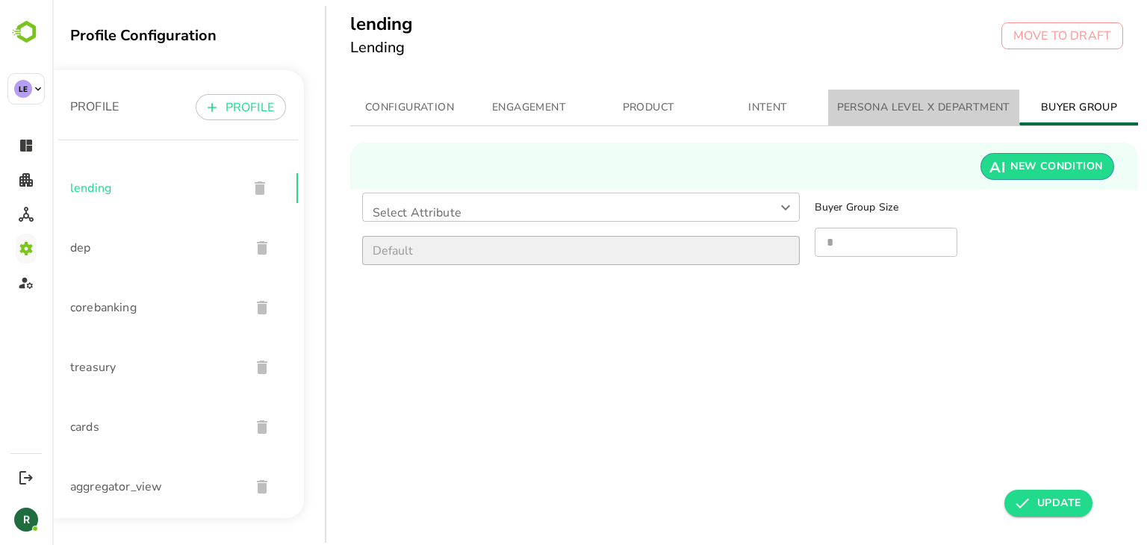
click at [906, 111] on span "PERSONA LEVEL X DEPARTMENT" at bounding box center [923, 108] width 173 height 19
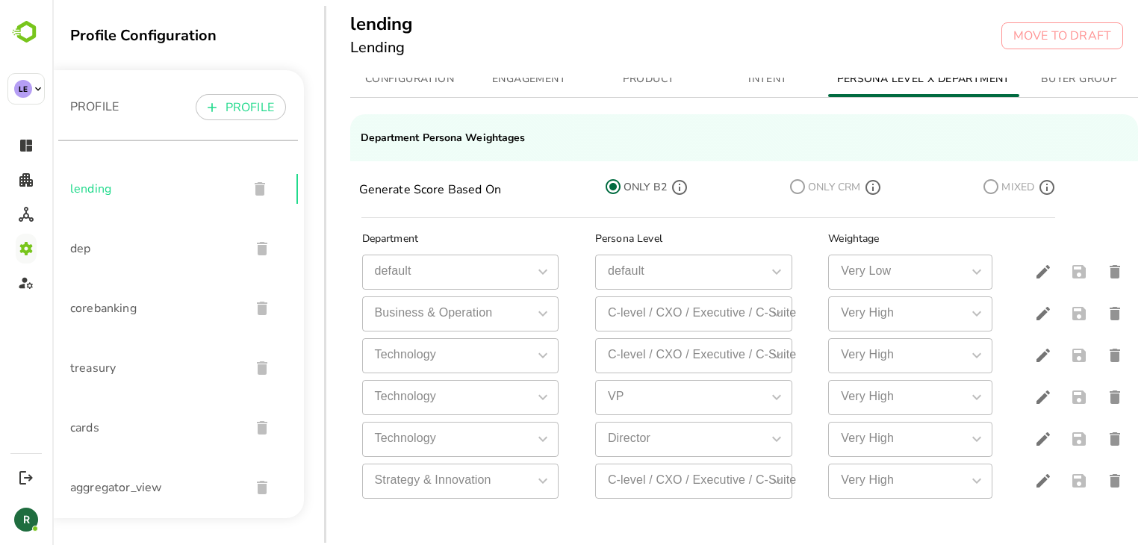
scroll to position [0, 0]
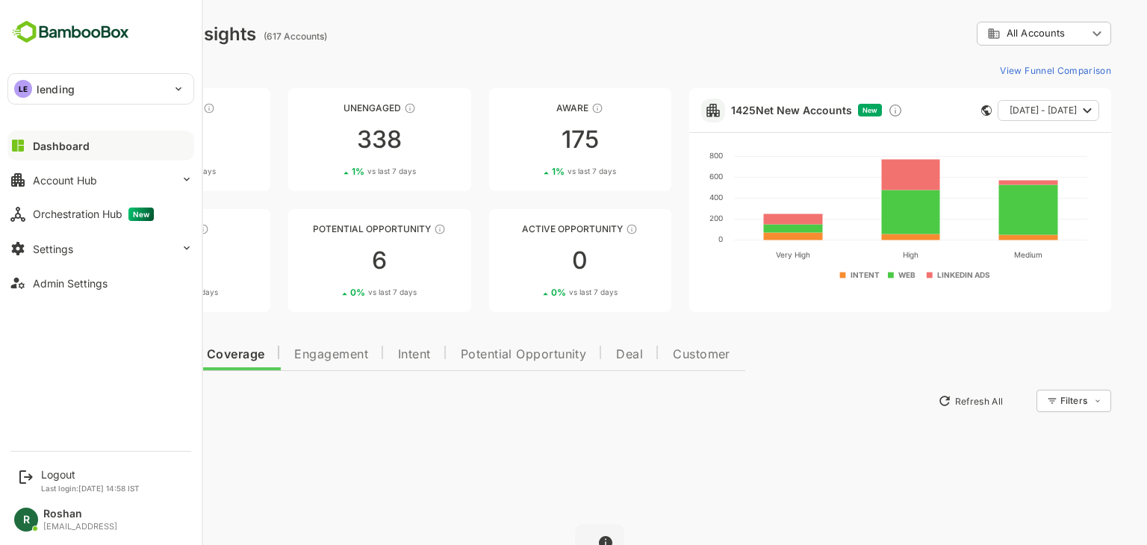
click at [61, 85] on p "lending" at bounding box center [56, 89] width 38 height 16
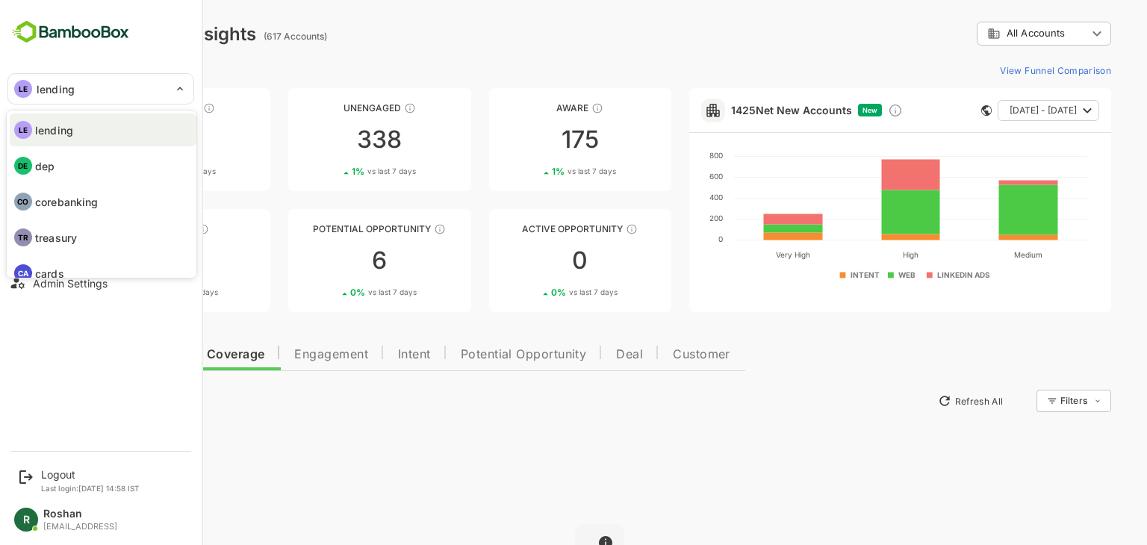
scroll to position [51, 0]
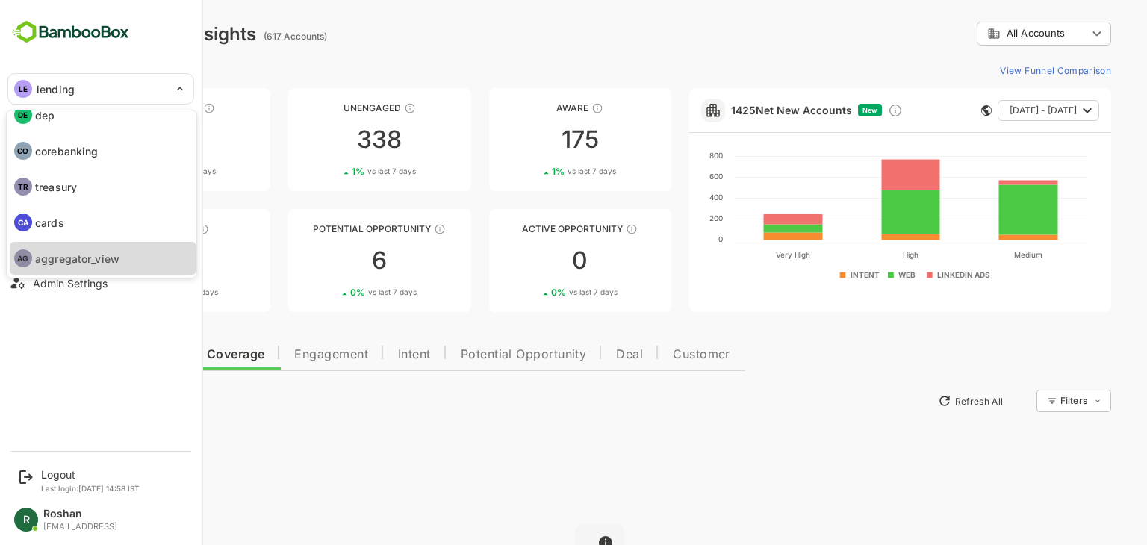
click at [76, 256] on p "aggregator_view" at bounding box center [77, 259] width 84 height 16
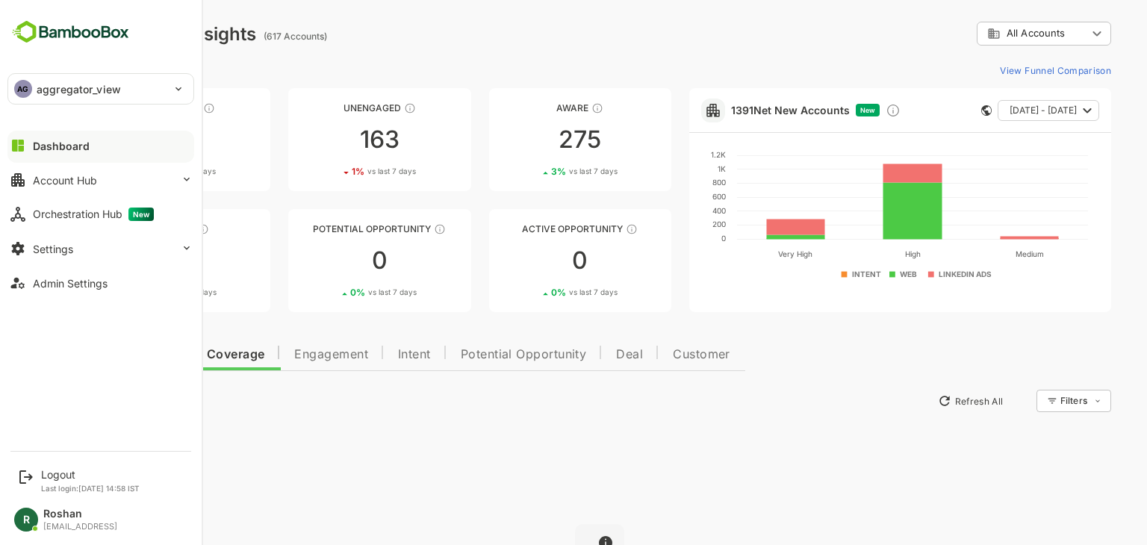
click at [68, 84] on p "aggregator_view" at bounding box center [79, 89] width 84 height 16
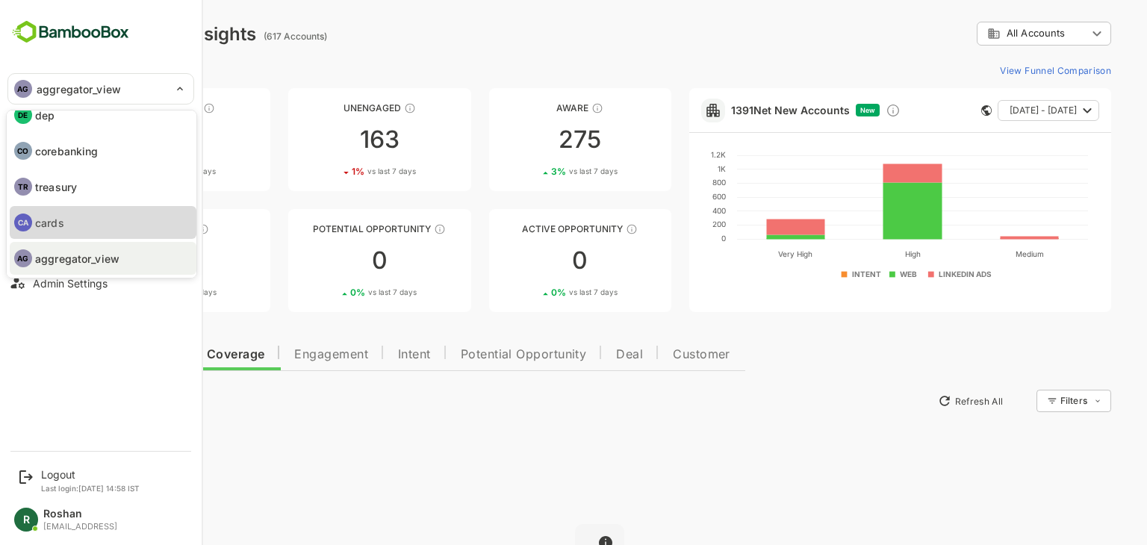
click at [63, 219] on li "CA cards" at bounding box center [103, 222] width 187 height 33
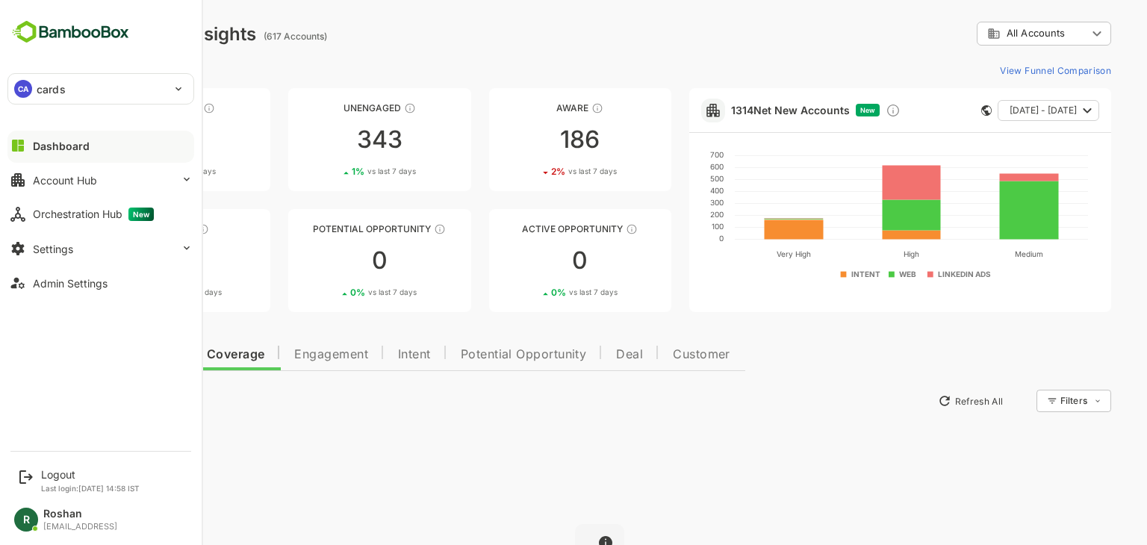
click at [87, 95] on div "CA cards" at bounding box center [91, 89] width 167 height 30
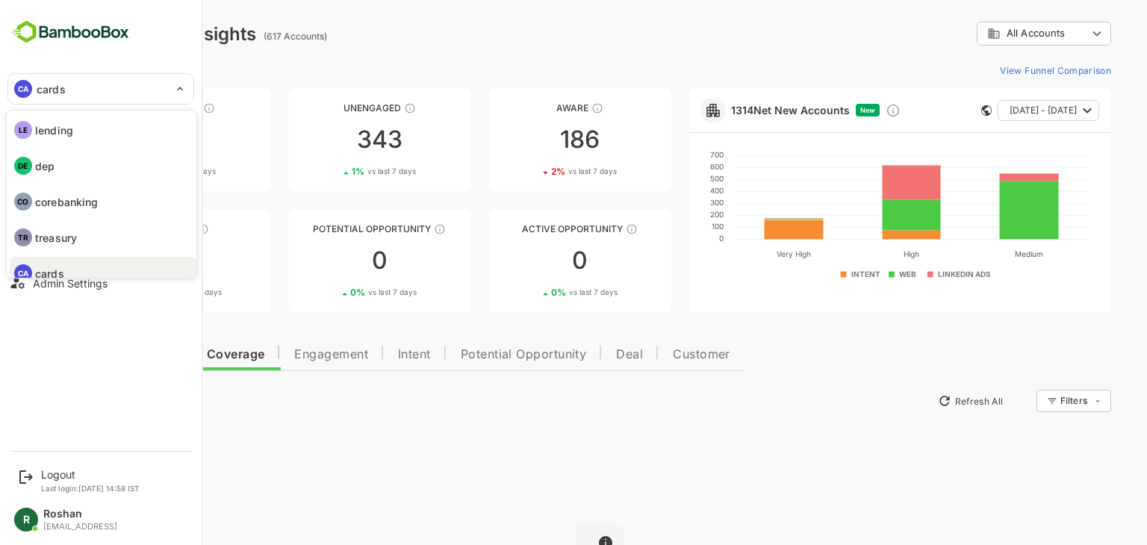
scroll to position [12, 0]
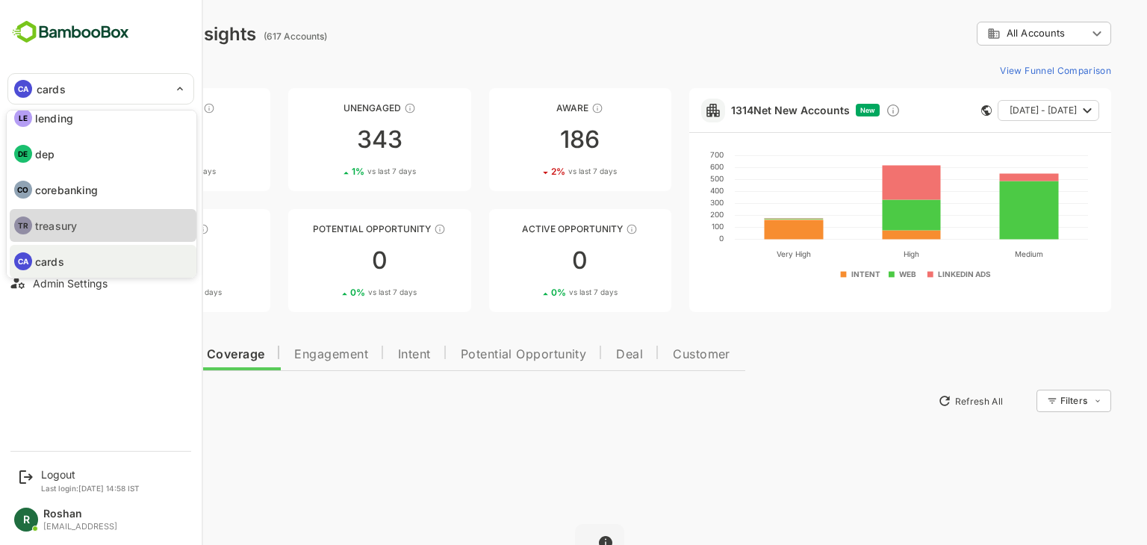
click at [72, 226] on p "treasury" at bounding box center [56, 226] width 42 height 16
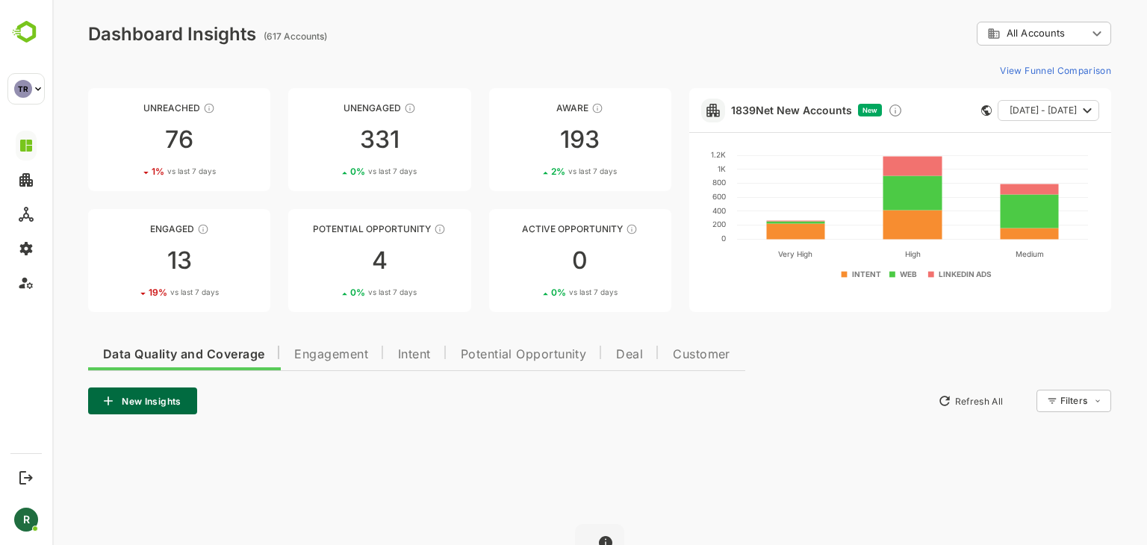
click at [418, 34] on div "**********" at bounding box center [599, 34] width 1023 height 24
click at [432, 38] on div "**********" at bounding box center [599, 34] width 1023 height 24
click at [426, 46] on div "**********" at bounding box center [599, 363] width 1095 height 726
click at [393, 255] on div "4" at bounding box center [379, 261] width 182 height 24
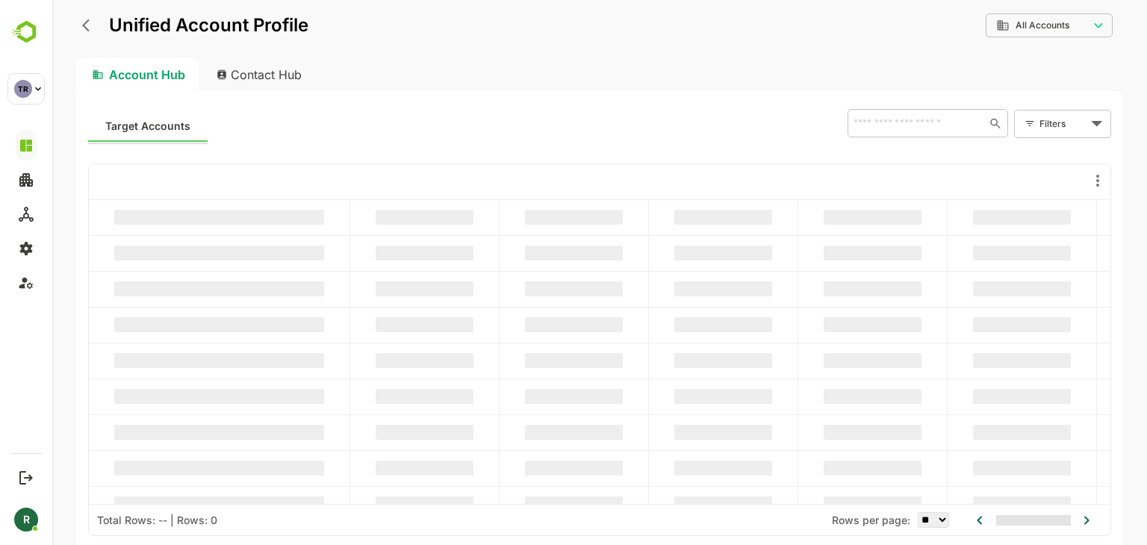
scroll to position [0, 0]
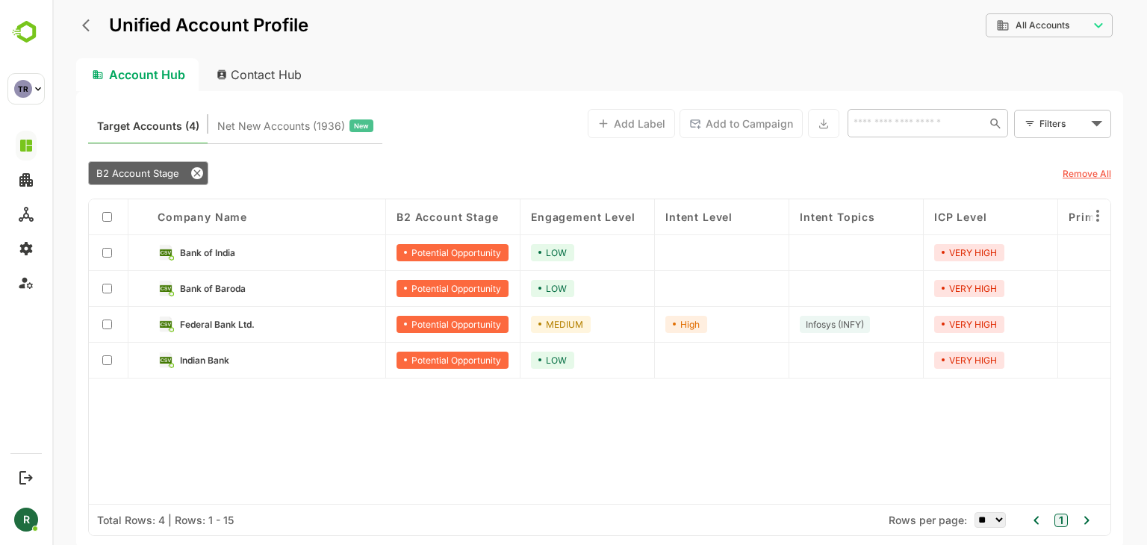
click at [335, 420] on div "Company name B2 Account Stage Engagement Level Intent Level Intent Topics ICP L…" at bounding box center [600, 351] width 1022 height 305
click at [297, 426] on div "Company name B2 Account Stage Engagement Level Intent Level Intent Topics ICP L…" at bounding box center [600, 351] width 1022 height 305
click at [389, 443] on div "Company name B2 Account Stage Engagement Level Intent Level Intent Topics ICP L…" at bounding box center [600, 351] width 1022 height 305
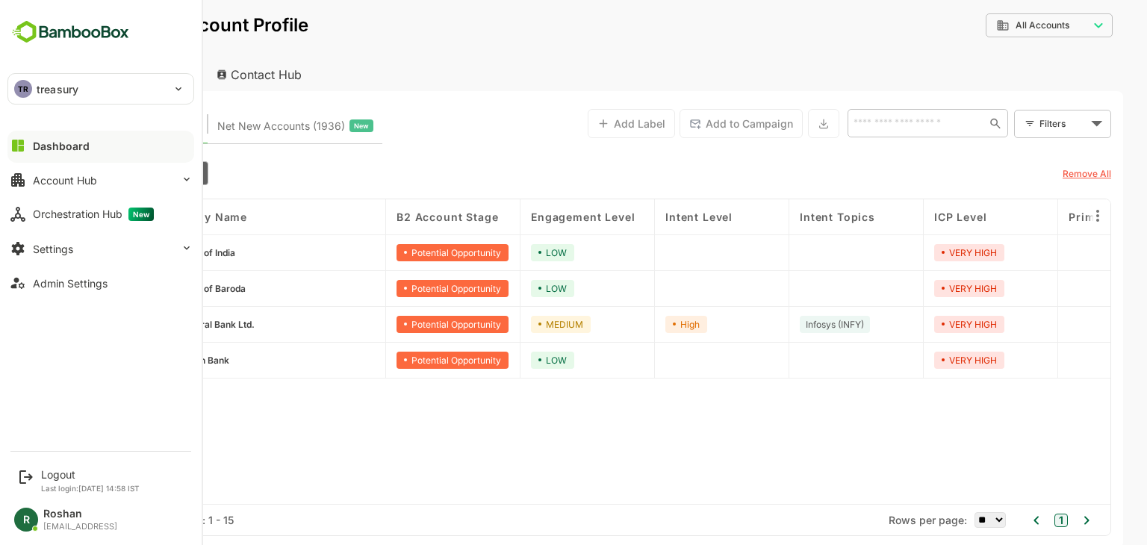
click at [40, 86] on p "treasury" at bounding box center [58, 89] width 42 height 16
click at [46, 87] on p "treasury" at bounding box center [58, 89] width 42 height 16
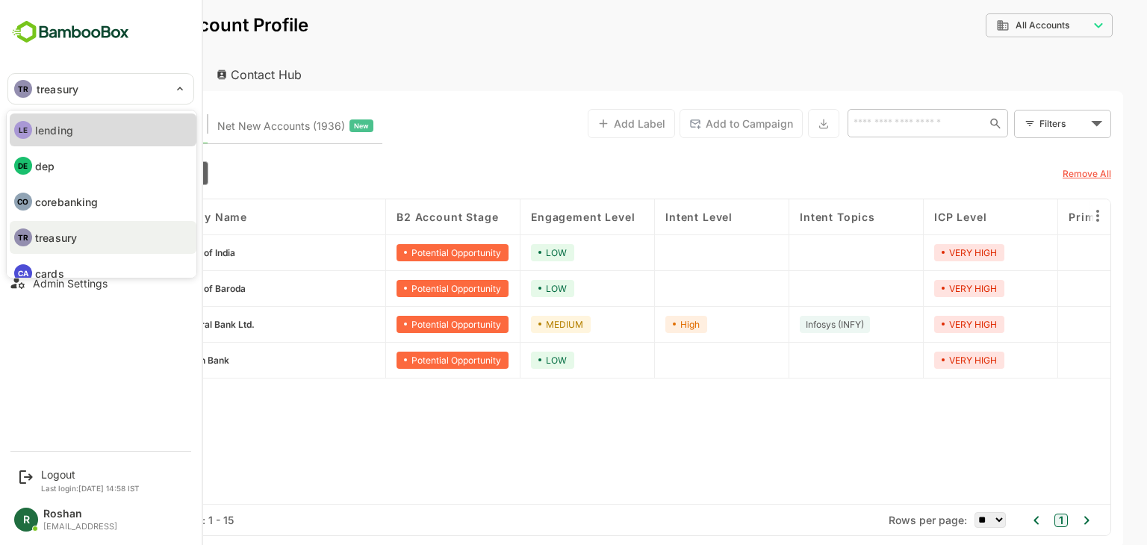
click at [90, 135] on li "LE lending" at bounding box center [103, 130] width 187 height 33
type input "*******"
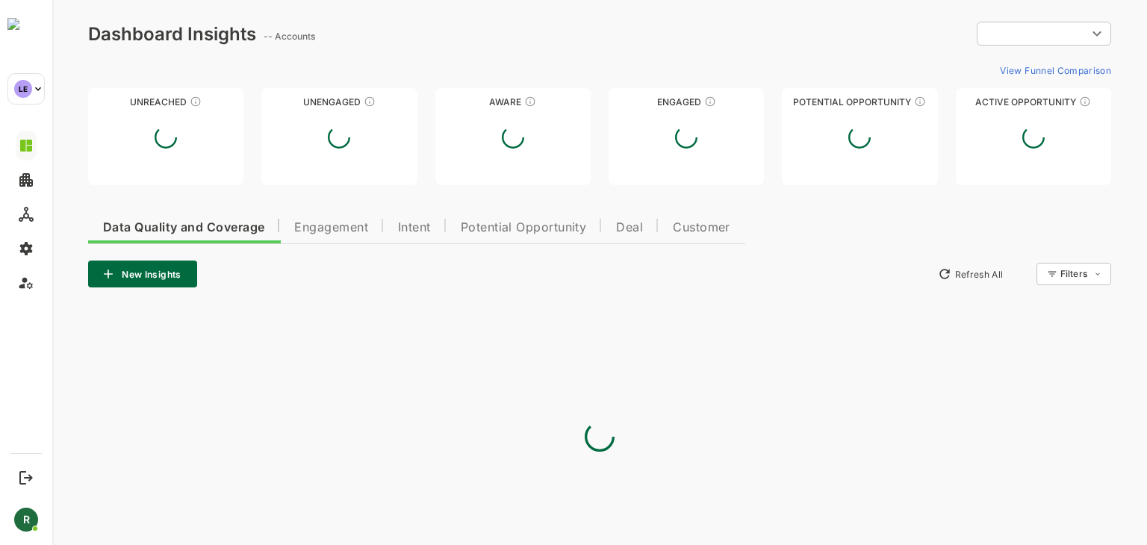
type input "**********"
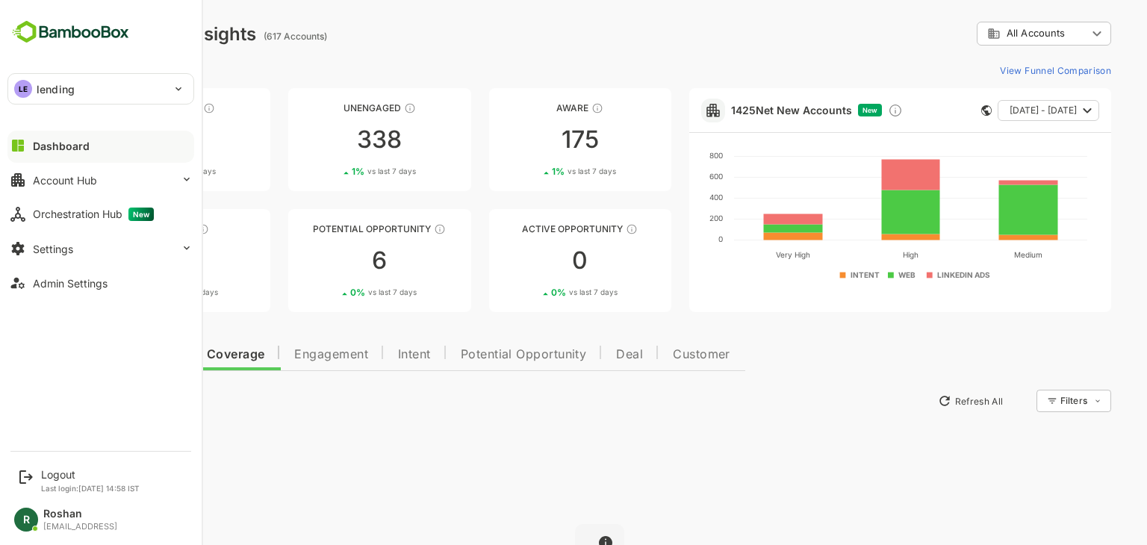
drag, startPoint x: 1, startPoint y: 89, endPoint x: 52, endPoint y: 87, distance: 50.8
click at [52, 87] on p "lending" at bounding box center [56, 89] width 38 height 16
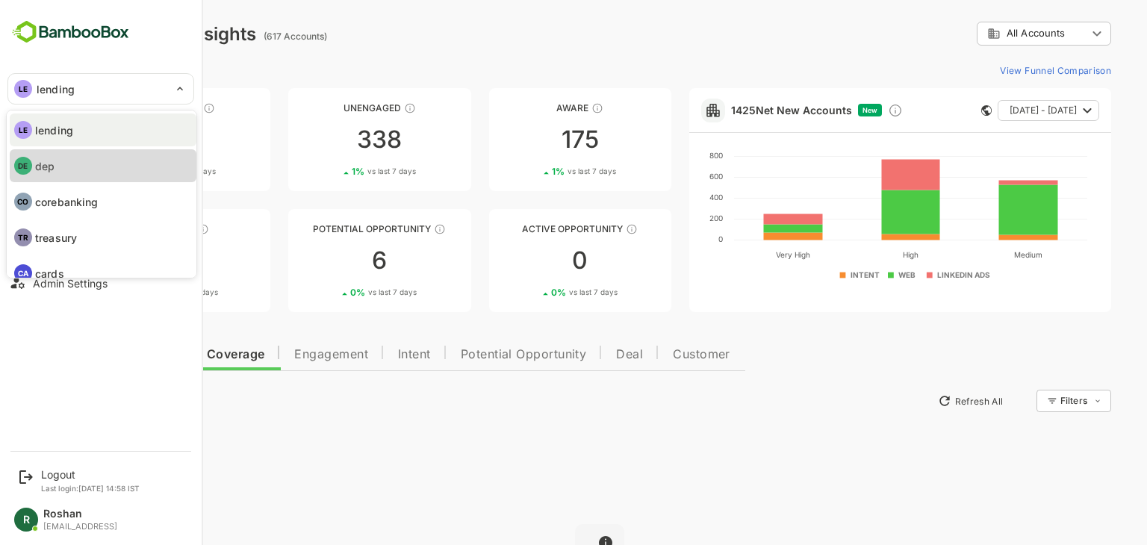
click at [71, 157] on li "DE dep" at bounding box center [103, 165] width 187 height 33
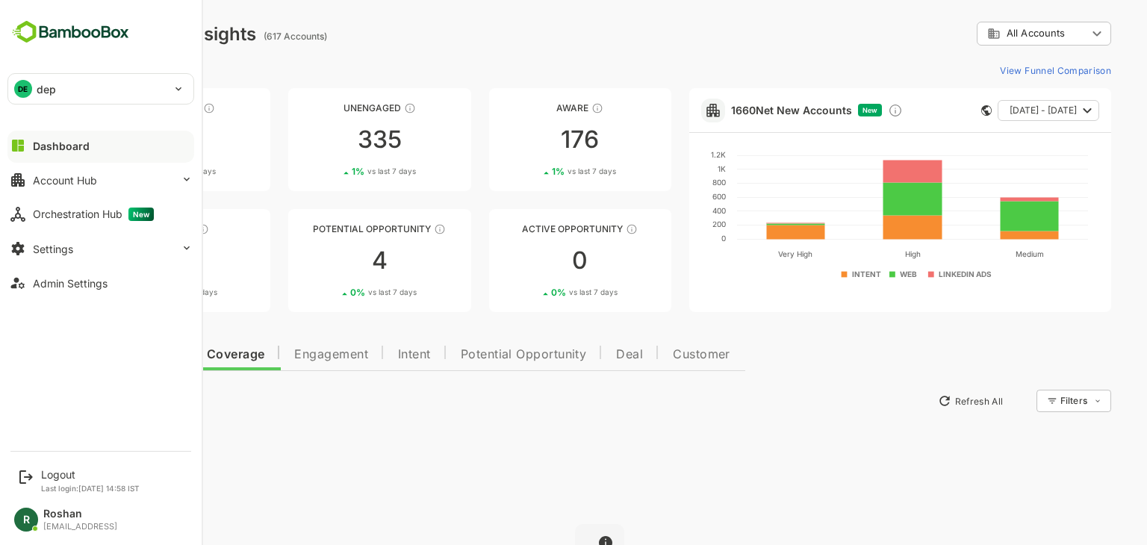
click at [99, 89] on div "DE dep" at bounding box center [91, 89] width 167 height 30
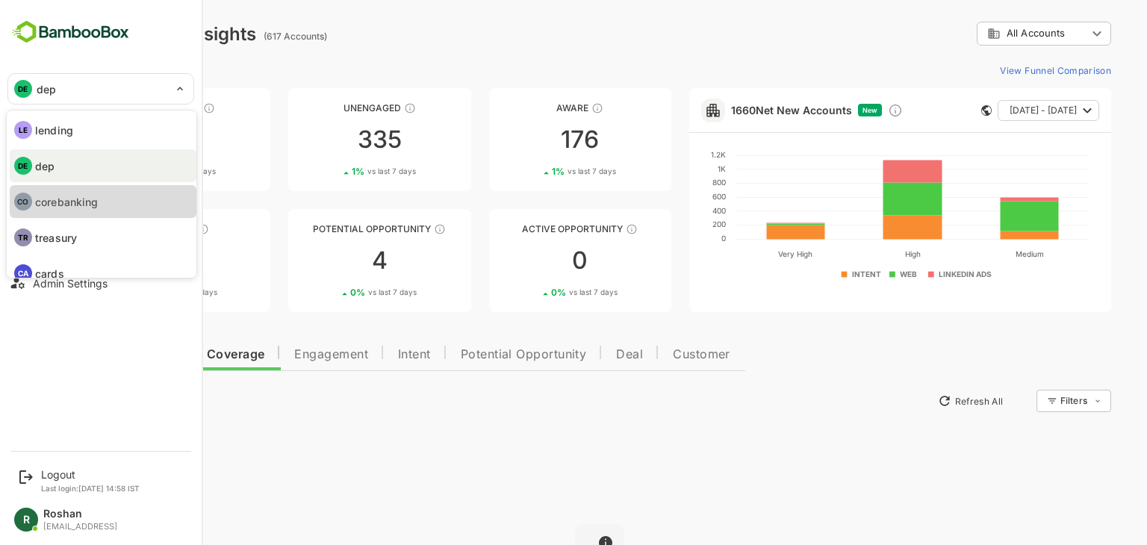
click at [77, 201] on p "corebanking" at bounding box center [66, 202] width 63 height 16
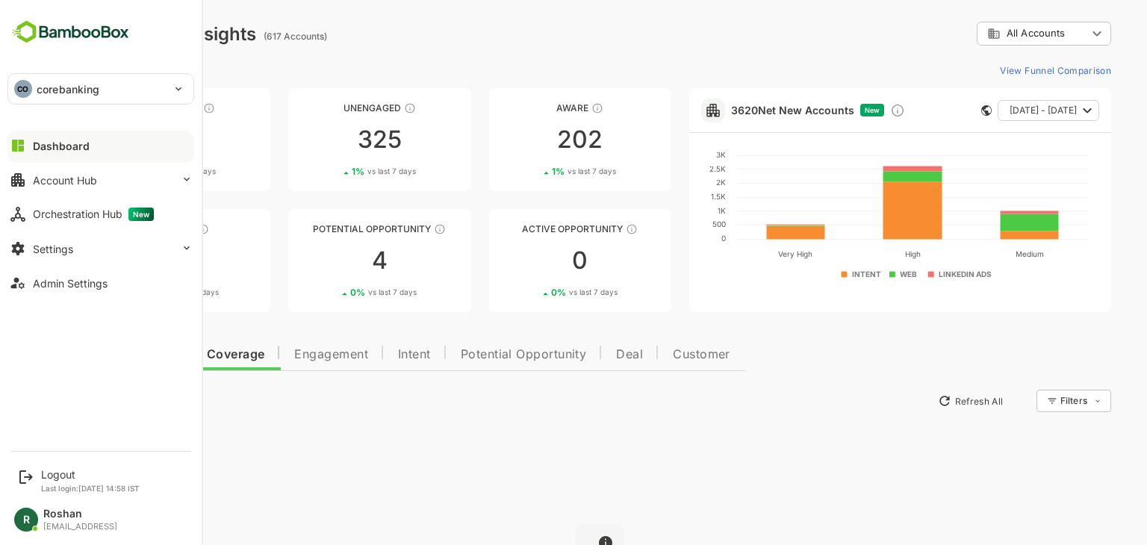
click at [105, 90] on div "CO corebanking" at bounding box center [91, 89] width 167 height 30
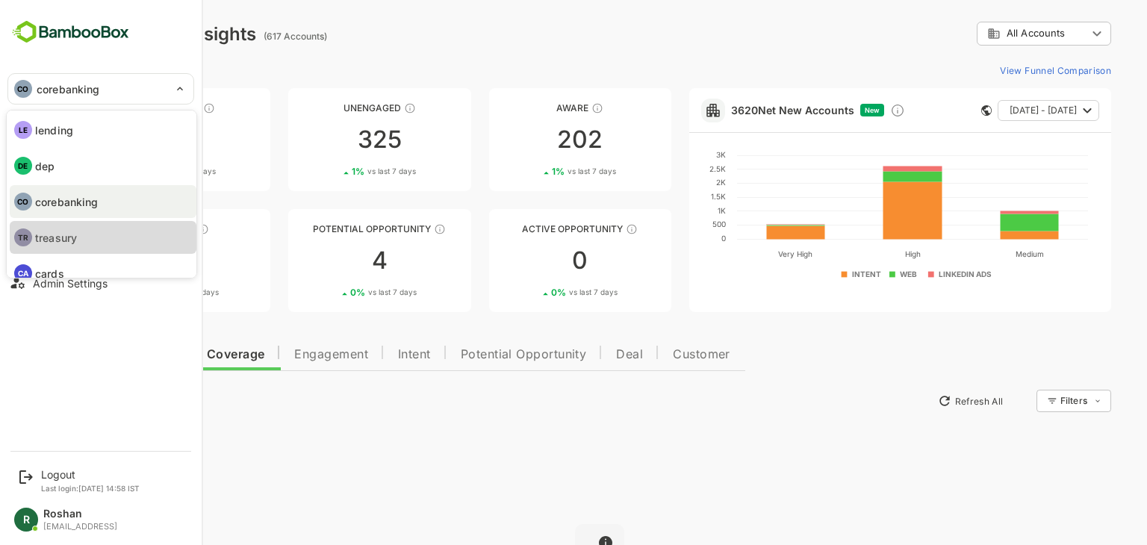
click at [77, 233] on p "treasury" at bounding box center [56, 238] width 42 height 16
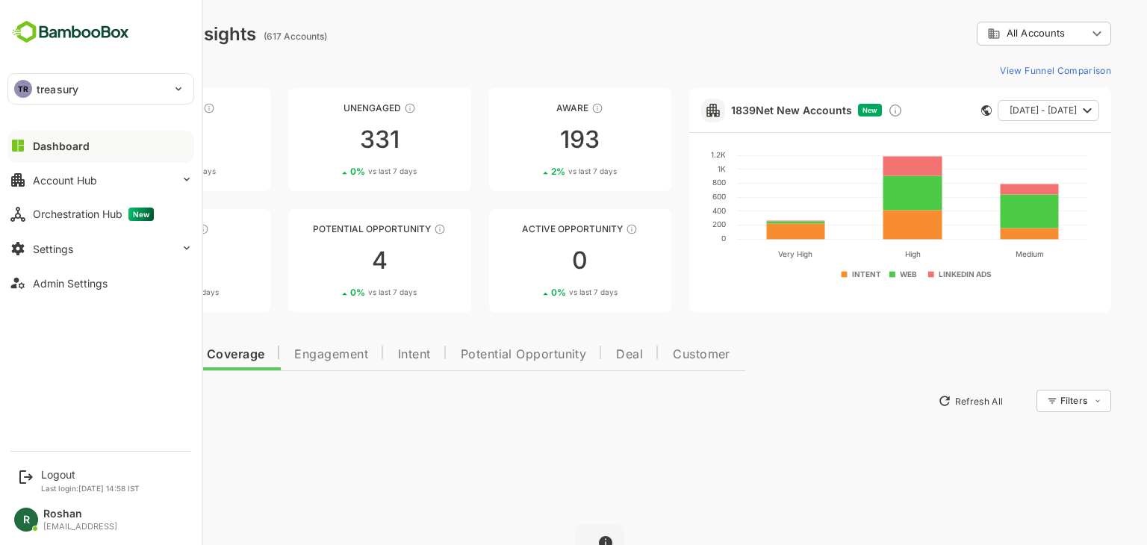
click at [108, 87] on div "TR treasury" at bounding box center [91, 89] width 167 height 30
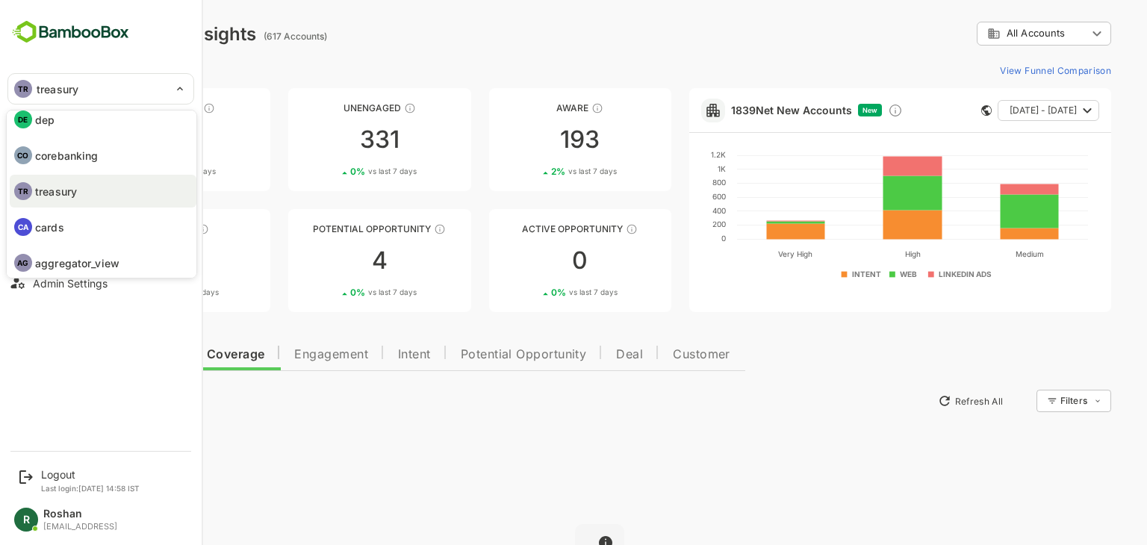
scroll to position [51, 0]
click at [86, 219] on li "CA cards" at bounding box center [103, 222] width 187 height 33
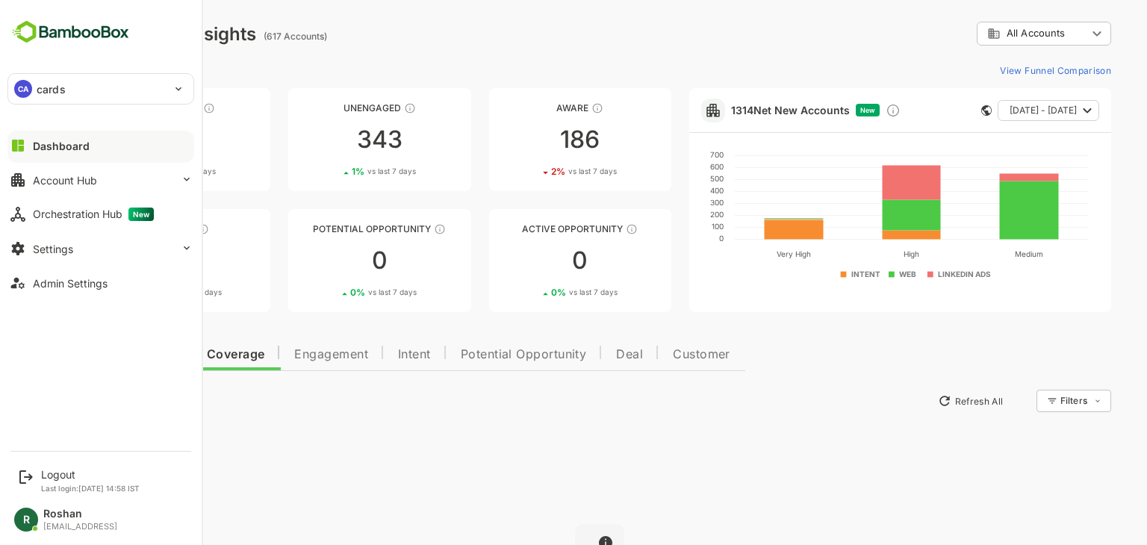
click at [122, 90] on div "CA cards" at bounding box center [91, 89] width 167 height 30
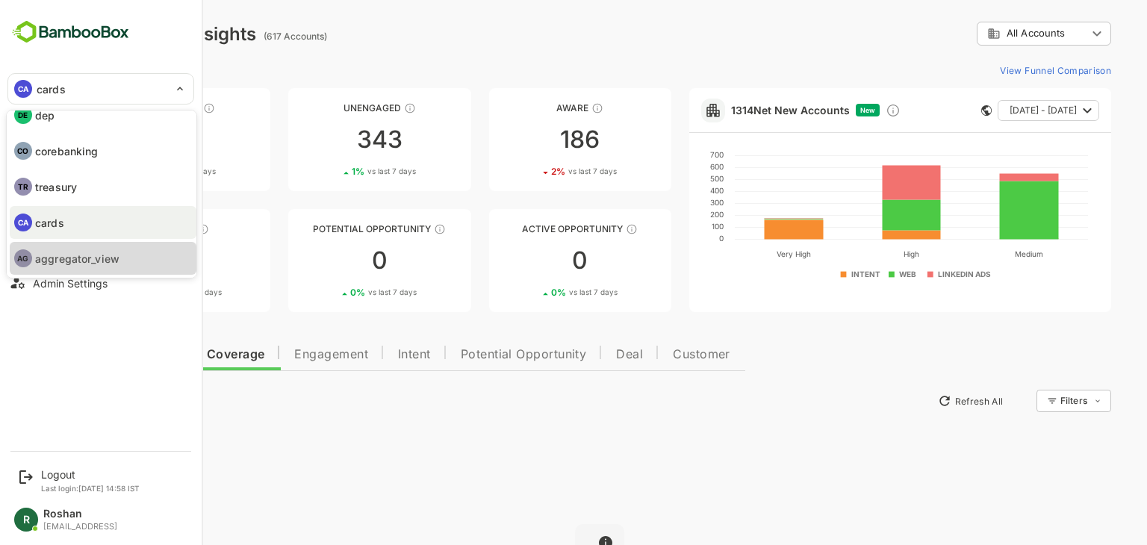
click at [99, 254] on p "aggregator_view" at bounding box center [77, 259] width 84 height 16
type input "**********"
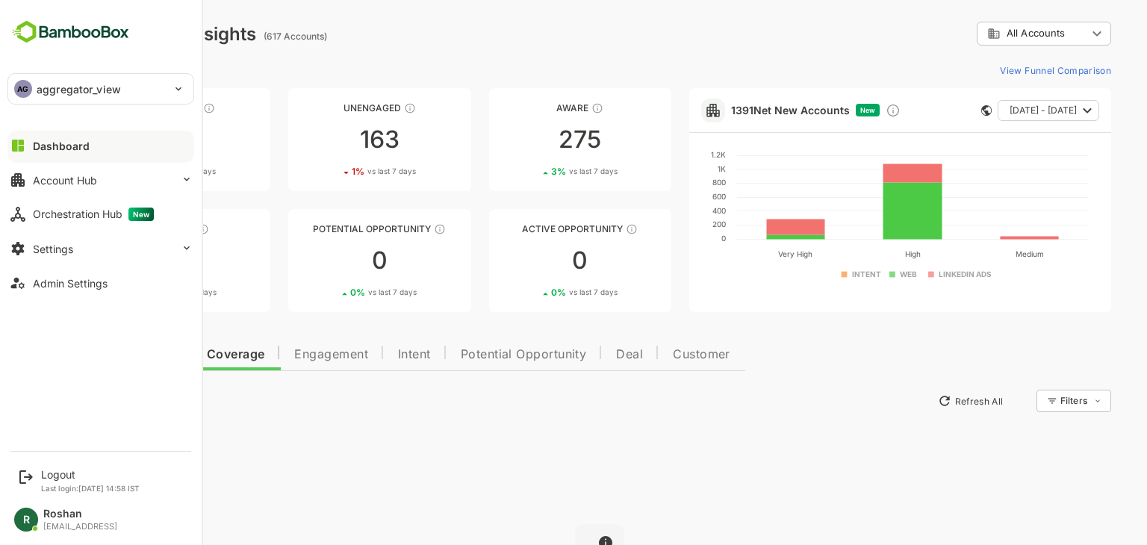
click at [143, 90] on div "AG aggregator_view" at bounding box center [91, 89] width 167 height 30
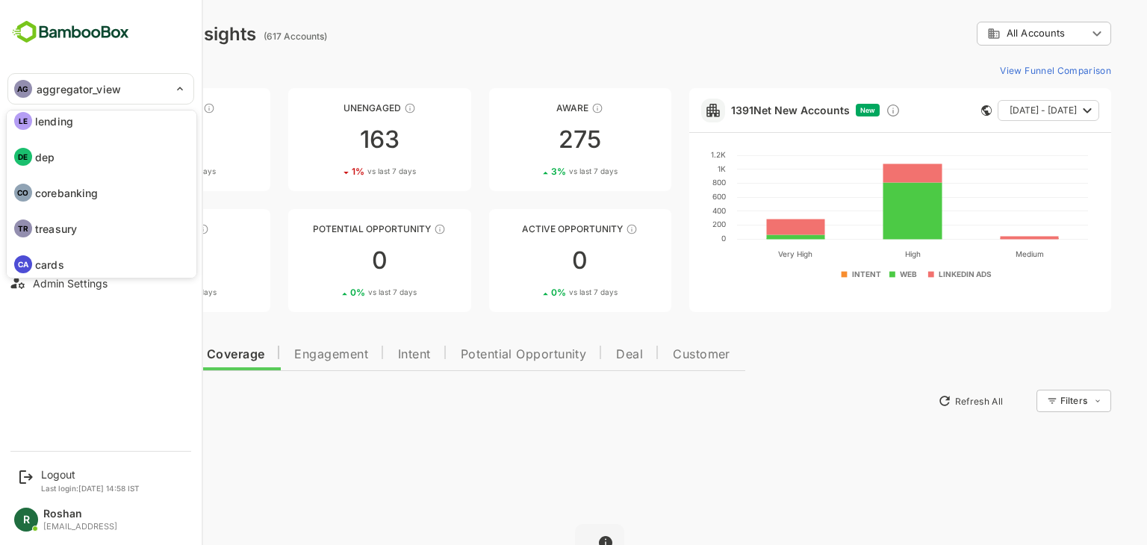
scroll to position [0, 0]
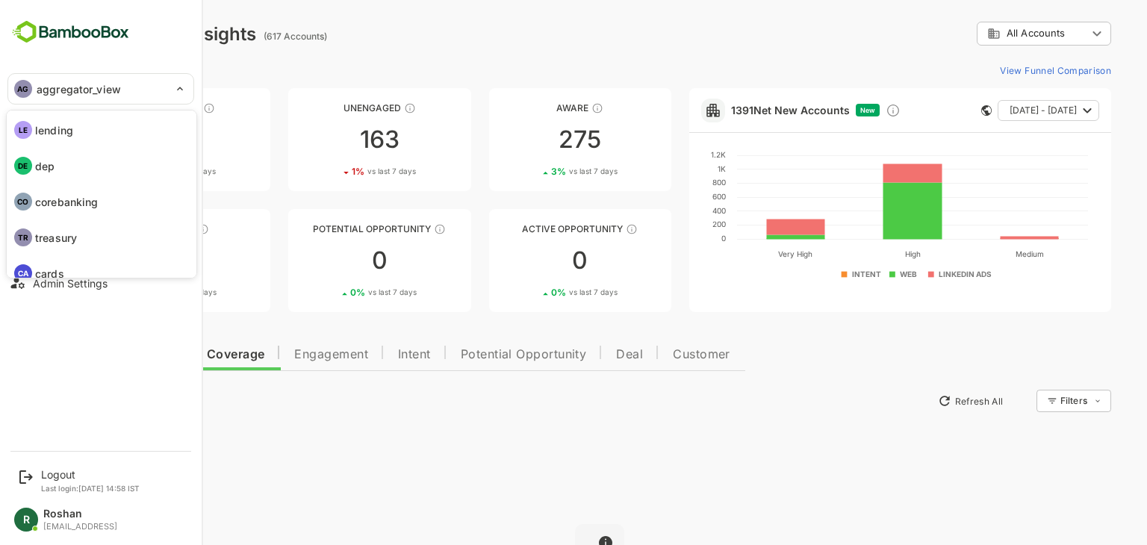
click at [90, 134] on li "LE lending" at bounding box center [103, 130] width 187 height 33
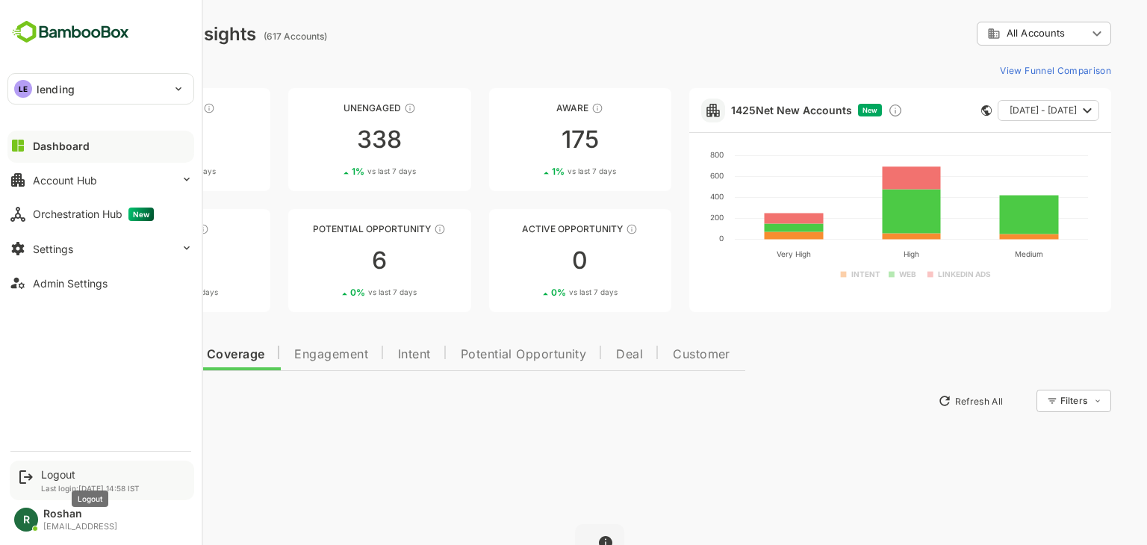
click at [49, 479] on div "Logout" at bounding box center [90, 474] width 99 height 13
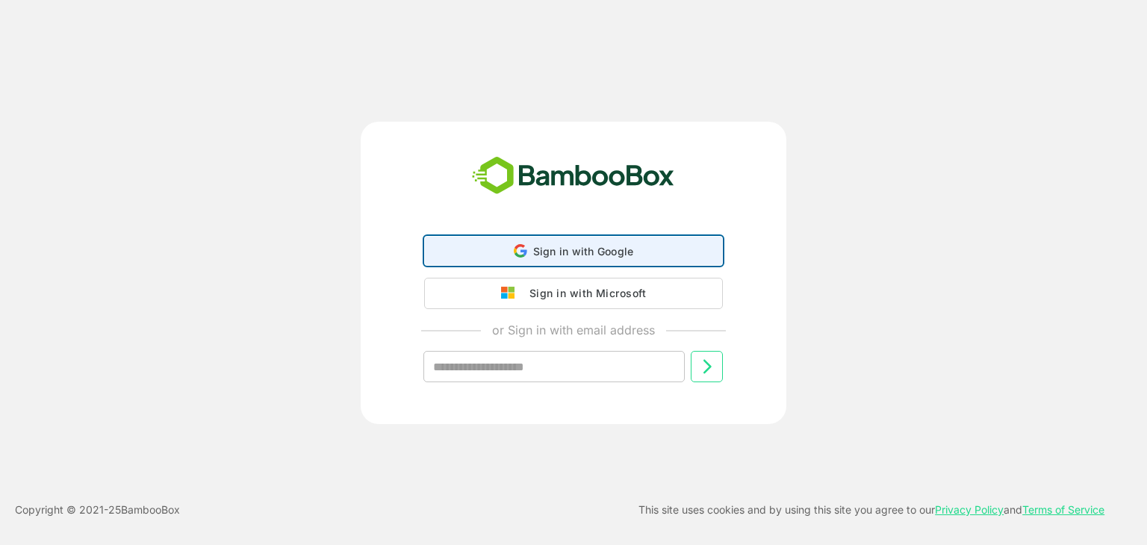
click at [612, 247] on span "Sign in with Google" at bounding box center [583, 251] width 101 height 13
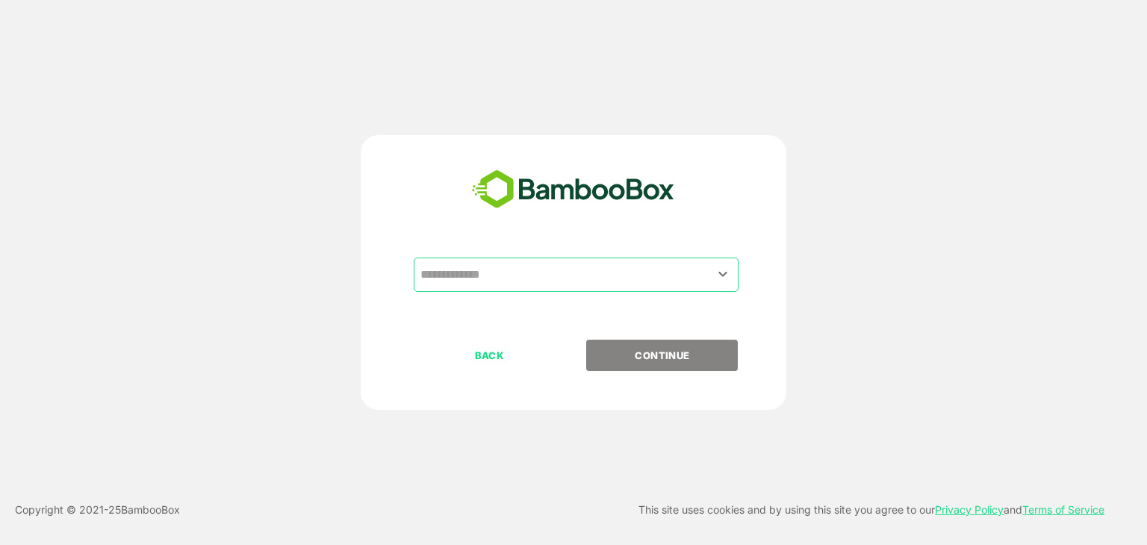
click at [532, 270] on input "text" at bounding box center [576, 275] width 319 height 28
